Goal: Task Accomplishment & Management: Manage account settings

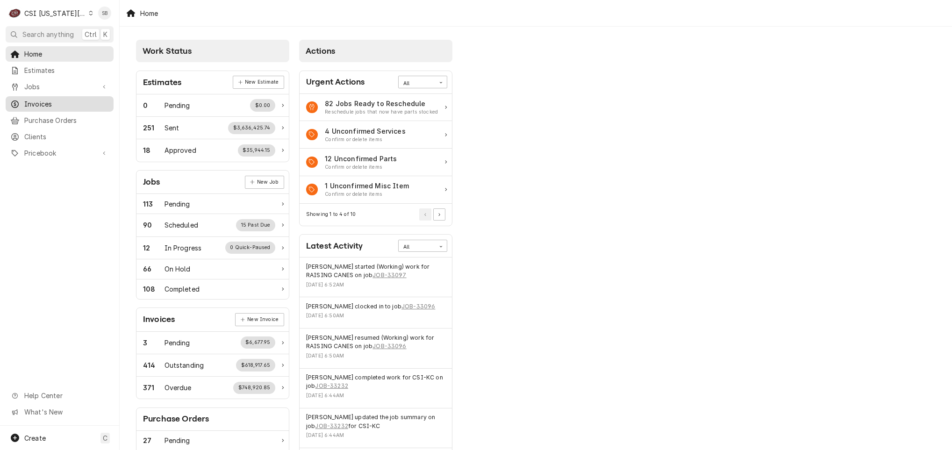
click at [61, 101] on span "Invoices" at bounding box center [66, 104] width 85 height 10
click at [55, 82] on span "Jobs" at bounding box center [59, 87] width 71 height 10
click at [55, 98] on span "Jobs" at bounding box center [66, 103] width 85 height 10
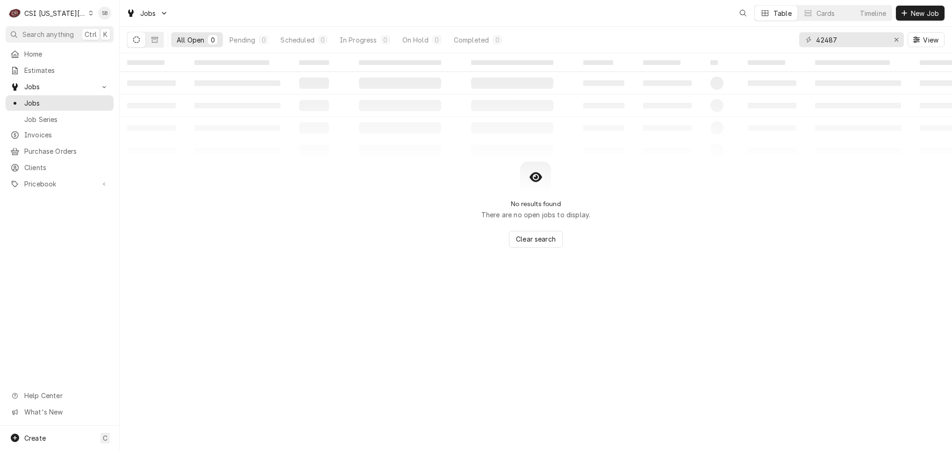
click at [820, 43] on input "42487" at bounding box center [851, 39] width 70 height 15
click at [848, 37] on input "8038857" at bounding box center [851, 39] width 70 height 15
type input "4"
type input "43092"
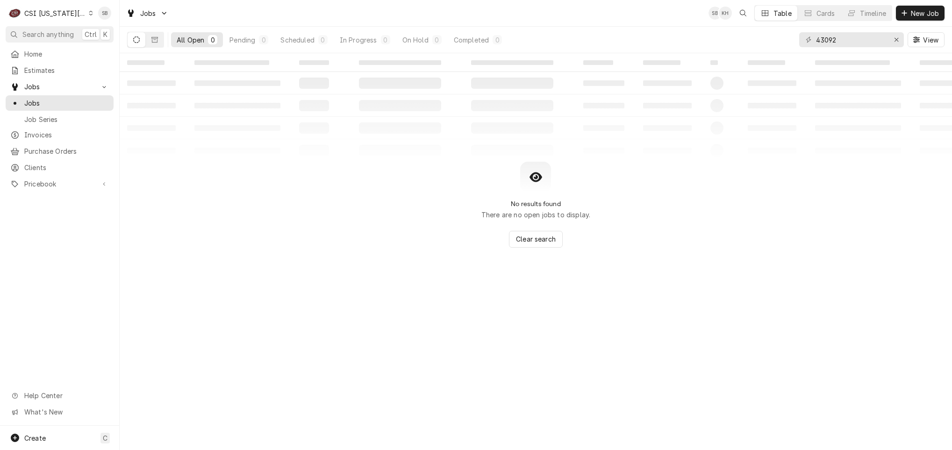
click at [58, 11] on div "CSI Kansas City" at bounding box center [55, 13] width 62 height 10
click at [97, 52] on div "CSI St. [PERSON_NAME]" at bounding box center [160, 52] width 136 height 10
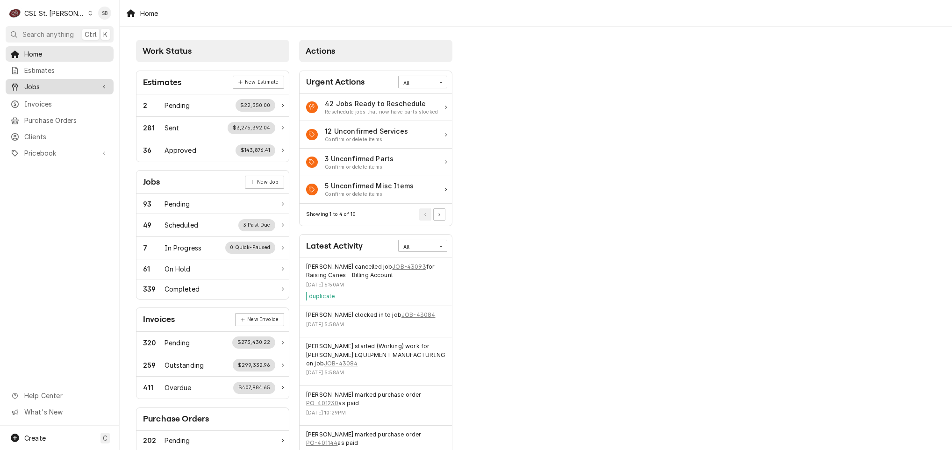
click at [38, 86] on span "Jobs" at bounding box center [59, 87] width 71 height 10
click at [45, 101] on span "Jobs" at bounding box center [66, 103] width 85 height 10
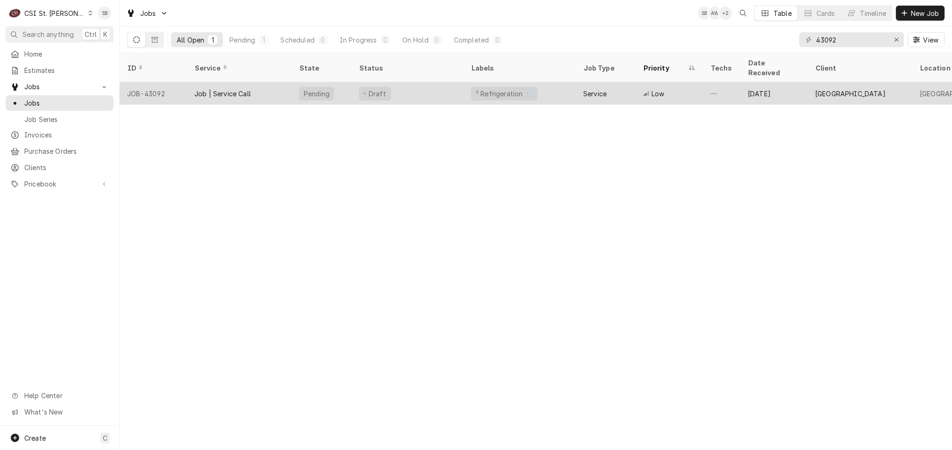
click at [220, 89] on div "Job | Service Call" at bounding box center [222, 94] width 57 height 10
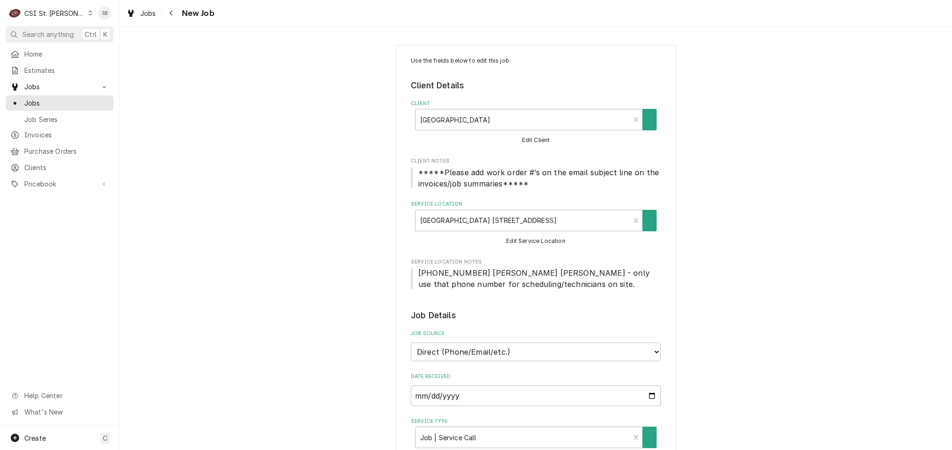
type textarea "x"
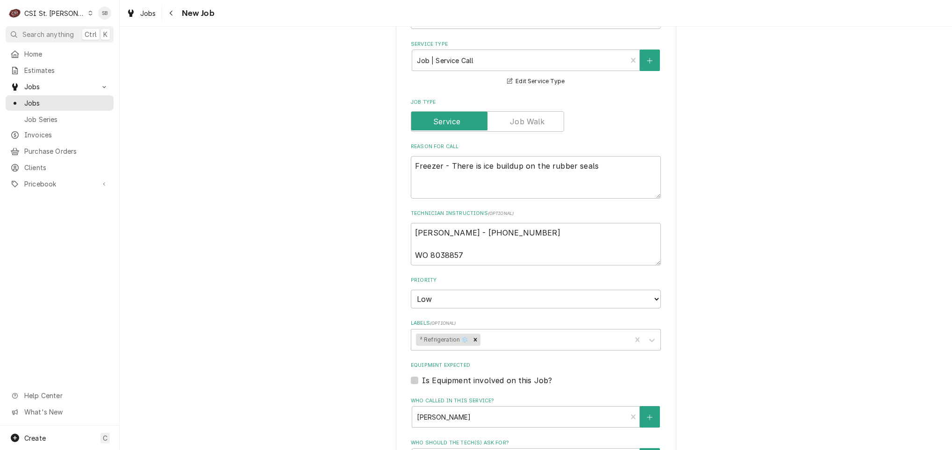
scroll to position [421, 0]
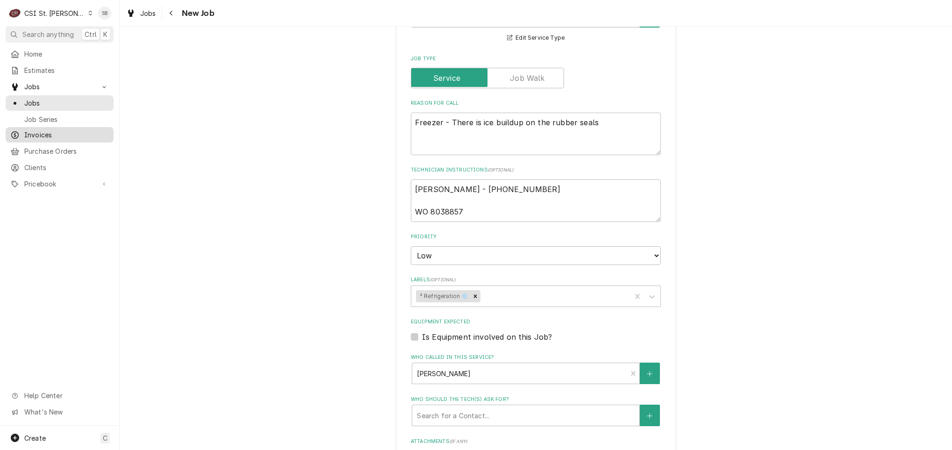
click at [38, 130] on span "Invoices" at bounding box center [66, 135] width 85 height 10
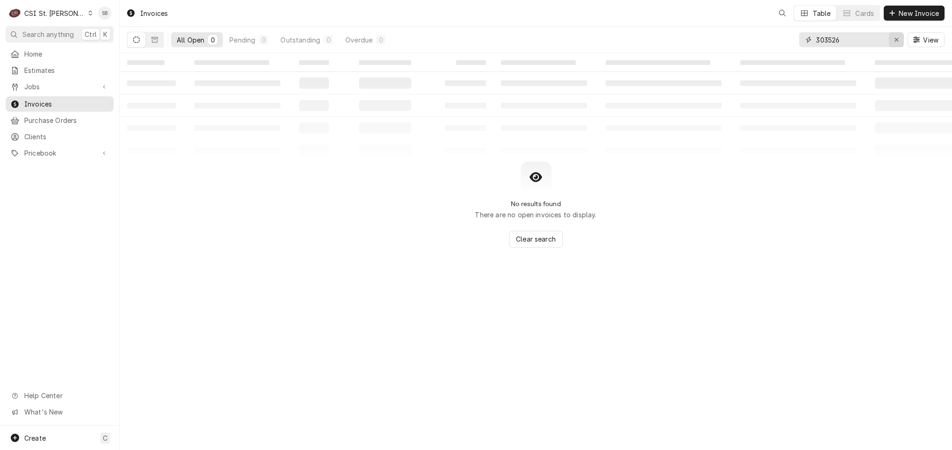
click at [892, 43] on div "Erase input" at bounding box center [896, 39] width 9 height 9
paste input "Roberts BBQ"
drag, startPoint x: 863, startPoint y: 40, endPoint x: 721, endPoint y: 40, distance: 141.6
click at [721, 40] on div "All Open 0 Pending 0 Outstanding 0 Overdue 0 Roberts BBQ View" at bounding box center [536, 40] width 818 height 26
paste input "Country Cabi"
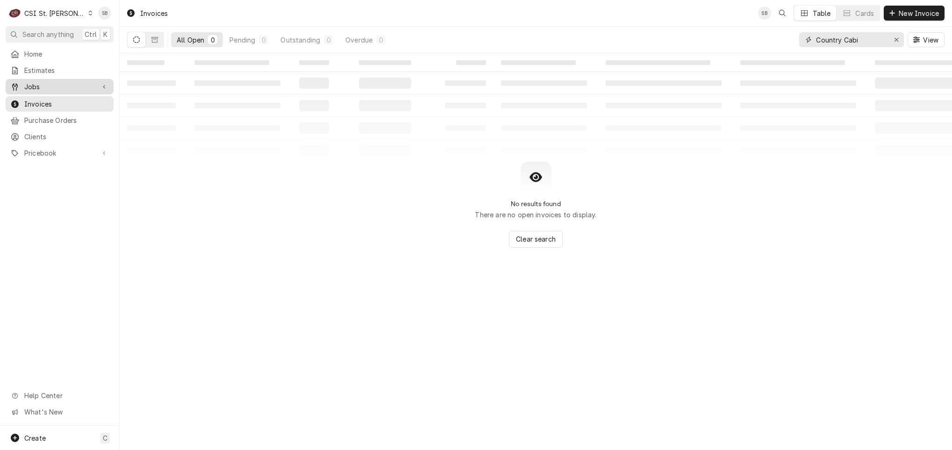
type input "Country Cabi"
click at [57, 89] on div "Jobs" at bounding box center [59, 87] width 104 height 12
click at [57, 107] on link "Jobs" at bounding box center [60, 102] width 108 height 15
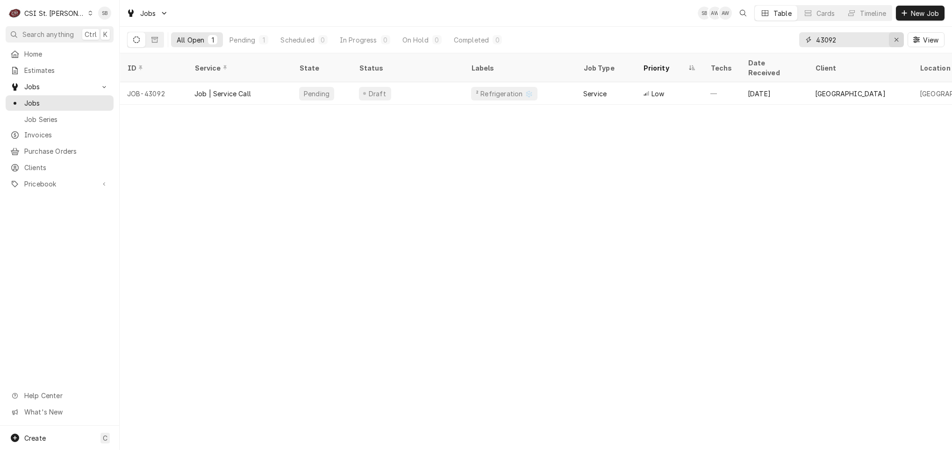
click at [896, 45] on button "Erase input" at bounding box center [896, 39] width 15 height 15
paste input "Country Cabi"
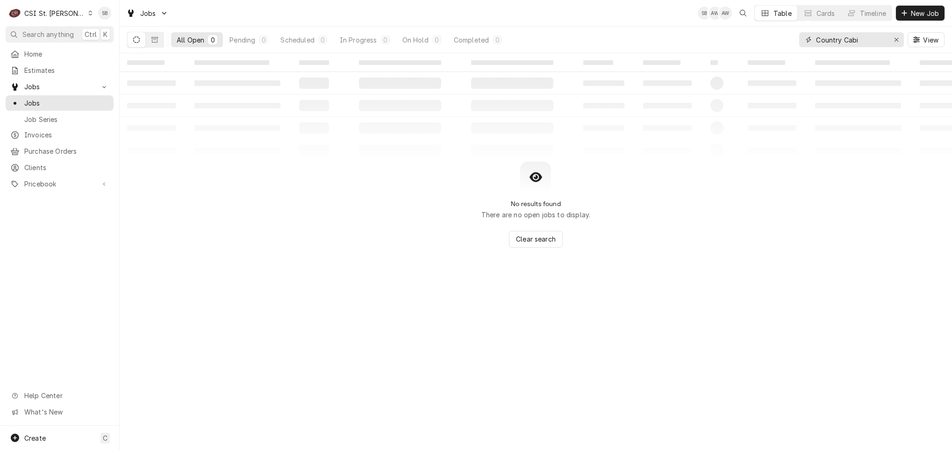
drag, startPoint x: 787, startPoint y: 45, endPoint x: 746, endPoint y: 45, distance: 40.2
click at [746, 45] on div "All Open 0 Pending 0 Scheduled 0 In Progress 0 On Hold 0 Completed 0 Country Ca…" at bounding box center [536, 40] width 818 height 26
click at [861, 37] on input "Country Cabi" at bounding box center [851, 39] width 70 height 15
paste input "[STREET_ADDRESS]"
type input "2534 Kestrel"
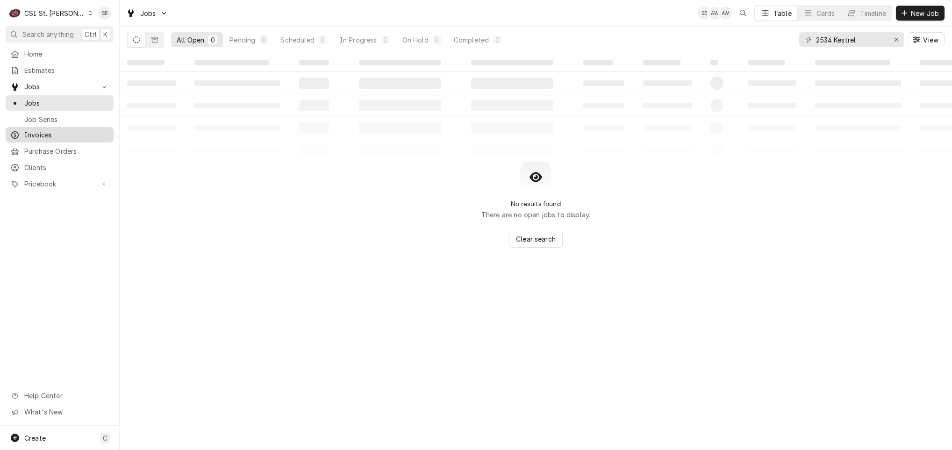
click at [50, 130] on span "Invoices" at bounding box center [66, 135] width 85 height 10
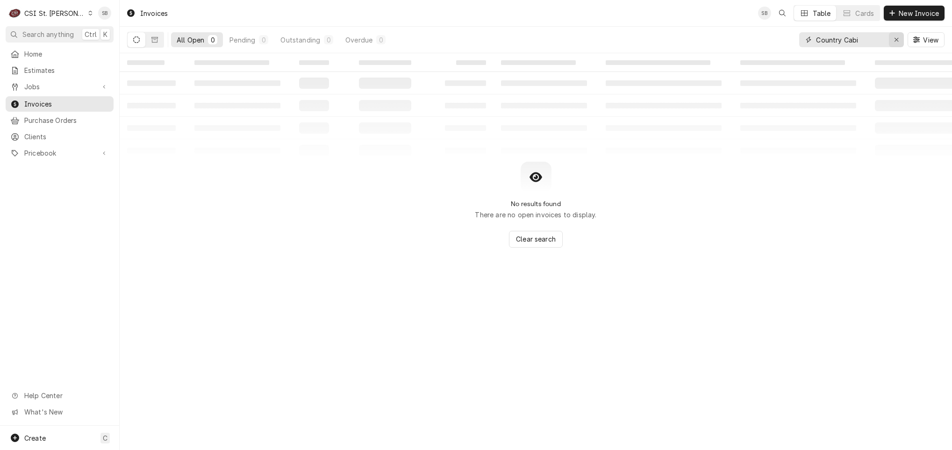
click at [894, 44] on div "Erase input" at bounding box center [896, 39] width 9 height 9
paste input "[STREET_ADDRESS]"
type input "2534 Kestrel"
click at [160, 42] on button "Dynamic Content Wrapper" at bounding box center [155, 39] width 18 height 15
click at [40, 14] on div "CSI St. [PERSON_NAME]" at bounding box center [54, 13] width 61 height 10
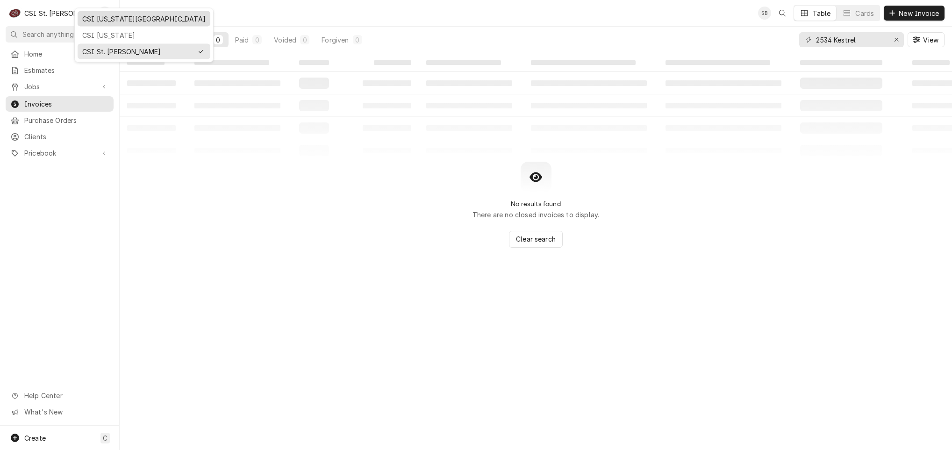
click at [104, 22] on div "CSI [US_STATE][GEOGRAPHIC_DATA]" at bounding box center [143, 19] width 123 height 10
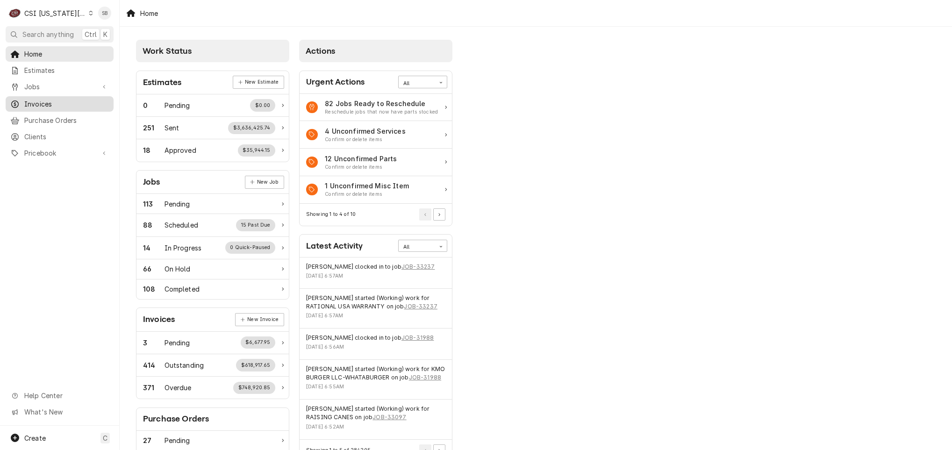
click at [56, 100] on span "Invoices" at bounding box center [66, 104] width 85 height 10
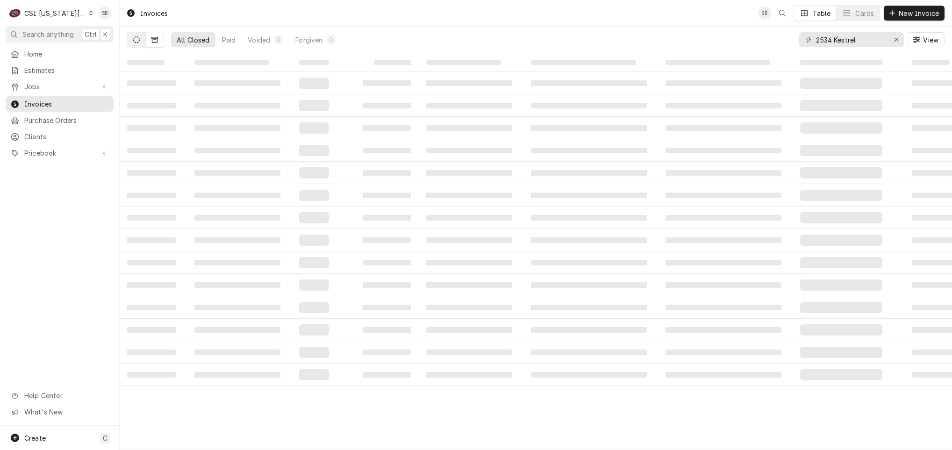
click at [132, 45] on button "Dynamic Content Wrapper" at bounding box center [137, 39] width 18 height 15
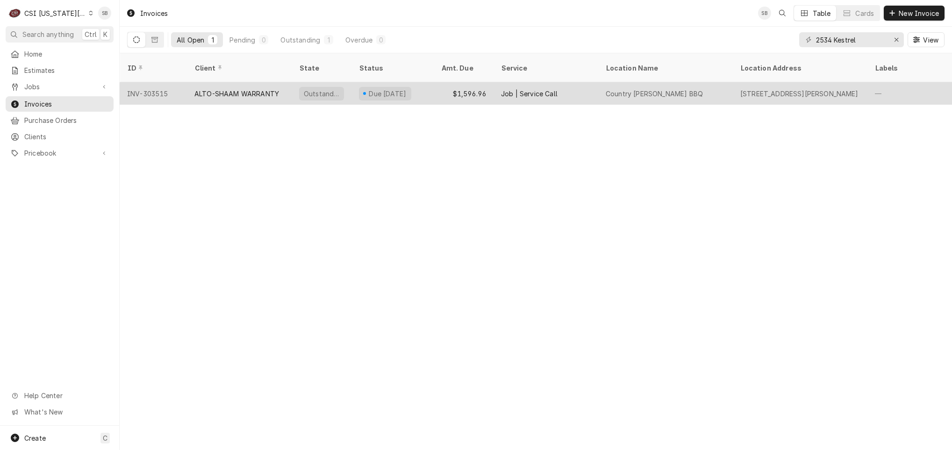
click at [250, 90] on div "ALTO-SHAAM WARRANTY" at bounding box center [239, 93] width 105 height 22
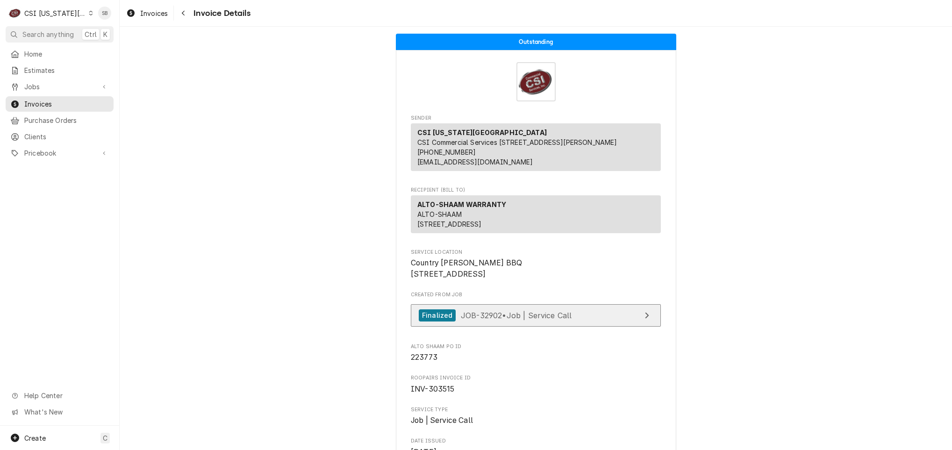
click at [567, 320] on span "JOB-32902 • Job | Service Call" at bounding box center [516, 314] width 111 height 9
click at [69, 7] on div "C CSI Kansas City" at bounding box center [51, 13] width 90 height 19
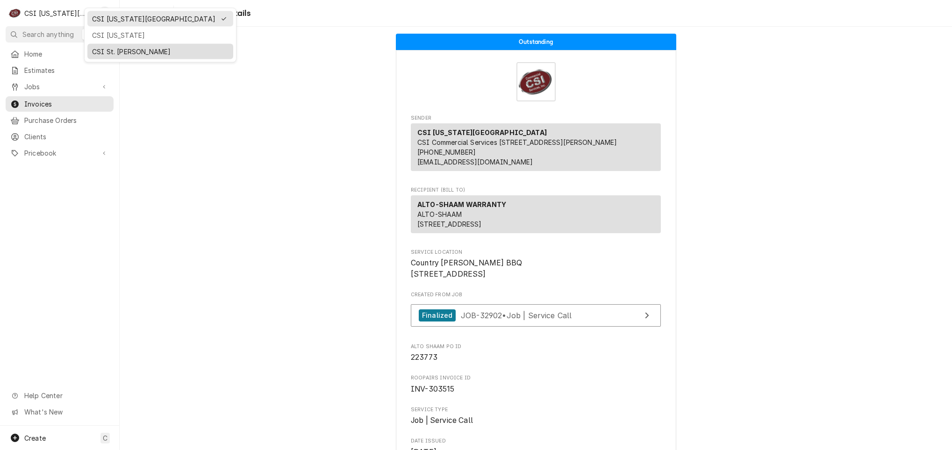
click at [132, 56] on div "CSI St. [PERSON_NAME]" at bounding box center [160, 51] width 146 height 15
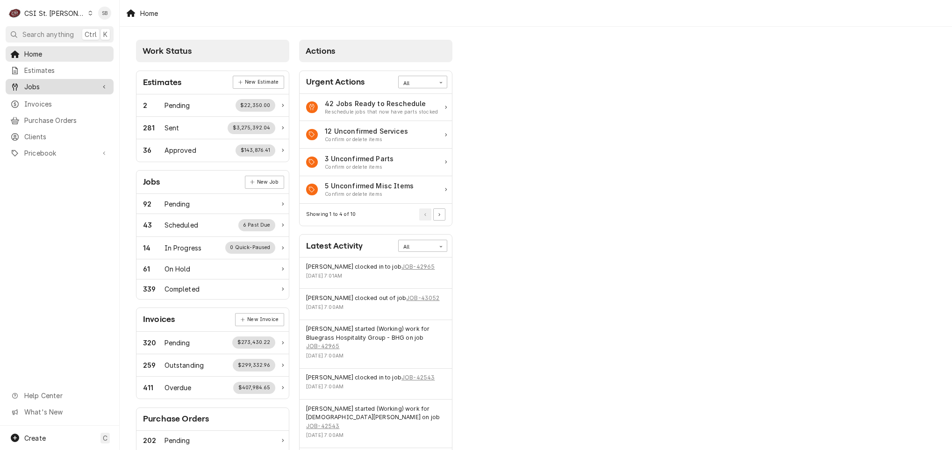
click at [50, 86] on span "Jobs" at bounding box center [59, 87] width 71 height 10
drag, startPoint x: 51, startPoint y: 97, endPoint x: 126, endPoint y: 98, distance: 75.3
click at [52, 98] on span "Jobs" at bounding box center [66, 103] width 85 height 10
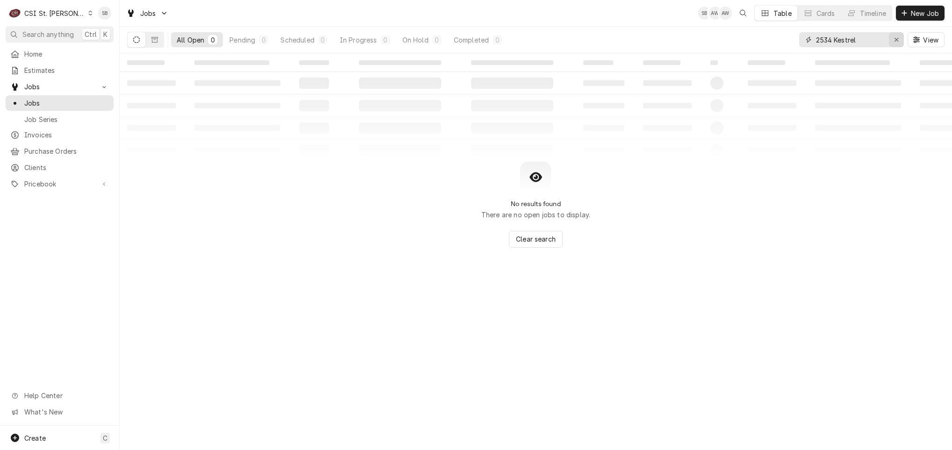
click at [895, 40] on icon "Erase input" at bounding box center [896, 39] width 5 height 7
paste input "42414"
type input "42414"
click at [160, 43] on button "Dynamic Content Wrapper" at bounding box center [155, 39] width 18 height 15
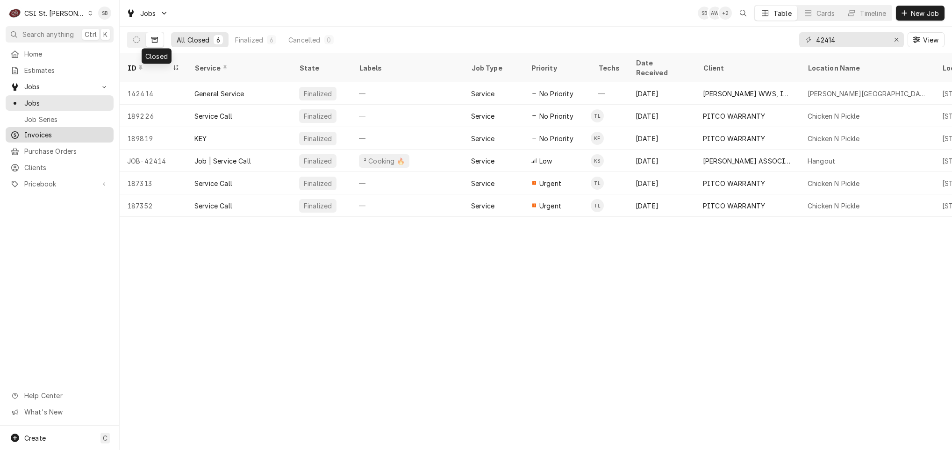
click at [43, 131] on span "Invoices" at bounding box center [66, 135] width 85 height 10
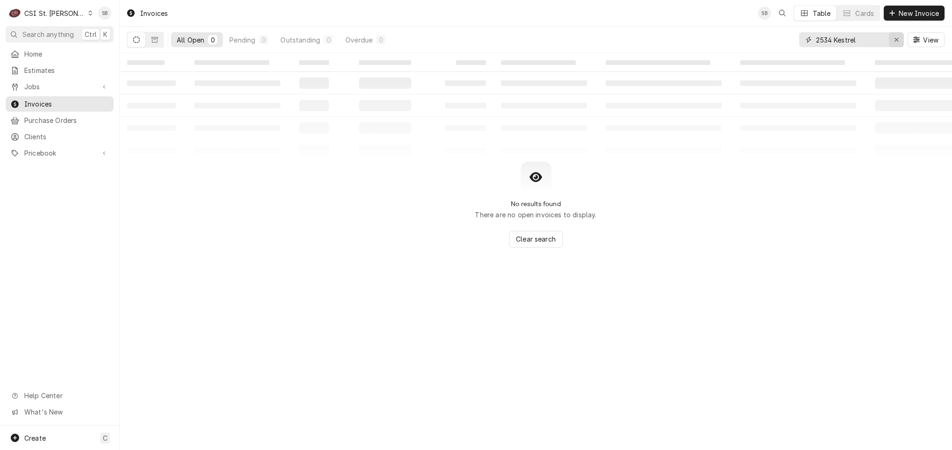
click at [894, 41] on icon "Erase input" at bounding box center [896, 39] width 5 height 7
paste input "404230"
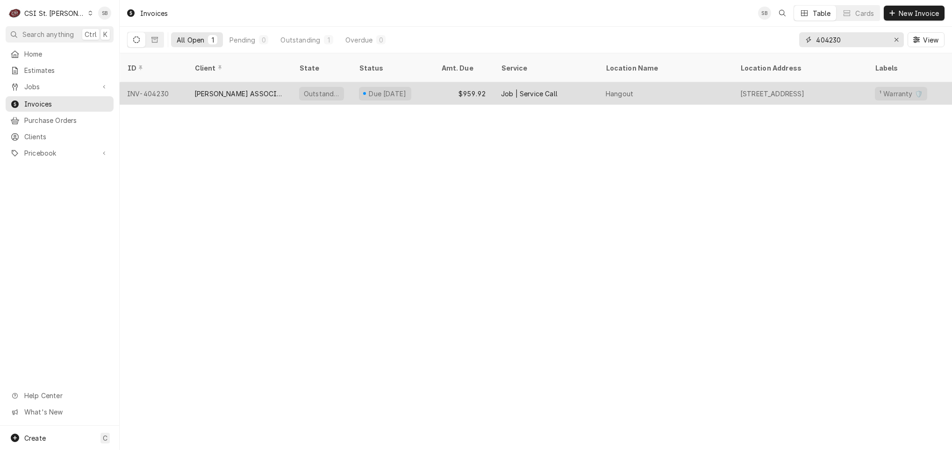
type input "404230"
click at [225, 89] on div "[PERSON_NAME] ASSOCIATES DBA RKW" at bounding box center [239, 94] width 90 height 10
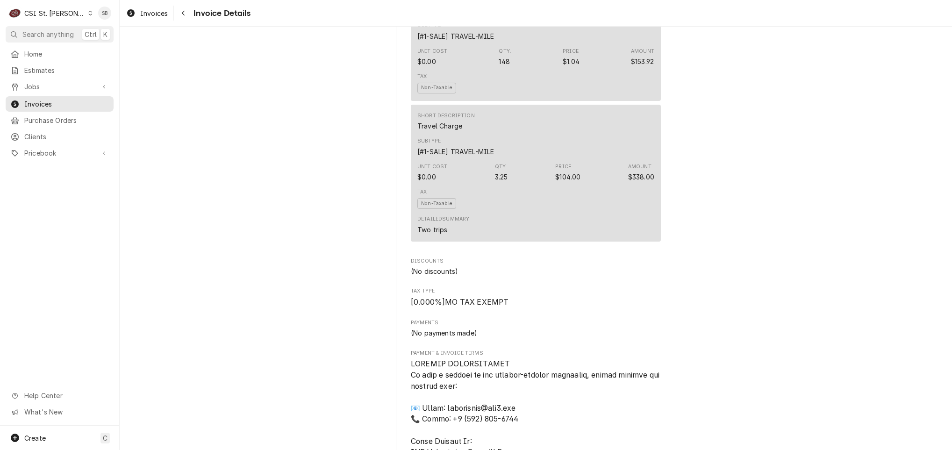
scroll to position [911, 0]
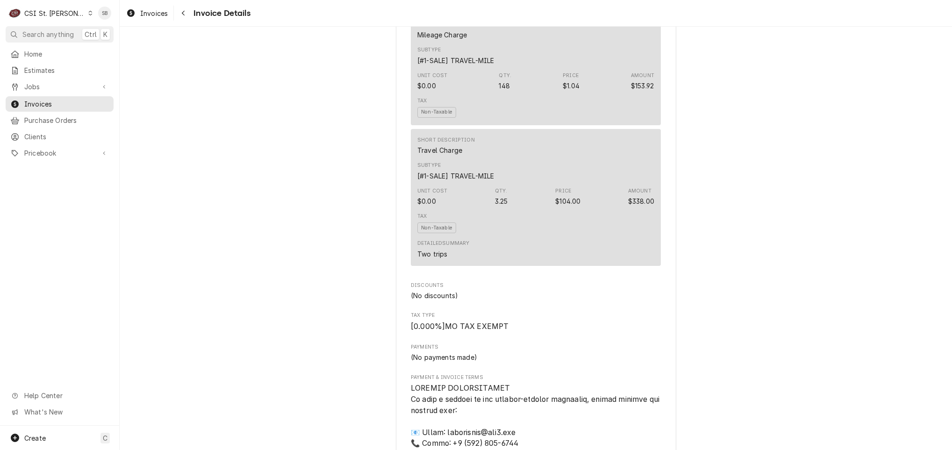
click at [55, 17] on div "CSI St. [PERSON_NAME]" at bounding box center [54, 13] width 61 height 10
click at [108, 21] on div "CSI [US_STATE][GEOGRAPHIC_DATA]" at bounding box center [143, 19] width 123 height 10
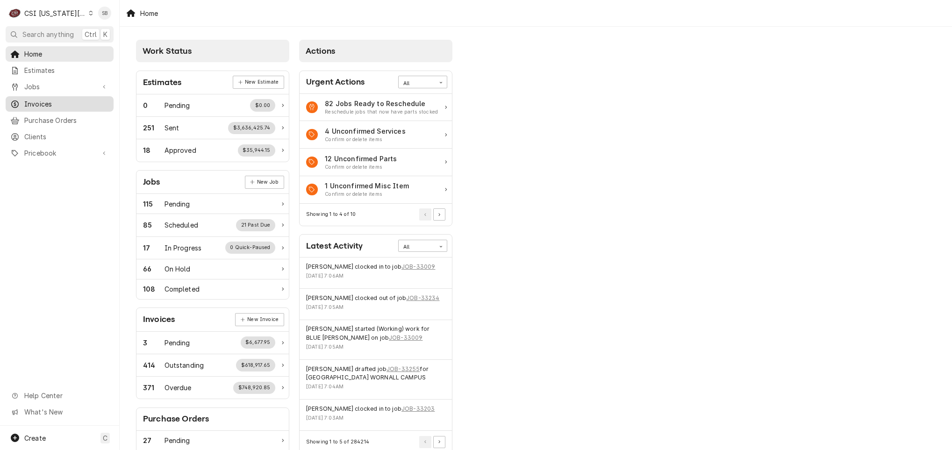
click at [67, 99] on span "Invoices" at bounding box center [66, 104] width 85 height 10
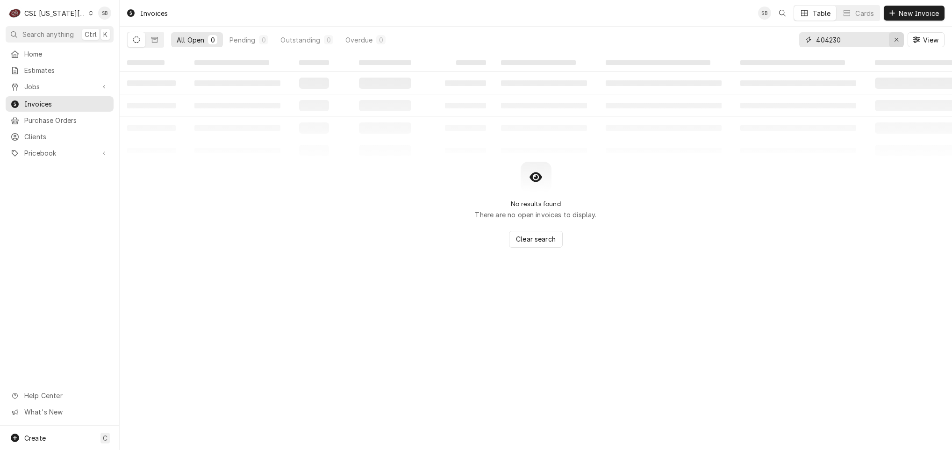
click at [896, 39] on icon "Erase input" at bounding box center [896, 39] width 5 height 7
paste input "303281"
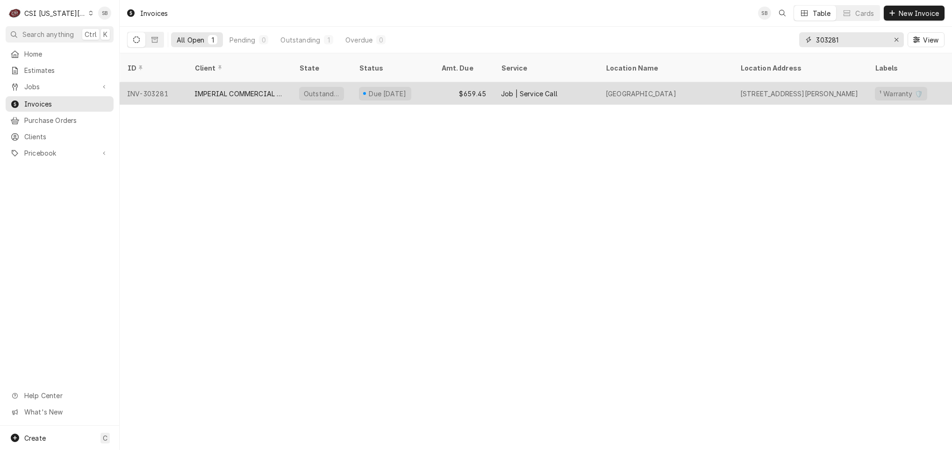
type input "303281"
click at [217, 82] on div "IMPERIAL COMMERCIAL COOKING EQUIP" at bounding box center [239, 93] width 105 height 22
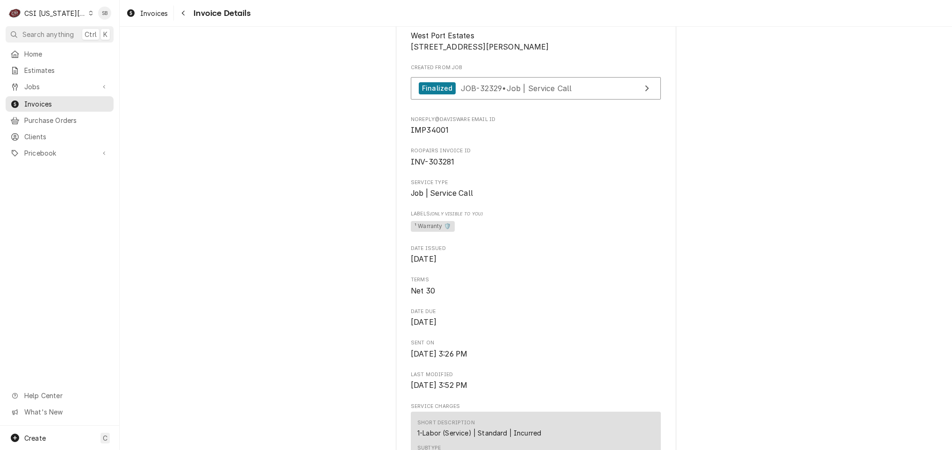
scroll to position [631, 0]
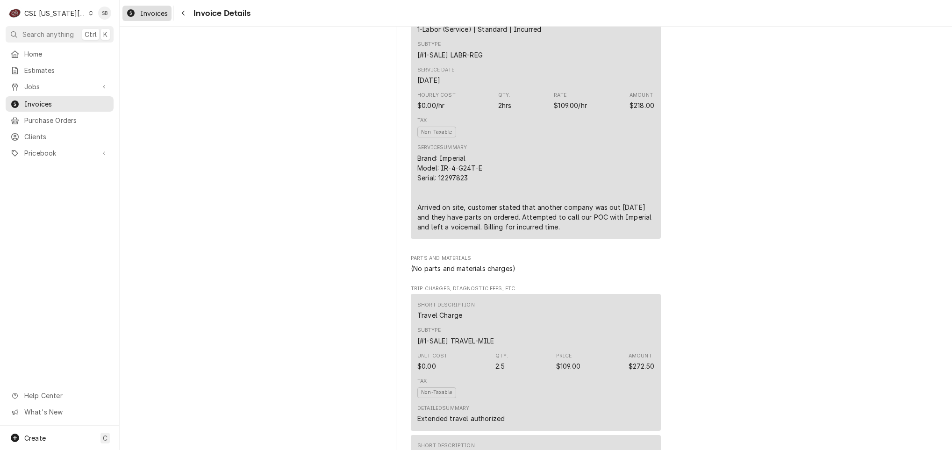
click at [147, 14] on span "Invoices" at bounding box center [154, 13] width 28 height 10
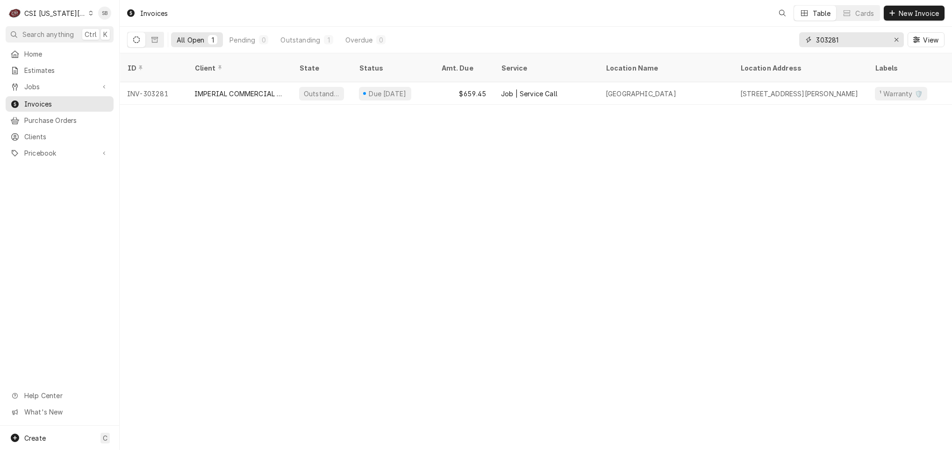
click at [831, 41] on input "303281" at bounding box center [851, 39] width 70 height 15
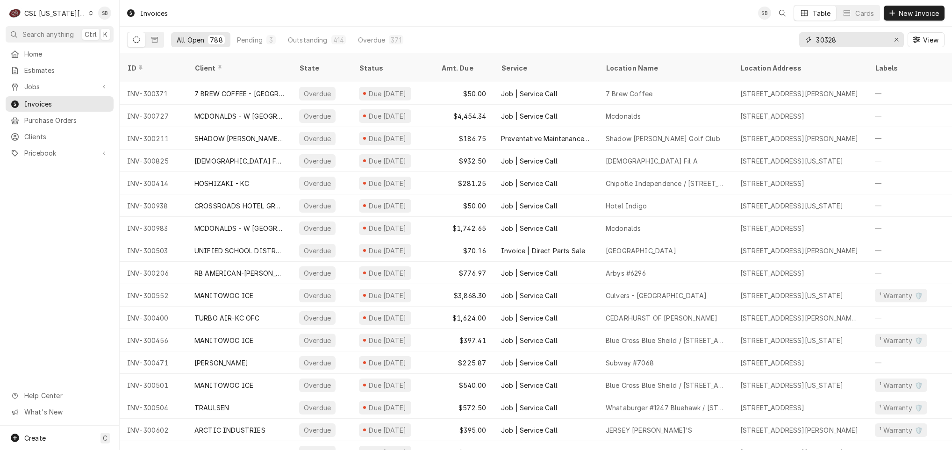
type input "303281"
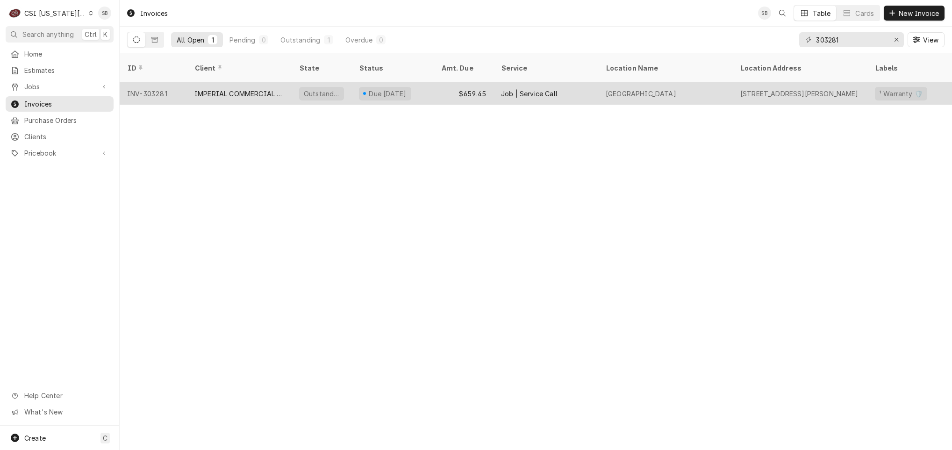
click at [470, 93] on tr "INV-303281 IMPERIAL COMMERCIAL COOKING EQUIP Outstanding Due in 9 days $659.45 …" at bounding box center [688, 93] width 1137 height 22
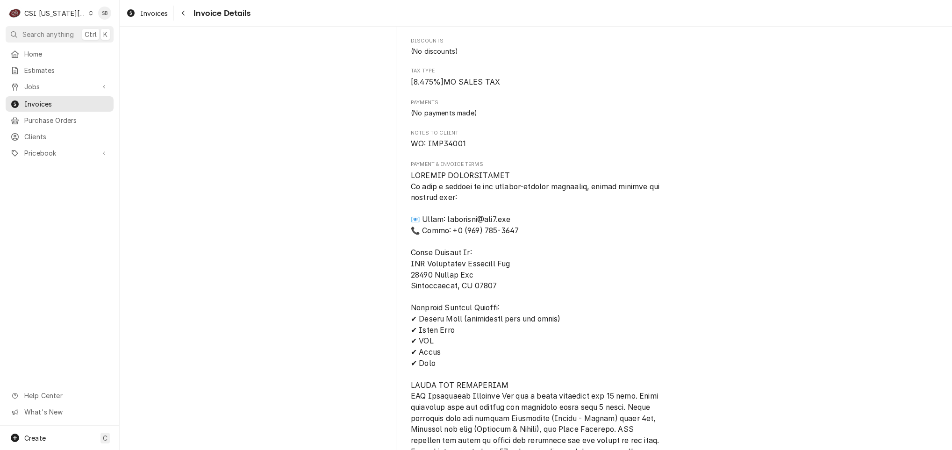
scroll to position [1472, 0]
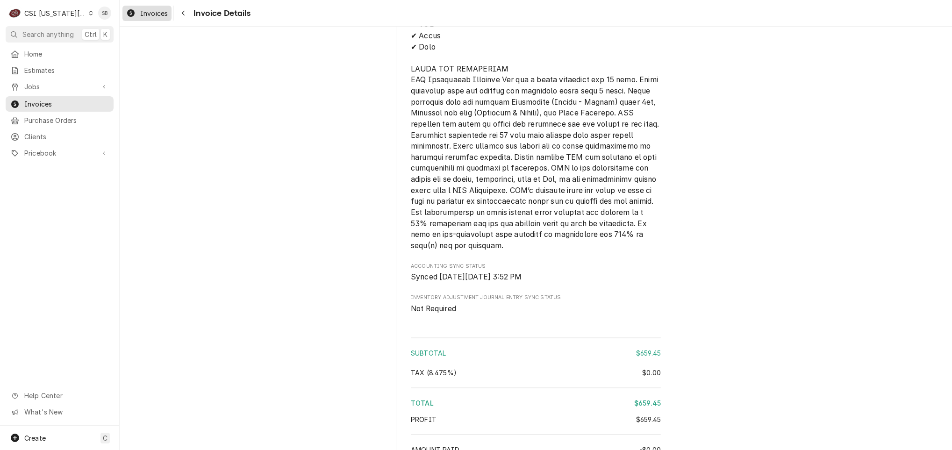
click at [137, 14] on div "Invoices" at bounding box center [146, 13] width 45 height 12
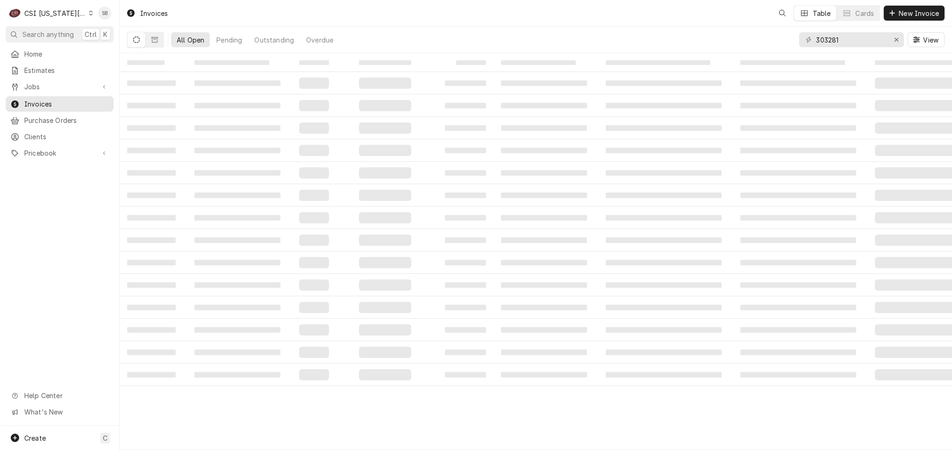
click at [65, 13] on div "CSI [US_STATE][GEOGRAPHIC_DATA]" at bounding box center [55, 13] width 62 height 10
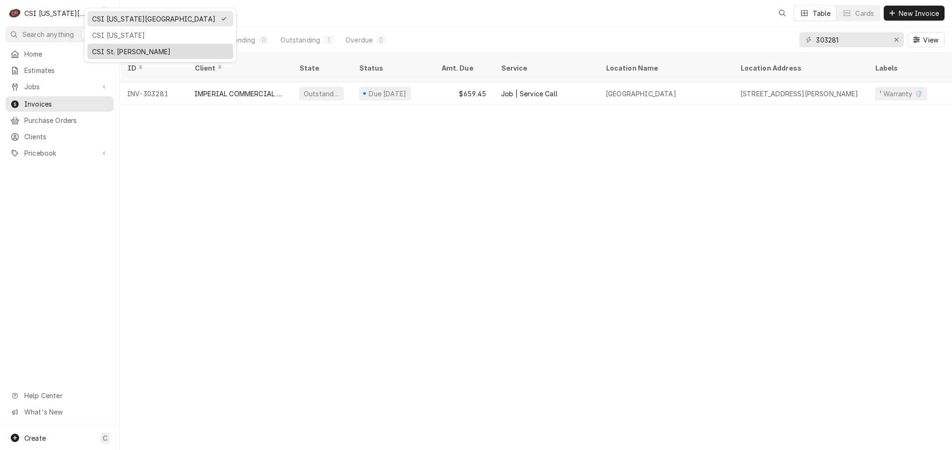
click at [118, 50] on div "CSI St. [PERSON_NAME]" at bounding box center [160, 52] width 136 height 10
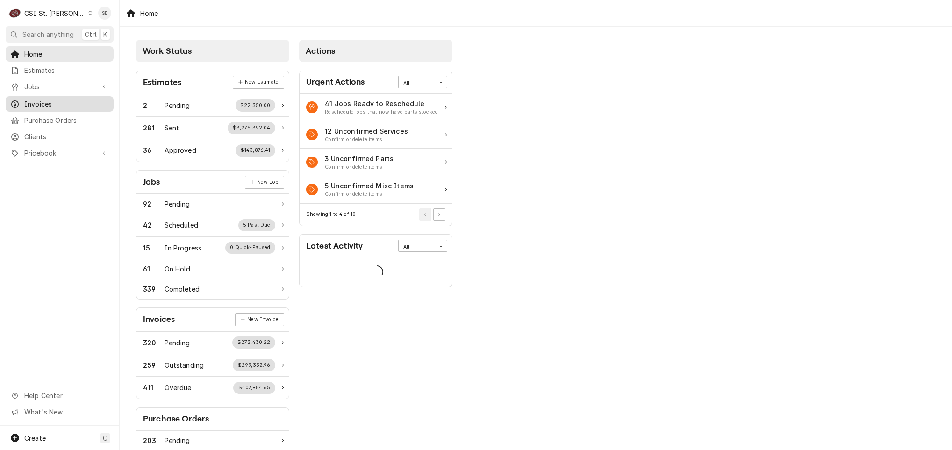
click at [65, 99] on span "Invoices" at bounding box center [66, 104] width 85 height 10
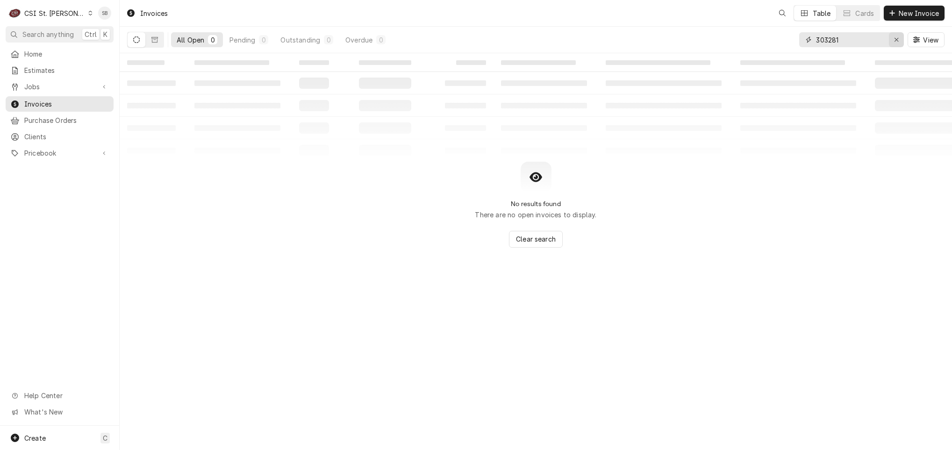
click at [902, 36] on button "Erase input" at bounding box center [896, 39] width 15 height 15
paste input "404209"
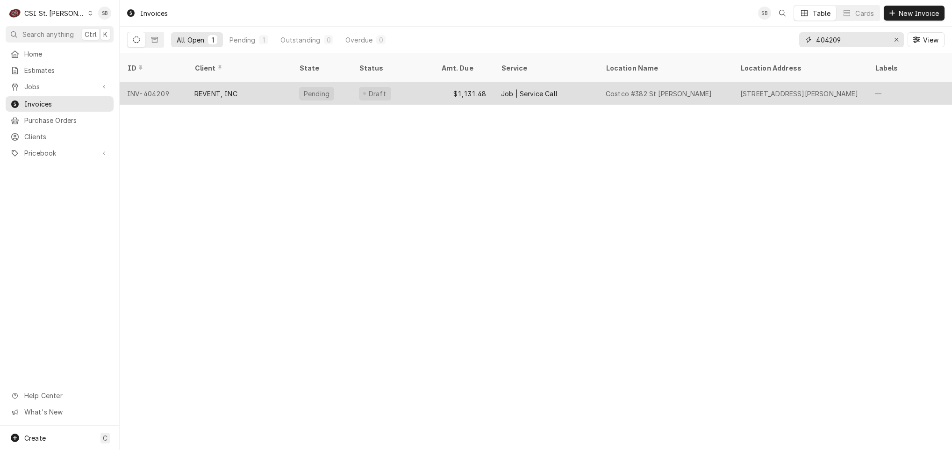
type input "404209"
click at [243, 87] on div "REVENT, INC" at bounding box center [239, 93] width 105 height 22
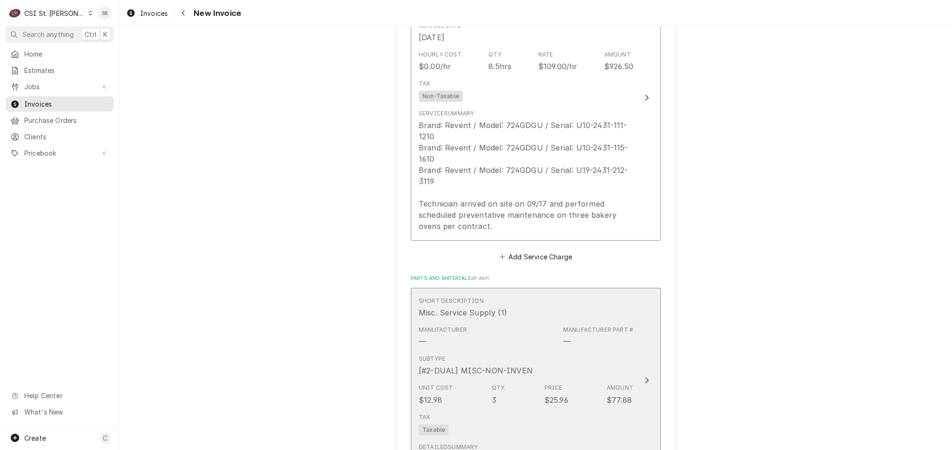
scroll to position [771, 0]
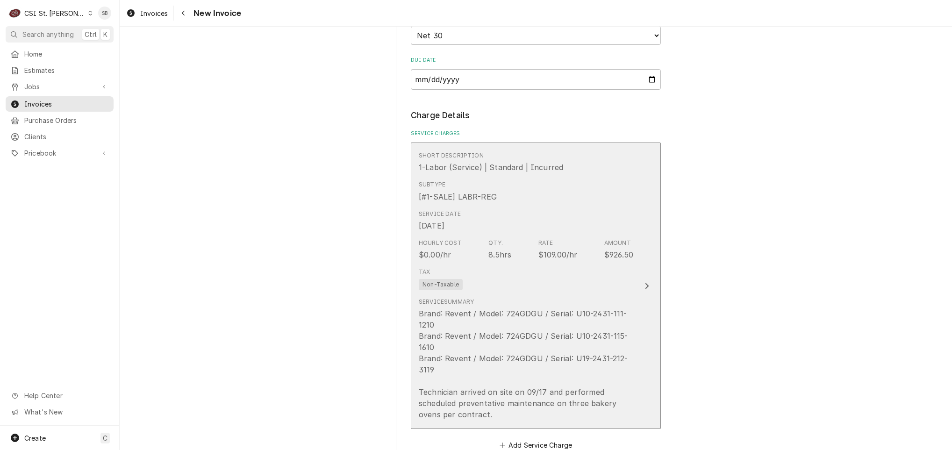
click at [609, 316] on div "Brand: Revent / Model: 724GDGU / Serial: U10-2431-111-1210 Brand: Revent / Mode…" at bounding box center [526, 364] width 215 height 112
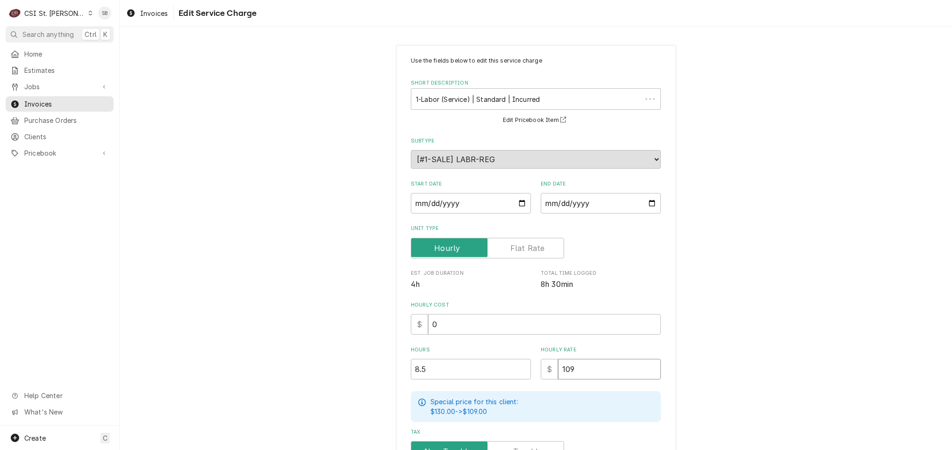
drag, startPoint x: 585, startPoint y: 367, endPoint x: 487, endPoint y: 372, distance: 97.8
click at [485, 373] on div "Hours 8.5 Hourly Rate $ 109" at bounding box center [536, 362] width 250 height 33
type textarea "x"
type input "0"
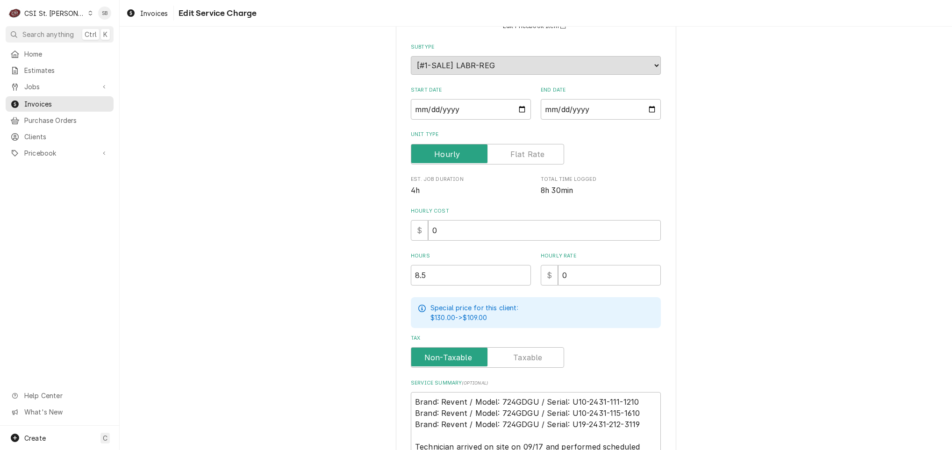
scroll to position [193, 0]
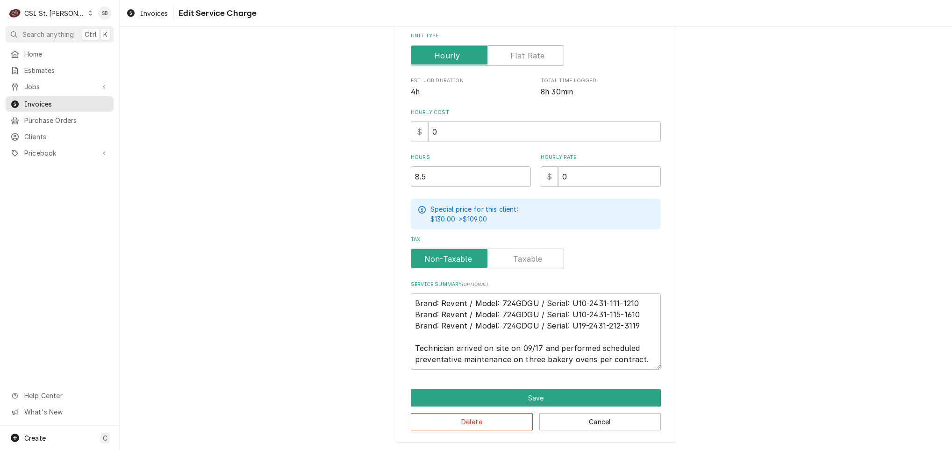
click at [510, 386] on div "Use the fields below to edit this service charge Short Description 1-Labor (Ser…" at bounding box center [536, 147] width 280 height 590
click at [512, 389] on button "Save" at bounding box center [536, 397] width 250 height 17
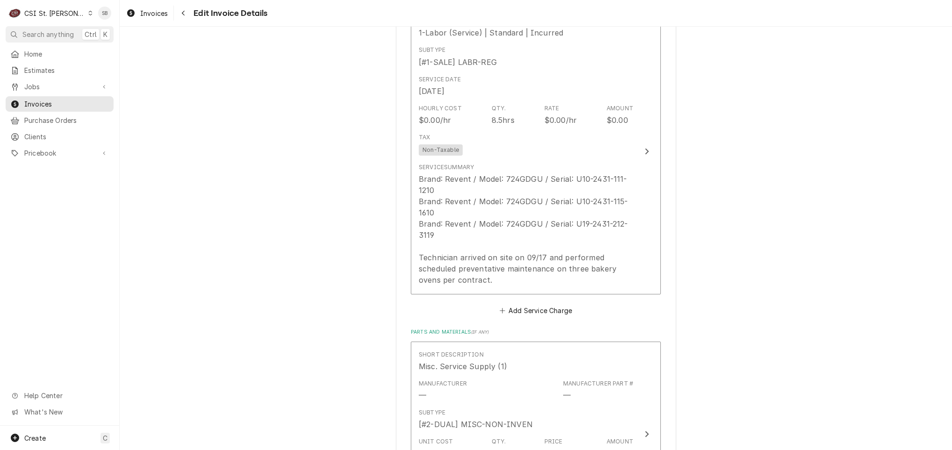
scroll to position [1181, 0]
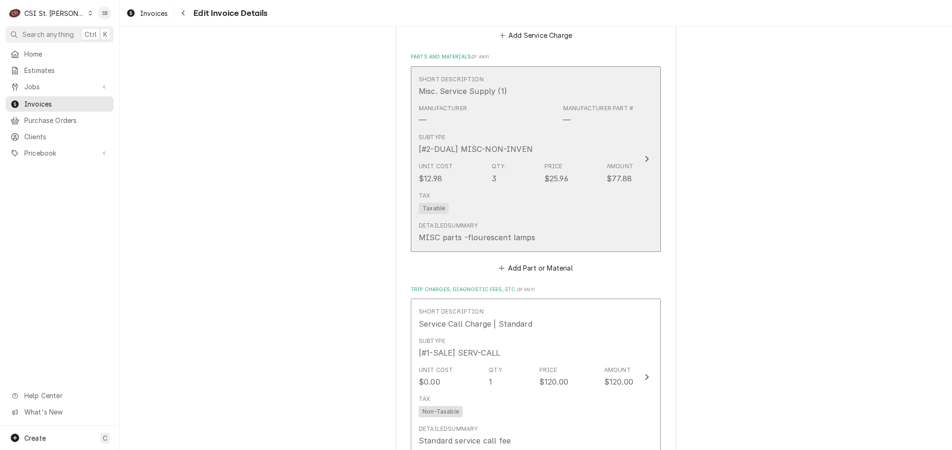
click at [545, 182] on div "$25.96" at bounding box center [557, 178] width 24 height 11
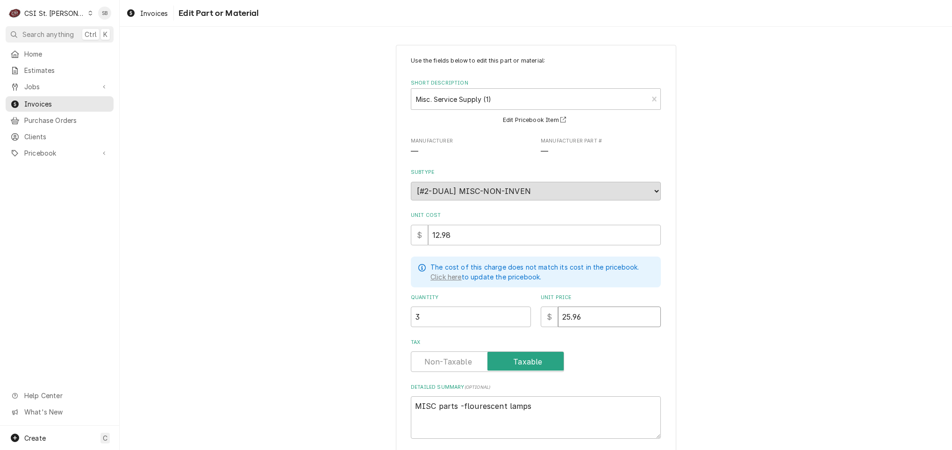
click at [457, 321] on div "Quantity 3 Unit Price $ 25.96" at bounding box center [536, 310] width 250 height 33
type textarea "x"
type input "0"
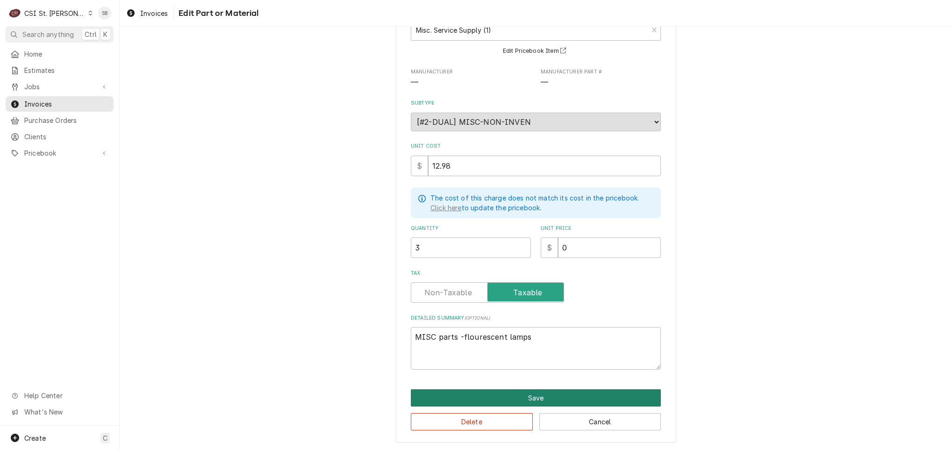
click at [479, 392] on button "Save" at bounding box center [536, 397] width 250 height 17
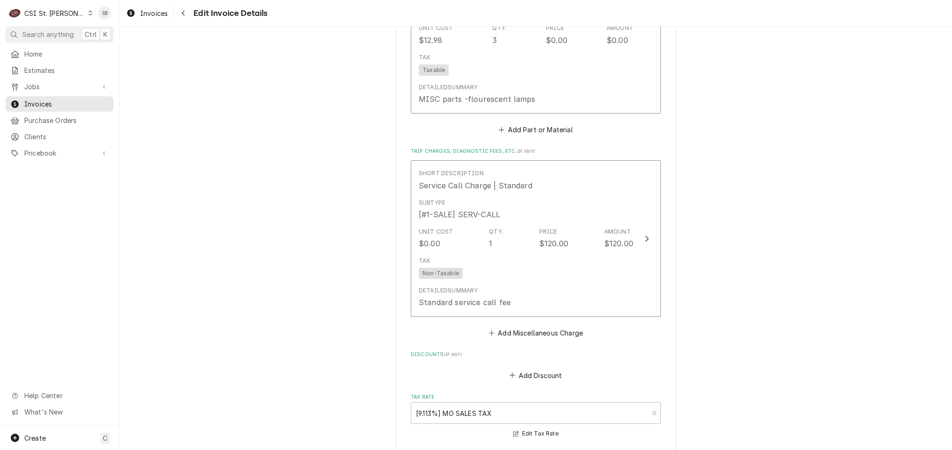
scroll to position [1303, 0]
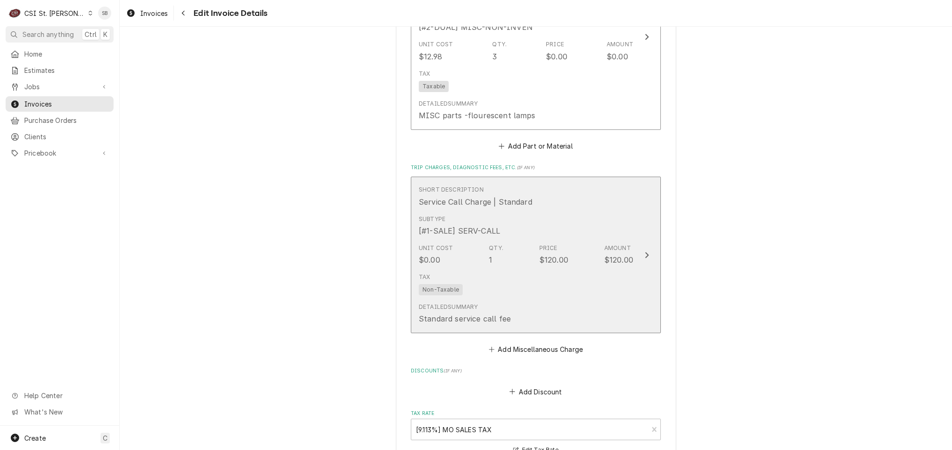
click at [489, 250] on div "Qty." at bounding box center [496, 248] width 14 height 8
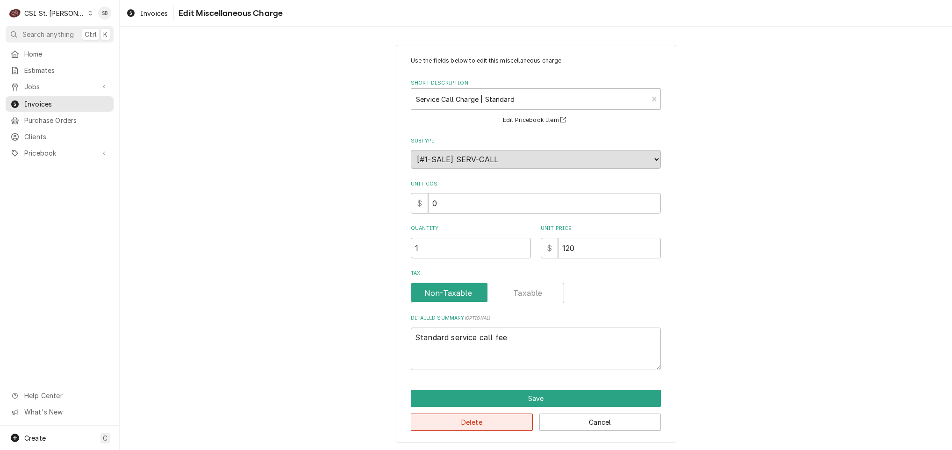
click at [467, 424] on button "Delete" at bounding box center [472, 422] width 122 height 17
type textarea "x"
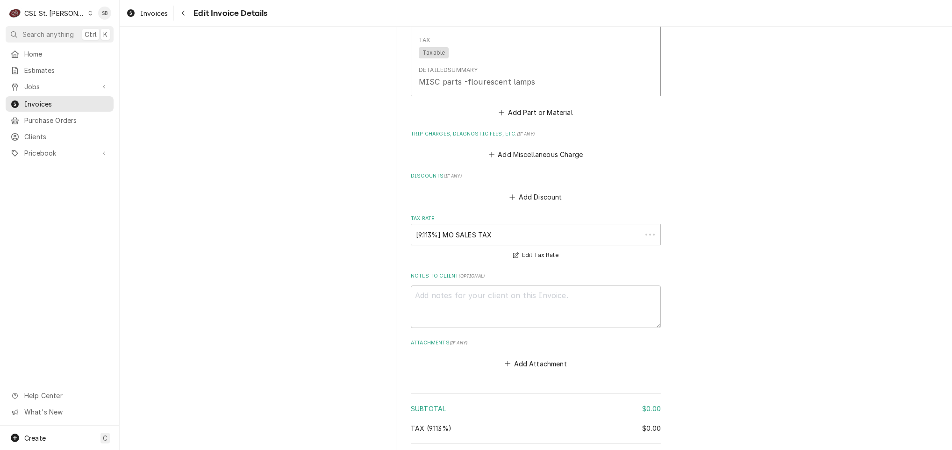
scroll to position [1385, 0]
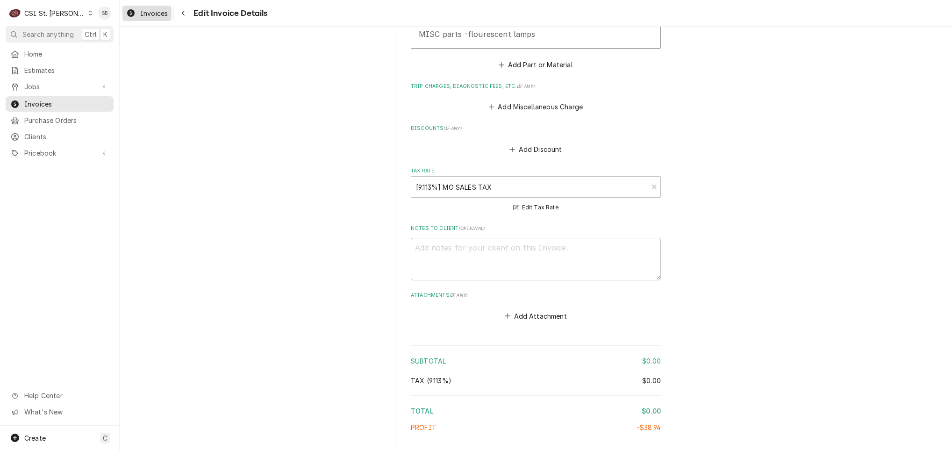
click at [146, 6] on link "Invoices" at bounding box center [146, 13] width 49 height 15
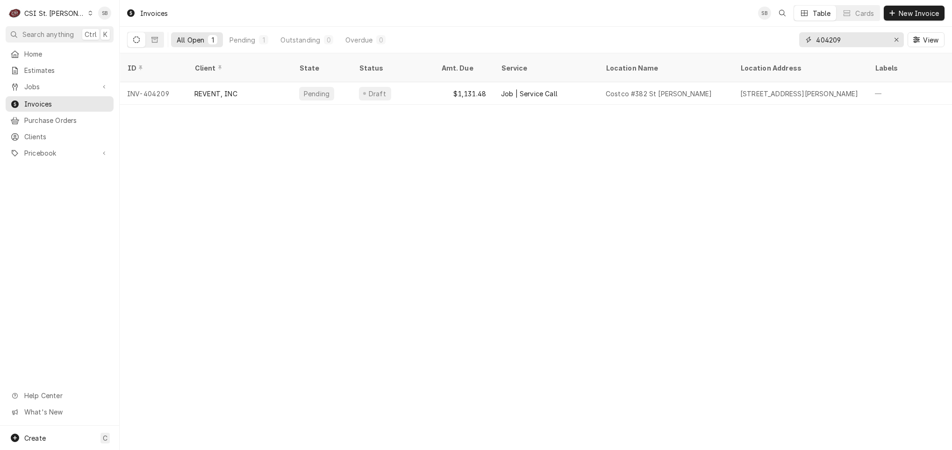
click at [850, 39] on input "404209" at bounding box center [851, 39] width 70 height 15
drag, startPoint x: 832, startPoint y: 38, endPoint x: 860, endPoint y: 41, distance: 28.1
click at [860, 41] on input "404304" at bounding box center [851, 39] width 70 height 15
click at [854, 40] on input "404315" at bounding box center [851, 39] width 70 height 15
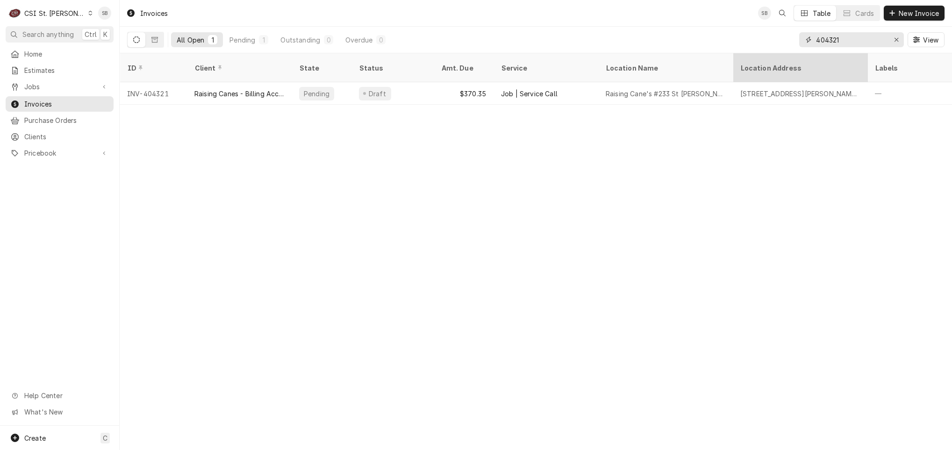
drag, startPoint x: 843, startPoint y: 41, endPoint x: 833, endPoint y: 55, distance: 17.0
click at [833, 55] on div "Invoices SB Table Cards New Invoice All Open 1 Pending 1 Outstanding 0 Overdue …" at bounding box center [536, 225] width 832 height 450
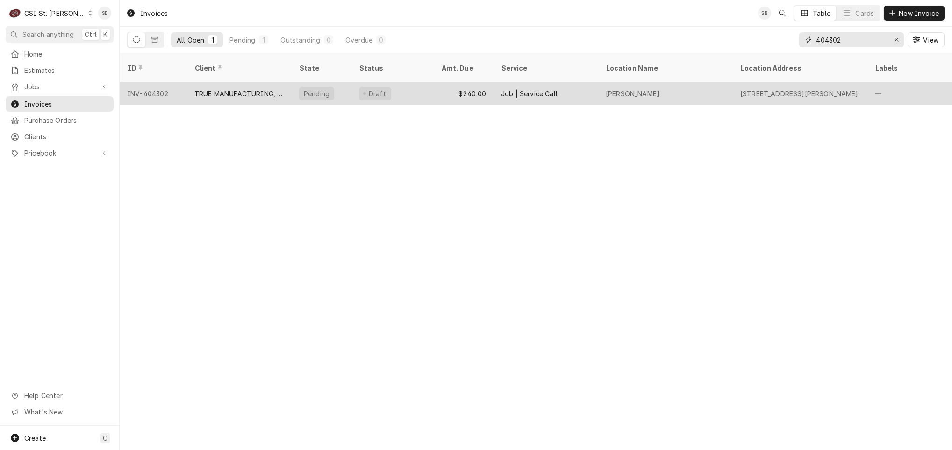
type input "404302"
click at [237, 89] on div "TRUE MANUFACTURING, INC." at bounding box center [239, 94] width 90 height 10
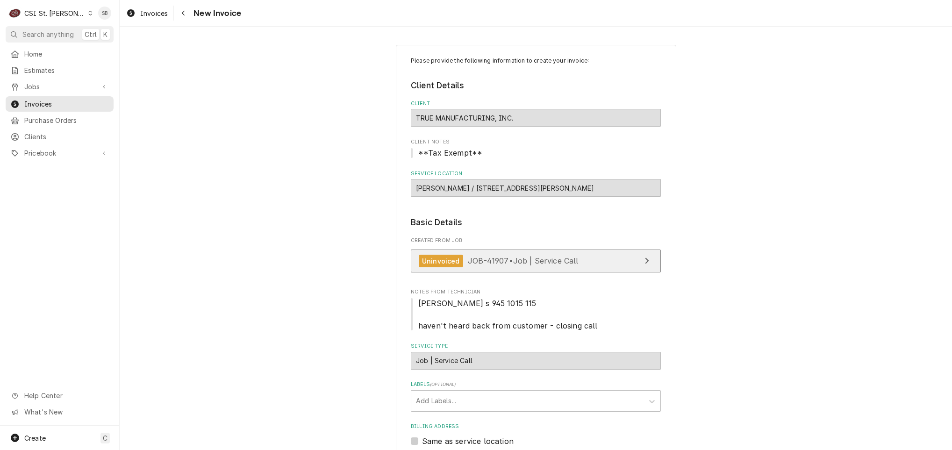
click at [477, 269] on link "Uninvoiced JOB-41907 • Job | Service Call" at bounding box center [536, 261] width 250 height 23
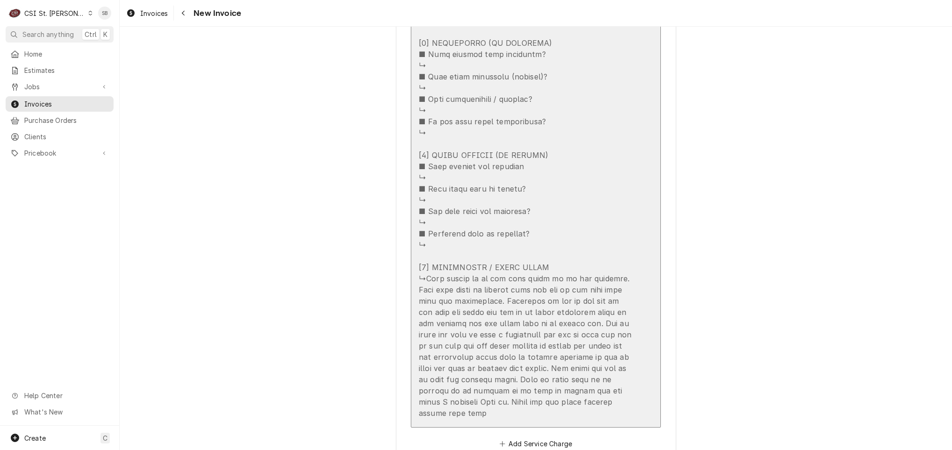
scroll to position [1753, 0]
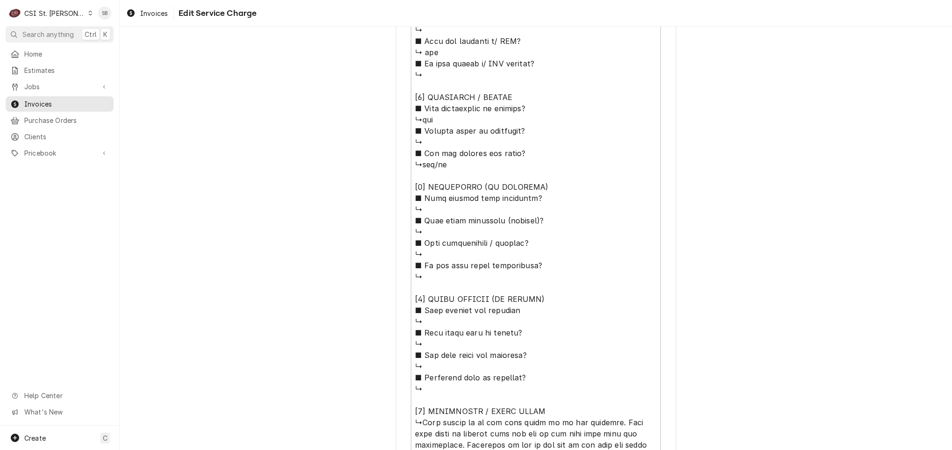
scroll to position [818, 0]
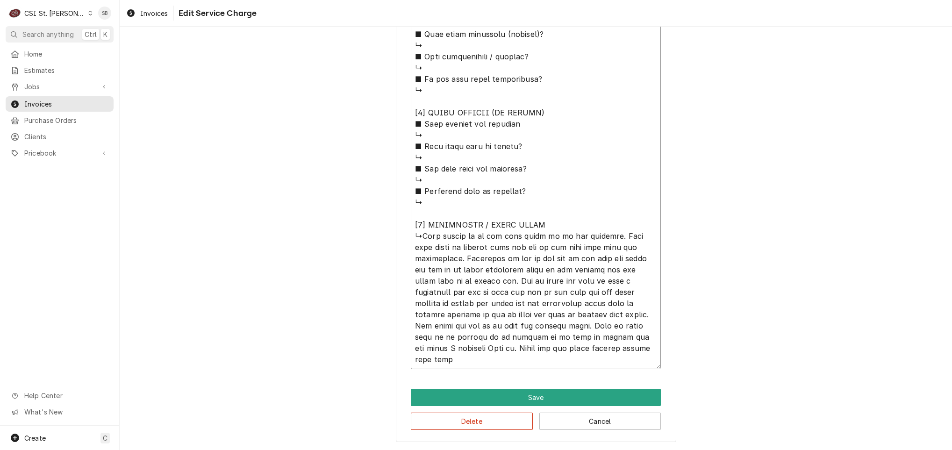
click at [417, 235] on textarea "Service Summary ( optional )" at bounding box center [536, 0] width 250 height 738
type textarea "x"
type textarea "⚠️ LORE IPSUMDOLORSI ⚠️ ✪ Ametcons adi elitsedd eiusmodt ✪ Incidid utlabore etd…"
type textarea "x"
type textarea "⚠️ LORE IPSUMDOLORSI ⚠️ ✪ Ametcons adi elitsedd eiusmodt ✪ Incidid utlabore etd…"
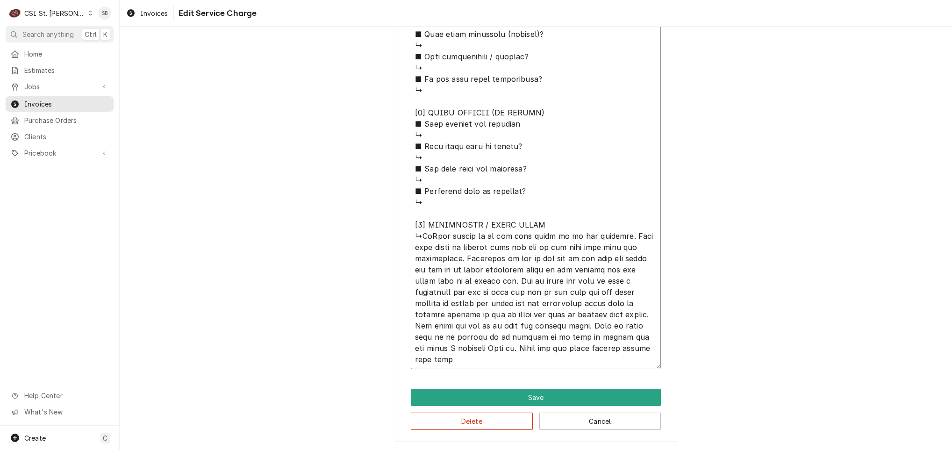
type textarea "x"
type textarea "⚠️ LORE IPSUMDOLORSI ⚠️ ✪ Ametcons adi elitsedd eiusmodt ✪ Incidid utlabore etd…"
type textarea "x"
type textarea "⚠️ LORE IPSUMDOLORSI ⚠️ ✪ Ametcons adi elitsedd eiusmodt ✪ Incidid utlabore etd…"
type textarea "x"
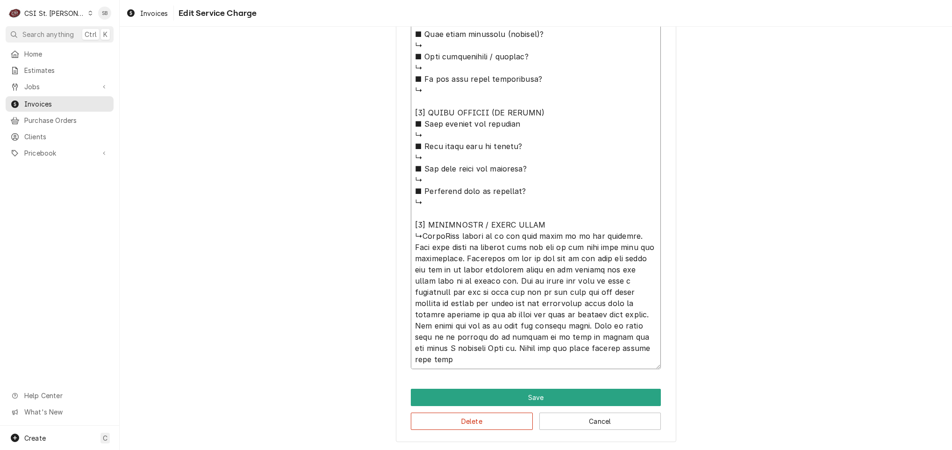
type textarea "⚠️ LORE IPSUMDOLORSI ⚠️ ✪ Ametcons adi elitsedd eiusmodt ✪ Incidid utlabore etd…"
type textarea "x"
type textarea "⚠️ LORE IPSUMDOLORSI ⚠️ ✪ Ametcons adi elitsedd eiusmodt ✪ Incidid utlabore etd…"
type textarea "x"
type textarea "⚠️ LORE IPSUMDOLORSI ⚠️ ✪ Ametcons adi elitsedd eiusmodt ✪ Incidid utlabore etd…"
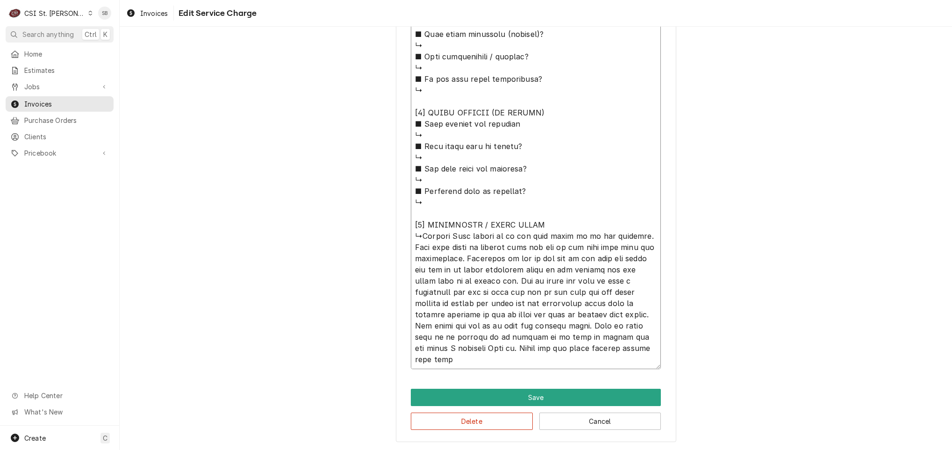
type textarea "x"
type textarea "⚠️ LORE IPSUMDOLORSI ⚠️ ✪ Ametcons adi elitsedd eiusmodt ✪ Incidid utlabore etd…"
type textarea "x"
type textarea "⚠️ LORE IPSUMDOLORSI ⚠️ ✪ Ametcons adi elitsedd eiusmodt ✪ Incidid utlabore etd…"
type textarea "x"
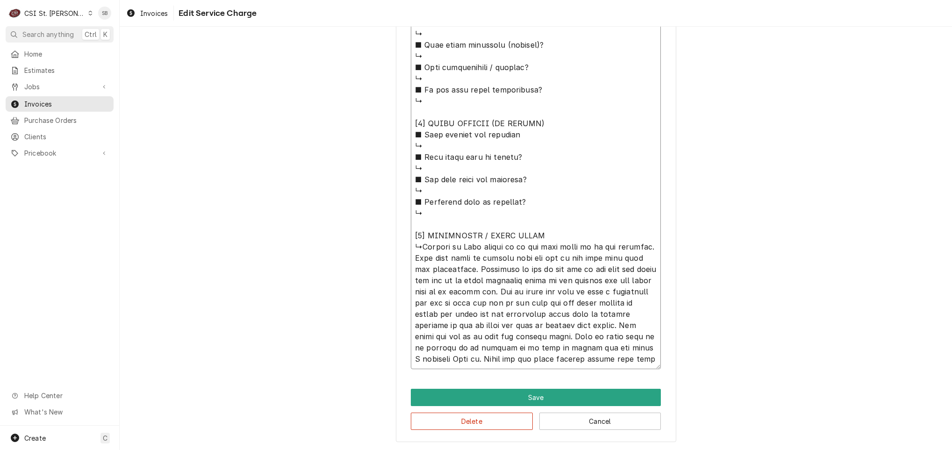
type textarea "⚠️ LORE IPSUMDOLORSI ⚠️ ✪ Ametcons adi elitsedd eiusmodt ✪ Incidid utlabore etd…"
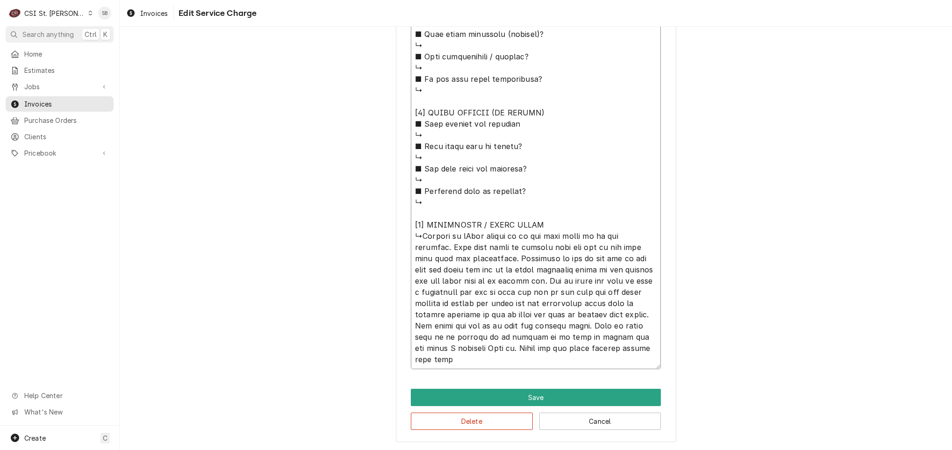
type textarea "x"
type textarea "⚠️ 𝗙𝗢𝗥𝗠 𝗜𝗡𝗦𝗧𝗥𝗨𝗖𝗧𝗜𝗢𝗡𝗦 ⚠️ ✪ 𝗖𝗼𝗺𝗽𝗹𝗲𝘁𝗲 𝗮𝗹𝗹 𝗿𝗲𝗹𝗲𝘃𝗮𝗻𝘁 𝘀𝗲𝗰𝘁𝗶𝗼𝗻𝘀 ✪ 𝗣𝗿𝗼𝘃𝗶𝗱𝗲 𝗱𝗲𝘁𝗮𝗶𝗹𝗲𝗱 𝗮𝗻𝘀…"
type textarea "x"
type textarea "⚠️ 𝗙𝗢𝗥𝗠 𝗜𝗡𝗦𝗧𝗥𝗨𝗖𝗧𝗜𝗢𝗡𝗦 ⚠️ ✪ 𝗖𝗼𝗺𝗽𝗹𝗲𝘁𝗲 𝗮𝗹𝗹 𝗿𝗲𝗹𝗲𝘃𝗮𝗻𝘁 𝘀𝗲𝗰𝘁𝗶𝗼𝗻𝘀 ✪ 𝗣𝗿𝗼𝘃𝗶𝗱𝗲 𝗱𝗲𝘁𝗮𝗶𝗹𝗲𝗱 𝗮𝗻𝘀…"
type textarea "x"
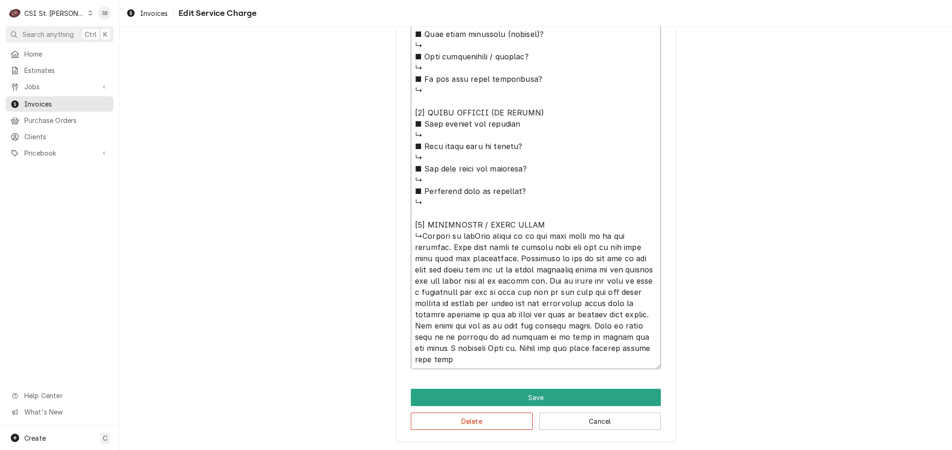
type textarea "⚠️ 𝗙𝗢𝗥𝗠 𝗜𝗡𝗦𝗧𝗥𝗨𝗖𝗧𝗜𝗢𝗡𝗦 ⚠️ ✪ 𝗖𝗼𝗺𝗽𝗹𝗲𝘁𝗲 𝗮𝗹𝗹 𝗿𝗲𝗹𝗲𝘃𝗮𝗻𝘁 𝘀𝗲𝗰𝘁𝗶𝗼𝗻𝘀 ✪ 𝗣𝗿𝗼𝘃𝗶𝗱𝗲 𝗱𝗲𝘁𝗮𝗶𝗹𝗲𝗱 𝗮𝗻𝘀…"
type textarea "x"
type textarea "⚠️ 𝗙𝗢𝗥𝗠 𝗜𝗡𝗦𝗧𝗥𝗨𝗖𝗧𝗜𝗢𝗡𝗦 ⚠️ ✪ 𝗖𝗼𝗺𝗽𝗹𝗲𝘁𝗲 𝗮𝗹𝗹 𝗿𝗲𝗹𝗲𝘃𝗮𝗻𝘁 𝘀𝗲𝗰𝘁𝗶𝗼𝗻𝘀 ✪ 𝗣𝗿𝗼𝘃𝗶𝗱𝗲 𝗱𝗲𝘁𝗮𝗶𝗹𝗲𝗱 𝗮𝗻𝘀…"
type textarea "x"
type textarea "⚠️ 𝗙𝗢𝗥𝗠 𝗜𝗡𝗦𝗧𝗥𝗨𝗖𝗧𝗜𝗢𝗡𝗦 ⚠️ ✪ 𝗖𝗼𝗺𝗽𝗹𝗲𝘁𝗲 𝗮𝗹𝗹 𝗿𝗲𝗹𝗲𝘃𝗮𝗻𝘁 𝘀𝗲𝗰𝘁𝗶𝗼𝗻𝘀 ✪ 𝗣𝗿𝗼𝘃𝗶𝗱𝗲 𝗱𝗲𝘁𝗮𝗶𝗹𝗲𝗱 𝗮𝗻𝘀…"
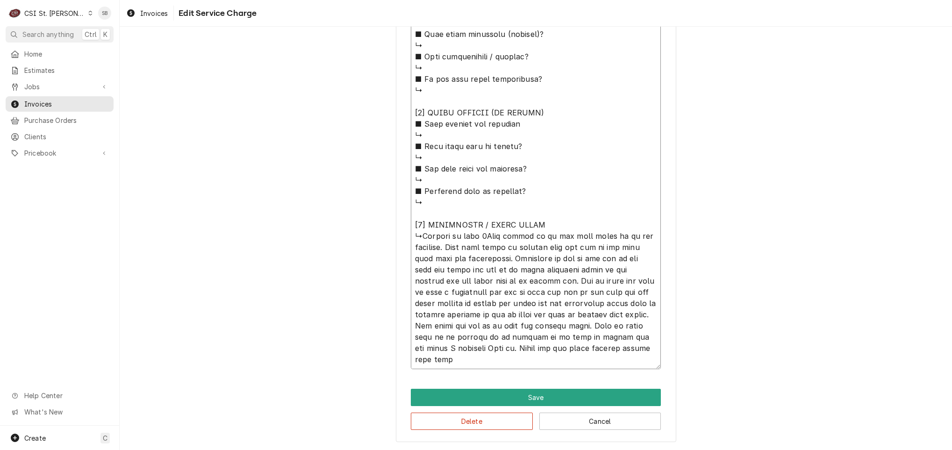
type textarea "x"
type textarea "⚠️ 𝗙𝗢𝗥𝗠 𝗜𝗡𝗦𝗧𝗥𝗨𝗖𝗧𝗜𝗢𝗡𝗦 ⚠️ ✪ 𝗖𝗼𝗺𝗽𝗹𝗲𝘁𝗲 𝗮𝗹𝗹 𝗿𝗲𝗹𝗲𝘃𝗮𝗻𝘁 𝘀𝗲𝗰𝘁𝗶𝗼𝗻𝘀 ✪ 𝗣𝗿𝗼𝘃𝗶𝗱𝗲 𝗱𝗲𝘁𝗮𝗶𝗹𝗲𝗱 𝗮𝗻𝘀…"
type textarea "x"
type textarea "⚠️ 𝗙𝗢𝗥𝗠 𝗜𝗡𝗦𝗧𝗥𝗨𝗖𝗧𝗜𝗢𝗡𝗦 ⚠️ ✪ 𝗖𝗼𝗺𝗽𝗹𝗲𝘁𝗲 𝗮𝗹𝗹 𝗿𝗲𝗹𝗲𝘃𝗮𝗻𝘁 𝘀𝗲𝗰𝘁𝗶𝗼𝗻𝘀 ✪ 𝗣𝗿𝗼𝘃𝗶𝗱𝗲 𝗱𝗲𝘁𝗮𝗶𝗹𝗲𝗱 𝗮𝗻𝘀…"
type textarea "x"
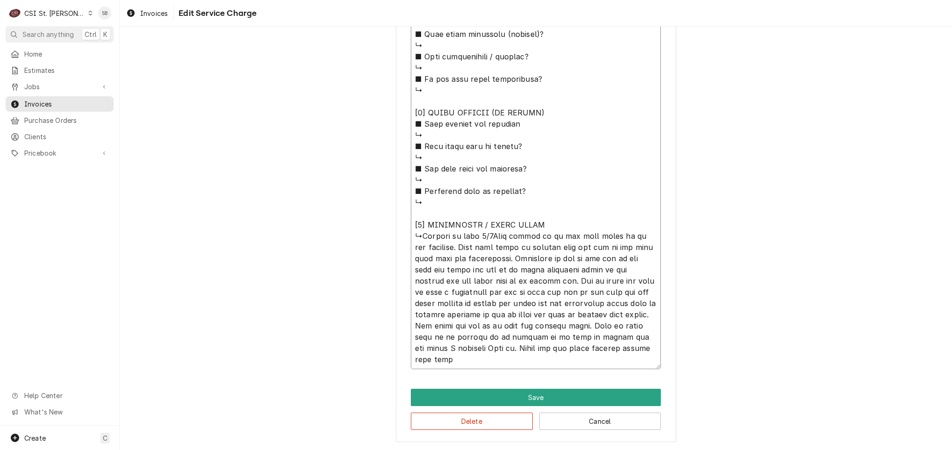
type textarea "⚠️ 𝗙𝗢𝗥𝗠 𝗜𝗡𝗦𝗧𝗥𝗨𝗖𝗧𝗜𝗢𝗡𝗦 ⚠️ ✪ 𝗖𝗼𝗺𝗽𝗹𝗲𝘁𝗲 𝗮𝗹𝗹 𝗿𝗲𝗹𝗲𝘃𝗮𝗻𝘁 𝘀𝗲𝗰𝘁𝗶𝗼𝗻𝘀 ✪ 𝗣𝗿𝗼𝘃𝗶𝗱𝗲 𝗱𝗲𝘁𝗮𝗶𝗹𝗲𝗱 𝗮𝗻𝘀…"
type textarea "x"
type textarea "⚠️ 𝗙𝗢𝗥𝗠 𝗜𝗡𝗦𝗧𝗥𝗨𝗖𝗧𝗜𝗢𝗡𝗦 ⚠️ ✪ 𝗖𝗼𝗺𝗽𝗹𝗲𝘁𝗲 𝗮𝗹𝗹 𝗿𝗲𝗹𝗲𝘃𝗮𝗻𝘁 𝘀𝗲𝗰𝘁𝗶𝗼𝗻𝘀 ✪ 𝗣𝗿𝗼𝘃𝗶𝗱𝗲 𝗱𝗲𝘁𝗮𝗶𝗹𝗲𝗱 𝗮𝗻𝘀…"
type textarea "x"
type textarea "⚠️ 𝗙𝗢𝗥𝗠 𝗜𝗡𝗦𝗧𝗥𝗨𝗖𝗧𝗜𝗢𝗡𝗦 ⚠️ ✪ 𝗖𝗼𝗺𝗽𝗹𝗲𝘁𝗲 𝗮𝗹𝗹 𝗿𝗲𝗹𝗲𝘃𝗮𝗻𝘁 𝘀𝗲𝗰𝘁𝗶𝗼𝗻𝘀 ✪ 𝗣𝗿𝗼𝘃𝗶𝗱𝗲 𝗱𝗲𝘁𝗮𝗶𝗹𝗲𝗱 𝗮𝗻𝘀…"
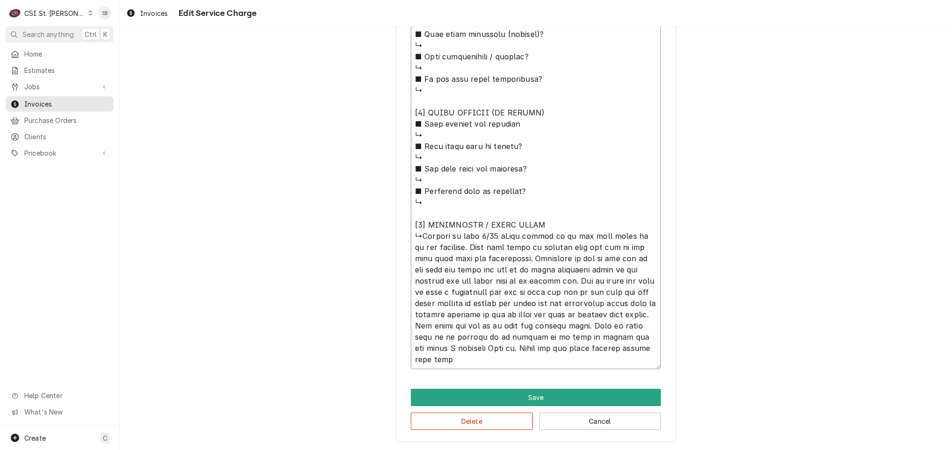
type textarea "x"
type textarea "⚠️ 𝗙𝗢𝗥𝗠 𝗜𝗡𝗦𝗧𝗥𝗨𝗖𝗧𝗜𝗢𝗡𝗦 ⚠️ ✪ 𝗖𝗼𝗺𝗽𝗹𝗲𝘁𝗲 𝗮𝗹𝗹 𝗿𝗲𝗹𝗲𝘃𝗮𝗻𝘁 𝘀𝗲𝗰𝘁𝗶𝗼𝗻𝘀 ✪ 𝗣𝗿𝗼𝘃𝗶𝗱𝗲 𝗱𝗲𝘁𝗮𝗶𝗹𝗲𝗱 𝗮𝗻𝘀…"
type textarea "x"
type textarea "⚠️ 𝗙𝗢𝗥𝗠 𝗜𝗡𝗦𝗧𝗥𝗨𝗖𝗧𝗜𝗢𝗡𝗦 ⚠️ ✪ 𝗖𝗼𝗺𝗽𝗹𝗲𝘁𝗲 𝗮𝗹𝗹 𝗿𝗲𝗹𝗲𝘃𝗮𝗻𝘁 𝘀𝗲𝗰𝘁𝗶𝗼𝗻𝘀 ✪ 𝗣𝗿𝗼𝘃𝗶𝗱𝗲 𝗱𝗲𝘁𝗮𝗶𝗹𝗲𝗱 𝗮𝗻𝘀…"
type textarea "x"
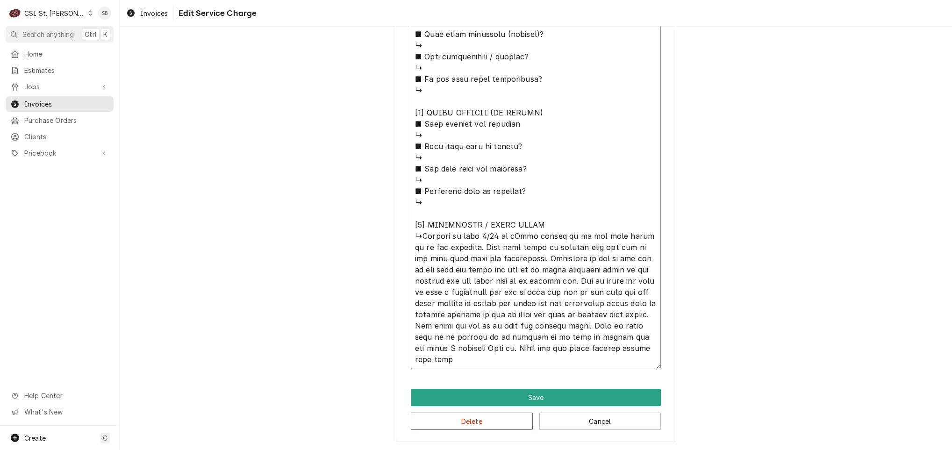
type textarea "⚠️ 𝗙𝗢𝗥𝗠 𝗜𝗡𝗦𝗧𝗥𝗨𝗖𝗧𝗜𝗢𝗡𝗦 ⚠️ ✪ 𝗖𝗼𝗺𝗽𝗹𝗲𝘁𝗲 𝗮𝗹𝗹 𝗿𝗲𝗹𝗲𝘃𝗮𝗻𝘁 𝘀𝗲𝗰𝘁𝗶𝗼𝗻𝘀 ✪ 𝗣𝗿𝗼𝘃𝗶𝗱𝗲 𝗱𝗲𝘁𝗮𝗶𝗹𝗲𝗱 𝗮𝗻𝘀…"
type textarea "x"
type textarea "⚠️ 𝗙𝗢𝗥𝗠 𝗜𝗡𝗦𝗧𝗥𝗨𝗖𝗧𝗜𝗢𝗡𝗦 ⚠️ ✪ 𝗖𝗼𝗺𝗽𝗹𝗲𝘁𝗲 𝗮𝗹𝗹 𝗿𝗲𝗹𝗲𝘃𝗮𝗻𝘁 𝘀𝗲𝗰𝘁𝗶𝗼𝗻𝘀 ✪ 𝗣𝗿𝗼𝘃𝗶𝗱𝗲 𝗱𝗲𝘁𝗮𝗶𝗹𝗲𝗱 𝗮𝗻𝘀…"
type textarea "x"
type textarea "⚠️ 𝗙𝗢𝗥𝗠 𝗜𝗡𝗦𝗧𝗥𝗨𝗖𝗧𝗜𝗢𝗡𝗦 ⚠️ ✪ 𝗖𝗼𝗺𝗽𝗹𝗲𝘁𝗲 𝗮𝗹𝗹 𝗿𝗲𝗹𝗲𝘃𝗮𝗻𝘁 𝘀𝗲𝗰𝘁𝗶𝗼𝗻𝘀 ✪ 𝗣𝗿𝗼𝘃𝗶𝗱𝗲 𝗱𝗲𝘁𝗮𝗶𝗹𝗲𝗱 𝗮𝗻𝘀…"
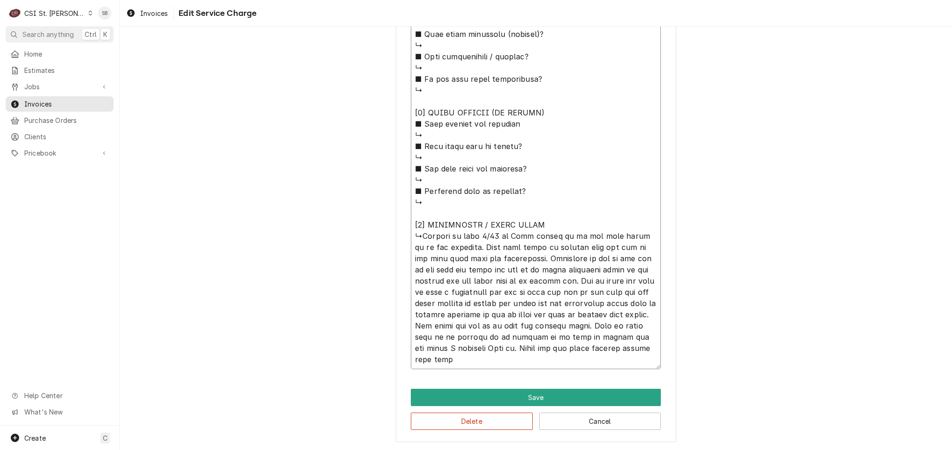
type textarea "x"
type textarea "⚠️ 𝗙𝗢𝗥𝗠 𝗜𝗡𝗦𝗧𝗥𝗨𝗖𝗧𝗜𝗢𝗡𝗦 ⚠️ ✪ 𝗖𝗼𝗺𝗽𝗹𝗲𝘁𝗲 𝗮𝗹𝗹 𝗿𝗲𝗹𝗲𝘃𝗮𝗻𝘁 𝘀𝗲𝗰𝘁𝗶𝗼𝗻𝘀 ✪ 𝗣𝗿𝗼𝘃𝗶𝗱𝗲 𝗱𝗲𝘁𝗮𝗶𝗹𝗲𝗱 𝗮𝗻𝘀…"
type textarea "x"
type textarea "⚠️ 𝗙𝗢𝗥𝗠 𝗜𝗡𝗦𝗧𝗥𝗨𝗖𝗧𝗜𝗢𝗡𝗦 ⚠️ ✪ 𝗖𝗼𝗺𝗽𝗹𝗲𝘁𝗲 𝗮𝗹𝗹 𝗿𝗲𝗹𝗲𝘃𝗮𝗻𝘁 𝘀𝗲𝗰𝘁𝗶𝗼𝗻𝘀 ✪ 𝗣𝗿𝗼𝘃𝗶𝗱𝗲 𝗱𝗲𝘁𝗮𝗶𝗹𝗲𝗱 𝗮𝗻𝘀…"
type textarea "x"
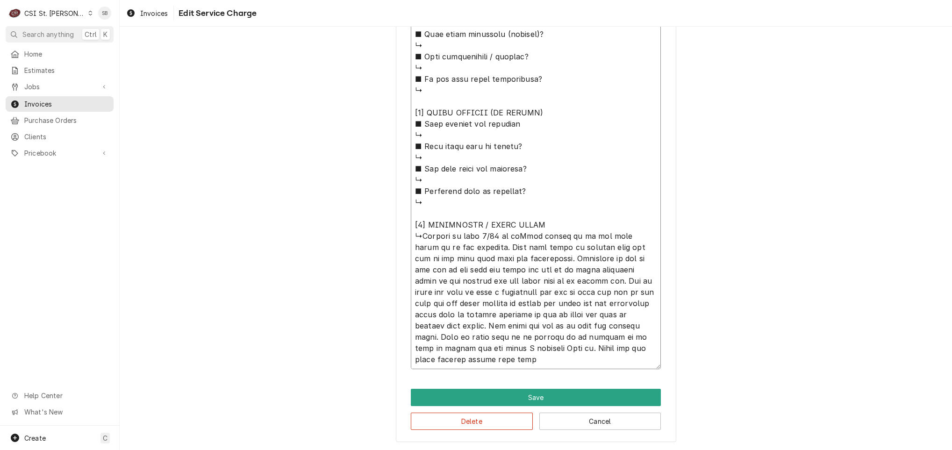
type textarea "⚠️ 𝗙𝗢𝗥𝗠 𝗜𝗡𝗦𝗧𝗥𝗨𝗖𝗧𝗜𝗢𝗡𝗦 ⚠️ ✪ 𝗖𝗼𝗺𝗽𝗹𝗲𝘁𝗲 𝗮𝗹𝗹 𝗿𝗲𝗹𝗲𝘃𝗮𝗻𝘁 𝘀𝗲𝗰𝘁𝗶𝗼𝗻𝘀 ✪ 𝗣𝗿𝗼𝘃𝗶𝗱𝗲 𝗱𝗲𝘁𝗮𝗶𝗹𝗲𝗱 𝗮𝗻𝘀…"
type textarea "x"
type textarea "⚠️ 𝗙𝗢𝗥𝗠 𝗜𝗡𝗦𝗧𝗥𝗨𝗖𝗧𝗜𝗢𝗡𝗦 ⚠️ ✪ 𝗖𝗼𝗺𝗽𝗹𝗲𝘁𝗲 𝗮𝗹𝗹 𝗿𝗲𝗹𝗲𝘃𝗮𝗻𝘁 𝘀𝗲𝗰𝘁𝗶𝗼𝗻𝘀 ✪ 𝗣𝗿𝗼𝘃𝗶𝗱𝗲 𝗱𝗲𝘁𝗮𝗶𝗹𝗲𝗱 𝗮𝗻𝘀…"
type textarea "x"
type textarea "⚠️ 𝗙𝗢𝗥𝗠 𝗜𝗡𝗦𝗧𝗥𝗨𝗖𝗧𝗜𝗢𝗡𝗦 ⚠️ ✪ 𝗖𝗼𝗺𝗽𝗹𝗲𝘁𝗲 𝗮𝗹𝗹 𝗿𝗲𝗹𝗲𝘃𝗮𝗻𝘁 𝘀𝗲𝗰𝘁𝗶𝗼𝗻𝘀 ✪ 𝗣𝗿𝗼𝘃𝗶𝗱𝗲 𝗱𝗲𝘁𝗮𝗶𝗹𝗲𝗱 𝗮𝗻𝘀…"
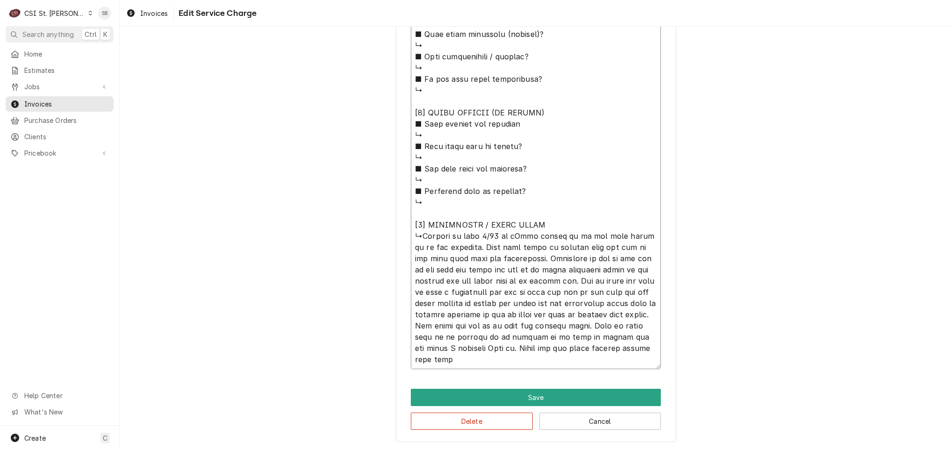
type textarea "x"
type textarea "⚠️ 𝗙𝗢𝗥𝗠 𝗜𝗡𝗦𝗧𝗥𝗨𝗖𝗧𝗜𝗢𝗡𝗦 ⚠️ ✪ 𝗖𝗼𝗺𝗽𝗹𝗲𝘁𝗲 𝗮𝗹𝗹 𝗿𝗲𝗹𝗲𝘃𝗮𝗻𝘁 𝘀𝗲𝗰𝘁𝗶𝗼𝗻𝘀 ✪ 𝗣𝗿𝗼𝘃𝗶𝗱𝗲 𝗱𝗲𝘁𝗮𝗶𝗹𝗲𝗱 𝗮𝗻𝘀…"
type textarea "x"
type textarea "⚠️ 𝗙𝗢𝗥𝗠 𝗜𝗡𝗦𝗧𝗥𝗨𝗖𝗧𝗜𝗢𝗡𝗦 ⚠️ ✪ 𝗖𝗼𝗺𝗽𝗹𝗲𝘁𝗲 𝗮𝗹𝗹 𝗿𝗲𝗹𝗲𝘃𝗮𝗻𝘁 𝘀𝗲𝗰𝘁𝗶𝗼𝗻𝘀 ✪ 𝗣𝗿𝗼𝘃𝗶𝗱𝗲 𝗱𝗲𝘁𝗮𝗶𝗹𝗲𝗱 𝗮𝗻𝘀…"
type textarea "x"
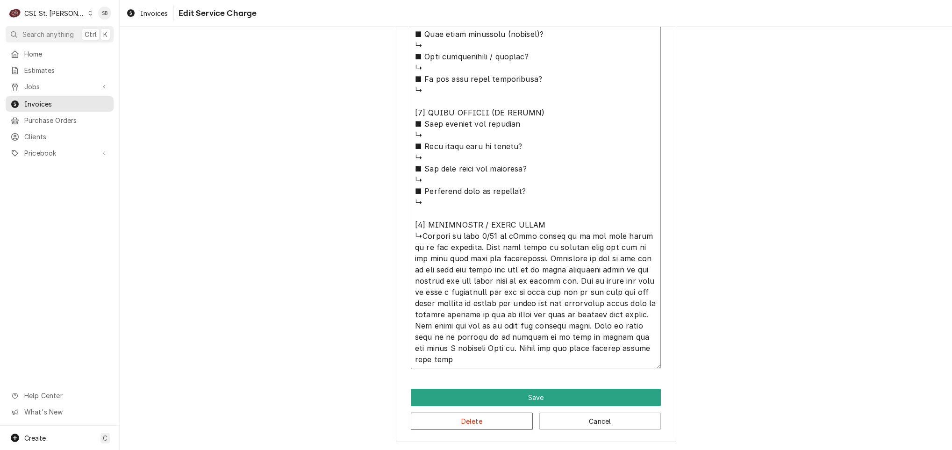
type textarea "⚠️ 𝗙𝗢𝗥𝗠 𝗜𝗡𝗦𝗧𝗥𝗨𝗖𝗧𝗜𝗢𝗡𝗦 ⚠️ ✪ 𝗖𝗼𝗺𝗽𝗹𝗲𝘁𝗲 𝗮𝗹𝗹 𝗿𝗲𝗹𝗲𝘃𝗮𝗻𝘁 𝘀𝗲𝗰𝘁𝗶𝗼𝗻𝘀 ✪ 𝗣𝗿𝗼𝘃𝗶𝗱𝗲 𝗱𝗲𝘁𝗮𝗶𝗹𝗲𝗱 𝗮𝗻𝘀…"
type textarea "x"
type textarea "⚠️ 𝗙𝗢𝗥𝗠 𝗜𝗡𝗦𝗧𝗥𝗨𝗖𝗧𝗜𝗢𝗡𝗦 ⚠️ ✪ 𝗖𝗼𝗺𝗽𝗹𝗲𝘁𝗲 𝗮𝗹𝗹 𝗿𝗲𝗹𝗲𝘃𝗮𝗻𝘁 𝘀𝗲𝗰𝘁𝗶𝗼𝗻𝘀 ✪ 𝗣𝗿𝗼𝘃𝗶𝗱𝗲 𝗱𝗲𝘁𝗮𝗶𝗹𝗲𝗱 𝗮𝗻𝘀…"
type textarea "x"
type textarea "⚠️ 𝗙𝗢𝗥𝗠 𝗜𝗡𝗦𝗧𝗥𝗨𝗖𝗧𝗜𝗢𝗡𝗦 ⚠️ ✪ 𝗖𝗼𝗺𝗽𝗹𝗲𝘁𝗲 𝗮𝗹𝗹 𝗿𝗲𝗹𝗲𝘃𝗮𝗻𝘁 𝘀𝗲𝗰𝘁𝗶𝗼𝗻𝘀 ✪ 𝗣𝗿𝗼𝘃𝗶𝗱𝗲 𝗱𝗲𝘁𝗮𝗶𝗹𝗲𝗱 𝗮𝗻𝘀…"
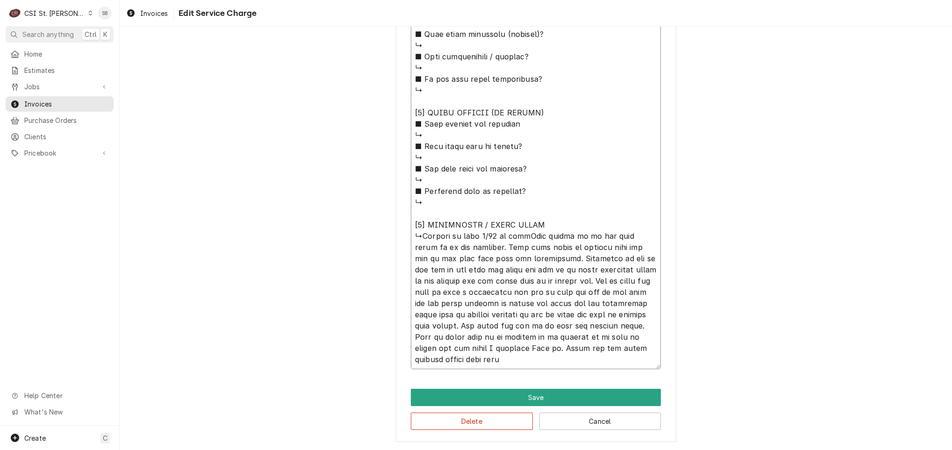
type textarea "x"
type textarea "⚠️ 𝗙𝗢𝗥𝗠 𝗜𝗡𝗦𝗧𝗥𝗨𝗖𝗧𝗜𝗢𝗡𝗦 ⚠️ ✪ 𝗖𝗼𝗺𝗽𝗹𝗲𝘁𝗲 𝗮𝗹𝗹 𝗿𝗲𝗹𝗲𝘃𝗮𝗻𝘁 𝘀𝗲𝗰𝘁𝗶𝗼𝗻𝘀 ✪ 𝗣𝗿𝗼𝘃𝗶𝗱𝗲 𝗱𝗲𝘁𝗮𝗶𝗹𝗲𝗱 𝗮𝗻𝘀…"
type textarea "x"
type textarea "⚠️ 𝗙𝗢𝗥𝗠 𝗜𝗡𝗦𝗧𝗥𝗨𝗖𝗧𝗜𝗢𝗡𝗦 ⚠️ ✪ 𝗖𝗼𝗺𝗽𝗹𝗲𝘁𝗲 𝗮𝗹𝗹 𝗿𝗲𝗹𝗲𝘃𝗮𝗻𝘁 𝘀𝗲𝗰𝘁𝗶𝗼𝗻𝘀 ✪ 𝗣𝗿𝗼𝘃𝗶𝗱𝗲 𝗱𝗲𝘁𝗮𝗶𝗹𝗲𝗱 𝗮𝗻𝘀…"
type textarea "x"
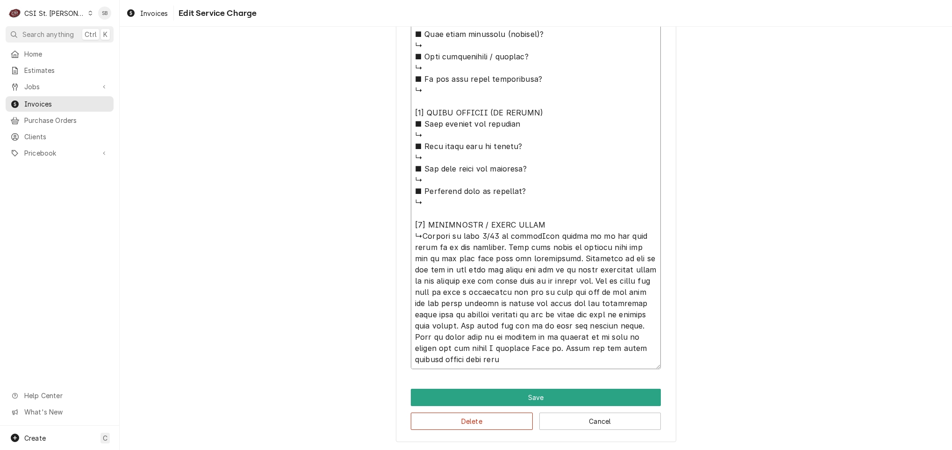
type textarea "⚠️ 𝗙𝗢𝗥𝗠 𝗜𝗡𝗦𝗧𝗥𝗨𝗖𝗧𝗜𝗢𝗡𝗦 ⚠️ ✪ 𝗖𝗼𝗺𝗽𝗹𝗲𝘁𝗲 𝗮𝗹𝗹 𝗿𝗲𝗹𝗲𝘃𝗮𝗻𝘁 𝘀𝗲𝗰𝘁𝗶𝗼𝗻𝘀 ✪ 𝗣𝗿𝗼𝘃𝗶𝗱𝗲 𝗱𝗲𝘁𝗮𝗶𝗹𝗲𝗱 𝗮𝗻𝘀…"
type textarea "x"
type textarea "⚠️ 𝗙𝗢𝗥𝗠 𝗜𝗡𝗦𝗧𝗥𝗨𝗖𝗧𝗜𝗢𝗡𝗦 ⚠️ ✪ 𝗖𝗼𝗺𝗽𝗹𝗲𝘁𝗲 𝗮𝗹𝗹 𝗿𝗲𝗹𝗲𝘃𝗮𝗻𝘁 𝘀𝗲𝗰𝘁𝗶𝗼𝗻𝘀 ✪ 𝗣𝗿𝗼𝘃𝗶𝗱𝗲 𝗱𝗲𝘁𝗮𝗶𝗹𝗲𝗱 𝗮𝗻𝘀…"
type textarea "x"
type textarea "⚠️ 𝗙𝗢𝗥𝗠 𝗜𝗡𝗦𝗧𝗥𝗨𝗖𝗧𝗜𝗢𝗡𝗦 ⚠️ ✪ 𝗖𝗼𝗺𝗽𝗹𝗲𝘁𝗲 𝗮𝗹𝗹 𝗿𝗲𝗹𝗲𝘃𝗮𝗻𝘁 𝘀𝗲𝗰𝘁𝗶𝗼𝗻𝘀 ✪ 𝗣𝗿𝗼𝘃𝗶𝗱𝗲 𝗱𝗲𝘁𝗮𝗶𝗹𝗲𝗱 𝗮𝗻𝘀…"
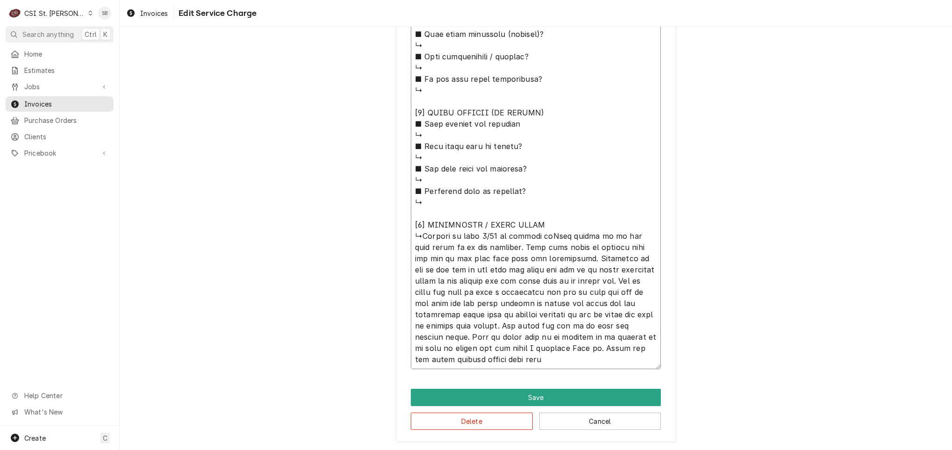
type textarea "x"
type textarea "⚠️ 𝗙𝗢𝗥𝗠 𝗜𝗡𝗦𝗧𝗥𝗨𝗖𝗧𝗜𝗢𝗡𝗦 ⚠️ ✪ 𝗖𝗼𝗺𝗽𝗹𝗲𝘁𝗲 𝗮𝗹𝗹 𝗿𝗲𝗹𝗲𝘃𝗮𝗻𝘁 𝘀𝗲𝗰𝘁𝗶𝗼𝗻𝘀 ✪ 𝗣𝗿𝗼𝘃𝗶𝗱𝗲 𝗱𝗲𝘁𝗮𝗶𝗹𝗲𝗱 𝗮𝗻𝘀…"
type textarea "x"
type textarea "⚠️ 𝗙𝗢𝗥𝗠 𝗜𝗡𝗦𝗧𝗥𝗨𝗖𝗧𝗜𝗢𝗡𝗦 ⚠️ ✪ 𝗖𝗼𝗺𝗽𝗹𝗲𝘁𝗲 𝗮𝗹𝗹 𝗿𝗲𝗹𝗲𝘃𝗮𝗻𝘁 𝘀𝗲𝗰𝘁𝗶𝗼𝗻𝘀 ✪ 𝗣𝗿𝗼𝘃𝗶𝗱𝗲 𝗱𝗲𝘁𝗮𝗶𝗹𝗲𝗱 𝗮𝗻𝘀…"
type textarea "x"
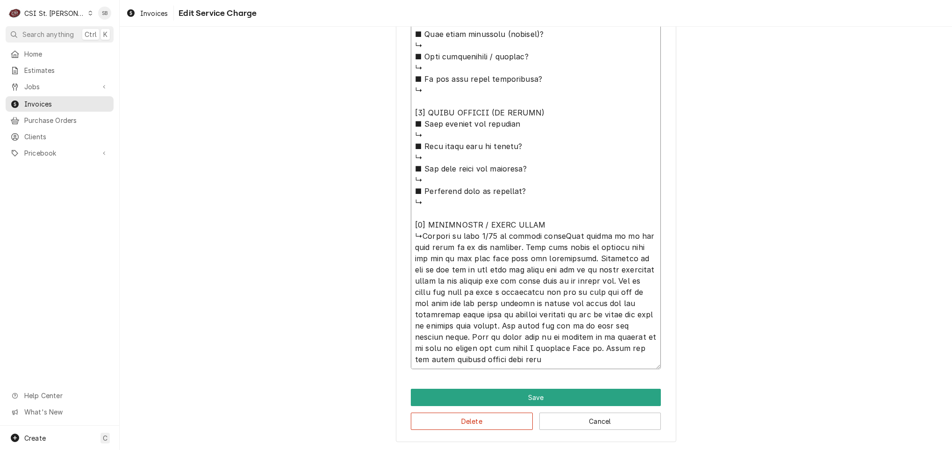
type textarea "⚠️ 𝗙𝗢𝗥𝗠 𝗜𝗡𝗦𝗧𝗥𝗨𝗖𝗧𝗜𝗢𝗡𝗦 ⚠️ ✪ 𝗖𝗼𝗺𝗽𝗹𝗲𝘁𝗲 𝗮𝗹𝗹 𝗿𝗲𝗹𝗲𝘃𝗮𝗻𝘁 𝘀𝗲𝗰𝘁𝗶𝗼𝗻𝘀 ✪ 𝗣𝗿𝗼𝘃𝗶𝗱𝗲 𝗱𝗲𝘁𝗮𝗶𝗹𝗲𝗱 𝗮𝗻𝘀…"
type textarea "x"
type textarea "⚠️ 𝗙𝗢𝗥𝗠 𝗜𝗡𝗦𝗧𝗥𝗨𝗖𝗧𝗜𝗢𝗡𝗦 ⚠️ ✪ 𝗖𝗼𝗺𝗽𝗹𝗲𝘁𝗲 𝗮𝗹𝗹 𝗿𝗲𝗹𝗲𝘃𝗮𝗻𝘁 𝘀𝗲𝗰𝘁𝗶𝗼𝗻𝘀 ✪ 𝗣𝗿𝗼𝘃𝗶𝗱𝗲 𝗱𝗲𝘁𝗮𝗶𝗹𝗲𝗱 𝗮𝗻𝘀…"
type textarea "x"
type textarea "⚠️ 𝗙𝗢𝗥𝗠 𝗜𝗡𝗦𝗧𝗥𝗨𝗖𝗧𝗜𝗢𝗡𝗦 ⚠️ ✪ 𝗖𝗼𝗺𝗽𝗹𝗲𝘁𝗲 𝗮𝗹𝗹 𝗿𝗲𝗹𝗲𝘃𝗮𝗻𝘁 𝘀𝗲𝗰𝘁𝗶𝗼𝗻𝘀 ✪ 𝗣𝗿𝗼𝘃𝗶𝗱𝗲 𝗱𝗲𝘁𝗮𝗶𝗹𝗲𝗱 𝗮𝗻𝘀…"
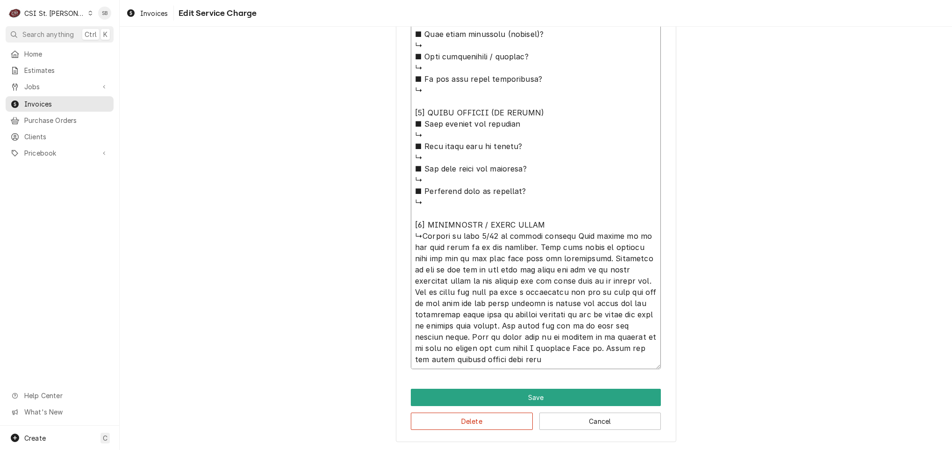
type textarea "x"
type textarea "⚠️ 𝗙𝗢𝗥𝗠 𝗜𝗡𝗦𝗧𝗥𝗨𝗖𝗧𝗜𝗢𝗡𝗦 ⚠️ ✪ 𝗖𝗼𝗺𝗽𝗹𝗲𝘁𝗲 𝗮𝗹𝗹 𝗿𝗲𝗹𝗲𝘃𝗮𝗻𝘁 𝘀𝗲𝗰𝘁𝗶𝗼𝗻𝘀 ✪ 𝗣𝗿𝗼𝘃𝗶𝗱𝗲 𝗱𝗲𝘁𝗮𝗶𝗹𝗲𝗱 𝗮𝗻𝘀…"
type textarea "x"
type textarea "⚠️ 𝗙𝗢𝗥𝗠 𝗜𝗡𝗦𝗧𝗥𝗨𝗖𝗧𝗜𝗢𝗡𝗦 ⚠️ ✪ 𝗖𝗼𝗺𝗽𝗹𝗲𝘁𝗲 𝗮𝗹𝗹 𝗿𝗲𝗹𝗲𝘃𝗮𝗻𝘁 𝘀𝗲𝗰𝘁𝗶𝗼𝗻𝘀 ✪ 𝗣𝗿𝗼𝘃𝗶𝗱𝗲 𝗱𝗲𝘁𝗮𝗶𝗹𝗲𝗱 𝗮𝗻𝘀…"
type textarea "x"
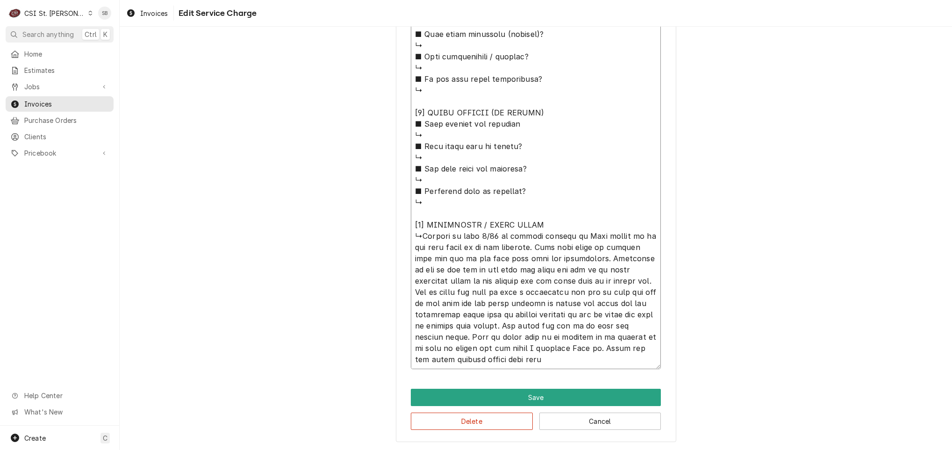
paste textarea "RIF condensation pan is freezing up"
type textarea "⚠️ 𝗙𝗢𝗥𝗠 𝗜𝗡𝗦𝗧𝗥𝗨𝗖𝗧𝗜𝗢𝗡𝗦 ⚠️ ✪ 𝗖𝗼𝗺𝗽𝗹𝗲𝘁𝗲 𝗮𝗹𝗹 𝗿𝗲𝗹𝗲𝘃𝗮𝗻𝘁 𝘀𝗲𝗰𝘁𝗶𝗼𝗻𝘀 ✪ 𝗣𝗿𝗼𝘃𝗶𝗱𝗲 𝗱𝗲𝘁𝗮𝗶𝗹𝗲𝗱 𝗮𝗻𝘀…"
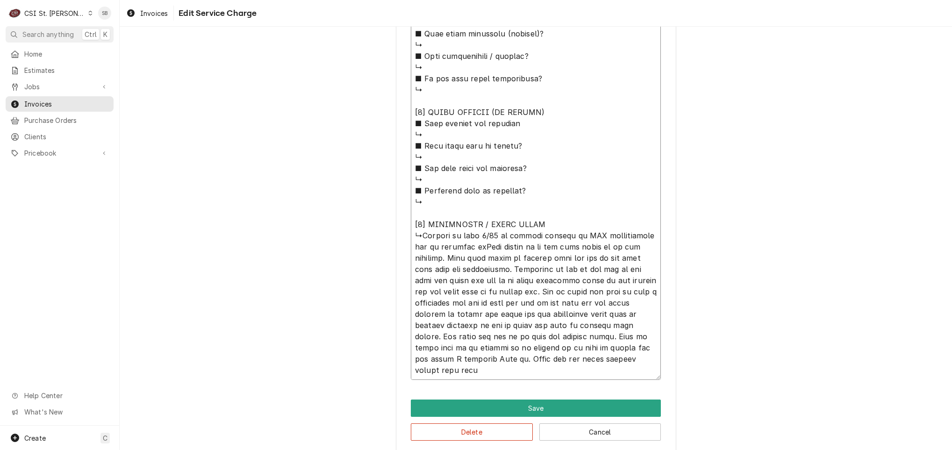
type textarea "x"
type textarea "⚠️ 𝗙𝗢𝗥𝗠 𝗜𝗡𝗦𝗧𝗥𝗨𝗖𝗧𝗜𝗢𝗡𝗦 ⚠️ ✪ 𝗖𝗼𝗺𝗽𝗹𝗲𝘁𝗲 𝗮𝗹𝗹 𝗿𝗲𝗹𝗲𝘃𝗮𝗻𝘁 𝘀𝗲𝗰𝘁𝗶𝗼𝗻𝘀 ✪ 𝗣𝗿𝗼𝘃𝗶𝗱𝗲 𝗱𝗲𝘁𝗮𝗶𝗹𝗲𝗱 𝗮𝗻𝘀…"
type textarea "x"
type textarea "⚠️ 𝗙𝗢𝗥𝗠 𝗜𝗡𝗦𝗧𝗥𝗨𝗖𝗧𝗜𝗢𝗡𝗦 ⚠️ ✪ 𝗖𝗼𝗺𝗽𝗹𝗲𝘁𝗲 𝗮𝗹𝗹 𝗿𝗲𝗹𝗲𝘃𝗮𝗻𝘁 𝘀𝗲𝗰𝘁𝗶𝗼𝗻𝘀 ✪ 𝗣𝗿𝗼𝘃𝗶𝗱𝗲 𝗱𝗲𝘁𝗮𝗶𝗹𝗲𝗱 𝗮𝗻𝘀…"
drag, startPoint x: 515, startPoint y: 379, endPoint x: 500, endPoint y: 361, distance: 23.5
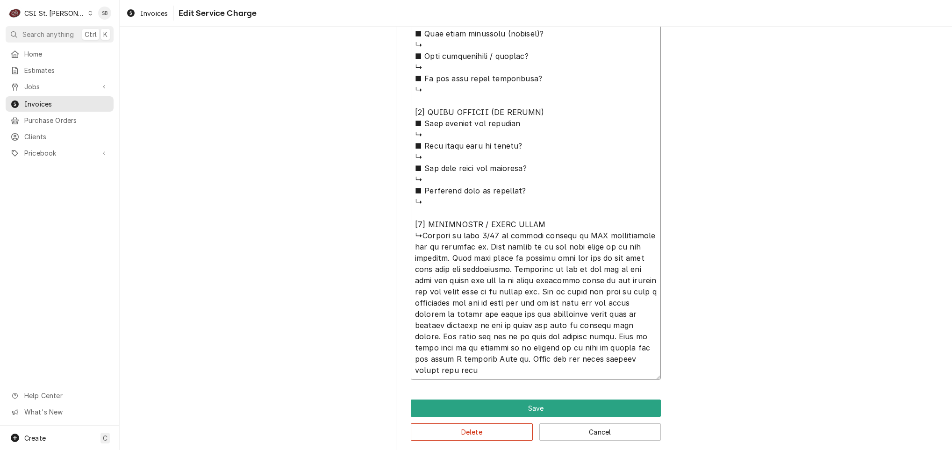
click at [500, 361] on textarea "Service Summary ( optional )" at bounding box center [536, 5] width 250 height 749
click at [533, 378] on textarea "Service Summary ( optional )" at bounding box center [536, 5] width 250 height 749
type textarea "x"
type textarea "⚠️ 𝗙𝗢𝗥𝗠 𝗜𝗡𝗦𝗧𝗥𝗨𝗖𝗧𝗜𝗢𝗡𝗦 ⚠️ ✪ 𝗖𝗼𝗺𝗽𝗹𝗲𝘁𝗲 𝗮𝗹𝗹 𝗿𝗲𝗹𝗲𝘃𝗮𝗻𝘁 𝘀𝗲𝗰𝘁𝗶𝗼𝗻𝘀 ✪ 𝗣𝗿𝗼𝘃𝗶𝗱𝗲 𝗱𝗲𝘁𝗮𝗶𝗹𝗲𝗱 𝗮𝗻𝘀…"
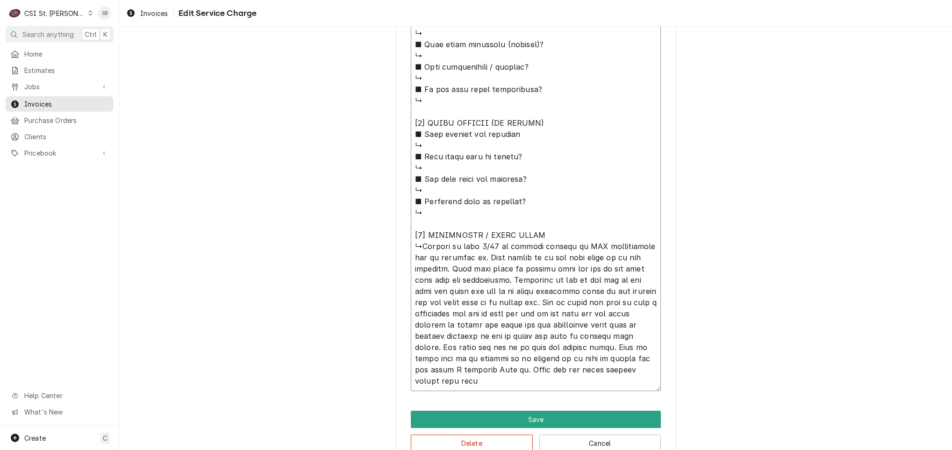
type textarea "x"
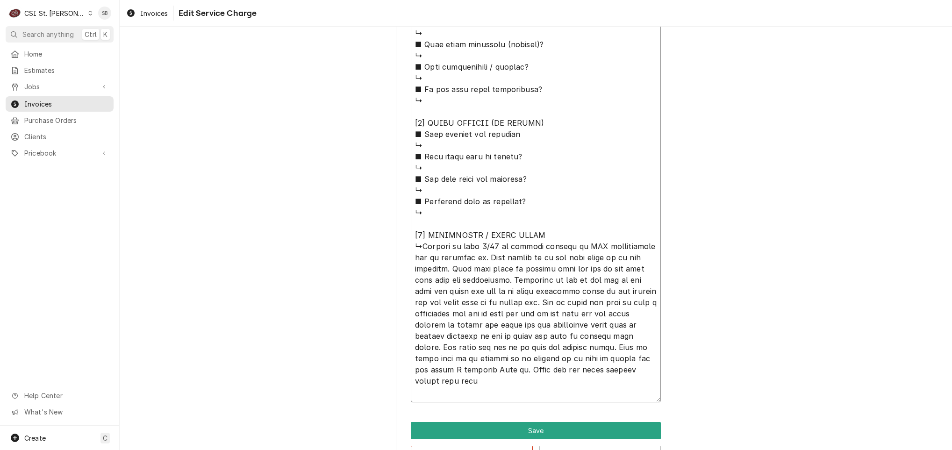
type textarea "⚠️ 𝗙𝗢𝗥𝗠 𝗜𝗡𝗦𝗧𝗥𝗨𝗖𝗧𝗜𝗢𝗡𝗦 ⚠️ ✪ 𝗖𝗼𝗺𝗽𝗹𝗲𝘁𝗲 𝗮𝗹𝗹 𝗿𝗲𝗹𝗲𝘃𝗮𝗻𝘁 𝘀𝗲𝗰𝘁𝗶𝗼𝗻𝘀 ✪ 𝗣𝗿𝗼𝘃𝗶𝗱𝗲 𝗱𝗲𝘁𝗮𝗶𝗹𝗲𝗱 𝗮𝗻𝘀…"
type textarea "x"
type textarea "⚠️ 𝗙𝗢𝗥𝗠 𝗜𝗡𝗦𝗧𝗥𝗨𝗖𝗧𝗜𝗢𝗡𝗦 ⚠️ ✪ 𝗖𝗼𝗺𝗽𝗹𝗲𝘁𝗲 𝗮𝗹𝗹 𝗿𝗲𝗹𝗲𝘃𝗮𝗻𝘁 𝘀𝗲𝗰𝘁𝗶𝗼𝗻𝘀 ✪ 𝗣𝗿𝗼𝘃𝗶𝗱𝗲 𝗱𝗲𝘁𝗮𝗶𝗹𝗲𝗱 𝗮𝗻𝘀…"
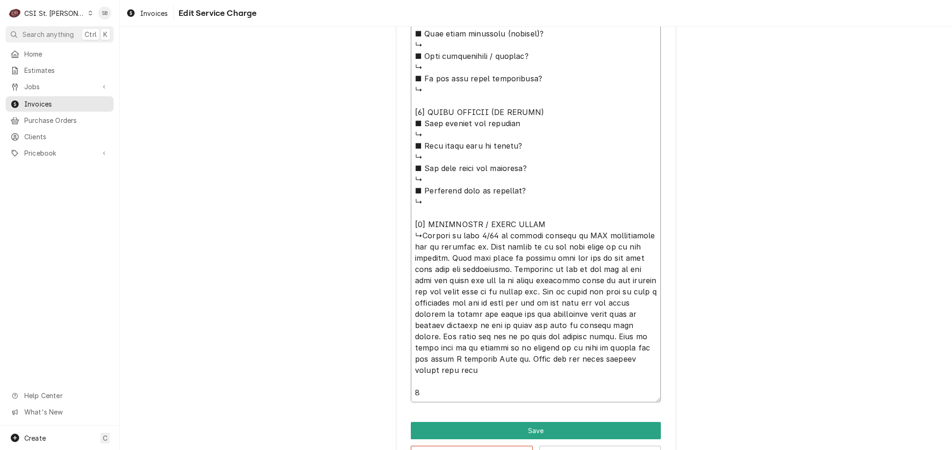
type textarea "x"
type textarea "⚠️ 𝗙𝗢𝗥𝗠 𝗜𝗡𝗦𝗧𝗥𝗨𝗖𝗧𝗜𝗢𝗡𝗦 ⚠️ ✪ 𝗖𝗼𝗺𝗽𝗹𝗲𝘁𝗲 𝗮𝗹𝗹 𝗿𝗲𝗹𝗲𝘃𝗮𝗻𝘁 𝘀𝗲𝗰𝘁𝗶𝗼𝗻𝘀 ✪ 𝗣𝗿𝗼𝘃𝗶𝗱𝗲 𝗱𝗲𝘁𝗮𝗶𝗹𝗲𝗱 𝗮𝗻𝘀…"
type textarea "x"
type textarea "⚠️ 𝗙𝗢𝗥𝗠 𝗜𝗡𝗦𝗧𝗥𝗨𝗖𝗧𝗜𝗢𝗡𝗦 ⚠️ ✪ 𝗖𝗼𝗺𝗽𝗹𝗲𝘁𝗲 𝗮𝗹𝗹 𝗿𝗲𝗹𝗲𝘃𝗮𝗻𝘁 𝘀𝗲𝗰𝘁𝗶𝗼𝗻𝘀 ✪ 𝗣𝗿𝗼𝘃𝗶𝗱𝗲 𝗱𝗲𝘁𝗮𝗶𝗹𝗲𝗱 𝗮𝗻𝘀…"
type textarea "x"
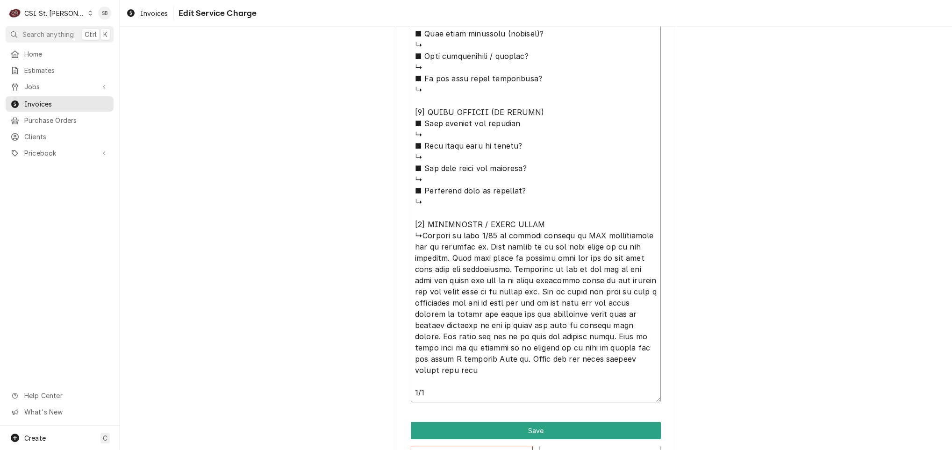
type textarea "⚠️ 𝗙𝗢𝗥𝗠 𝗜𝗡𝗦𝗧𝗥𝗨𝗖𝗧𝗜𝗢𝗡𝗦 ⚠️ ✪ 𝗖𝗼𝗺𝗽𝗹𝗲𝘁𝗲 𝗮𝗹𝗹 𝗿𝗲𝗹𝗲𝘃𝗮𝗻𝘁 𝘀𝗲𝗰𝘁𝗶𝗼𝗻𝘀 ✪ 𝗣𝗿𝗼𝘃𝗶𝗱𝗲 𝗱𝗲𝘁𝗮𝗶𝗹𝗲𝗱 𝗮𝗻𝘀…"
type textarea "x"
type textarea "⚠️ 𝗙𝗢𝗥𝗠 𝗜𝗡𝗦𝗧𝗥𝗨𝗖𝗧𝗜𝗢𝗡𝗦 ⚠️ ✪ 𝗖𝗼𝗺𝗽𝗹𝗲𝘁𝗲 𝗮𝗹𝗹 𝗿𝗲𝗹𝗲𝘃𝗮𝗻𝘁 𝘀𝗲𝗰𝘁𝗶𝗼𝗻𝘀 ✪ 𝗣𝗿𝗼𝘃𝗶𝗱𝗲 𝗱𝗲𝘁𝗮𝗶𝗹𝗲𝗱 𝗮𝗻𝘀…"
type textarea "x"
type textarea "⚠️ 𝗙𝗢𝗥𝗠 𝗜𝗡𝗦𝗧𝗥𝗨𝗖𝗧𝗜𝗢𝗡𝗦 ⚠️ ✪ 𝗖𝗼𝗺𝗽𝗹𝗲𝘁𝗲 𝗮𝗹𝗹 𝗿𝗲𝗹𝗲𝘃𝗮𝗻𝘁 𝘀𝗲𝗰𝘁𝗶𝗼𝗻𝘀 ✪ 𝗣𝗿𝗼𝘃𝗶𝗱𝗲 𝗱𝗲𝘁𝗮𝗶𝗹𝗲𝗱 𝗮𝗻𝘀…"
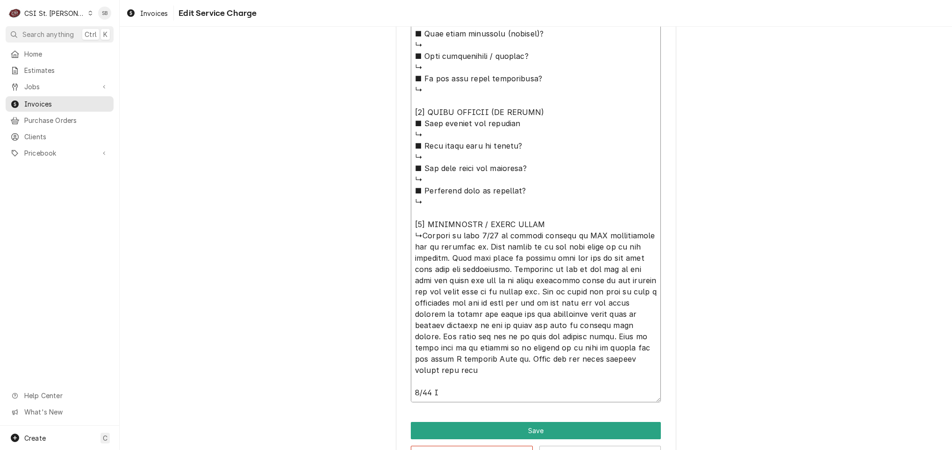
type textarea "x"
type textarea "⚠️ 𝗙𝗢𝗥𝗠 𝗜𝗡𝗦𝗧𝗥𝗨𝗖𝗧𝗜𝗢𝗡𝗦 ⚠️ ✪ 𝗖𝗼𝗺𝗽𝗹𝗲𝘁𝗲 𝗮𝗹𝗹 𝗿𝗲𝗹𝗲𝘃𝗮𝗻𝘁 𝘀𝗲𝗰𝘁𝗶𝗼𝗻𝘀 ✪ 𝗣𝗿𝗼𝘃𝗶𝗱𝗲 𝗱𝗲𝘁𝗮𝗶𝗹𝗲𝗱 𝗮𝗻𝘀…"
type textarea "x"
type textarea "⚠️ 𝗙𝗢𝗥𝗠 𝗜𝗡𝗦𝗧𝗥𝗨𝗖𝗧𝗜𝗢𝗡𝗦 ⚠️ ✪ 𝗖𝗼𝗺𝗽𝗹𝗲𝘁𝗲 𝗮𝗹𝗹 𝗿𝗲𝗹𝗲𝘃𝗮𝗻𝘁 𝘀𝗲𝗰𝘁𝗶𝗼𝗻𝘀 ✪ 𝗣𝗿𝗼𝘃𝗶𝗱𝗲 𝗱𝗲𝘁𝗮𝗶𝗹𝗲𝗱 𝗮𝗻𝘀…"
type textarea "x"
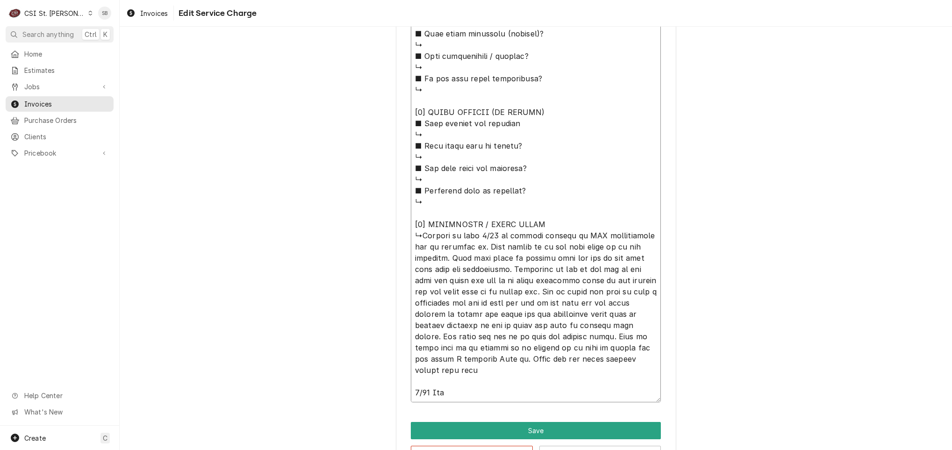
type textarea "⚠️ 𝗙𝗢𝗥𝗠 𝗜𝗡𝗦𝗧𝗥𝗨𝗖𝗧𝗜𝗢𝗡𝗦 ⚠️ ✪ 𝗖𝗼𝗺𝗽𝗹𝗲𝘁𝗲 𝗮𝗹𝗹 𝗿𝗲𝗹𝗲𝘃𝗮𝗻𝘁 𝘀𝗲𝗰𝘁𝗶𝗼𝗻𝘀 ✪ 𝗣𝗿𝗼𝘃𝗶𝗱𝗲 𝗱𝗲𝘁𝗮𝗶𝗹𝗲𝗱 𝗮𝗻𝘀…"
type textarea "x"
type textarea "⚠️ 𝗙𝗢𝗥𝗠 𝗜𝗡𝗦𝗧𝗥𝗨𝗖𝗧𝗜𝗢𝗡𝗦 ⚠️ ✪ 𝗖𝗼𝗺𝗽𝗹𝗲𝘁𝗲 𝗮𝗹𝗹 𝗿𝗲𝗹𝗲𝘃𝗮𝗻𝘁 𝘀𝗲𝗰𝘁𝗶𝗼𝗻𝘀 ✪ 𝗣𝗿𝗼𝘃𝗶𝗱𝗲 𝗱𝗲𝘁𝗮𝗶𝗹𝗲𝗱 𝗮𝗻𝘀…"
type textarea "x"
type textarea "⚠️ 𝗙𝗢𝗥𝗠 𝗜𝗡𝗦𝗧𝗥𝗨𝗖𝗧𝗜𝗢𝗡𝗦 ⚠️ ✪ 𝗖𝗼𝗺𝗽𝗹𝗲𝘁𝗲 𝗮𝗹𝗹 𝗿𝗲𝗹𝗲𝘃𝗮𝗻𝘁 𝘀𝗲𝗰𝘁𝗶𝗼𝗻𝘀 ✪ 𝗣𝗿𝗼𝘃𝗶𝗱𝗲 𝗱𝗲𝘁𝗮𝗶𝗹𝗲𝗱 𝗮𝗻𝘀…"
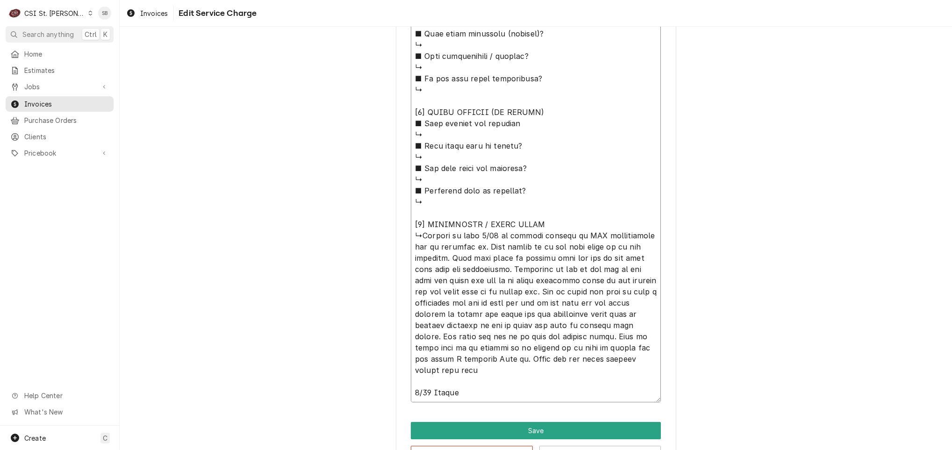
type textarea "x"
type textarea "⚠️ 𝗙𝗢𝗥𝗠 𝗜𝗡𝗦𝗧𝗥𝗨𝗖𝗧𝗜𝗢𝗡𝗦 ⚠️ ✪ 𝗖𝗼𝗺𝗽𝗹𝗲𝘁𝗲 𝗮𝗹𝗹 𝗿𝗲𝗹𝗲𝘃𝗮𝗻𝘁 𝘀𝗲𝗰𝘁𝗶𝗼𝗻𝘀 ✪ 𝗣𝗿𝗼𝘃𝗶𝗱𝗲 𝗱𝗲𝘁𝗮𝗶𝗹𝗲𝗱 𝗮𝗻𝘀…"
type textarea "x"
type textarea "⚠️ 𝗙𝗢𝗥𝗠 𝗜𝗡𝗦𝗧𝗥𝗨𝗖𝗧𝗜𝗢𝗡𝗦 ⚠️ ✪ 𝗖𝗼𝗺𝗽𝗹𝗲𝘁𝗲 𝗮𝗹𝗹 𝗿𝗲𝗹𝗲𝘃𝗮𝗻𝘁 𝘀𝗲𝗰𝘁𝗶𝗼𝗻𝘀 ✪ 𝗣𝗿𝗼𝘃𝗶𝗱𝗲 𝗱𝗲𝘁𝗮𝗶𝗹𝗲𝗱 𝗮𝗻𝘀…"
type textarea "x"
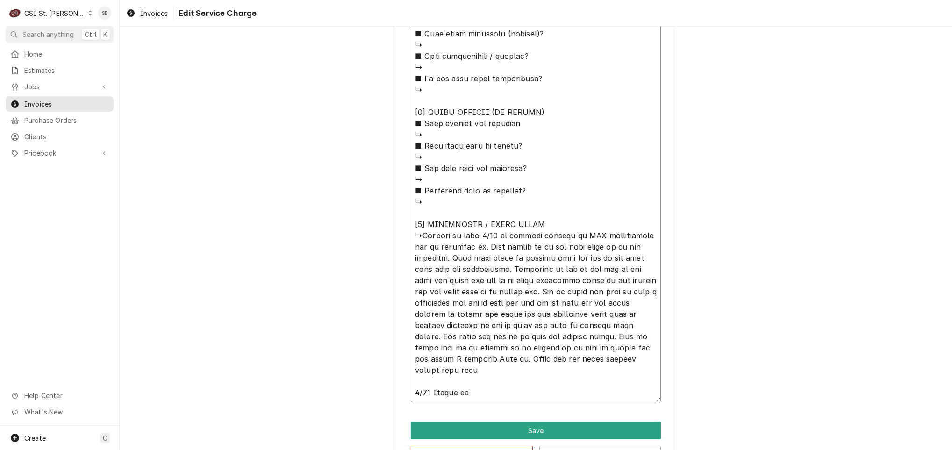
type textarea "⚠️ 𝗙𝗢𝗥𝗠 𝗜𝗡𝗦𝗧𝗥𝗨𝗖𝗧𝗜𝗢𝗡𝗦 ⚠️ ✪ 𝗖𝗼𝗺𝗽𝗹𝗲𝘁𝗲 𝗮𝗹𝗹 𝗿𝗲𝗹𝗲𝘃𝗮𝗻𝘁 𝘀𝗲𝗰𝘁𝗶𝗼𝗻𝘀 ✪ 𝗣𝗿𝗼𝘃𝗶𝗱𝗲 𝗱𝗲𝘁𝗮𝗶𝗹𝗲𝗱 𝗮𝗻𝘀…"
type textarea "x"
type textarea "⚠️ 𝗙𝗢𝗥𝗠 𝗜𝗡𝗦𝗧𝗥𝗨𝗖𝗧𝗜𝗢𝗡𝗦 ⚠️ ✪ 𝗖𝗼𝗺𝗽𝗹𝗲𝘁𝗲 𝗮𝗹𝗹 𝗿𝗲𝗹𝗲𝘃𝗮𝗻𝘁 𝘀𝗲𝗰𝘁𝗶𝗼𝗻𝘀 ✪ 𝗣𝗿𝗼𝘃𝗶𝗱𝗲 𝗱𝗲𝘁𝗮𝗶𝗹𝗲𝗱 𝗮𝗻𝘀…"
type textarea "x"
type textarea "⚠️ 𝗙𝗢𝗥𝗠 𝗜𝗡𝗦𝗧𝗥𝗨𝗖𝗧𝗜𝗢𝗡𝗦 ⚠️ ✪ 𝗖𝗼𝗺𝗽𝗹𝗲𝘁𝗲 𝗮𝗹𝗹 𝗿𝗲𝗹𝗲𝘃𝗮𝗻𝘁 𝘀𝗲𝗰𝘁𝗶𝗼𝗻𝘀 ✪ 𝗣𝗿𝗼𝘃𝗶𝗱𝗲 𝗱𝗲𝘁𝗮𝗶𝗹𝗲𝗱 𝗮𝗻𝘀…"
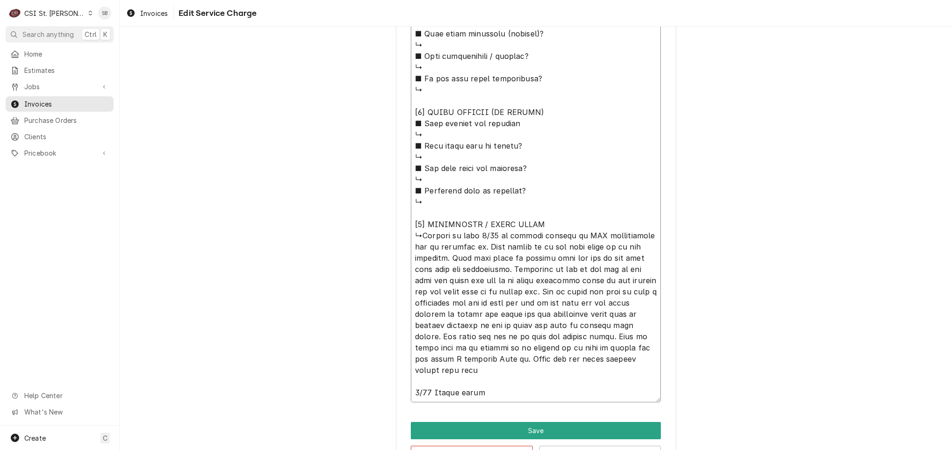
type textarea "x"
type textarea "⚠️ 𝗙𝗢𝗥𝗠 𝗜𝗡𝗦𝗧𝗥𝗨𝗖𝗧𝗜𝗢𝗡𝗦 ⚠️ ✪ 𝗖𝗼𝗺𝗽𝗹𝗲𝘁𝗲 𝗮𝗹𝗹 𝗿𝗲𝗹𝗲𝘃𝗮𝗻𝘁 𝘀𝗲𝗰𝘁𝗶𝗼𝗻𝘀 ✪ 𝗣𝗿𝗼𝘃𝗶𝗱𝗲 𝗱𝗲𝘁𝗮𝗶𝗹𝗲𝗱 𝗮𝗻𝘀…"
type textarea "x"
type textarea "⚠️ 𝗙𝗢𝗥𝗠 𝗜𝗡𝗦𝗧𝗥𝗨𝗖𝗧𝗜𝗢𝗡𝗦 ⚠️ ✪ 𝗖𝗼𝗺𝗽𝗹𝗲𝘁𝗲 𝗮𝗹𝗹 𝗿𝗲𝗹𝗲𝘃𝗮𝗻𝘁 𝘀𝗲𝗰𝘁𝗶𝗼𝗻𝘀 ✪ 𝗣𝗿𝗼𝘃𝗶𝗱𝗲 𝗱𝗲𝘁𝗮𝗶𝗹𝗲𝗱 𝗮𝗻𝘀…"
type textarea "x"
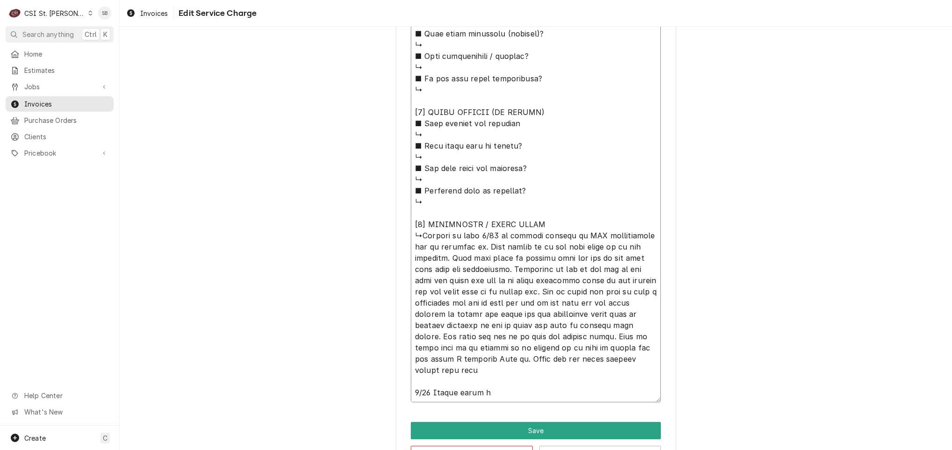
type textarea "⚠️ 𝗙𝗢𝗥𝗠 𝗜𝗡𝗦𝗧𝗥𝗨𝗖𝗧𝗜𝗢𝗡𝗦 ⚠️ ✪ 𝗖𝗼𝗺𝗽𝗹𝗲𝘁𝗲 𝗮𝗹𝗹 𝗿𝗲𝗹𝗲𝘃𝗮𝗻𝘁 𝘀𝗲𝗰𝘁𝗶𝗼𝗻𝘀 ✪ 𝗣𝗿𝗼𝘃𝗶𝗱𝗲 𝗱𝗲𝘁𝗮𝗶𝗹𝗲𝗱 𝗮𝗻𝘀…"
type textarea "x"
type textarea "⚠️ 𝗙𝗢𝗥𝗠 𝗜𝗡𝗦𝗧𝗥𝗨𝗖𝗧𝗜𝗢𝗡𝗦 ⚠️ ✪ 𝗖𝗼𝗺𝗽𝗹𝗲𝘁𝗲 𝗮𝗹𝗹 𝗿𝗲𝗹𝗲𝘃𝗮𝗻𝘁 𝘀𝗲𝗰𝘁𝗶𝗼𝗻𝘀 ✪ 𝗣𝗿𝗼𝘃𝗶𝗱𝗲 𝗱𝗲𝘁𝗮𝗶𝗹𝗲𝗱 𝗮𝗻𝘀…"
type textarea "x"
type textarea "⚠️ 𝗙𝗢𝗥𝗠 𝗜𝗡𝗦𝗧𝗥𝗨𝗖𝗧𝗜𝗢𝗡𝗦 ⚠️ ✪ 𝗖𝗼𝗺𝗽𝗹𝗲𝘁𝗲 𝗮𝗹𝗹 𝗿𝗲𝗹𝗲𝘃𝗮𝗻𝘁 𝘀𝗲𝗰𝘁𝗶𝗼𝗻𝘀 ✪ 𝗣𝗿𝗼𝘃𝗶𝗱𝗲 𝗱𝗲𝘁𝗮𝗶𝗹𝗲𝗱 𝗮𝗻𝘀…"
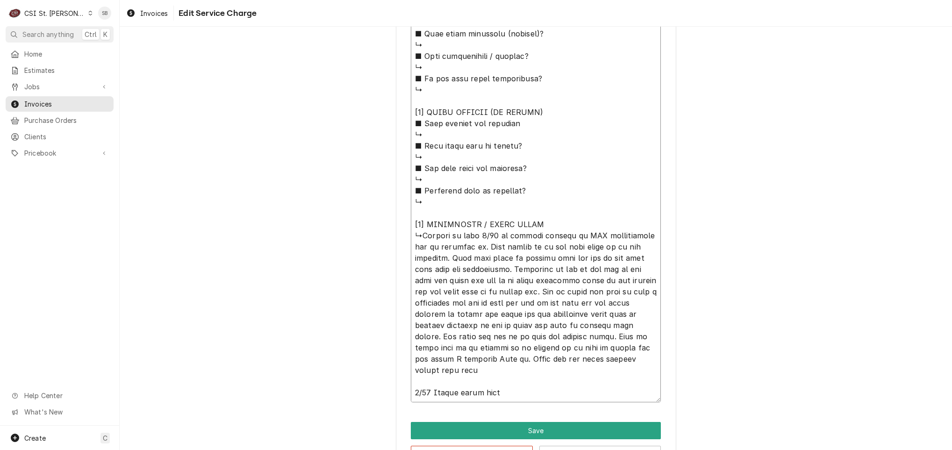
type textarea "x"
type textarea "⚠️ 𝗙𝗢𝗥𝗠 𝗜𝗡𝗦𝗧𝗥𝗨𝗖𝗧𝗜𝗢𝗡𝗦 ⚠️ ✪ 𝗖𝗼𝗺𝗽𝗹𝗲𝘁𝗲 𝗮𝗹𝗹 𝗿𝗲𝗹𝗲𝘃𝗮𝗻𝘁 𝘀𝗲𝗰𝘁𝗶𝗼𝗻𝘀 ✪ 𝗣𝗿𝗼𝘃𝗶𝗱𝗲 𝗱𝗲𝘁𝗮𝗶𝗹𝗲𝗱 𝗮𝗻𝘀…"
type textarea "x"
type textarea "⚠️ 𝗙𝗢𝗥𝗠 𝗜𝗡𝗦𝗧𝗥𝗨𝗖𝗧𝗜𝗢𝗡𝗦 ⚠️ ✪ 𝗖𝗼𝗺𝗽𝗹𝗲𝘁𝗲 𝗮𝗹𝗹 𝗿𝗲𝗹𝗲𝘃𝗮𝗻𝘁 𝘀𝗲𝗰𝘁𝗶𝗼𝗻𝘀 ✪ 𝗣𝗿𝗼𝘃𝗶𝗱𝗲 𝗱𝗲𝘁𝗮𝗶𝗹𝗲𝗱 𝗮𝗻𝘀…"
type textarea "x"
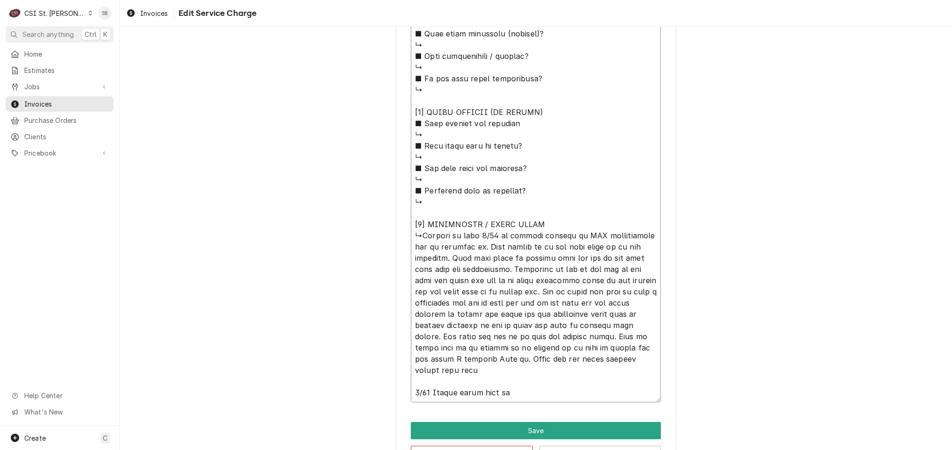
type textarea "⚠️ 𝗙𝗢𝗥𝗠 𝗜𝗡𝗦𝗧𝗥𝗨𝗖𝗧𝗜𝗢𝗡𝗦 ⚠️ ✪ 𝗖𝗼𝗺𝗽𝗹𝗲𝘁𝗲 𝗮𝗹𝗹 𝗿𝗲𝗹𝗲𝘃𝗮𝗻𝘁 𝘀𝗲𝗰𝘁𝗶𝗼𝗻𝘀 ✪ 𝗣𝗿𝗼𝘃𝗶𝗱𝗲 𝗱𝗲𝘁𝗮𝗶𝗹𝗲𝗱 𝗮𝗻𝘀…"
type textarea "x"
type textarea "⚠️ 𝗙𝗢𝗥𝗠 𝗜𝗡𝗦𝗧𝗥𝗨𝗖𝗧𝗜𝗢𝗡𝗦 ⚠️ ✪ 𝗖𝗼𝗺𝗽𝗹𝗲𝘁𝗲 𝗮𝗹𝗹 𝗿𝗲𝗹𝗲𝘃𝗮𝗻𝘁 𝘀𝗲𝗰𝘁𝗶𝗼𝗻𝘀 ✪ 𝗣𝗿𝗼𝘃𝗶𝗱𝗲 𝗱𝗲𝘁𝗮𝗶𝗹𝗲𝗱 𝗮𝗻𝘀…"
type textarea "x"
type textarea "⚠️ 𝗙𝗢𝗥𝗠 𝗜𝗡𝗦𝗧𝗥𝗨𝗖𝗧𝗜𝗢𝗡𝗦 ⚠️ ✪ 𝗖𝗼𝗺𝗽𝗹𝗲𝘁𝗲 𝗮𝗹𝗹 𝗿𝗲𝗹𝗲𝘃𝗮𝗻𝘁 𝘀𝗲𝗰𝘁𝗶𝗼𝗻𝘀 ✪ 𝗣𝗿𝗼𝘃𝗶𝗱𝗲 𝗱𝗲𝘁𝗮𝗶𝗹𝗲𝗱 𝗮𝗻𝘀…"
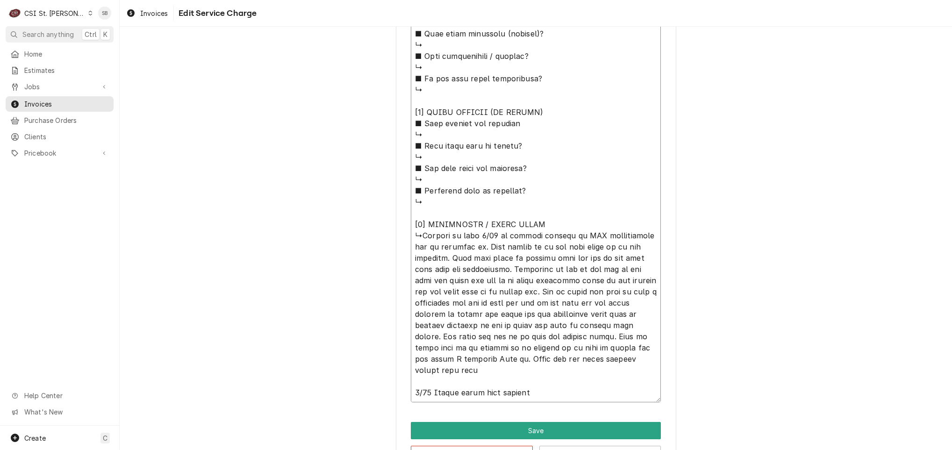
type textarea "x"
type textarea "⚠️ 𝗙𝗢𝗥𝗠 𝗜𝗡𝗦𝗧𝗥𝗨𝗖𝗧𝗜𝗢𝗡𝗦 ⚠️ ✪ 𝗖𝗼𝗺𝗽𝗹𝗲𝘁𝗲 𝗮𝗹𝗹 𝗿𝗲𝗹𝗲𝘃𝗮𝗻𝘁 𝘀𝗲𝗰𝘁𝗶𝗼𝗻𝘀 ✪ 𝗣𝗿𝗼𝘃𝗶𝗱𝗲 𝗱𝗲𝘁𝗮𝗶𝗹𝗲𝗱 𝗮𝗻𝘀…"
type textarea "x"
type textarea "⚠️ 𝗙𝗢𝗥𝗠 𝗜𝗡𝗦𝗧𝗥𝗨𝗖𝗧𝗜𝗢𝗡𝗦 ⚠️ ✪ 𝗖𝗼𝗺𝗽𝗹𝗲𝘁𝗲 𝗮𝗹𝗹 𝗿𝗲𝗹𝗲𝘃𝗮𝗻𝘁 𝘀𝗲𝗰𝘁𝗶𝗼𝗻𝘀 ✪ 𝗣𝗿𝗼𝘃𝗶𝗱𝗲 𝗱𝗲𝘁𝗮𝗶𝗹𝗲𝗱 𝗮𝗻𝘀…"
type textarea "x"
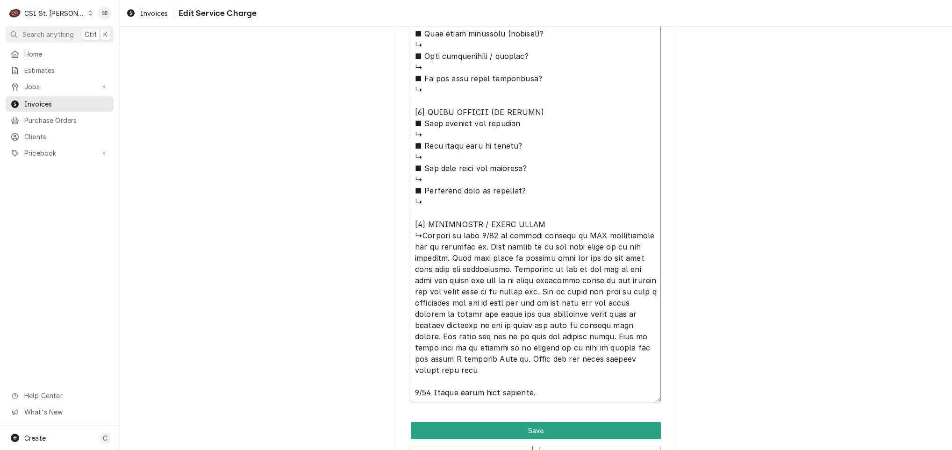
type textarea "⚠️ 𝗙𝗢𝗥𝗠 𝗜𝗡𝗦𝗧𝗥𝗨𝗖𝗧𝗜𝗢𝗡𝗦 ⚠️ ✪ 𝗖𝗼𝗺𝗽𝗹𝗲𝘁𝗲 𝗮𝗹𝗹 𝗿𝗲𝗹𝗲𝘃𝗮𝗻𝘁 𝘀𝗲𝗰𝘁𝗶𝗼𝗻𝘀 ✪ 𝗣𝗿𝗼𝘃𝗶𝗱𝗲 𝗱𝗲𝘁𝗮𝗶𝗹𝗲𝗱 𝗮𝗻𝘀…"
type textarea "x"
type textarea "⚠️ 𝗙𝗢𝗥𝗠 𝗜𝗡𝗦𝗧𝗥𝗨𝗖𝗧𝗜𝗢𝗡𝗦 ⚠️ ✪ 𝗖𝗼𝗺𝗽𝗹𝗲𝘁𝗲 𝗮𝗹𝗹 𝗿𝗲𝗹𝗲𝘃𝗮𝗻𝘁 𝘀𝗲𝗰𝘁𝗶𝗼𝗻𝘀 ✪ 𝗣𝗿𝗼𝘃𝗶𝗱𝗲 𝗱𝗲𝘁𝗮𝗶𝗹𝗲𝗱 𝗮𝗻𝘀…"
type textarea "x"
type textarea "⚠️ 𝗙𝗢𝗥𝗠 𝗜𝗡𝗦𝗧𝗥𝗨𝗖𝗧𝗜𝗢𝗡𝗦 ⚠️ ✪ 𝗖𝗼𝗺𝗽𝗹𝗲𝘁𝗲 𝗮𝗹𝗹 𝗿𝗲𝗹𝗲𝘃𝗮𝗻𝘁 𝘀𝗲𝗰𝘁𝗶𝗼𝗻𝘀 ✪ 𝗣𝗿𝗼𝘃𝗶𝗱𝗲 𝗱𝗲𝘁𝗮𝗶𝗹𝗲𝗱 𝗮𝗻𝘀…"
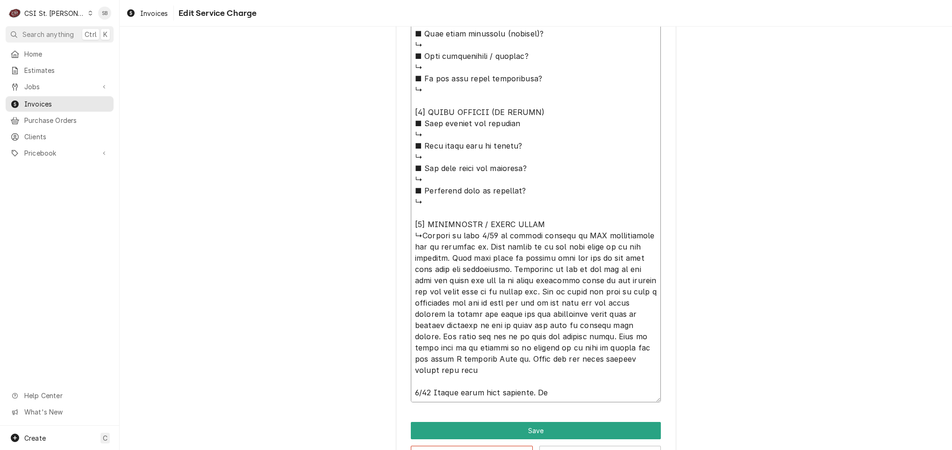
type textarea "x"
type textarea "⚠️ 𝗙𝗢𝗥𝗠 𝗜𝗡𝗦𝗧𝗥𝗨𝗖𝗧𝗜𝗢𝗡𝗦 ⚠️ ✪ 𝗖𝗼𝗺𝗽𝗹𝗲𝘁𝗲 𝗮𝗹𝗹 𝗿𝗲𝗹𝗲𝘃𝗮𝗻𝘁 𝘀𝗲𝗰𝘁𝗶𝗼𝗻𝘀 ✪ 𝗣𝗿𝗼𝘃𝗶𝗱𝗲 𝗱𝗲𝘁𝗮𝗶𝗹𝗲𝗱 𝗮𝗻𝘀…"
type textarea "x"
type textarea "⚠️ 𝗙𝗢𝗥𝗠 𝗜𝗡𝗦𝗧𝗥𝗨𝗖𝗧𝗜𝗢𝗡𝗦 ⚠️ ✪ 𝗖𝗼𝗺𝗽𝗹𝗲𝘁𝗲 𝗮𝗹𝗹 𝗿𝗲𝗹𝗲𝘃𝗮𝗻𝘁 𝘀𝗲𝗰𝘁𝗶𝗼𝗻𝘀 ✪ 𝗣𝗿𝗼𝘃𝗶𝗱𝗲 𝗱𝗲𝘁𝗮𝗶𝗹𝗲𝗱 𝗮𝗻𝘀…"
type textarea "x"
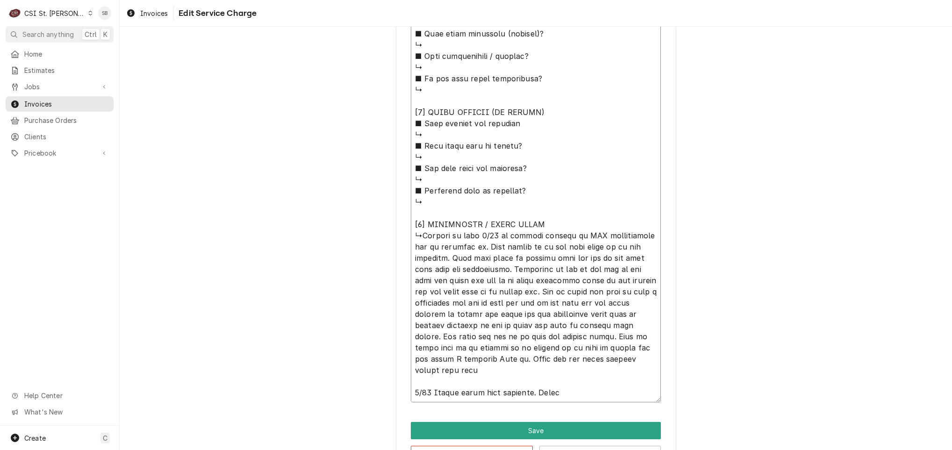
type textarea "⚠️ 𝗙𝗢𝗥𝗠 𝗜𝗡𝗦𝗧𝗥𝗨𝗖𝗧𝗜𝗢𝗡𝗦 ⚠️ ✪ 𝗖𝗼𝗺𝗽𝗹𝗲𝘁𝗲 𝗮𝗹𝗹 𝗿𝗲𝗹𝗲𝘃𝗮𝗻𝘁 𝘀𝗲𝗰𝘁𝗶𝗼𝗻𝘀 ✪ 𝗣𝗿𝗼𝘃𝗶𝗱𝗲 𝗱𝗲𝘁𝗮𝗶𝗹𝗲𝗱 𝗮𝗻𝘀…"
type textarea "x"
type textarea "⚠️ 𝗙𝗢𝗥𝗠 𝗜𝗡𝗦𝗧𝗥𝗨𝗖𝗧𝗜𝗢𝗡𝗦 ⚠️ ✪ 𝗖𝗼𝗺𝗽𝗹𝗲𝘁𝗲 𝗮𝗹𝗹 𝗿𝗲𝗹𝗲𝘃𝗮𝗻𝘁 𝘀𝗲𝗰𝘁𝗶𝗼𝗻𝘀 ✪ 𝗣𝗿𝗼𝘃𝗶𝗱𝗲 𝗱𝗲𝘁𝗮𝗶𝗹𝗲𝗱 𝗮𝗻𝘀…"
type textarea "x"
type textarea "⚠️ 𝗙𝗢𝗥𝗠 𝗜𝗡𝗦𝗧𝗥𝗨𝗖𝗧𝗜𝗢𝗡𝗦 ⚠️ ✪ 𝗖𝗼𝗺𝗽𝗹𝗲𝘁𝗲 𝗮𝗹𝗹 𝗿𝗲𝗹𝗲𝘃𝗮𝗻𝘁 𝘀𝗲𝗰𝘁𝗶𝗼𝗻𝘀 ✪ 𝗣𝗿𝗼𝘃𝗶𝗱𝗲 𝗱𝗲𝘁𝗮𝗶𝗹𝗲𝗱 𝗮𝗻𝘀…"
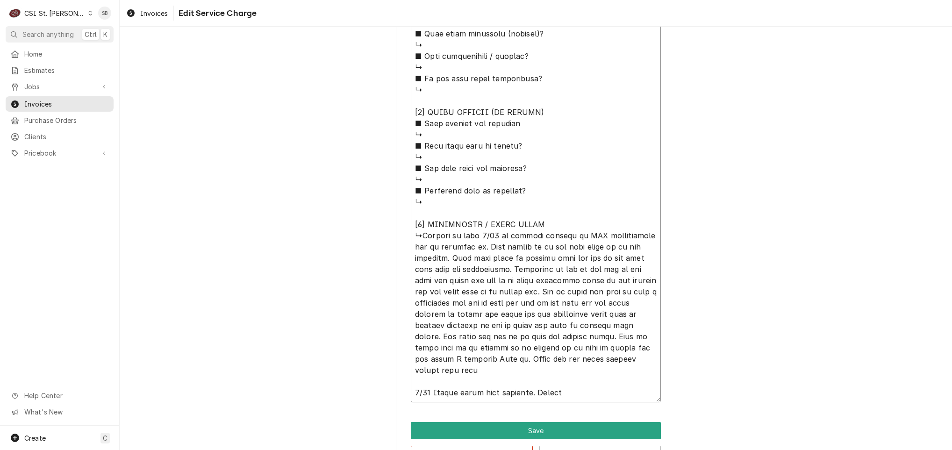
type textarea "x"
type textarea "⚠️ 𝗙𝗢𝗥𝗠 𝗜𝗡𝗦𝗧𝗥𝗨𝗖𝗧𝗜𝗢𝗡𝗦 ⚠️ ✪ 𝗖𝗼𝗺𝗽𝗹𝗲𝘁𝗲 𝗮𝗹𝗹 𝗿𝗲𝗹𝗲𝘃𝗮𝗻𝘁 𝘀𝗲𝗰𝘁𝗶𝗼𝗻𝘀 ✪ 𝗣𝗿𝗼𝘃𝗶𝗱𝗲 𝗱𝗲𝘁𝗮𝗶𝗹𝗲𝗱 𝗮𝗻𝘀…"
type textarea "x"
type textarea "⚠️ 𝗙𝗢𝗥𝗠 𝗜𝗡𝗦𝗧𝗥𝗨𝗖𝗧𝗜𝗢𝗡𝗦 ⚠️ ✪ 𝗖𝗼𝗺𝗽𝗹𝗲𝘁𝗲 𝗮𝗹𝗹 𝗿𝗲𝗹𝗲𝘃𝗮𝗻𝘁 𝘀𝗲𝗰𝘁𝗶𝗼𝗻𝘀 ✪ 𝗣𝗿𝗼𝘃𝗶𝗱𝗲 𝗱𝗲𝘁𝗮𝗶𝗹𝗲𝗱 𝗮𝗻𝘀…"
type textarea "x"
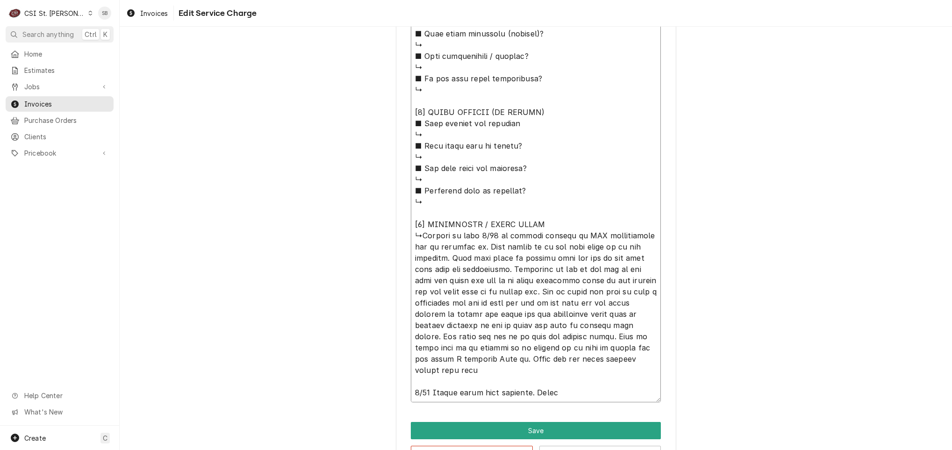
type textarea "⚠️ 𝗙𝗢𝗥𝗠 𝗜𝗡𝗦𝗧𝗥𝗨𝗖𝗧𝗜𝗢𝗡𝗦 ⚠️ ✪ 𝗖𝗼𝗺𝗽𝗹𝗲𝘁𝗲 𝗮𝗹𝗹 𝗿𝗲𝗹𝗲𝘃𝗮𝗻𝘁 𝘀𝗲𝗰𝘁𝗶𝗼𝗻𝘀 ✪ 𝗣𝗿𝗼𝘃𝗶𝗱𝗲 𝗱𝗲𝘁𝗮𝗶𝗹𝗲𝗱 𝗮𝗻𝘀…"
type textarea "x"
type textarea "⚠️ 𝗙𝗢𝗥𝗠 𝗜𝗡𝗦𝗧𝗥𝗨𝗖𝗧𝗜𝗢𝗡𝗦 ⚠️ ✪ 𝗖𝗼𝗺𝗽𝗹𝗲𝘁𝗲 𝗮𝗹𝗹 𝗿𝗲𝗹𝗲𝘃𝗮𝗻𝘁 𝘀𝗲𝗰𝘁𝗶𝗼𝗻𝘀 ✪ 𝗣𝗿𝗼𝘃𝗶𝗱𝗲 𝗱𝗲𝘁𝗮𝗶𝗹𝗲𝗱 𝗮𝗻𝘀…"
type textarea "x"
type textarea "⚠️ 𝗙𝗢𝗥𝗠 𝗜𝗡𝗦𝗧𝗥𝗨𝗖𝗧𝗜𝗢𝗡𝗦 ⚠️ ✪ 𝗖𝗼𝗺𝗽𝗹𝗲𝘁𝗲 𝗮𝗹𝗹 𝗿𝗲𝗹𝗲𝘃𝗮𝗻𝘁 𝘀𝗲𝗰𝘁𝗶𝗼𝗻𝘀 ✪ 𝗣𝗿𝗼𝘃𝗶𝗱𝗲 𝗱𝗲𝘁𝗮𝗶𝗹𝗲𝗱 𝗮𝗻𝘀…"
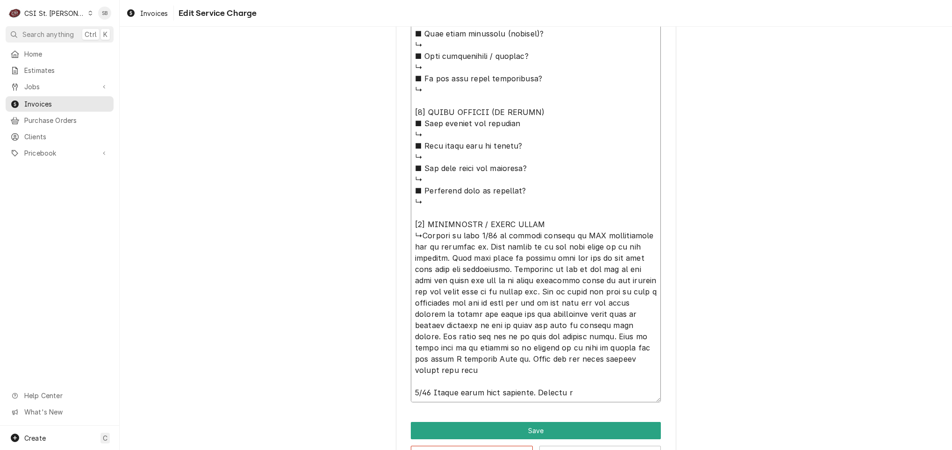
type textarea "x"
type textarea "⚠️ 𝗙𝗢𝗥𝗠 𝗜𝗡𝗦𝗧𝗥𝗨𝗖𝗧𝗜𝗢𝗡𝗦 ⚠️ ✪ 𝗖𝗼𝗺𝗽𝗹𝗲𝘁𝗲 𝗮𝗹𝗹 𝗿𝗲𝗹𝗲𝘃𝗮𝗻𝘁 𝘀𝗲𝗰𝘁𝗶𝗼𝗻𝘀 ✪ 𝗣𝗿𝗼𝘃𝗶𝗱𝗲 𝗱𝗲𝘁𝗮𝗶𝗹𝗲𝗱 𝗮𝗻𝘀…"
type textarea "x"
type textarea "⚠️ 𝗙𝗢𝗥𝗠 𝗜𝗡𝗦𝗧𝗥𝗨𝗖𝗧𝗜𝗢𝗡𝗦 ⚠️ ✪ 𝗖𝗼𝗺𝗽𝗹𝗲𝘁𝗲 𝗮𝗹𝗹 𝗿𝗲𝗹𝗲𝘃𝗮𝗻𝘁 𝘀𝗲𝗰𝘁𝗶𝗼𝗻𝘀 ✪ 𝗣𝗿𝗼𝘃𝗶𝗱𝗲 𝗱𝗲𝘁𝗮𝗶𝗹𝗲𝗱 𝗮𝗻𝘀…"
type textarea "x"
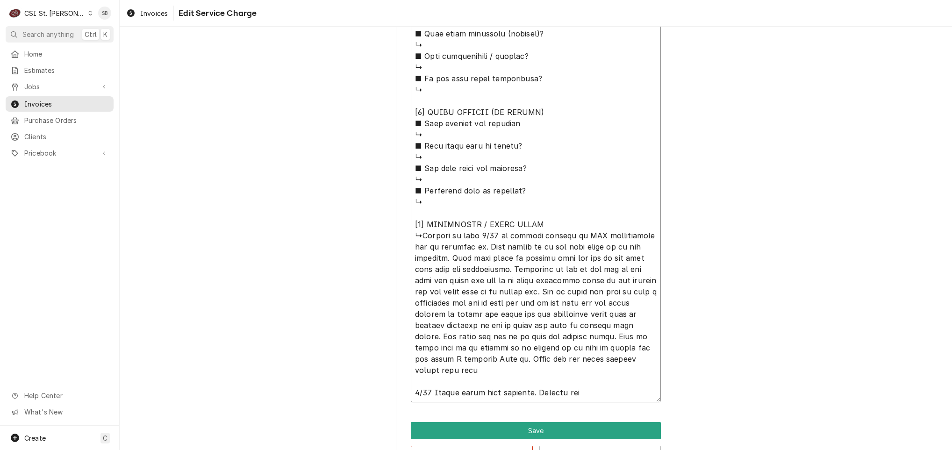
type textarea "⚠️ 𝗙𝗢𝗥𝗠 𝗜𝗡𝗦𝗧𝗥𝗨𝗖𝗧𝗜𝗢𝗡𝗦 ⚠️ ✪ 𝗖𝗼𝗺𝗽𝗹𝗲𝘁𝗲 𝗮𝗹𝗹 𝗿𝗲𝗹𝗲𝘃𝗮𝗻𝘁 𝘀𝗲𝗰𝘁𝗶𝗼𝗻𝘀 ✪ 𝗣𝗿𝗼𝘃𝗶𝗱𝗲 𝗱𝗲𝘁𝗮𝗶𝗹𝗲𝗱 𝗮𝗻𝘀…"
type textarea "x"
type textarea "⚠️ 𝗙𝗢𝗥𝗠 𝗜𝗡𝗦𝗧𝗥𝗨𝗖𝗧𝗜𝗢𝗡𝗦 ⚠️ ✪ 𝗖𝗼𝗺𝗽𝗹𝗲𝘁𝗲 𝗮𝗹𝗹 𝗿𝗲𝗹𝗲𝘃𝗮𝗻𝘁 𝘀𝗲𝗰𝘁𝗶𝗼𝗻𝘀 ✪ 𝗣𝗿𝗼𝘃𝗶𝗱𝗲 𝗱𝗲𝘁𝗮𝗶𝗹𝗲𝗱 𝗮𝗻𝘀…"
type textarea "x"
drag, startPoint x: 606, startPoint y: 386, endPoint x: 458, endPoint y: 234, distance: 212.2
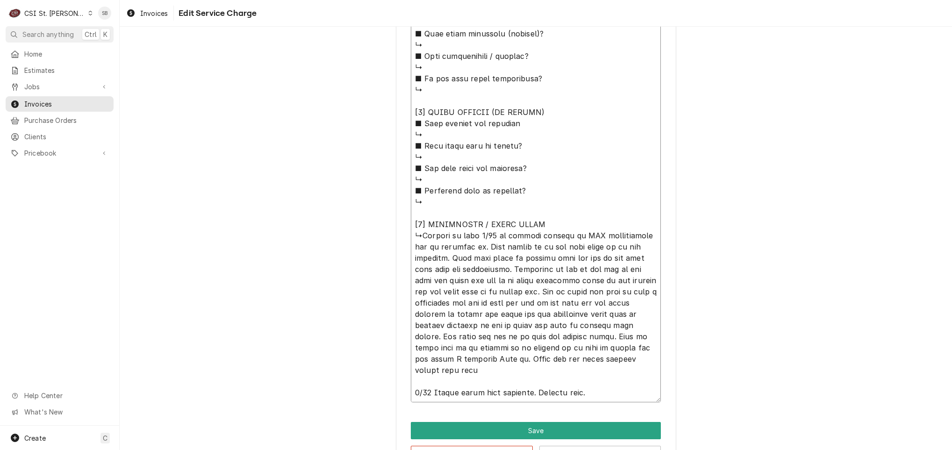
click at [427, 191] on textarea "Service Summary ( optional )" at bounding box center [536, 17] width 250 height 772
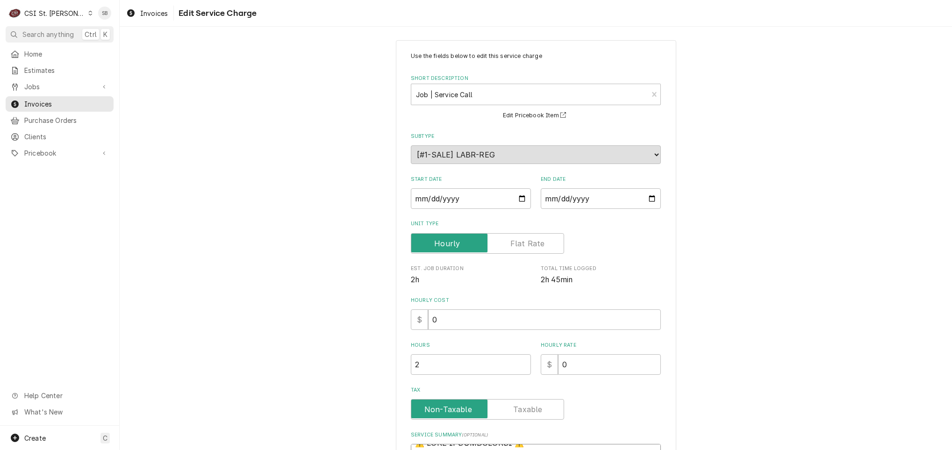
scroll to position [0, 0]
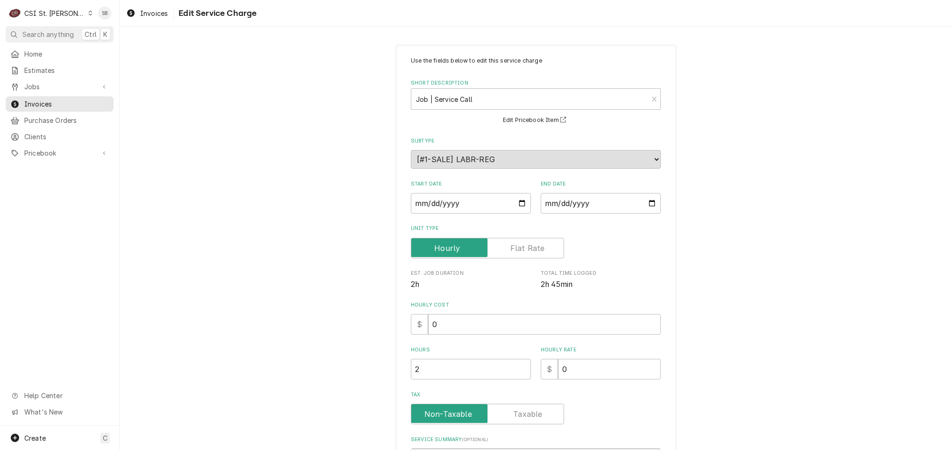
drag, startPoint x: 588, startPoint y: 390, endPoint x: 248, endPoint y: -52, distance: 557.0
click at [248, 0] on html "C CSI St. Louis SB Search anything Ctrl K Home Estimates Jobs Jobs Job Series I…" at bounding box center [476, 225] width 952 height 450
type textarea "⚠️ 𝗙𝗢𝗥𝗠 𝗜𝗡𝗦𝗧𝗥𝗨𝗖𝗧𝗜𝗢𝗡𝗦 ⚠️ ✪ 𝗖𝗼𝗺𝗽𝗹𝗲𝘁𝗲 𝗮𝗹𝗹 𝗿𝗲𝗹𝗲𝘃𝗮𝗻𝘁 𝘀𝗲𝗰𝘁𝗶𝗼𝗻𝘀 ✪ 𝗣𝗿𝗼𝘃𝗶𝗱𝗲 𝗱𝗲𝘁𝗮𝗶𝗹𝗲𝗱 𝗮𝗻𝘀…"
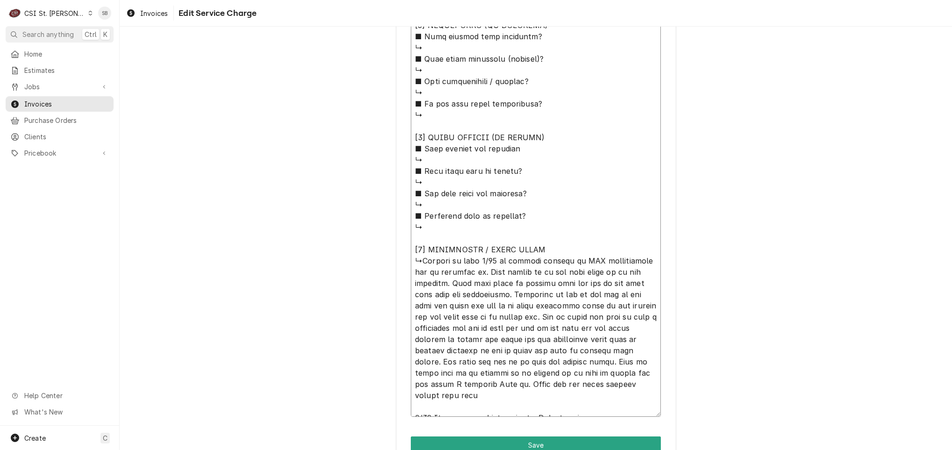
scroll to position [852, 0]
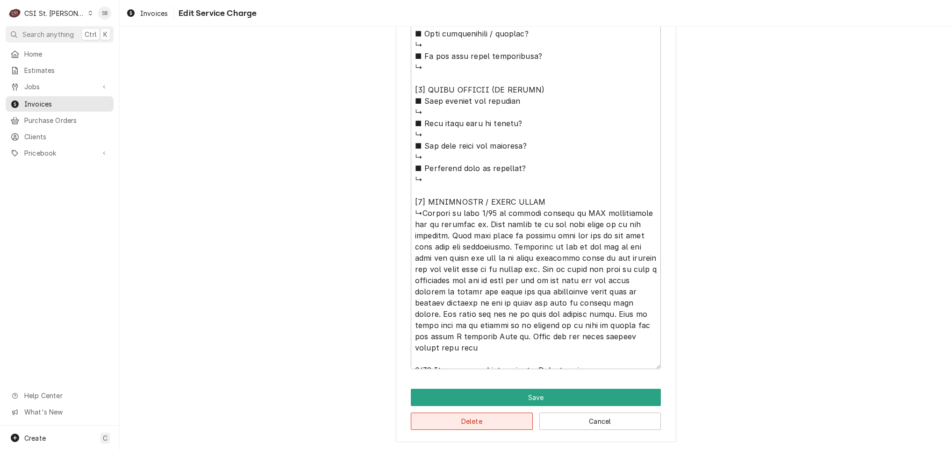
click at [429, 421] on button "Delete" at bounding box center [472, 421] width 122 height 17
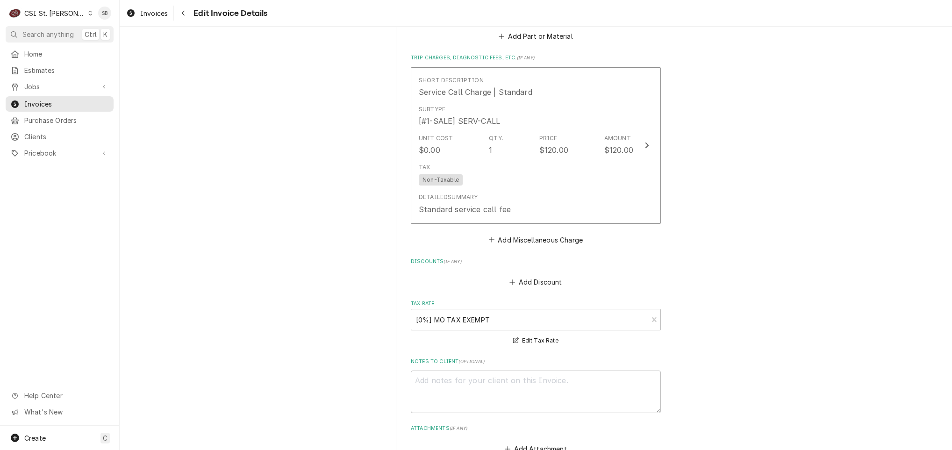
scroll to position [812, 0]
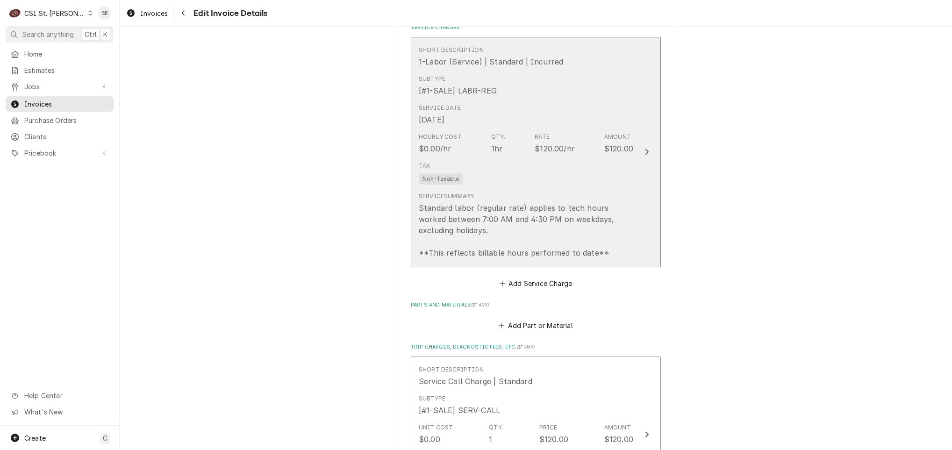
click at [434, 220] on div "Standard labor (regular rate) applies to tech hours worked between 7:00 AM and …" at bounding box center [526, 230] width 215 height 56
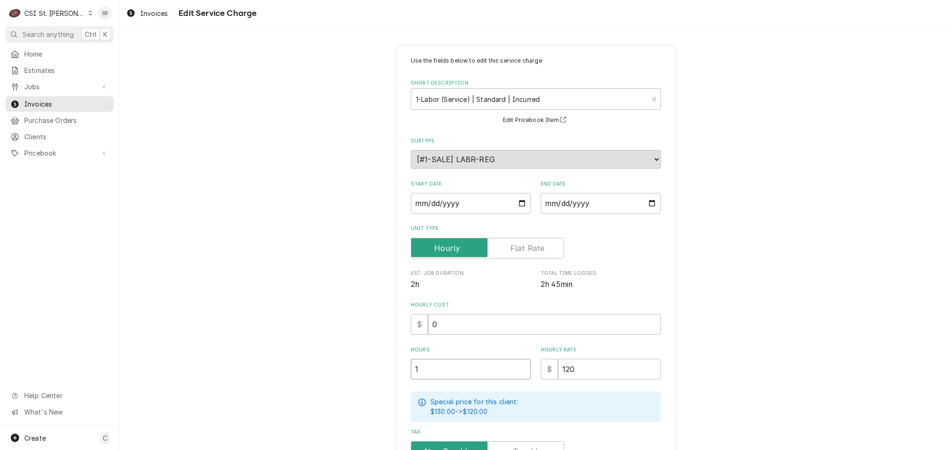
type textarea "x"
type input "4"
drag, startPoint x: 375, startPoint y: 371, endPoint x: 359, endPoint y: 371, distance: 15.9
click at [359, 371] on div "Use the fields below to edit this service charge Short Description 1-Labor (Ser…" at bounding box center [536, 328] width 832 height 584
type textarea "x"
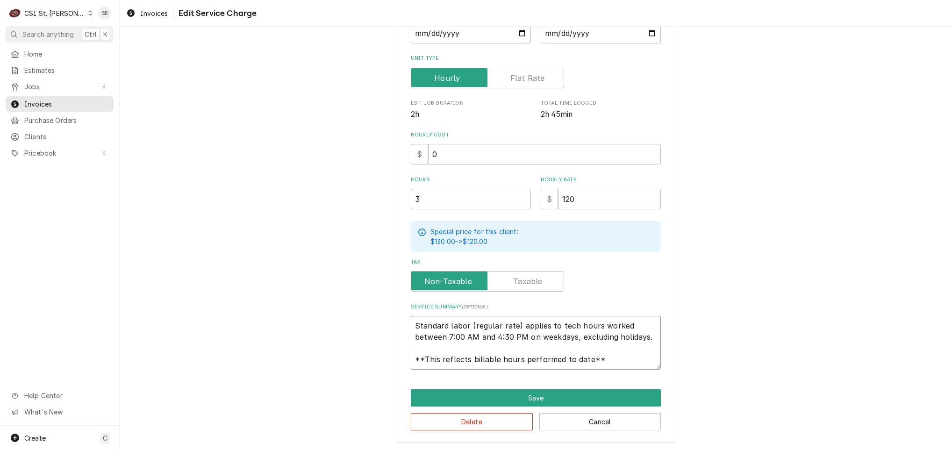
scroll to position [11, 0]
drag, startPoint x: 410, startPoint y: 320, endPoint x: 751, endPoint y: 419, distance: 354.9
click at [751, 419] on div "Use the fields below to edit this service charge Short Description 1-Labor (Ser…" at bounding box center [536, 158] width 832 height 584
paste textarea "Brand: true / Model: STG2F - 2S - HC / Serial: 10865823 Technician arrived on 0…"
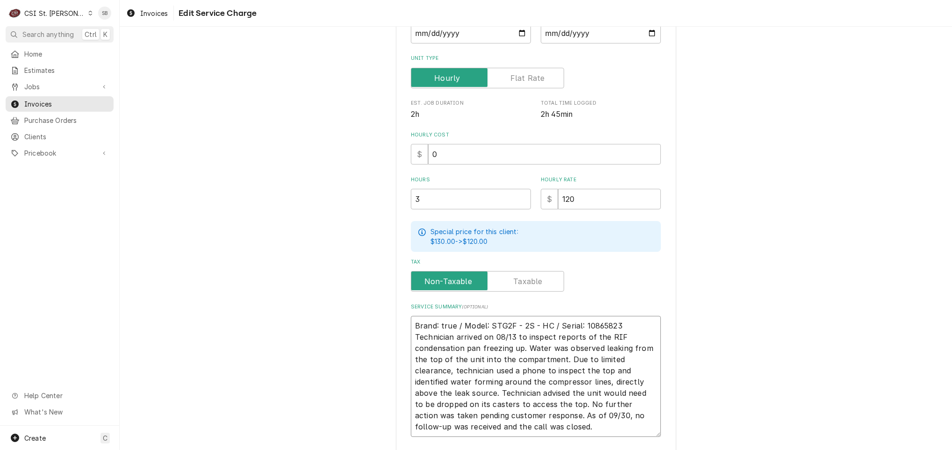
scroll to position [0, 0]
click at [631, 326] on textarea "Brand: true / Model: STG2F - 2S - HC / Serial: 10865823 Technician arrived on 0…" at bounding box center [536, 376] width 250 height 121
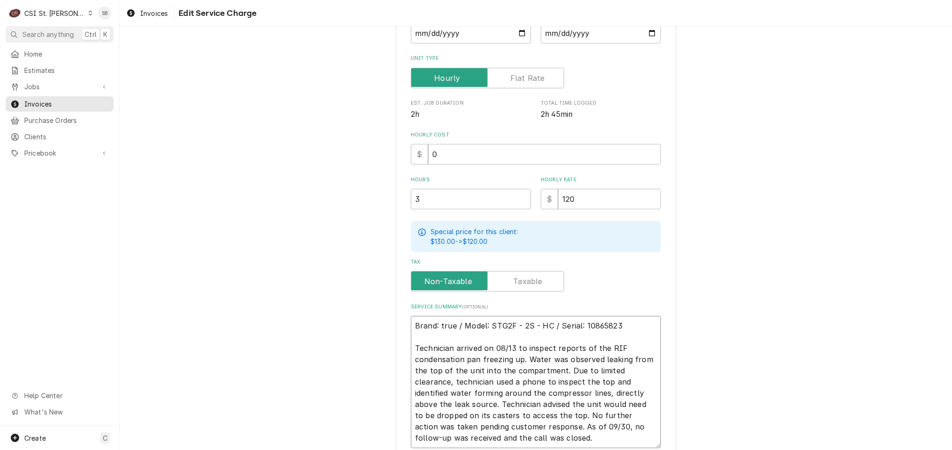
click at [442, 325] on textarea "Brand: true / Model: STG2F - 2S - HC / Serial: 10865823 Technician arrived on 0…" at bounding box center [536, 382] width 250 height 132
click at [443, 326] on textarea "Brand: true / Model: STG2F - 2S - HC / Serial: 10865823 Technician arrived on 0…" at bounding box center [536, 382] width 250 height 132
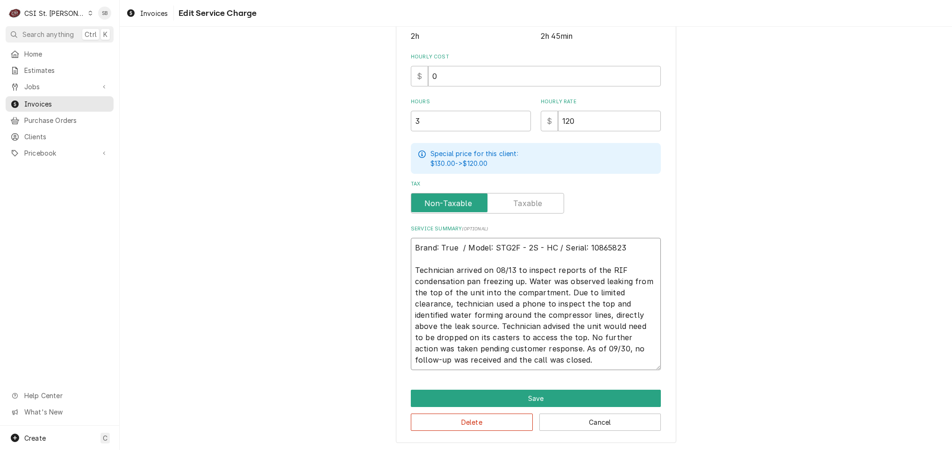
scroll to position [249, 0]
drag, startPoint x: 582, startPoint y: 301, endPoint x: 557, endPoint y: 292, distance: 26.9
click at [557, 292] on textarea "Brand: True / Model: STG2F - 2S - HC / Serial: 10865823 Technician arrived on 0…" at bounding box center [536, 303] width 250 height 132
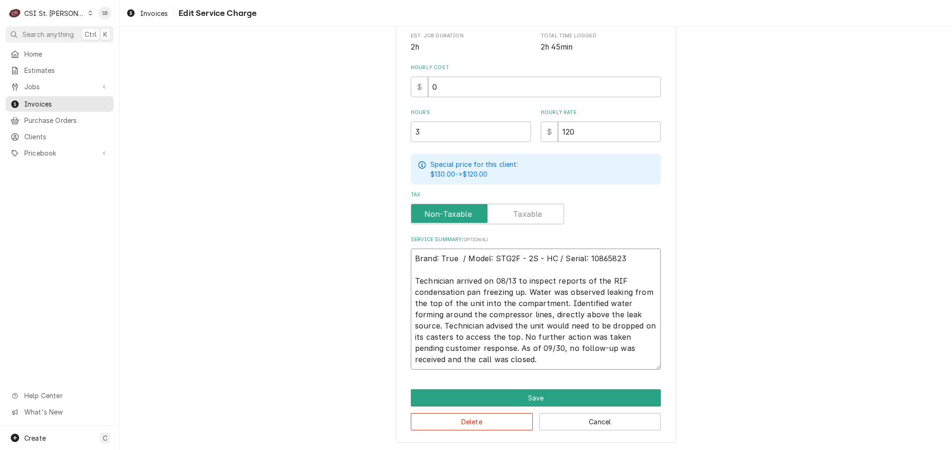
click at [502, 364] on textarea "Brand: True / Model: STG2F - 2S - HC / Serial: 10865823 Technician arrived on 0…" at bounding box center [536, 309] width 250 height 121
click at [574, 346] on textarea "Brand: True / Model: STG2F - 2S - HC / Serial: 10865823 Technician arrived on 0…" at bounding box center [536, 309] width 250 height 121
click at [577, 348] on textarea "Brand: True / Model: STG2F - 2S - HC / Serial: 10865823 Technician arrived on 0…" at bounding box center [536, 309] width 250 height 121
click at [561, 302] on textarea "Brand: True / Model: STG2F - 2S - HC / Serial: 10865823 Technician arrived on 0…" at bounding box center [536, 309] width 250 height 121
drag, startPoint x: 558, startPoint y: 299, endPoint x: 605, endPoint y: 303, distance: 46.9
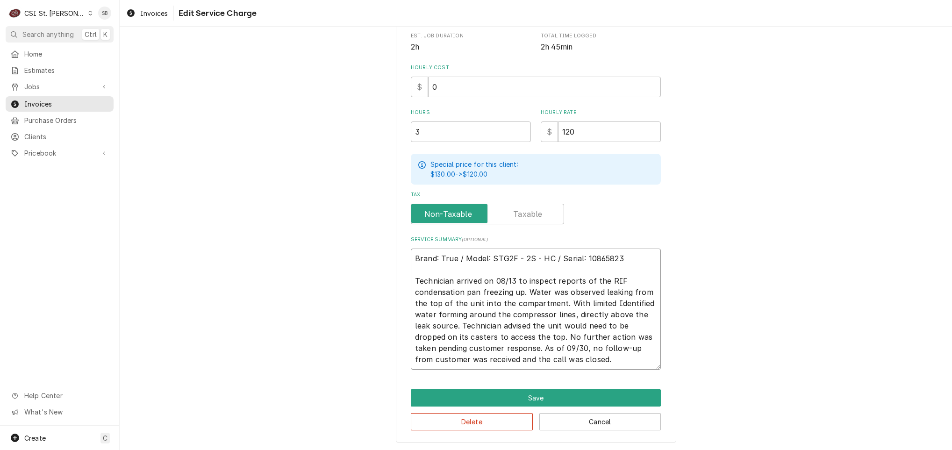
click at [605, 303] on textarea "Brand: True / Model: STG2F - 2S - HC / Serial: 10865823 Technician arrived on 0…" at bounding box center [536, 309] width 250 height 121
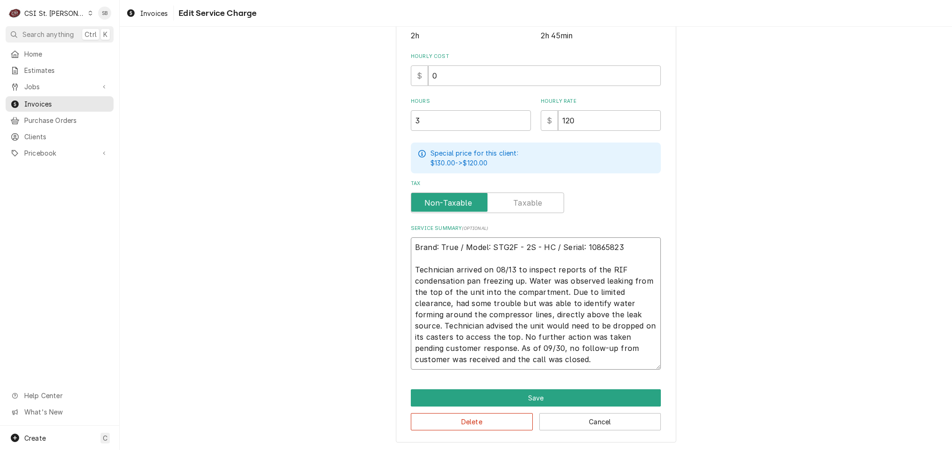
click at [517, 361] on textarea "Brand: True / Model: STG2F - 2S - HC / Serial: 10865823 Technician arrived on 0…" at bounding box center [536, 303] width 250 height 132
click at [440, 324] on textarea "Brand: True / Model: STG2F - 2S - HC / Serial: 10865823 Technician arrived on 0…" at bounding box center [536, 303] width 250 height 132
click at [574, 359] on textarea "Brand: True / Model: STG2F - 2S - HC / Serial: 10865823 Technician arrived on 0…" at bounding box center [536, 303] width 250 height 132
click at [502, 391] on button "Save" at bounding box center [536, 397] width 250 height 17
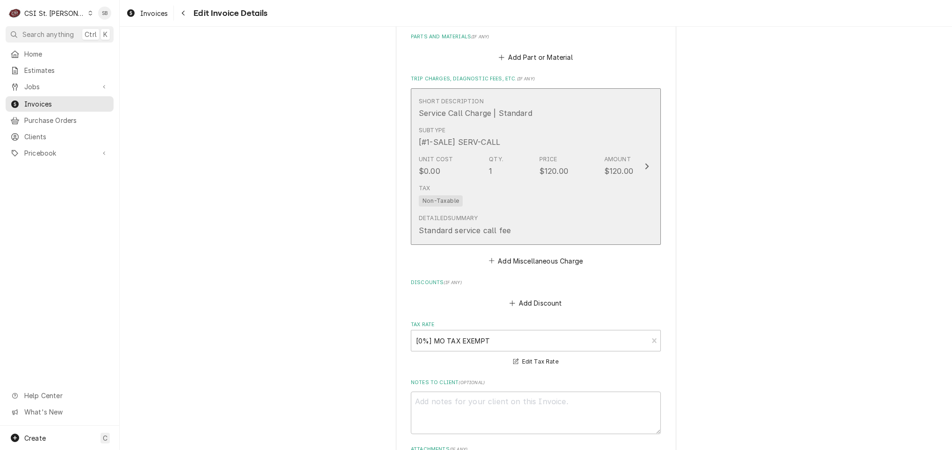
scroll to position [1181, 0]
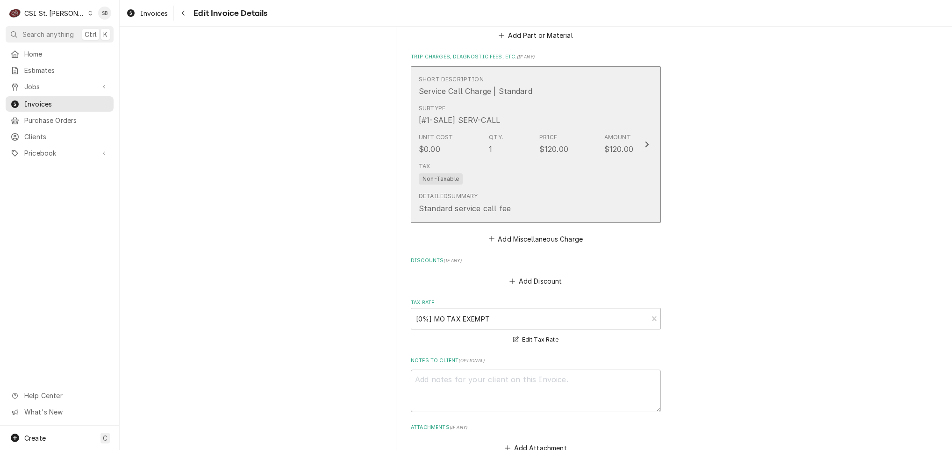
click at [495, 196] on div "Detailed Summary Standard service call fee" at bounding box center [465, 203] width 92 height 22
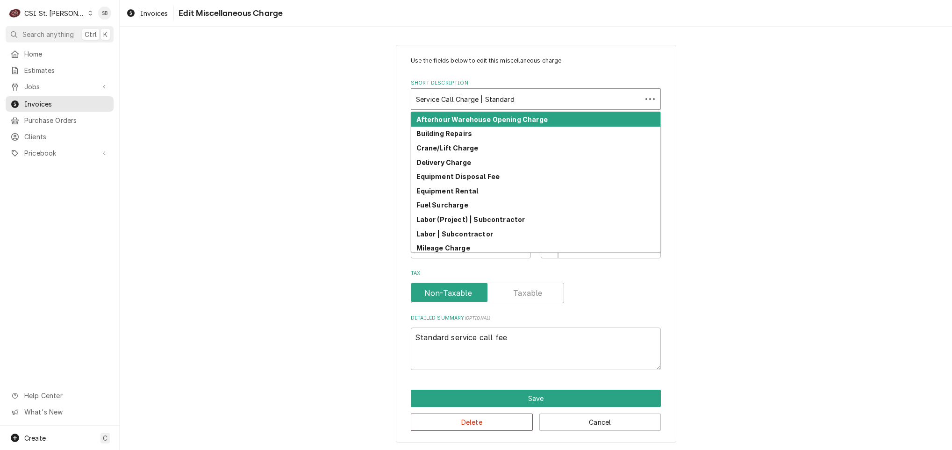
click at [479, 99] on div "Short Description" at bounding box center [526, 99] width 221 height 17
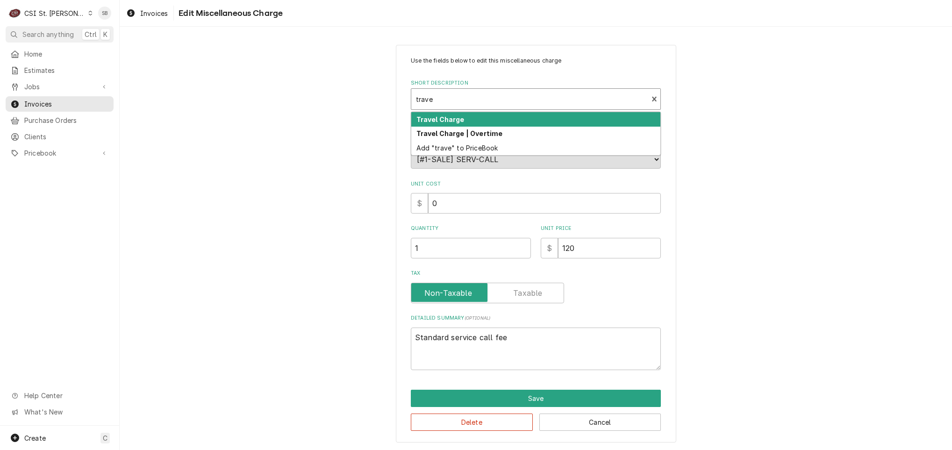
click at [487, 121] on div "Travel Charge" at bounding box center [535, 119] width 249 height 14
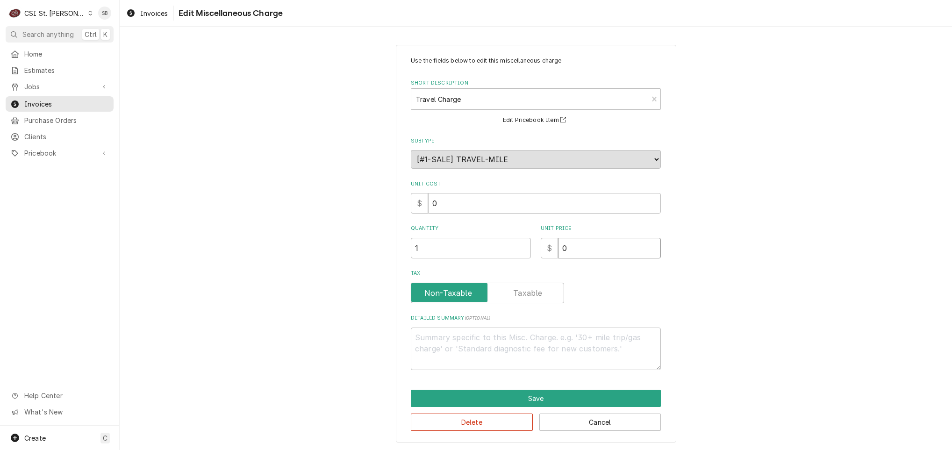
drag, startPoint x: 536, startPoint y: 250, endPoint x: 520, endPoint y: 242, distance: 17.8
click at [521, 250] on div "Quantity 1 Unit Price $ 0" at bounding box center [536, 241] width 250 height 33
click at [563, 408] on div "Delete Cancel" at bounding box center [536, 419] width 250 height 24
click at [567, 400] on button "Save" at bounding box center [536, 398] width 250 height 17
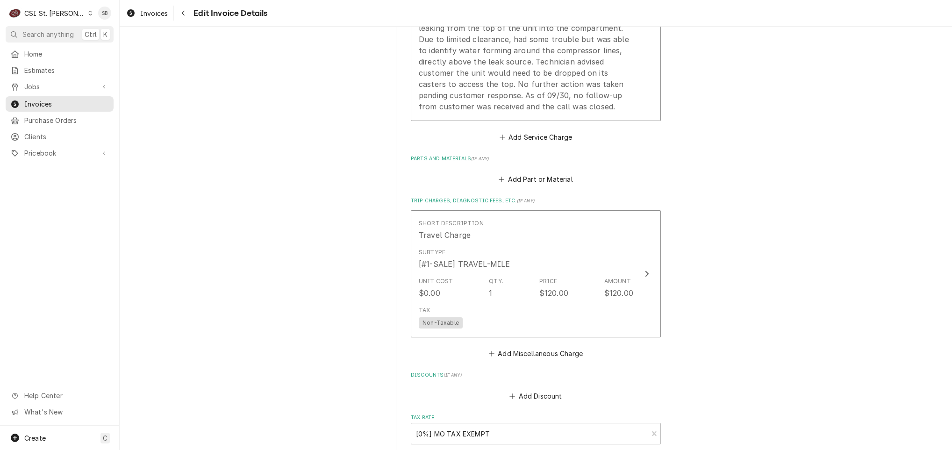
scroll to position [1425, 0]
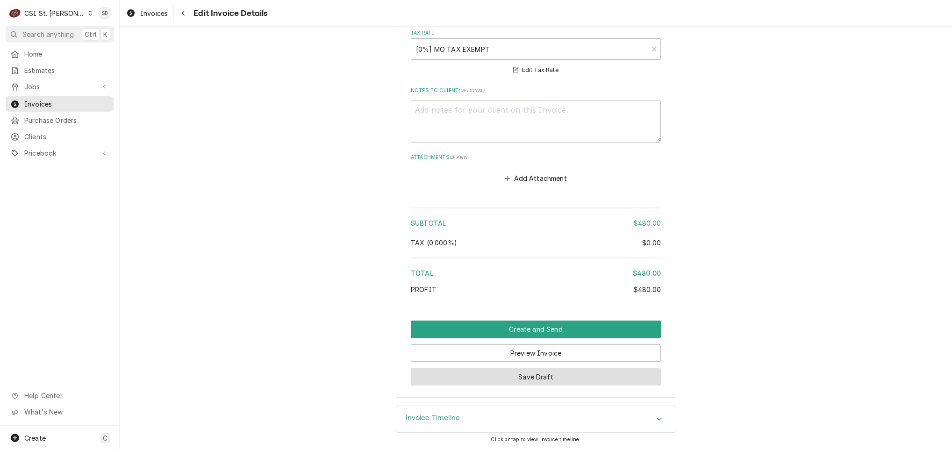
click at [439, 380] on button "Save Draft" at bounding box center [536, 376] width 250 height 17
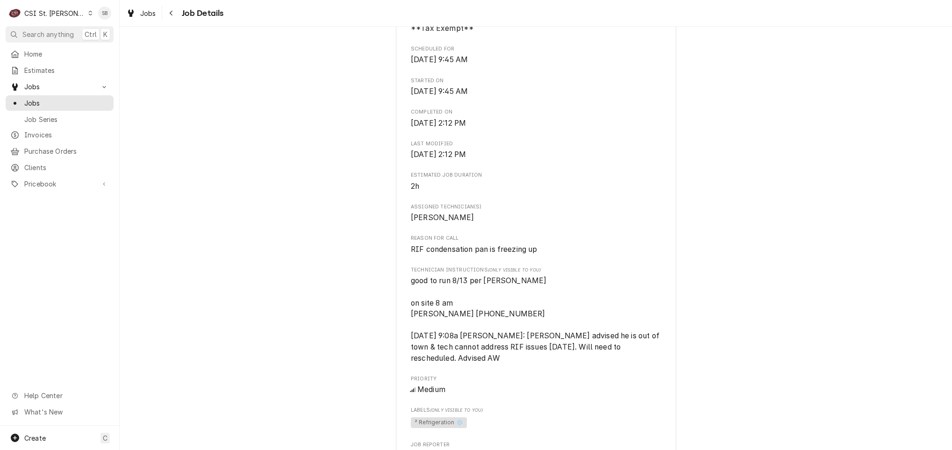
scroll to position [280, 0]
drag, startPoint x: 517, startPoint y: 261, endPoint x: 362, endPoint y: 264, distance: 154.3
click at [362, 264] on div "Completed and Uninvoiced TRUE MANUFACTURING, INC. [PERSON_NAME] / [STREET_ADDRE…" at bounding box center [536, 388] width 832 height 1264
copy span "RIF condensation pan is freezing up"
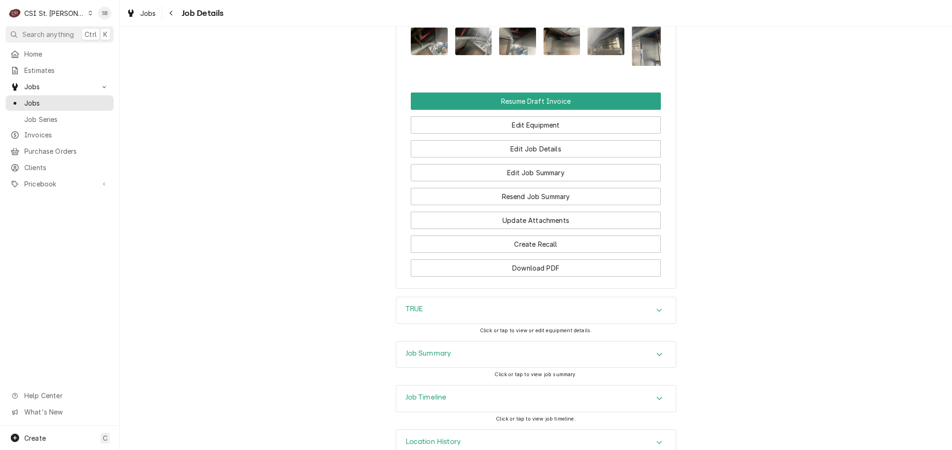
scroll to position [1044, 0]
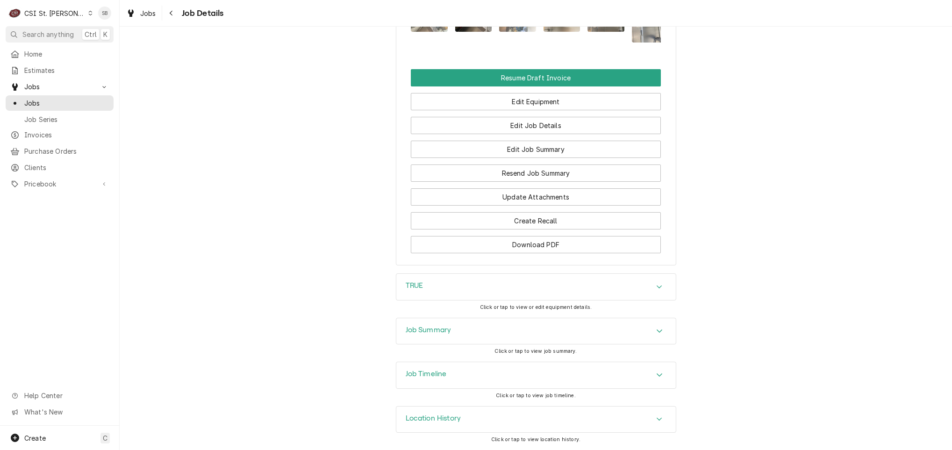
click at [444, 339] on div "Job Summary" at bounding box center [536, 331] width 280 height 26
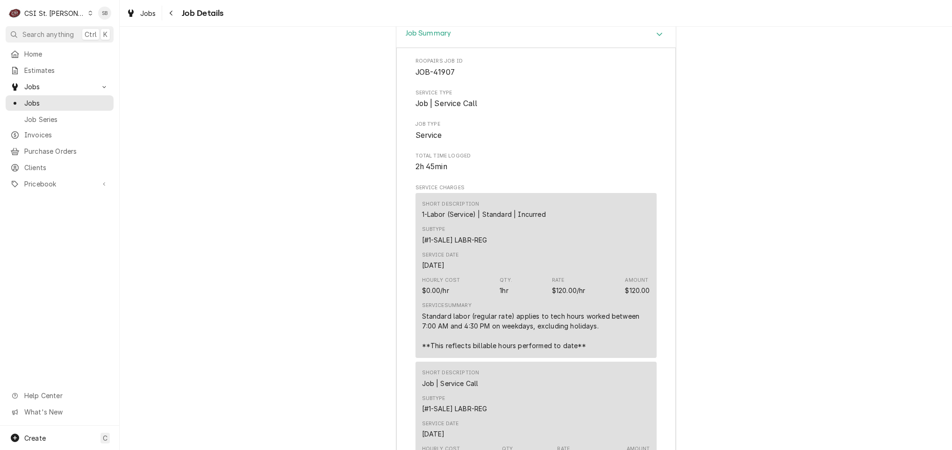
click at [460, 44] on div "Job Summary" at bounding box center [536, 35] width 280 height 27
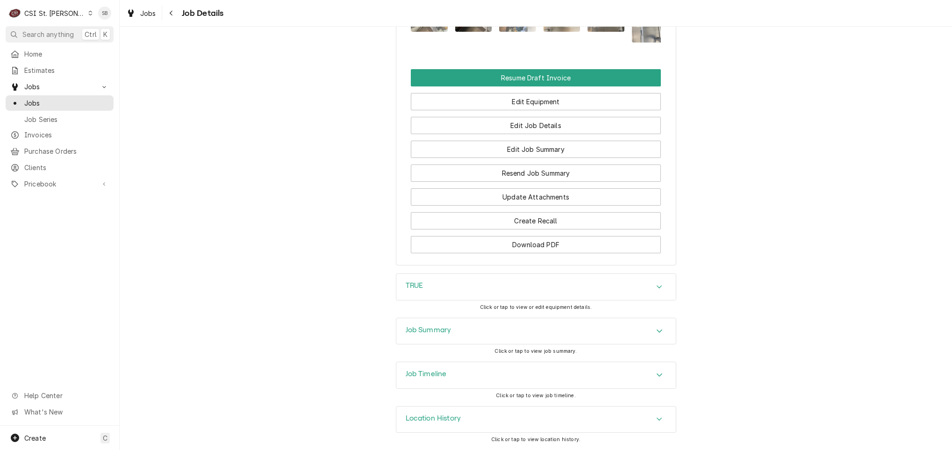
click at [456, 373] on div "Job Timeline" at bounding box center [536, 375] width 280 height 26
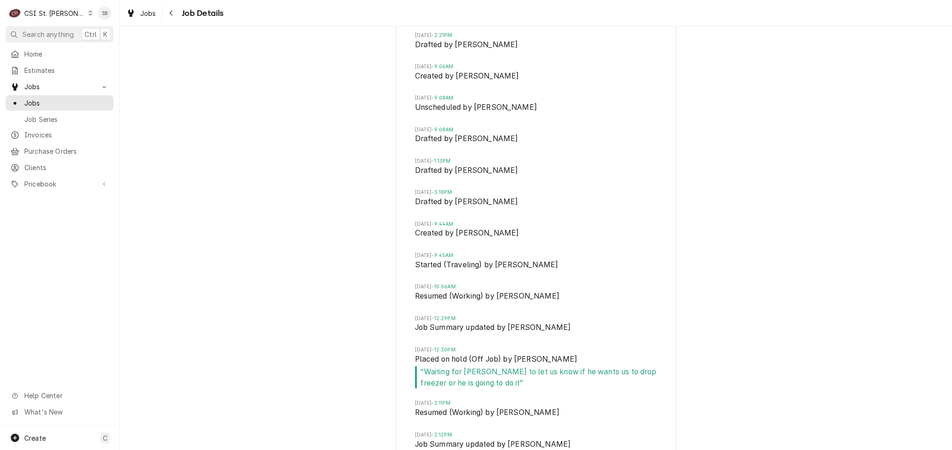
scroll to position [1394, 0]
drag, startPoint x: 425, startPoint y: 281, endPoint x: 533, endPoint y: 283, distance: 108.5
click at [533, 272] on span "Started (Traveling) by Ryan Smith" at bounding box center [536, 265] width 242 height 13
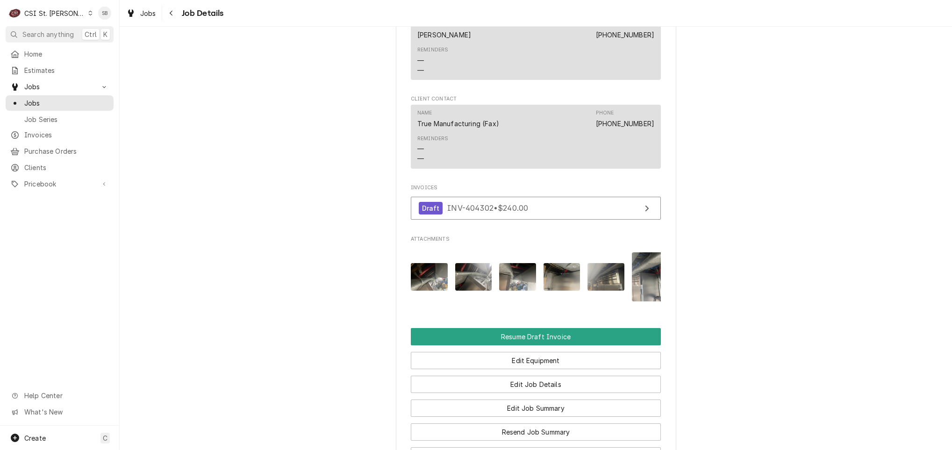
scroll to position [969, 0]
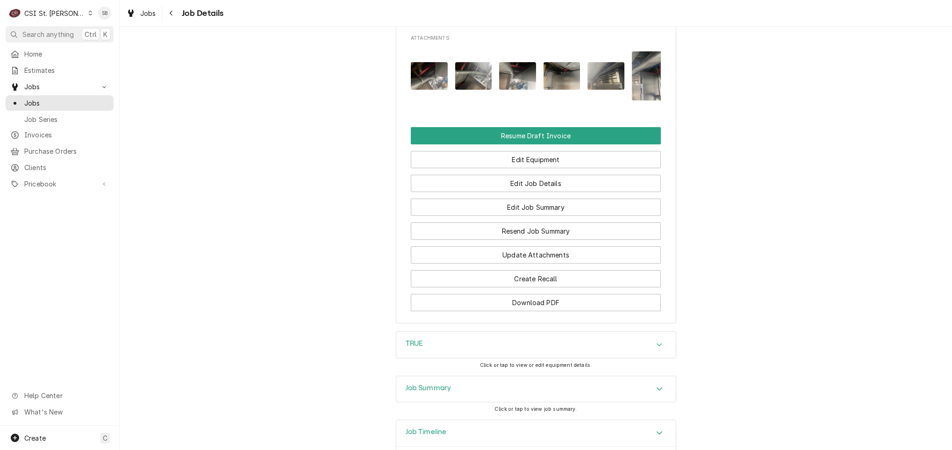
click at [440, 393] on h3 "Job Summary" at bounding box center [429, 388] width 46 height 9
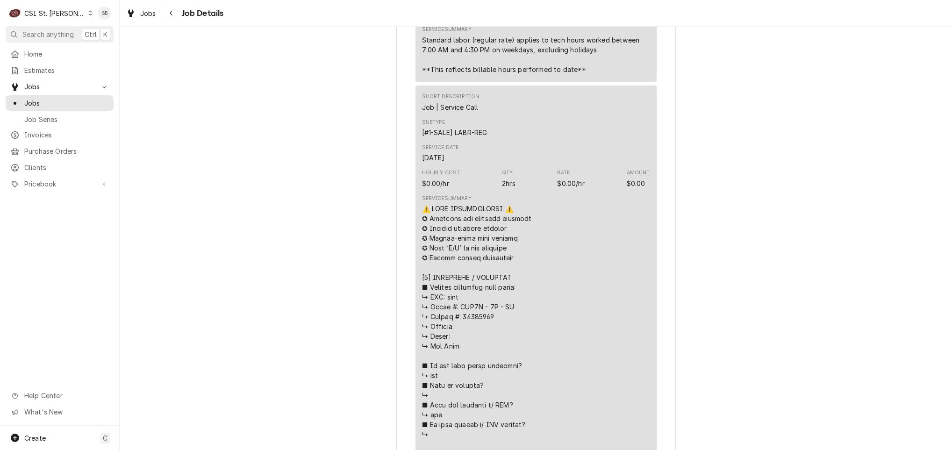
scroll to position [2161, 0]
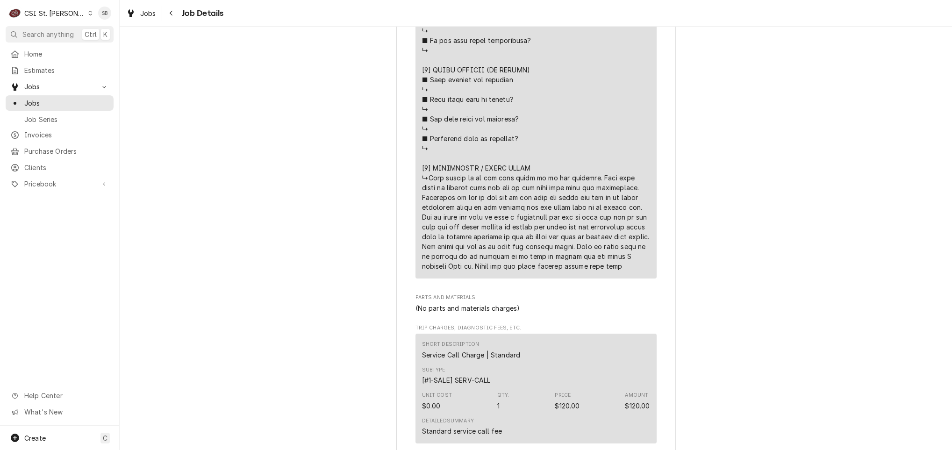
drag, startPoint x: 480, startPoint y: 233, endPoint x: 559, endPoint y: 244, distance: 79.4
drag, startPoint x: 456, startPoint y: 251, endPoint x: 559, endPoint y: 264, distance: 103.1
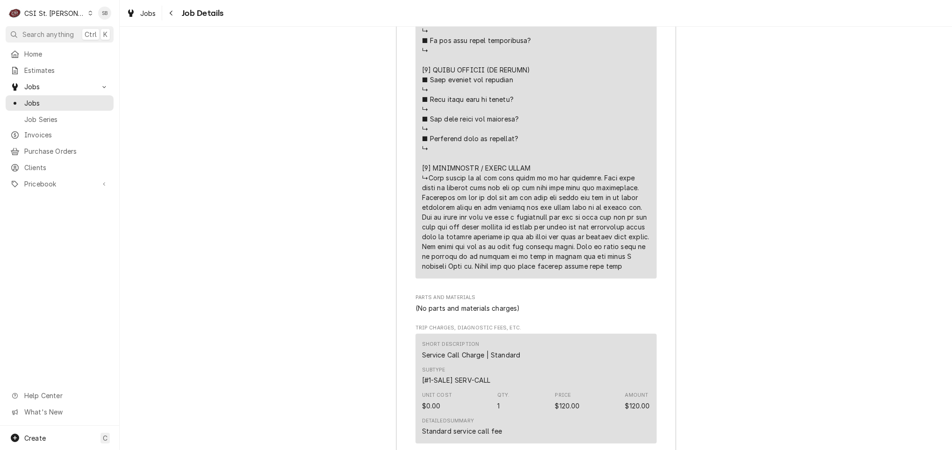
drag, startPoint x: 559, startPoint y: 264, endPoint x: 532, endPoint y: 272, distance: 27.9
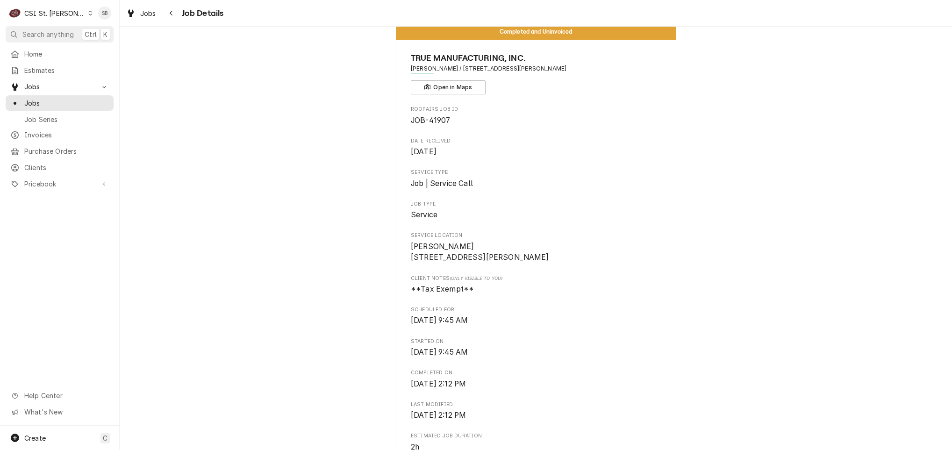
scroll to position [0, 0]
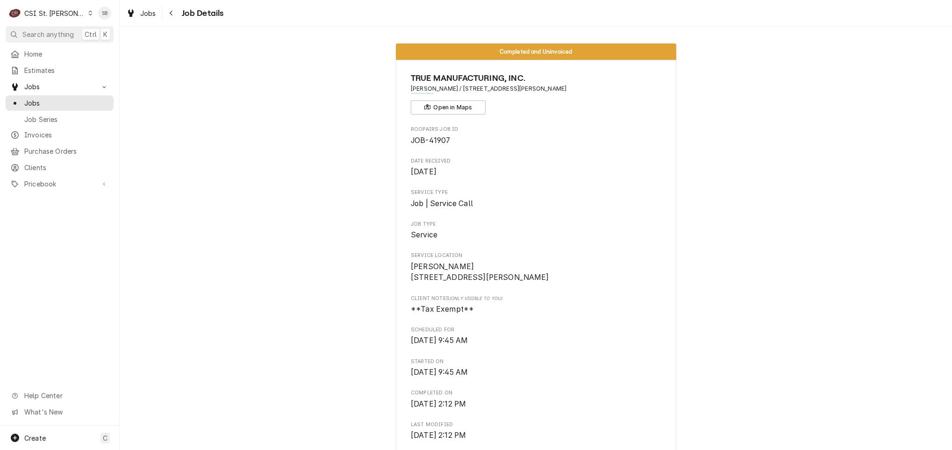
drag, startPoint x: 554, startPoint y: 92, endPoint x: 435, endPoint y: 93, distance: 119.2
click at [435, 93] on span "Farotto's / 9525 Manchester Rd, St. Louis, MO 63119" at bounding box center [536, 89] width 250 height 8
copy span "[STREET_ADDRESS][PERSON_NAME]"
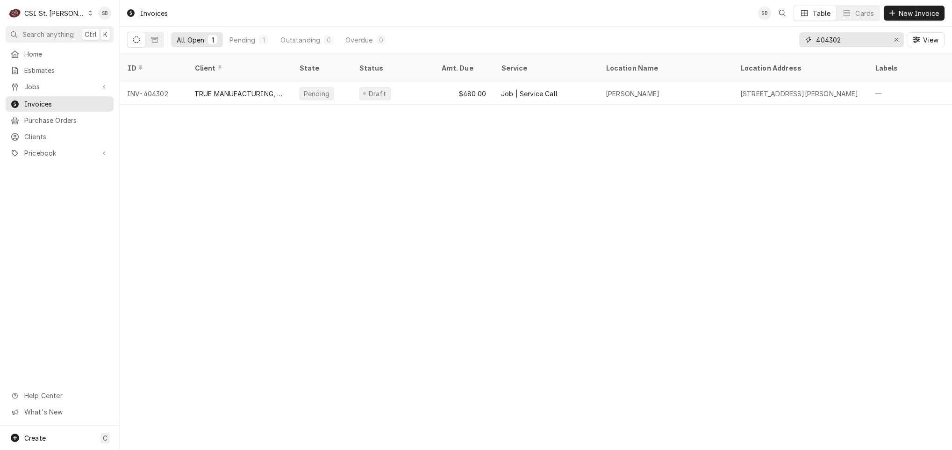
click at [860, 38] on input "404302" at bounding box center [851, 39] width 70 height 15
type input "404303"
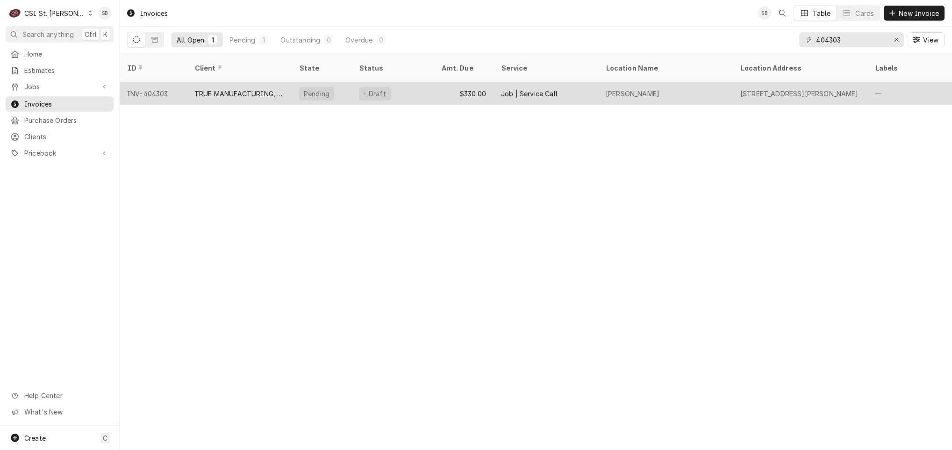
click at [237, 82] on div "TRUE MANUFACTURING, INC." at bounding box center [239, 93] width 105 height 22
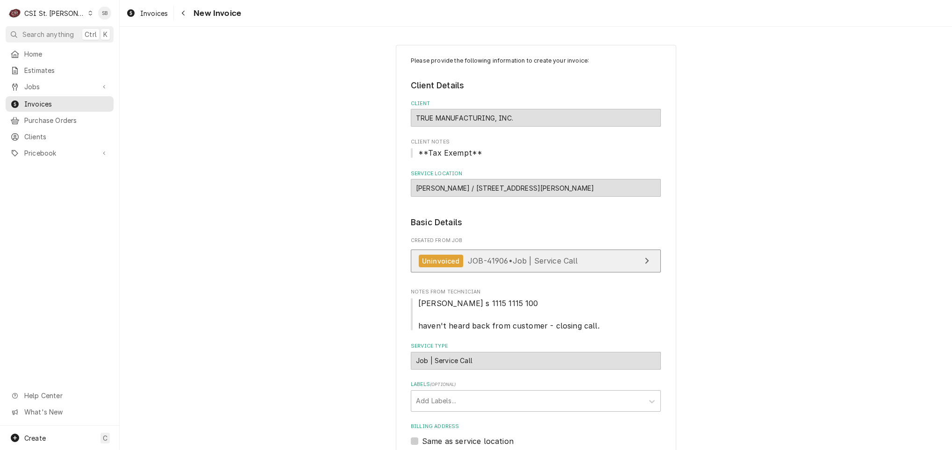
click at [475, 264] on span "JOB-41906 • Job | Service Call" at bounding box center [523, 260] width 110 height 9
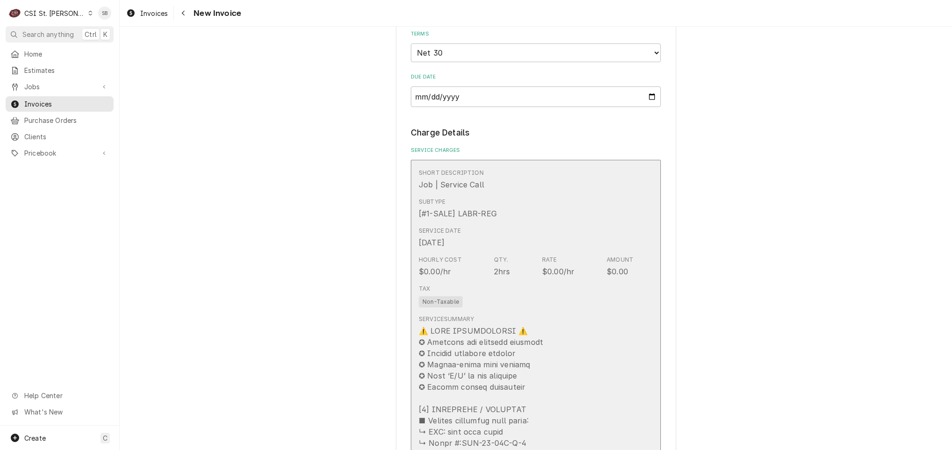
scroll to position [841, 0]
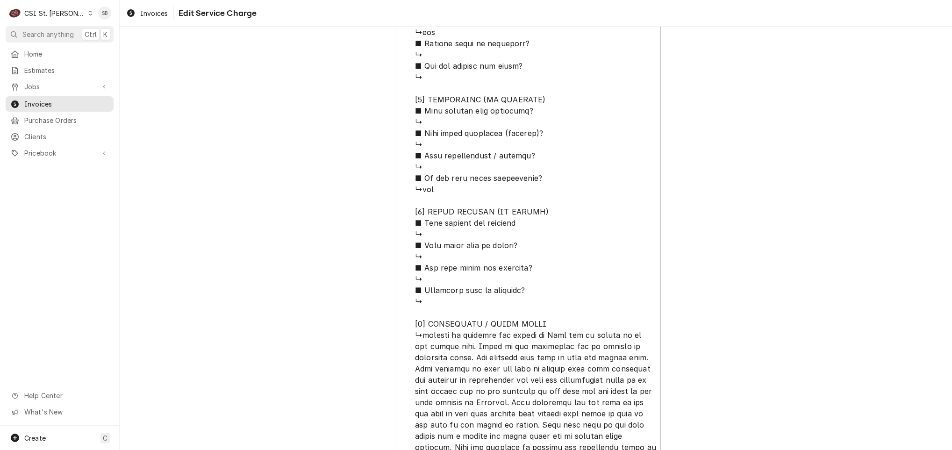
scroll to position [840, 0]
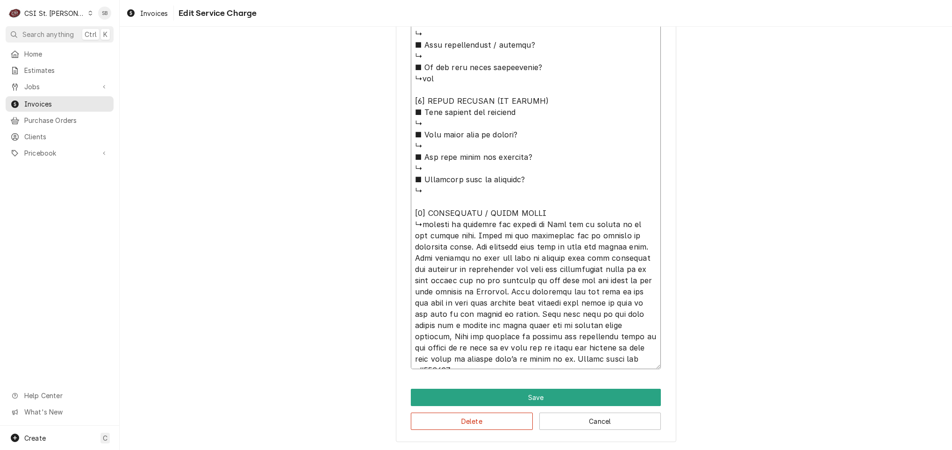
drag, startPoint x: 484, startPoint y: 222, endPoint x: 502, endPoint y: 207, distance: 23.5
type textarea "x"
type textarea "⚠️ LORE IPSUMDOLORSI ⚠️ ✪ Ametcons adi elitsedd eiusmodt ✪ Incidid utlabore etd…"
type textarea "x"
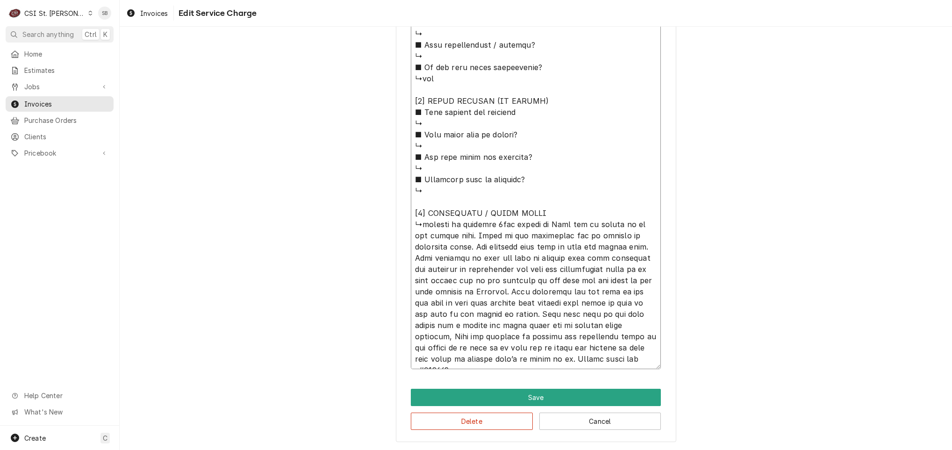
type textarea "⚠️ LORE IPSUMDOLORSI ⚠️ ✪ Ametcons adi elitsedd eiusmodt ✪ Incidid utlabore etd…"
type textarea "x"
type textarea "⚠️ LORE IPSUMDOLORSI ⚠️ ✪ Ametcons adi elitsedd eiusmodt ✪ Incidid utlabore etd…"
type textarea "x"
type textarea "⚠️ 𝗙𝗢𝗥𝗠 𝗜𝗡𝗦𝗧𝗥𝗨𝗖𝗧𝗜𝗢𝗡𝗦 ⚠️ ✪ 𝗖𝗼𝗺𝗽𝗹𝗲𝘁𝗲 𝗮𝗹𝗹 𝗿𝗲𝗹𝗲𝘃𝗮𝗻𝘁 𝘀𝗲𝗰𝘁𝗶𝗼𝗻𝘀 ✪ 𝗣𝗿𝗼𝘃𝗶𝗱𝗲 𝗱𝗲𝘁𝗮𝗶𝗹𝗲𝗱 𝗮𝗻𝘀…"
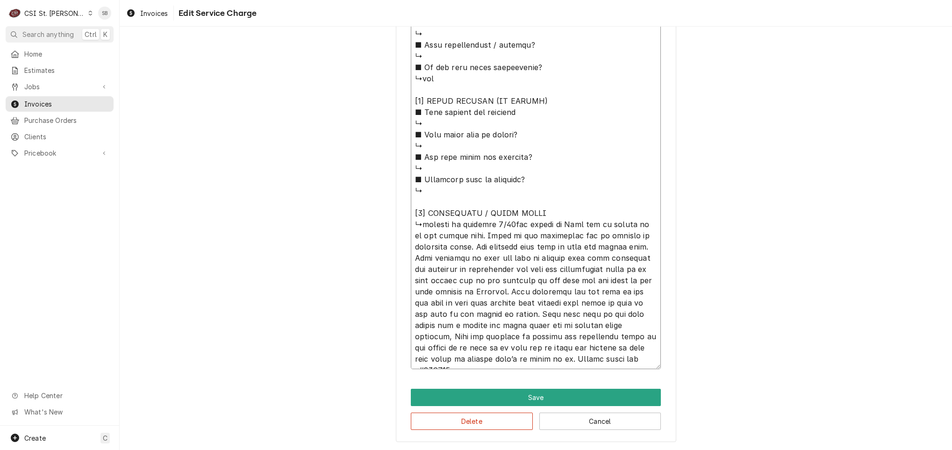
type textarea "x"
type textarea "⚠️ 𝗙𝗢𝗥𝗠 𝗜𝗡𝗦𝗧𝗥𝗨𝗖𝗧𝗜𝗢𝗡𝗦 ⚠️ ✪ 𝗖𝗼𝗺𝗽𝗹𝗲𝘁𝗲 𝗮𝗹𝗹 𝗿𝗲𝗹𝗲𝘃𝗮𝗻𝘁 𝘀𝗲𝗰𝘁𝗶𝗼𝗻𝘀 ✪ 𝗣𝗿𝗼𝘃𝗶𝗱𝗲 𝗱𝗲𝘁𝗮𝗶𝗹𝗲𝗱 𝗮𝗻𝘀…"
type textarea "x"
type textarea "⚠️ 𝗙𝗢𝗥𝗠 𝗜𝗡𝗦𝗧𝗥𝗨𝗖𝗧𝗜𝗢𝗡𝗦 ⚠️ ✪ 𝗖𝗼𝗺𝗽𝗹𝗲𝘁𝗲 𝗮𝗹𝗹 𝗿𝗲𝗹𝗲𝘃𝗮𝗻𝘁 𝘀𝗲𝗰𝘁𝗶𝗼𝗻𝘀 ✪ 𝗣𝗿𝗼𝘃𝗶𝗱𝗲 𝗱𝗲𝘁𝗮𝗶𝗹𝗲𝗱 𝗮𝗻𝘀…"
type textarea "x"
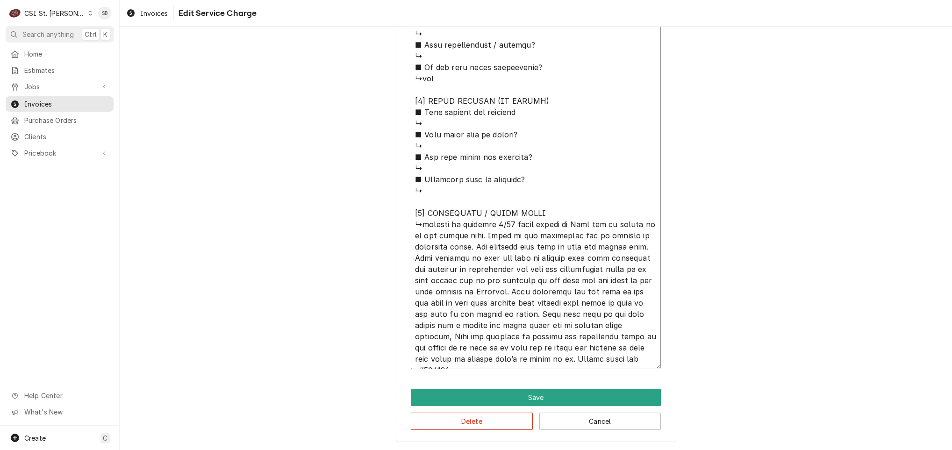
type textarea "⚠️ 𝗙𝗢𝗥𝗠 𝗜𝗡𝗦𝗧𝗥𝗨𝗖𝗧𝗜𝗢𝗡𝗦 ⚠️ ✪ 𝗖𝗼𝗺𝗽𝗹𝗲𝘁𝗲 𝗮𝗹𝗹 𝗿𝗲𝗹𝗲𝘃𝗮𝗻𝘁 𝘀𝗲𝗰𝘁𝗶𝗼𝗻𝘀 ✪ 𝗣𝗿𝗼𝘃𝗶𝗱𝗲 𝗱𝗲𝘁𝗮𝗶𝗹𝗲𝗱 𝗮𝗻𝘀…"
type textarea "x"
type textarea "⚠️ 𝗙𝗢𝗥𝗠 𝗜𝗡𝗦𝗧𝗥𝗨𝗖𝗧𝗜𝗢𝗡𝗦 ⚠️ ✪ 𝗖𝗼𝗺𝗽𝗹𝗲𝘁𝗲 𝗮𝗹𝗹 𝗿𝗲𝗹𝗲𝘃𝗮𝗻𝘁 𝘀𝗲𝗰𝘁𝗶𝗼𝗻𝘀 ✪ 𝗣𝗿𝗼𝘃𝗶𝗱𝗲 𝗱𝗲𝘁𝗮𝗶𝗹𝗲𝗱 𝗮𝗻𝘀…"
type textarea "x"
type textarea "⚠️ 𝗙𝗢𝗥𝗠 𝗜𝗡𝗦𝗧𝗥𝗨𝗖𝗧𝗜𝗢𝗡𝗦 ⚠️ ✪ 𝗖𝗼𝗺𝗽𝗹𝗲𝘁𝗲 𝗮𝗹𝗹 𝗿𝗲𝗹𝗲𝘃𝗮𝗻𝘁 𝘀𝗲𝗰𝘁𝗶𝗼𝗻𝘀 ✪ 𝗣𝗿𝗼𝘃𝗶𝗱𝗲 𝗱𝗲𝘁𝗮𝗶𝗹𝗲𝗱 𝗮𝗻𝘀…"
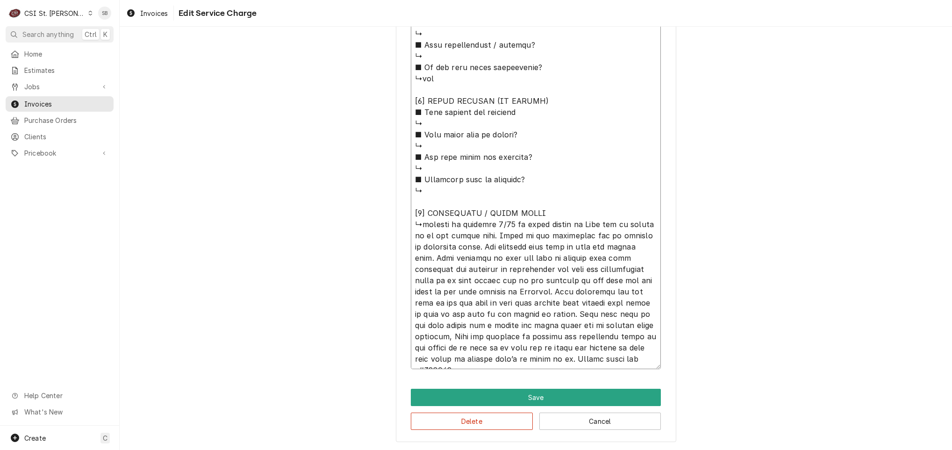
type textarea "x"
type textarea "⚠️ 𝗙𝗢𝗥𝗠 𝗜𝗡𝗦𝗧𝗥𝗨𝗖𝗧𝗜𝗢𝗡𝗦 ⚠️ ✪ 𝗖𝗼𝗺𝗽𝗹𝗲𝘁𝗲 𝗮𝗹𝗹 𝗿𝗲𝗹𝗲𝘃𝗮𝗻𝘁 𝘀𝗲𝗰𝘁𝗶𝗼𝗻𝘀 ✪ 𝗣𝗿𝗼𝘃𝗶𝗱𝗲 𝗱𝗲𝘁𝗮𝗶𝗹𝗲𝗱 𝗮𝗻𝘀…"
type textarea "x"
type textarea "⚠️ 𝗙𝗢𝗥𝗠 𝗜𝗡𝗦𝗧𝗥𝗨𝗖𝗧𝗜𝗢𝗡𝗦 ⚠️ ✪ 𝗖𝗼𝗺𝗽𝗹𝗲𝘁𝗲 𝗮𝗹𝗹 𝗿𝗲𝗹𝗲𝘃𝗮𝗻𝘁 𝘀𝗲𝗰𝘁𝗶𝗼𝗻𝘀 ✪ 𝗣𝗿𝗼𝘃𝗶𝗱𝗲 𝗱𝗲𝘁𝗮𝗶𝗹𝗲𝗱 𝗮𝗻𝘀…"
type textarea "x"
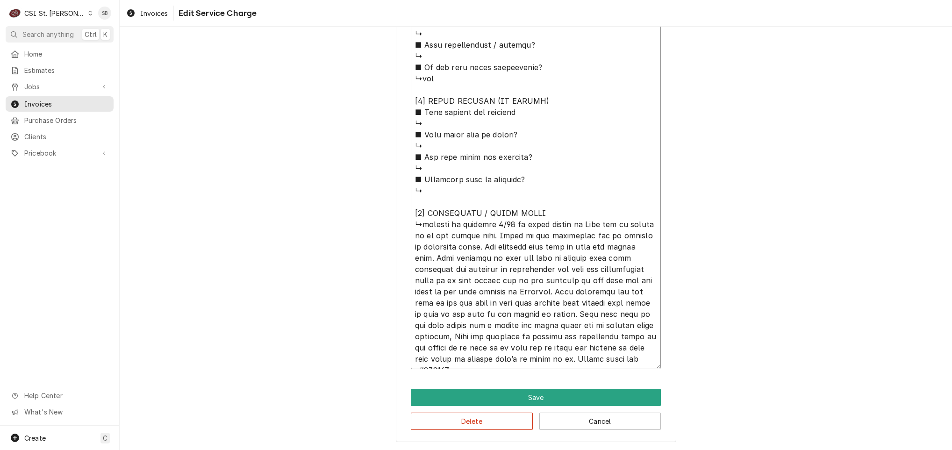
type textarea "⚠️ 𝗙𝗢𝗥𝗠 𝗜𝗡𝗦𝗧𝗥𝗨𝗖𝗧𝗜𝗢𝗡𝗦 ⚠️ ✪ 𝗖𝗼𝗺𝗽𝗹𝗲𝘁𝗲 𝗮𝗹𝗹 𝗿𝗲𝗹𝗲𝘃𝗮𝗻𝘁 𝘀𝗲𝗰𝘁𝗶𝗼𝗻𝘀 ✪ 𝗣𝗿𝗼𝘃𝗶𝗱𝗲 𝗱𝗲𝘁𝗮𝗶𝗹𝗲𝗱 𝗮𝗻𝘀…"
type textarea "x"
type textarea "⚠️ 𝗙𝗢𝗥𝗠 𝗜𝗡𝗦𝗧𝗥𝗨𝗖𝗧𝗜𝗢𝗡𝗦 ⚠️ ✪ 𝗖𝗼𝗺𝗽𝗹𝗲𝘁𝗲 𝗮𝗹𝗹 𝗿𝗲𝗹𝗲𝘃𝗮𝗻𝘁 𝘀𝗲𝗰𝘁𝗶𝗼𝗻𝘀 ✪ 𝗣𝗿𝗼𝘃𝗶𝗱𝗲 𝗱𝗲𝘁𝗮𝗶𝗹𝗲𝗱 𝗮𝗻𝘀…"
type textarea "x"
type textarea "⚠️ 𝗙𝗢𝗥𝗠 𝗜𝗡𝗦𝗧𝗥𝗨𝗖𝗧𝗜𝗢𝗡𝗦 ⚠️ ✪ 𝗖𝗼𝗺𝗽𝗹𝗲𝘁𝗲 𝗮𝗹𝗹 𝗿𝗲𝗹𝗲𝘃𝗮𝗻𝘁 𝘀𝗲𝗰𝘁𝗶𝗼𝗻𝘀 ✪ 𝗣𝗿𝗼𝘃𝗶𝗱𝗲 𝗱𝗲𝘁𝗮𝗶𝗹𝗲𝗱 𝗮𝗻𝘀…"
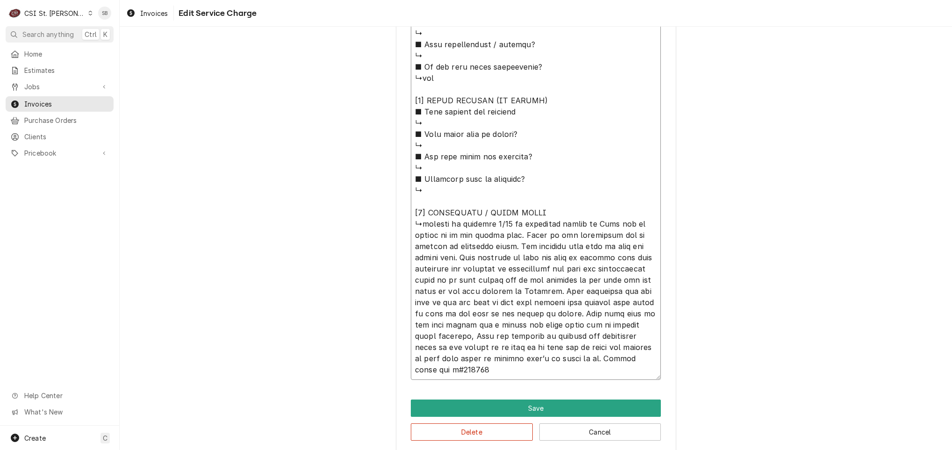
type textarea "x"
type textarea "⚠️ 𝗙𝗢𝗥𝗠 𝗜𝗡𝗦𝗧𝗥𝗨𝗖𝗧𝗜𝗢𝗡𝗦 ⚠️ ✪ 𝗖𝗼𝗺𝗽𝗹𝗲𝘁𝗲 𝗮𝗹𝗹 𝗿𝗲𝗹𝗲𝘃𝗮𝗻𝘁 𝘀𝗲𝗰𝘁𝗶𝗼𝗻𝘀 ✪ 𝗣𝗿𝗼𝘃𝗶𝗱𝗲 𝗱𝗲𝘁𝗮𝗶𝗹𝗲𝗱 𝗮𝗻𝘀…"
type textarea "x"
type textarea "⚠️ 𝗙𝗢𝗥𝗠 𝗜𝗡𝗦𝗧𝗥𝗨𝗖𝗧𝗜𝗢𝗡𝗦 ⚠️ ✪ 𝗖𝗼𝗺𝗽𝗹𝗲𝘁𝗲 𝗮𝗹𝗹 𝗿𝗲𝗹𝗲𝘃𝗮𝗻𝘁 𝘀𝗲𝗰𝘁𝗶𝗼𝗻𝘀 ✪ 𝗣𝗿𝗼𝘃𝗶𝗱𝗲 𝗱𝗲𝘁𝗮𝗶𝗹𝗲𝗱 𝗮𝗻𝘀…"
type textarea "x"
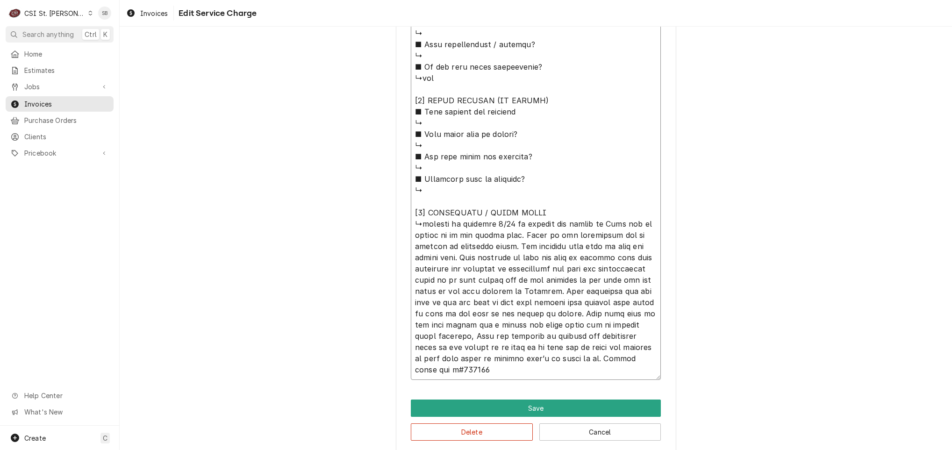
type textarea "⚠️ 𝗙𝗢𝗥𝗠 𝗜𝗡𝗦𝗧𝗥𝗨𝗖𝗧𝗜𝗢𝗡𝗦 ⚠️ ✪ 𝗖𝗼𝗺𝗽𝗹𝗲𝘁𝗲 𝗮𝗹𝗹 𝗿𝗲𝗹𝗲𝘃𝗮𝗻𝘁 𝘀𝗲𝗰𝘁𝗶𝗼𝗻𝘀 ✪ 𝗣𝗿𝗼𝘃𝗶𝗱𝗲 𝗱𝗲𝘁𝗮𝗶𝗹𝗲𝗱 𝗮𝗻𝘀…"
type textarea "x"
type textarea "⚠️ 𝗙𝗢𝗥𝗠 𝗜𝗡𝗦𝗧𝗥𝗨𝗖𝗧𝗜𝗢𝗡𝗦 ⚠️ ✪ 𝗖𝗼𝗺𝗽𝗹𝗲𝘁𝗲 𝗮𝗹𝗹 𝗿𝗲𝗹𝗲𝘃𝗮𝗻𝘁 𝘀𝗲𝗰𝘁𝗶𝗼𝗻𝘀 ✪ 𝗣𝗿𝗼𝘃𝗶𝗱𝗲 𝗱𝗲𝘁𝗮𝗶𝗹𝗲𝗱 𝗮𝗻𝘀…"
type textarea "x"
type textarea "⚠️ 𝗙𝗢𝗥𝗠 𝗜𝗡𝗦𝗧𝗥𝗨𝗖𝗧𝗜𝗢𝗡𝗦 ⚠️ ✪ 𝗖𝗼𝗺𝗽𝗹𝗲𝘁𝗲 𝗮𝗹𝗹 𝗿𝗲𝗹𝗲𝘃𝗮𝗻𝘁 𝘀𝗲𝗰𝘁𝗶𝗼𝗻𝘀 ✪ 𝗣𝗿𝗼𝘃𝗶𝗱𝗲 𝗱𝗲𝘁𝗮𝗶𝗹𝗲𝗱 𝗮𝗻𝘀…"
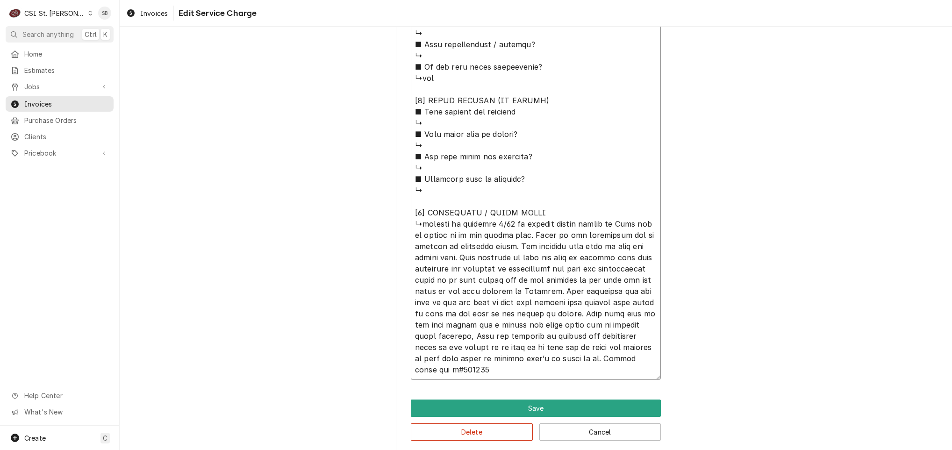
type textarea "x"
type textarea "⚠️ 𝗙𝗢𝗥𝗠 𝗜𝗡𝗦𝗧𝗥𝗨𝗖𝗧𝗜𝗢𝗡𝗦 ⚠️ ✪ 𝗖𝗼𝗺𝗽𝗹𝗲𝘁𝗲 𝗮𝗹𝗹 𝗿𝗲𝗹𝗲𝘃𝗮𝗻𝘁 𝘀𝗲𝗰𝘁𝗶𝗼𝗻𝘀 ✪ 𝗣𝗿𝗼𝘃𝗶𝗱𝗲 𝗱𝗲𝘁𝗮𝗶𝗹𝗲𝗱 𝗮𝗻𝘀…"
type textarea "x"
type textarea "⚠️ 𝗙𝗢𝗥𝗠 𝗜𝗡𝗦𝗧𝗥𝗨𝗖𝗧𝗜𝗢𝗡𝗦 ⚠️ ✪ 𝗖𝗼𝗺𝗽𝗹𝗲𝘁𝗲 𝗮𝗹𝗹 𝗿𝗲𝗹𝗲𝘃𝗮𝗻𝘁 𝘀𝗲𝗰𝘁𝗶𝗼𝗻𝘀 ✪ 𝗣𝗿𝗼𝘃𝗶𝗱𝗲 𝗱𝗲𝘁𝗮𝗶𝗹𝗲𝗱 𝗮𝗻𝘀…"
type textarea "x"
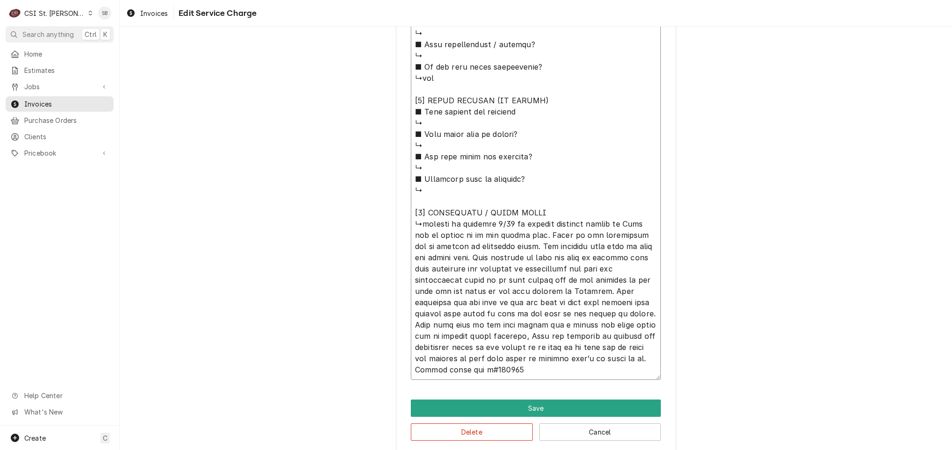
type textarea "⚠️ 𝗙𝗢𝗥𝗠 𝗜𝗡𝗦𝗧𝗥𝗨𝗖𝗧𝗜𝗢𝗡𝗦 ⚠️ ✪ 𝗖𝗼𝗺𝗽𝗹𝗲𝘁𝗲 𝗮𝗹𝗹 𝗿𝗲𝗹𝗲𝘃𝗮𝗻𝘁 𝘀𝗲𝗰𝘁𝗶𝗼𝗻𝘀 ✪ 𝗣𝗿𝗼𝘃𝗶𝗱𝗲 𝗱𝗲𝘁𝗮𝗶𝗹𝗲𝗱 𝗮𝗻𝘀…"
type textarea "x"
type textarea "⚠️ 𝗙𝗢𝗥𝗠 𝗜𝗡𝗦𝗧𝗥𝗨𝗖𝗧𝗜𝗢𝗡𝗦 ⚠️ ✪ 𝗖𝗼𝗺𝗽𝗹𝗲𝘁𝗲 𝗮𝗹𝗹 𝗿𝗲𝗹𝗲𝘃𝗮𝗻𝘁 𝘀𝗲𝗰𝘁𝗶𝗼𝗻𝘀 ✪ 𝗣𝗿𝗼𝘃𝗶𝗱𝗲 𝗱𝗲𝘁𝗮𝗶𝗹𝗲𝗱 𝗮𝗻𝘀…"
type textarea "x"
type textarea "⚠️ 𝗙𝗢𝗥𝗠 𝗜𝗡𝗦𝗧𝗥𝗨𝗖𝗧𝗜𝗢𝗡𝗦 ⚠️ ✪ 𝗖𝗼𝗺𝗽𝗹𝗲𝘁𝗲 𝗮𝗹𝗹 𝗿𝗲𝗹𝗲𝘃𝗮𝗻𝘁 𝘀𝗲𝗰𝘁𝗶𝗼𝗻𝘀 ✪ 𝗣𝗿𝗼𝘃𝗶𝗱𝗲 𝗱𝗲𝘁𝗮𝗶𝗹𝗲𝗱 𝗮𝗻𝘀…"
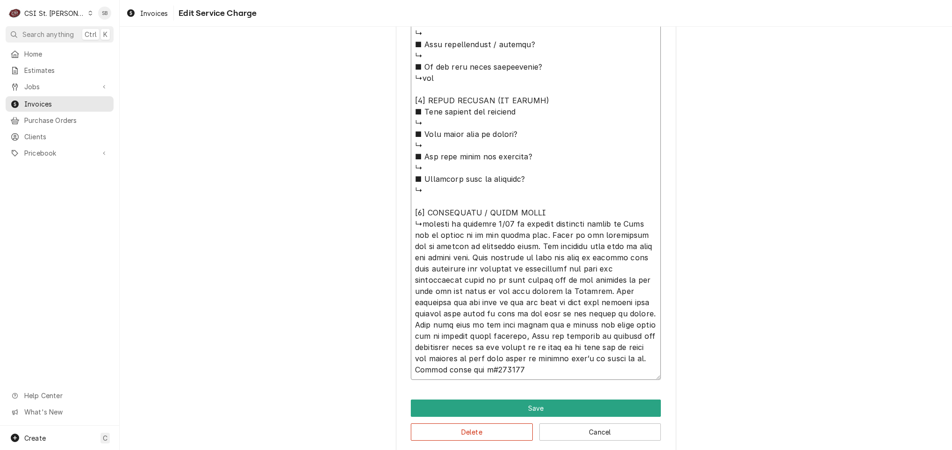
type textarea "x"
type textarea "⚠️ 𝗙𝗢𝗥𝗠 𝗜𝗡𝗦𝗧𝗥𝗨𝗖𝗧𝗜𝗢𝗡𝗦 ⚠️ ✪ 𝗖𝗼𝗺𝗽𝗹𝗲𝘁𝗲 𝗮𝗹𝗹 𝗿𝗲𝗹𝗲𝘃𝗮𝗻𝘁 𝘀𝗲𝗰𝘁𝗶𝗼𝗻𝘀 ✪ 𝗣𝗿𝗼𝘃𝗶𝗱𝗲 𝗱𝗲𝘁𝗮𝗶𝗹𝗲𝗱 𝗮𝗻𝘀…"
type textarea "x"
type textarea "⚠️ 𝗙𝗢𝗥𝗠 𝗜𝗡𝗦𝗧𝗥𝗨𝗖𝗧𝗜𝗢𝗡𝗦 ⚠️ ✪ 𝗖𝗼𝗺𝗽𝗹𝗲𝘁𝗲 𝗮𝗹𝗹 𝗿𝗲𝗹𝗲𝘃𝗮𝗻𝘁 𝘀𝗲𝗰𝘁𝗶𝗼𝗻𝘀 ✪ 𝗣𝗿𝗼𝘃𝗶𝗱𝗲 𝗱𝗲𝘁𝗮𝗶𝗹𝗲𝗱 𝗮𝗻𝘀…"
type textarea "x"
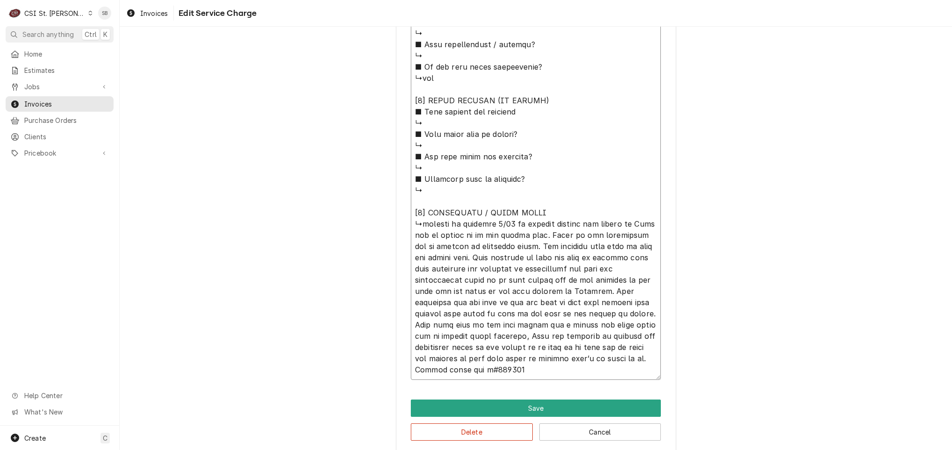
type textarea "⚠️ 𝗙𝗢𝗥𝗠 𝗜𝗡𝗦𝗧𝗥𝗨𝗖𝗧𝗜𝗢𝗡𝗦 ⚠️ ✪ 𝗖𝗼𝗺𝗽𝗹𝗲𝘁𝗲 𝗮𝗹𝗹 𝗿𝗲𝗹𝗲𝘃𝗮𝗻𝘁 𝘀𝗲𝗰𝘁𝗶𝗼𝗻𝘀 ✪ 𝗣𝗿𝗼𝘃𝗶𝗱𝗲 𝗱𝗲𝘁𝗮𝗶𝗹𝗲𝗱 𝗮𝗻𝘀…"
type textarea "x"
type textarea "⚠️ 𝗙𝗢𝗥𝗠 𝗜𝗡𝗦𝗧𝗥𝗨𝗖𝗧𝗜𝗢𝗡𝗦 ⚠️ ✪ 𝗖𝗼𝗺𝗽𝗹𝗲𝘁𝗲 𝗮𝗹𝗹 𝗿𝗲𝗹𝗲𝘃𝗮𝗻𝘁 𝘀𝗲𝗰𝘁𝗶𝗼𝗻𝘀 ✪ 𝗣𝗿𝗼𝘃𝗶𝗱𝗲 𝗱𝗲𝘁𝗮𝗶𝗹𝗲𝗱 𝗮𝗻𝘀…"
type textarea "x"
type textarea "⚠️ 𝗙𝗢𝗥𝗠 𝗜𝗡𝗦𝗧𝗥𝗨𝗖𝗧𝗜𝗢𝗡𝗦 ⚠️ ✪ 𝗖𝗼𝗺𝗽𝗹𝗲𝘁𝗲 𝗮𝗹𝗹 𝗿𝗲𝗹𝗲𝘃𝗮𝗻𝘁 𝘀𝗲𝗰𝘁𝗶𝗼𝗻𝘀 ✪ 𝗣𝗿𝗼𝘃𝗶𝗱𝗲 𝗱𝗲𝘁𝗮𝗶𝗹𝗲𝗱 𝗮𝗻𝘀…"
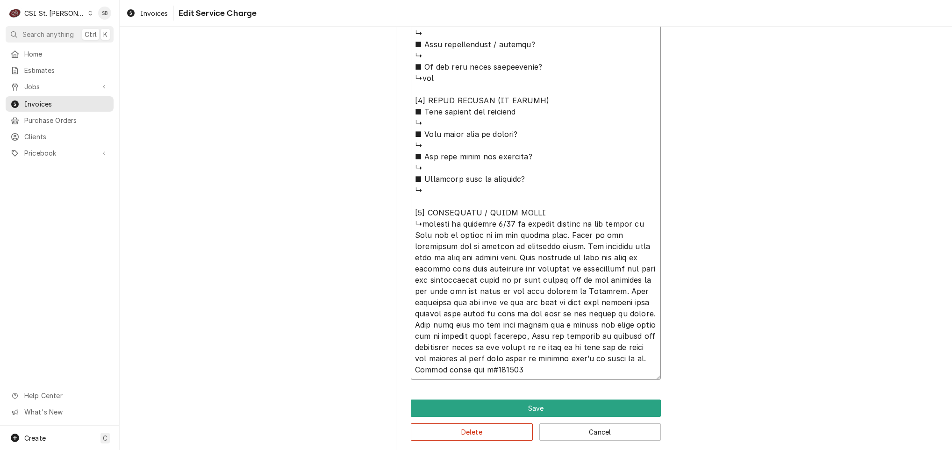
paste textarea "prep table has bad condensation."
type textarea "x"
type textarea "⚠️ 𝗙𝗢𝗥𝗠 𝗜𝗡𝗦𝗧𝗥𝗨𝗖𝗧𝗜𝗢𝗡𝗦 ⚠️ ✪ 𝗖𝗼𝗺𝗽𝗹𝗲𝘁𝗲 𝗮𝗹𝗹 𝗿𝗲𝗹𝗲𝘃𝗮𝗻𝘁 𝘀𝗲𝗰𝘁𝗶𝗼𝗻𝘀 ✪ 𝗣𝗿𝗼𝘃𝗶𝗱𝗲 𝗱𝗲𝘁𝗮𝗶𝗹𝗲𝗱 𝗮𝗻𝘀…"
type textarea "x"
type textarea "⚠️ 𝗙𝗢𝗥𝗠 𝗜𝗡𝗦𝗧𝗥𝗨𝗖𝗧𝗜𝗢𝗡𝗦 ⚠️ ✪ 𝗖𝗼𝗺𝗽𝗹𝗲𝘁𝗲 𝗮𝗹𝗹 𝗿𝗲𝗹𝗲𝘃𝗮𝗻𝘁 𝘀𝗲𝗰𝘁𝗶𝗼𝗻𝘀 ✪ 𝗣𝗿𝗼𝘃𝗶𝗱𝗲 𝗱𝗲𝘁𝗮𝗶𝗹𝗲𝗱 𝗮𝗻𝘀…"
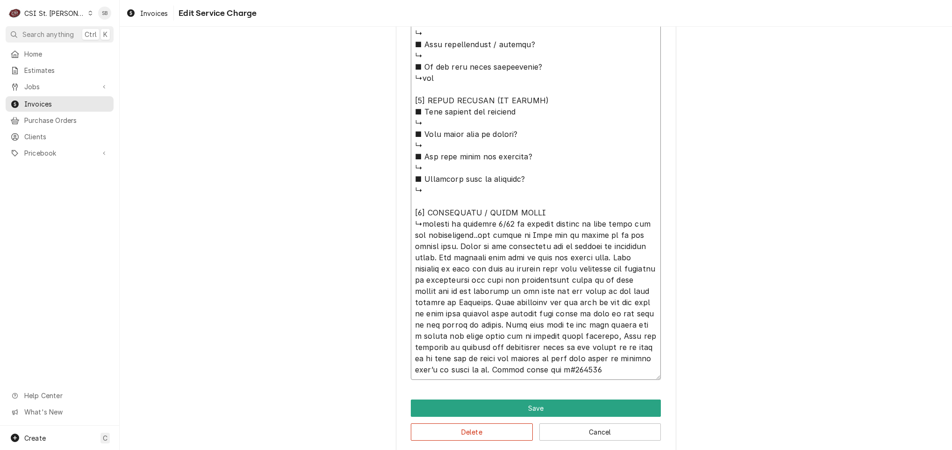
type textarea "x"
type textarea "⚠️ 𝗙𝗢𝗥𝗠 𝗜𝗡𝗦𝗧𝗥𝗨𝗖𝗧𝗜𝗢𝗡𝗦 ⚠️ ✪ 𝗖𝗼𝗺𝗽𝗹𝗲𝘁𝗲 𝗮𝗹𝗹 𝗿𝗲𝗹𝗲𝘃𝗮𝗻𝘁 𝘀𝗲𝗰𝘁𝗶𝗼𝗻𝘀 ✪ 𝗣𝗿𝗼𝘃𝗶𝗱𝗲 𝗱𝗲𝘁𝗮𝗶𝗹𝗲𝗱 𝗮𝗻𝘀…"
type textarea "x"
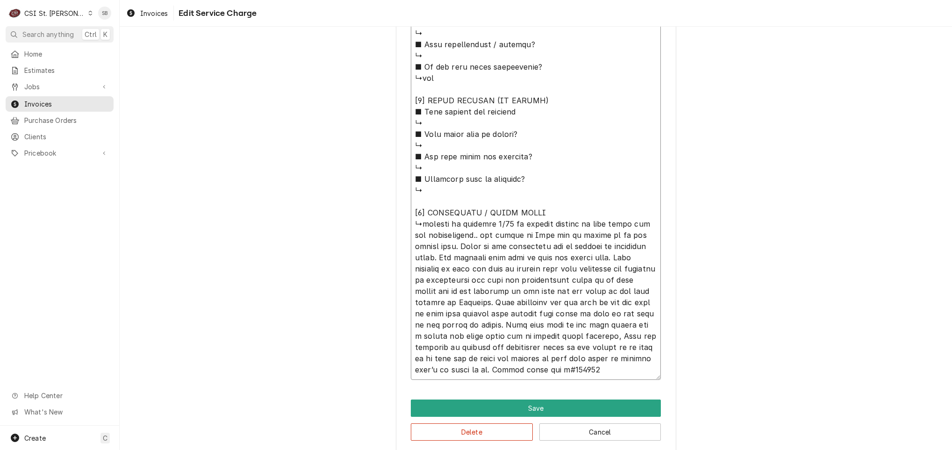
type textarea "⚠️ 𝗙𝗢𝗥𝗠 𝗜𝗡𝗦𝗧𝗥𝗨𝗖𝗧𝗜𝗢𝗡𝗦 ⚠️ ✪ 𝗖𝗼𝗺𝗽𝗹𝗲𝘁𝗲 𝗮𝗹𝗹 𝗿𝗲𝗹𝗲𝘃𝗮𝗻𝘁 𝘀𝗲𝗰𝘁𝗶𝗼𝗻𝘀 ✪ 𝗣𝗿𝗼𝘃𝗶𝗱𝗲 𝗱𝗲𝘁𝗮𝗶𝗹𝗲𝗱 𝗮𝗻𝘀…"
type textarea "x"
type textarea "⚠️ 𝗙𝗢𝗥𝗠 𝗜𝗡𝗦𝗧𝗥𝗨𝗖𝗧𝗜𝗢𝗡𝗦 ⚠️ ✪ 𝗖𝗼𝗺𝗽𝗹𝗲𝘁𝗲 𝗮𝗹𝗹 𝗿𝗲𝗹𝗲𝘃𝗮𝗻𝘁 𝘀𝗲𝗰𝘁𝗶𝗼𝗻𝘀 ✪ 𝗣𝗿𝗼𝘃𝗶𝗱𝗲 𝗱𝗲𝘁𝗮𝗶𝗹𝗲𝗱 𝗮𝗻𝘀…"
type textarea "x"
type textarea "⚠️ 𝗙𝗢𝗥𝗠 𝗜𝗡𝗦𝗧𝗥𝗨𝗖𝗧𝗜𝗢𝗡𝗦 ⚠️ ✪ 𝗖𝗼𝗺𝗽𝗹𝗲𝘁𝗲 𝗮𝗹𝗹 𝗿𝗲𝗹𝗲𝘃𝗮𝗻𝘁 𝘀𝗲𝗰𝘁𝗶𝗼𝗻𝘀 ✪ 𝗣𝗿𝗼𝘃𝗶𝗱𝗲 𝗱𝗲𝘁𝗮𝗶𝗹𝗲𝗱 𝗮𝗻𝘀…"
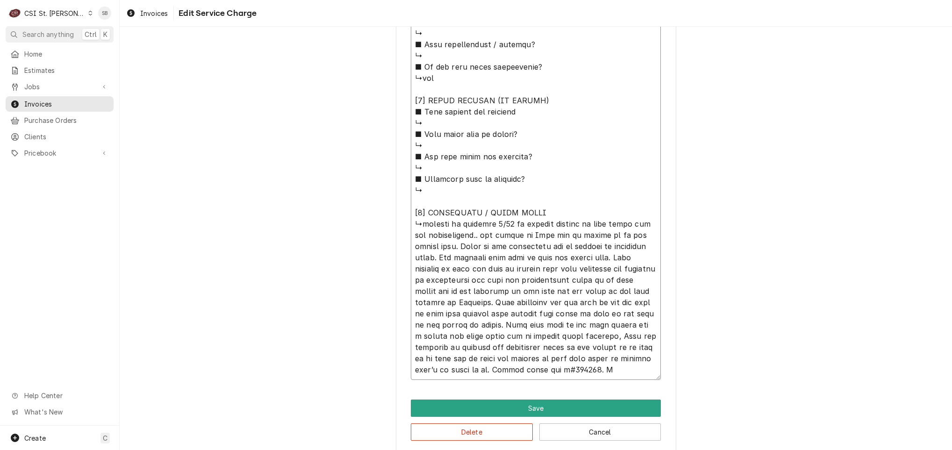
type textarea "x"
type textarea "⚠️ 𝗙𝗢𝗥𝗠 𝗜𝗡𝗦𝗧𝗥𝗨𝗖𝗧𝗜𝗢𝗡𝗦 ⚠️ ✪ 𝗖𝗼𝗺𝗽𝗹𝗲𝘁𝗲 𝗮𝗹𝗹 𝗿𝗲𝗹𝗲𝘃𝗮𝗻𝘁 𝘀𝗲𝗰𝘁𝗶𝗼𝗻𝘀 ✪ 𝗣𝗿𝗼𝘃𝗶𝗱𝗲 𝗱𝗲𝘁𝗮𝗶𝗹𝗲𝗱 𝗮𝗻𝘀…"
type textarea "x"
type textarea "⚠️ 𝗙𝗢𝗥𝗠 𝗜𝗡𝗦𝗧𝗥𝗨𝗖𝗧𝗜𝗢𝗡𝗦 ⚠️ ✪ 𝗖𝗼𝗺𝗽𝗹𝗲𝘁𝗲 𝗮𝗹𝗹 𝗿𝗲𝗹𝗲𝘃𝗮𝗻𝘁 𝘀𝗲𝗰𝘁𝗶𝗼𝗻𝘀 ✪ 𝗣𝗿𝗼𝘃𝗶𝗱𝗲 𝗱𝗲𝘁𝗮𝗶𝗹𝗲𝗱 𝗮𝗻𝘀…"
type textarea "x"
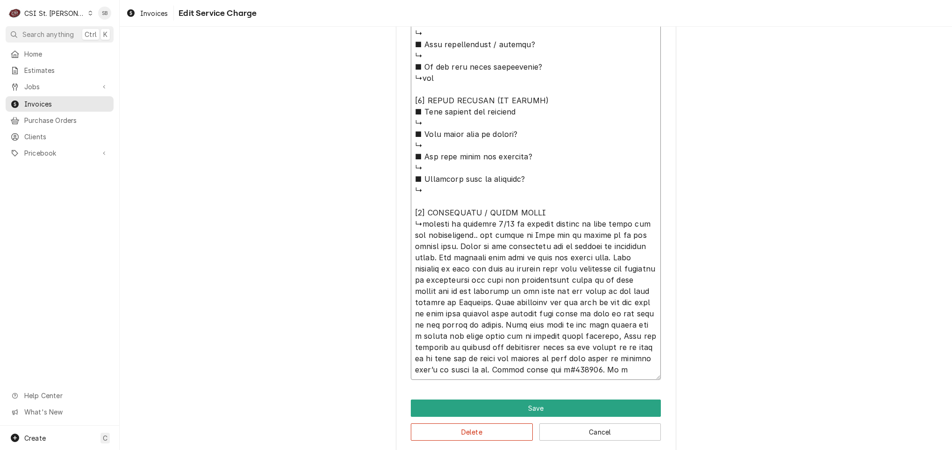
type textarea "⚠️ 𝗙𝗢𝗥𝗠 𝗜𝗡𝗦𝗧𝗥𝗨𝗖𝗧𝗜𝗢𝗡𝗦 ⚠️ ✪ 𝗖𝗼𝗺𝗽𝗹𝗲𝘁𝗲 𝗮𝗹𝗹 𝗿𝗲𝗹𝗲𝘃𝗮𝗻𝘁 𝘀𝗲𝗰𝘁𝗶𝗼𝗻𝘀 ✪ 𝗣𝗿𝗼𝘃𝗶𝗱𝗲 𝗱𝗲𝘁𝗮𝗶𝗹𝗲𝗱 𝗮𝗻𝘀…"
type textarea "x"
type textarea "⚠️ 𝗙𝗢𝗥𝗠 𝗜𝗡𝗦𝗧𝗥𝗨𝗖𝗧𝗜𝗢𝗡𝗦 ⚠️ ✪ 𝗖𝗼𝗺𝗽𝗹𝗲𝘁𝗲 𝗮𝗹𝗹 𝗿𝗲𝗹𝗲𝘃𝗮𝗻𝘁 𝘀𝗲𝗰𝘁𝗶𝗼𝗻𝘀 ✪ 𝗣𝗿𝗼𝘃𝗶𝗱𝗲 𝗱𝗲𝘁𝗮𝗶𝗹𝗲𝗱 𝗮𝗻𝘀…"
type textarea "x"
type textarea "⚠️ 𝗙𝗢𝗥𝗠 𝗜𝗡𝗦𝗧𝗥𝗨𝗖𝗧𝗜𝗢𝗡𝗦 ⚠️ ✪ 𝗖𝗼𝗺𝗽𝗹𝗲𝘁𝗲 𝗮𝗹𝗹 𝗿𝗲𝗹𝗲𝘃𝗮𝗻𝘁 𝘀𝗲𝗰𝘁𝗶𝗼𝗻𝘀 ✪ 𝗣𝗿𝗼𝘃𝗶𝗱𝗲 𝗱𝗲𝘁𝗮𝗶𝗹𝗲𝗱 𝗮𝗻𝘀…"
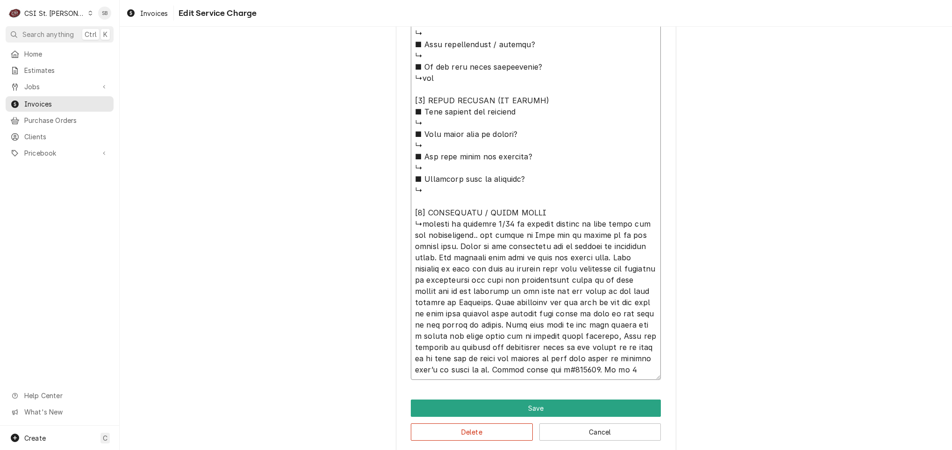
type textarea "x"
type textarea "⚠️ 𝗙𝗢𝗥𝗠 𝗜𝗡𝗦𝗧𝗥𝗨𝗖𝗧𝗜𝗢𝗡𝗦 ⚠️ ✪ 𝗖𝗼𝗺𝗽𝗹𝗲𝘁𝗲 𝗮𝗹𝗹 𝗿𝗲𝗹𝗲𝘃𝗮𝗻𝘁 𝘀𝗲𝗰𝘁𝗶𝗼𝗻𝘀 ✪ 𝗣𝗿𝗼𝘃𝗶𝗱𝗲 𝗱𝗲𝘁𝗮𝗶𝗹𝗲𝗱 𝗮𝗻𝘀…"
type textarea "x"
type textarea "⚠️ 𝗙𝗢𝗥𝗠 𝗜𝗡𝗦𝗧𝗥𝗨𝗖𝗧𝗜𝗢𝗡𝗦 ⚠️ ✪ 𝗖𝗼𝗺𝗽𝗹𝗲𝘁𝗲 𝗮𝗹𝗹 𝗿𝗲𝗹𝗲𝘃𝗮𝗻𝘁 𝘀𝗲𝗰𝘁𝗶𝗼𝗻𝘀 ✪ 𝗣𝗿𝗼𝘃𝗶𝗱𝗲 𝗱𝗲𝘁𝗮𝗶𝗹𝗲𝗱 𝗮𝗻𝘀…"
type textarea "x"
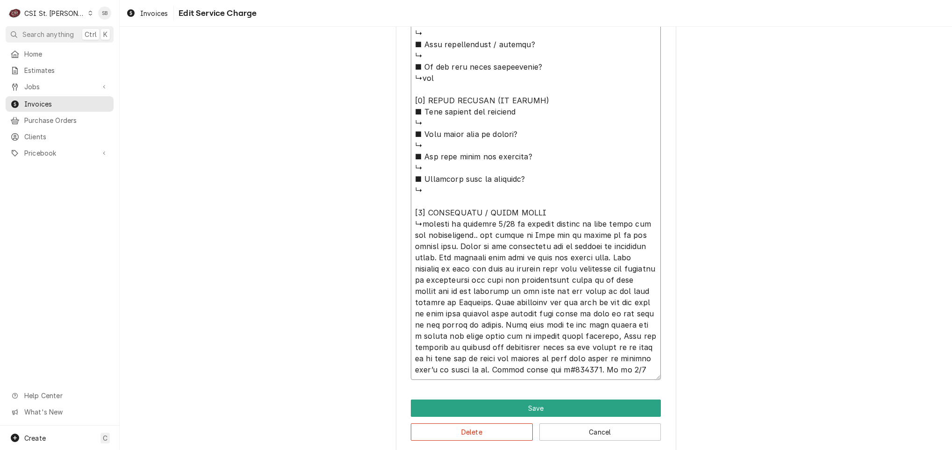
type textarea "⚠️ 𝗙𝗢𝗥𝗠 𝗜𝗡𝗦𝗧𝗥𝗨𝗖𝗧𝗜𝗢𝗡𝗦 ⚠️ ✪ 𝗖𝗼𝗺𝗽𝗹𝗲𝘁𝗲 𝗮𝗹𝗹 𝗿𝗲𝗹𝗲𝘃𝗮𝗻𝘁 𝘀𝗲𝗰𝘁𝗶𝗼𝗻𝘀 ✪ 𝗣𝗿𝗼𝘃𝗶𝗱𝗲 𝗱𝗲𝘁𝗮𝗶𝗹𝗲𝗱 𝗮𝗻𝘀…"
type textarea "x"
type textarea "⚠️ 𝗙𝗢𝗥𝗠 𝗜𝗡𝗦𝗧𝗥𝗨𝗖𝗧𝗜𝗢𝗡𝗦 ⚠️ ✪ 𝗖𝗼𝗺𝗽𝗹𝗲𝘁𝗲 𝗮𝗹𝗹 𝗿𝗲𝗹𝗲𝘃𝗮𝗻𝘁 𝘀𝗲𝗰𝘁𝗶𝗼𝗻𝘀 ✪ 𝗣𝗿𝗼𝘃𝗶𝗱𝗲 𝗱𝗲𝘁𝗮𝗶𝗹𝗲𝗱 𝗮𝗻𝘀…"
type textarea "x"
type textarea "⚠️ 𝗙𝗢𝗥𝗠 𝗜𝗡𝗦𝗧𝗥𝗨𝗖𝗧𝗜𝗢𝗡𝗦 ⚠️ ✪ 𝗖𝗼𝗺𝗽𝗹𝗲𝘁𝗲 𝗮𝗹𝗹 𝗿𝗲𝗹𝗲𝘃𝗮𝗻𝘁 𝘀𝗲𝗰𝘁𝗶𝗼𝗻𝘀 ✪ 𝗣𝗿𝗼𝘃𝗶𝗱𝗲 𝗱𝗲𝘁𝗮𝗶𝗹𝗲𝗱 𝗮𝗻𝘀…"
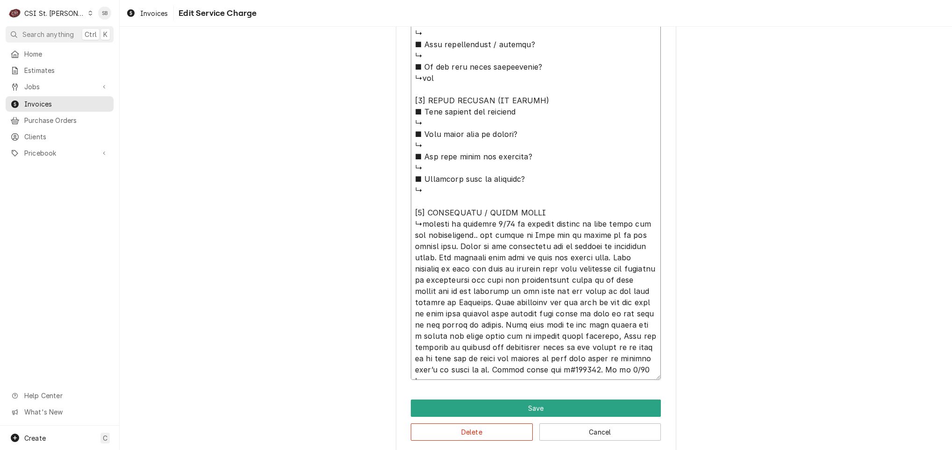
type textarea "x"
type textarea "⚠️ 𝗙𝗢𝗥𝗠 𝗜𝗡𝗦𝗧𝗥𝗨𝗖𝗧𝗜𝗢𝗡𝗦 ⚠️ ✪ 𝗖𝗼𝗺𝗽𝗹𝗲𝘁𝗲 𝗮𝗹𝗹 𝗿𝗲𝗹𝗲𝘃𝗮𝗻𝘁 𝘀𝗲𝗰𝘁𝗶𝗼𝗻𝘀 ✪ 𝗣𝗿𝗼𝘃𝗶𝗱𝗲 𝗱𝗲𝘁𝗮𝗶𝗹𝗲𝗱 𝗮𝗻𝘀…"
type textarea "x"
type textarea "⚠️ 𝗙𝗢𝗥𝗠 𝗜𝗡𝗦𝗧𝗥𝗨𝗖𝗧𝗜𝗢𝗡𝗦 ⚠️ ✪ 𝗖𝗼𝗺𝗽𝗹𝗲𝘁𝗲 𝗮𝗹𝗹 𝗿𝗲𝗹𝗲𝘃𝗮𝗻𝘁 𝘀𝗲𝗰𝘁𝗶𝗼𝗻𝘀 ✪ 𝗣𝗿𝗼𝘃𝗶𝗱𝗲 𝗱𝗲𝘁𝗮𝗶𝗹𝗲𝗱 𝗮𝗻𝘀…"
type textarea "x"
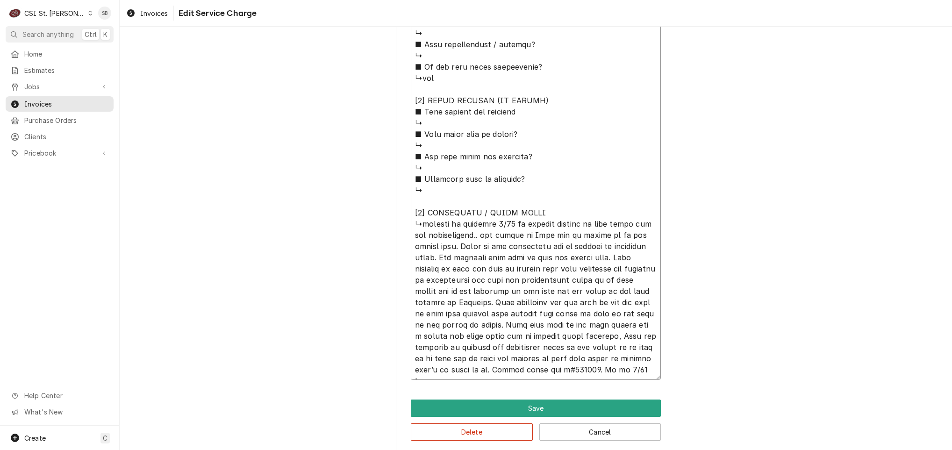
type textarea "⚠️ 𝗙𝗢𝗥𝗠 𝗜𝗡𝗦𝗧𝗥𝗨𝗖𝗧𝗜𝗢𝗡𝗦 ⚠️ ✪ 𝗖𝗼𝗺𝗽𝗹𝗲𝘁𝗲 𝗮𝗹𝗹 𝗿𝗲𝗹𝗲𝘃𝗮𝗻𝘁 𝘀𝗲𝗰𝘁𝗶𝗼𝗻𝘀 ✪ 𝗣𝗿𝗼𝘃𝗶𝗱𝗲 𝗱𝗲𝘁𝗮𝗶𝗹𝗲𝗱 𝗮𝗻𝘀…"
type textarea "x"
type textarea "⚠️ 𝗙𝗢𝗥𝗠 𝗜𝗡𝗦𝗧𝗥𝗨𝗖𝗧𝗜𝗢𝗡𝗦 ⚠️ ✪ 𝗖𝗼𝗺𝗽𝗹𝗲𝘁𝗲 𝗮𝗹𝗹 𝗿𝗲𝗹𝗲𝘃𝗮𝗻𝘁 𝘀𝗲𝗰𝘁𝗶𝗼𝗻𝘀 ✪ 𝗣𝗿𝗼𝘃𝗶𝗱𝗲 𝗱𝗲𝘁𝗮𝗶𝗹𝗲𝗱 𝗮𝗻𝘀…"
type textarea "x"
type textarea "⚠️ 𝗙𝗢𝗥𝗠 𝗜𝗡𝗦𝗧𝗥𝗨𝗖𝗧𝗜𝗢𝗡𝗦 ⚠️ ✪ 𝗖𝗼𝗺𝗽𝗹𝗲𝘁𝗲 𝗮𝗹𝗹 𝗿𝗲𝗹𝗲𝘃𝗮𝗻𝘁 𝘀𝗲𝗰𝘁𝗶𝗼𝗻𝘀 ✪ 𝗣𝗿𝗼𝘃𝗶𝗱𝗲 𝗱𝗲𝘁𝗮𝗶𝗹𝗲𝗱 𝗮𝗻𝘀…"
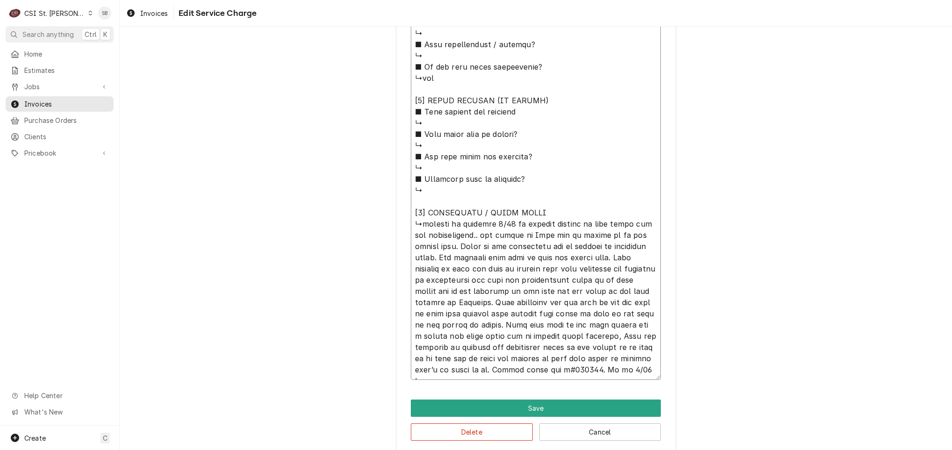
type textarea "x"
type textarea "⚠️ 𝗙𝗢𝗥𝗠 𝗜𝗡𝗦𝗧𝗥𝗨𝗖𝗧𝗜𝗢𝗡𝗦 ⚠️ ✪ 𝗖𝗼𝗺𝗽𝗹𝗲𝘁𝗲 𝗮𝗹𝗹 𝗿𝗲𝗹𝗲𝘃𝗮𝗻𝘁 𝘀𝗲𝗰𝘁𝗶𝗼𝗻𝘀 ✪ 𝗣𝗿𝗼𝘃𝗶𝗱𝗲 𝗱𝗲𝘁𝗮𝗶𝗹𝗲𝗱 𝗮𝗻𝘀…"
type textarea "x"
type textarea "⚠️ 𝗙𝗢𝗥𝗠 𝗜𝗡𝗦𝗧𝗥𝗨𝗖𝗧𝗜𝗢𝗡𝗦 ⚠️ ✪ 𝗖𝗼𝗺𝗽𝗹𝗲𝘁𝗲 𝗮𝗹𝗹 𝗿𝗲𝗹𝗲𝘃𝗮𝗻𝘁 𝘀𝗲𝗰𝘁𝗶𝗼𝗻𝘀 ✪ 𝗣𝗿𝗼𝘃𝗶𝗱𝗲 𝗱𝗲𝘁𝗮𝗶𝗹𝗲𝗱 𝗮𝗻𝘀…"
type textarea "x"
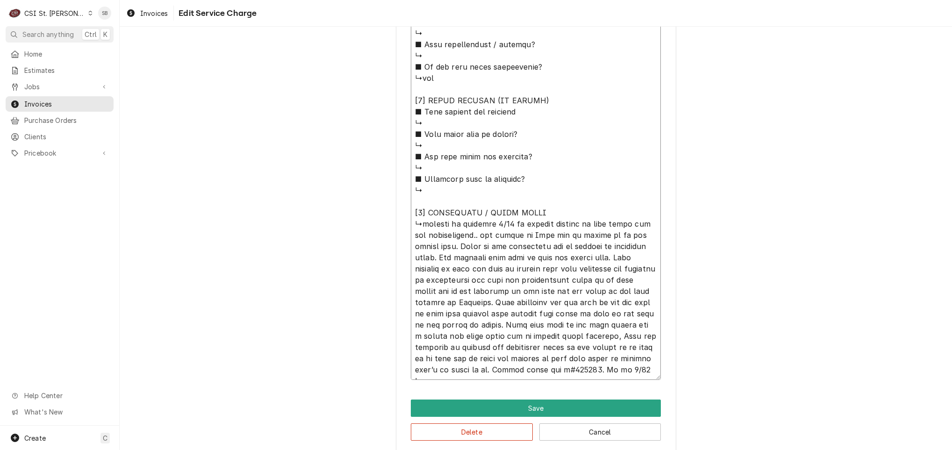
type textarea "⚠️ 𝗙𝗢𝗥𝗠 𝗜𝗡𝗦𝗧𝗥𝗨𝗖𝗧𝗜𝗢𝗡𝗦 ⚠️ ✪ 𝗖𝗼𝗺𝗽𝗹𝗲𝘁𝗲 𝗮𝗹𝗹 𝗿𝗲𝗹𝗲𝘃𝗮𝗻𝘁 𝘀𝗲𝗰𝘁𝗶𝗼𝗻𝘀 ✪ 𝗣𝗿𝗼𝘃𝗶𝗱𝗲 𝗱𝗲𝘁𝗮𝗶𝗹𝗲𝗱 𝗮𝗻𝘀…"
type textarea "x"
type textarea "⚠️ 𝗙𝗢𝗥𝗠 𝗜𝗡𝗦𝗧𝗥𝗨𝗖𝗧𝗜𝗢𝗡𝗦 ⚠️ ✪ 𝗖𝗼𝗺𝗽𝗹𝗲𝘁𝗲 𝗮𝗹𝗹 𝗿𝗲𝗹𝗲𝘃𝗮𝗻𝘁 𝘀𝗲𝗰𝘁𝗶𝗼𝗻𝘀 ✪ 𝗣𝗿𝗼𝘃𝗶𝗱𝗲 𝗱𝗲𝘁𝗮𝗶𝗹𝗲𝗱 𝗮𝗻𝘀…"
type textarea "x"
type textarea "⚠️ 𝗙𝗢𝗥𝗠 𝗜𝗡𝗦𝗧𝗥𝗨𝗖𝗧𝗜𝗢𝗡𝗦 ⚠️ ✪ 𝗖𝗼𝗺𝗽𝗹𝗲𝘁𝗲 𝗮𝗹𝗹 𝗿𝗲𝗹𝗲𝘃𝗮𝗻𝘁 𝘀𝗲𝗰𝘁𝗶𝗼𝗻𝘀 ✪ 𝗣𝗿𝗼𝘃𝗶𝗱𝗲 𝗱𝗲𝘁𝗮𝗶𝗹𝗲𝗱 𝗮𝗻𝘀…"
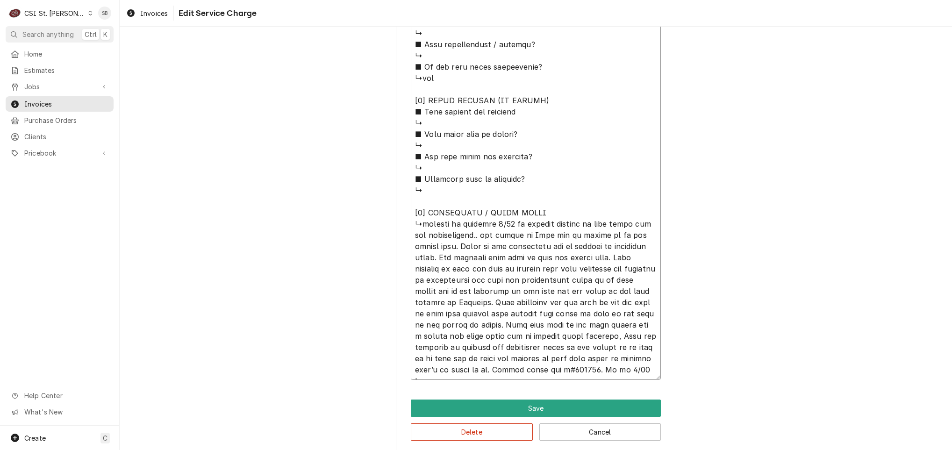
type textarea "x"
type textarea "⚠️ 𝗙𝗢𝗥𝗠 𝗜𝗡𝗦𝗧𝗥𝗨𝗖𝗧𝗜𝗢𝗡𝗦 ⚠️ ✪ 𝗖𝗼𝗺𝗽𝗹𝗲𝘁𝗲 𝗮𝗹𝗹 𝗿𝗲𝗹𝗲𝘃𝗮𝗻𝘁 𝘀𝗲𝗰𝘁𝗶𝗼𝗻𝘀 ✪ 𝗣𝗿𝗼𝘃𝗶𝗱𝗲 𝗱𝗲𝘁𝗮𝗶𝗹𝗲𝗱 𝗮𝗻𝘀…"
type textarea "x"
type textarea "⚠️ 𝗙𝗢𝗥𝗠 𝗜𝗡𝗦𝗧𝗥𝗨𝗖𝗧𝗜𝗢𝗡𝗦 ⚠️ ✪ 𝗖𝗼𝗺𝗽𝗹𝗲𝘁𝗲 𝗮𝗹𝗹 𝗿𝗲𝗹𝗲𝘃𝗮𝗻𝘁 𝘀𝗲𝗰𝘁𝗶𝗼𝗻𝘀 ✪ 𝗣𝗿𝗼𝘃𝗶𝗱𝗲 𝗱𝗲𝘁𝗮𝗶𝗹𝗲𝗱 𝗮𝗻𝘀…"
type textarea "x"
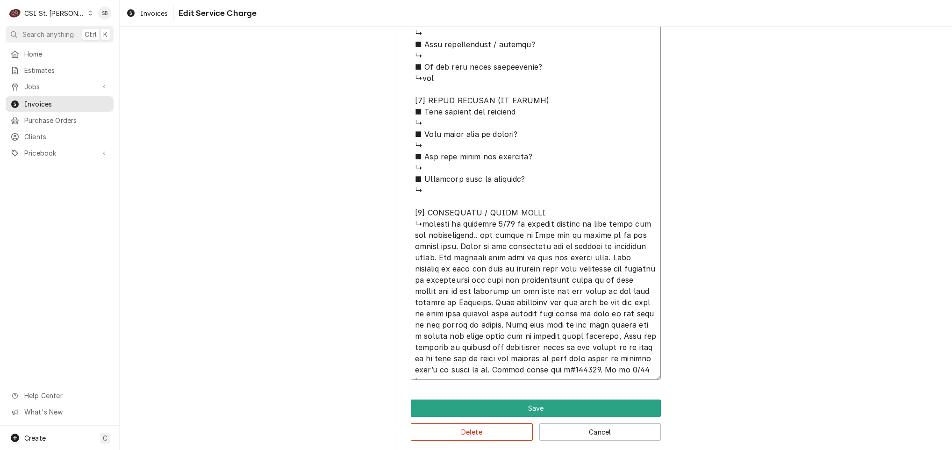
type textarea "⚠️ 𝗙𝗢𝗥𝗠 𝗜𝗡𝗦𝗧𝗥𝗨𝗖𝗧𝗜𝗢𝗡𝗦 ⚠️ ✪ 𝗖𝗼𝗺𝗽𝗹𝗲𝘁𝗲 𝗮𝗹𝗹 𝗿𝗲𝗹𝗲𝘃𝗮𝗻𝘁 𝘀𝗲𝗰𝘁𝗶𝗼𝗻𝘀 ✪ 𝗣𝗿𝗼𝘃𝗶𝗱𝗲 𝗱𝗲𝘁𝗮𝗶𝗹𝗲𝗱 𝗮𝗻𝘀…"
type textarea "x"
type textarea "⚠️ 𝗙𝗢𝗥𝗠 𝗜𝗡𝗦𝗧𝗥𝗨𝗖𝗧𝗜𝗢𝗡𝗦 ⚠️ ✪ 𝗖𝗼𝗺𝗽𝗹𝗲𝘁𝗲 𝗮𝗹𝗹 𝗿𝗲𝗹𝗲𝘃𝗮𝗻𝘁 𝘀𝗲𝗰𝘁𝗶𝗼𝗻𝘀 ✪ 𝗣𝗿𝗼𝘃𝗶𝗱𝗲 𝗱𝗲𝘁𝗮𝗶𝗹𝗲𝗱 𝗮𝗻𝘀…"
type textarea "x"
type textarea "⚠️ 𝗙𝗢𝗥𝗠 𝗜𝗡𝗦𝗧𝗥𝗨𝗖𝗧𝗜𝗢𝗡𝗦 ⚠️ ✪ 𝗖𝗼𝗺𝗽𝗹𝗲𝘁𝗲 𝗮𝗹𝗹 𝗿𝗲𝗹𝗲𝘃𝗮𝗻𝘁 𝘀𝗲𝗰𝘁𝗶𝗼𝗻𝘀 ✪ 𝗣𝗿𝗼𝘃𝗶𝗱𝗲 𝗱𝗲𝘁𝗮𝗶𝗹𝗲𝗱 𝗮𝗻𝘀…"
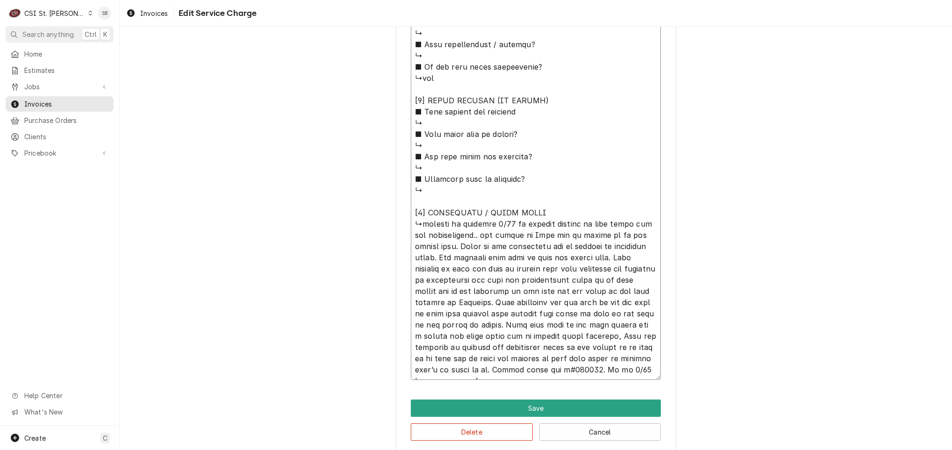
type textarea "x"
type textarea "⚠️ 𝗙𝗢𝗥𝗠 𝗜𝗡𝗦𝗧𝗥𝗨𝗖𝗧𝗜𝗢𝗡𝗦 ⚠️ ✪ 𝗖𝗼𝗺𝗽𝗹𝗲𝘁𝗲 𝗮𝗹𝗹 𝗿𝗲𝗹𝗲𝘃𝗮𝗻𝘁 𝘀𝗲𝗰𝘁𝗶𝗼𝗻𝘀 ✪ 𝗣𝗿𝗼𝘃𝗶𝗱𝗲 𝗱𝗲𝘁𝗮𝗶𝗹𝗲𝗱 𝗮𝗻𝘀…"
type textarea "x"
type textarea "⚠️ 𝗙𝗢𝗥𝗠 𝗜𝗡𝗦𝗧𝗥𝗨𝗖𝗧𝗜𝗢𝗡𝗦 ⚠️ ✪ 𝗖𝗼𝗺𝗽𝗹𝗲𝘁𝗲 𝗮𝗹𝗹 𝗿𝗲𝗹𝗲𝘃𝗮𝗻𝘁 𝘀𝗲𝗰𝘁𝗶𝗼𝗻𝘀 ✪ 𝗣𝗿𝗼𝘃𝗶𝗱𝗲 𝗱𝗲𝘁𝗮𝗶𝗹𝗲𝗱 𝗮𝗻𝘀…"
type textarea "x"
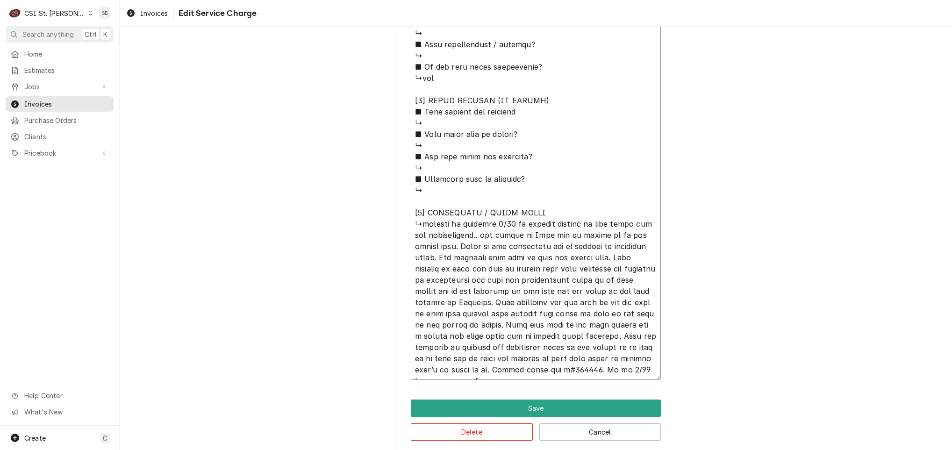
type textarea "⚠️ 𝗙𝗢𝗥𝗠 𝗜𝗡𝗦𝗧𝗥𝗨𝗖𝗧𝗜𝗢𝗡𝗦 ⚠️ ✪ 𝗖𝗼𝗺𝗽𝗹𝗲𝘁𝗲 𝗮𝗹𝗹 𝗿𝗲𝗹𝗲𝘃𝗮𝗻𝘁 𝘀𝗲𝗰𝘁𝗶𝗼𝗻𝘀 ✪ 𝗣𝗿𝗼𝘃𝗶𝗱𝗲 𝗱𝗲𝘁𝗮𝗶𝗹𝗲𝗱 𝗮𝗻𝘀…"
type textarea "x"
type textarea "⚠️ 𝗙𝗢𝗥𝗠 𝗜𝗡𝗦𝗧𝗥𝗨𝗖𝗧𝗜𝗢𝗡𝗦 ⚠️ ✪ 𝗖𝗼𝗺𝗽𝗹𝗲𝘁𝗲 𝗮𝗹𝗹 𝗿𝗲𝗹𝗲𝘃𝗮𝗻𝘁 𝘀𝗲𝗰𝘁𝗶𝗼𝗻𝘀 ✪ 𝗣𝗿𝗼𝘃𝗶𝗱𝗲 𝗱𝗲𝘁𝗮𝗶𝗹𝗲𝗱 𝗮𝗻𝘀…"
type textarea "x"
type textarea "⚠️ 𝗙𝗢𝗥𝗠 𝗜𝗡𝗦𝗧𝗥𝗨𝗖𝗧𝗜𝗢𝗡𝗦 ⚠️ ✪ 𝗖𝗼𝗺𝗽𝗹𝗲𝘁𝗲 𝗮𝗹𝗹 𝗿𝗲𝗹𝗲𝘃𝗮𝗻𝘁 𝘀𝗲𝗰𝘁𝗶𝗼𝗻𝘀 ✪ 𝗣𝗿𝗼𝘃𝗶𝗱𝗲 𝗱𝗲𝘁𝗮𝗶𝗹𝗲𝗱 𝗮𝗻𝘀…"
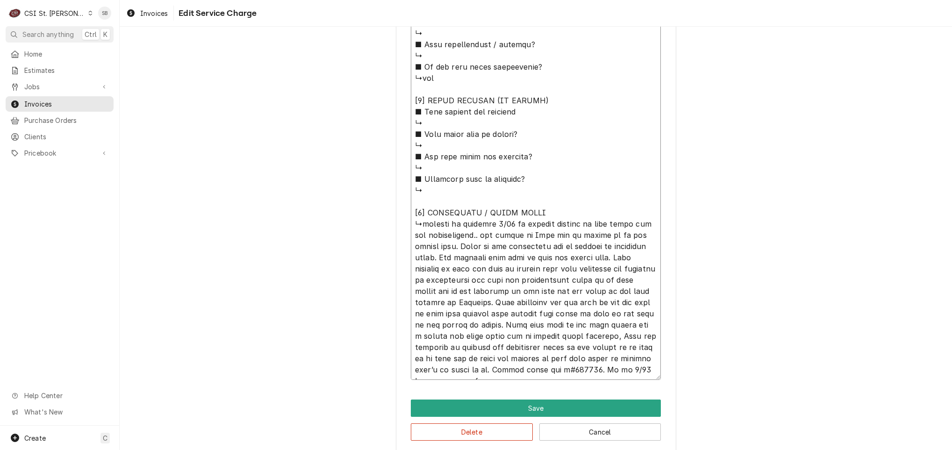
type textarea "x"
type textarea "⚠️ 𝗙𝗢𝗥𝗠 𝗜𝗡𝗦𝗧𝗥𝗨𝗖𝗧𝗜𝗢𝗡𝗦 ⚠️ ✪ 𝗖𝗼𝗺𝗽𝗹𝗲𝘁𝗲 𝗮𝗹𝗹 𝗿𝗲𝗹𝗲𝘃𝗮𝗻𝘁 𝘀𝗲𝗰𝘁𝗶𝗼𝗻𝘀 ✪ 𝗣𝗿𝗼𝘃𝗶𝗱𝗲 𝗱𝗲𝘁𝗮𝗶𝗹𝗲𝗱 𝗮𝗻𝘀…"
type textarea "x"
type textarea "⚠️ 𝗙𝗢𝗥𝗠 𝗜𝗡𝗦𝗧𝗥𝗨𝗖𝗧𝗜𝗢𝗡𝗦 ⚠️ ✪ 𝗖𝗼𝗺𝗽𝗹𝗲𝘁𝗲 𝗮𝗹𝗹 𝗿𝗲𝗹𝗲𝘃𝗮𝗻𝘁 𝘀𝗲𝗰𝘁𝗶𝗼𝗻𝘀 ✪ 𝗣𝗿𝗼𝘃𝗶𝗱𝗲 𝗱𝗲𝘁𝗮𝗶𝗹𝗲𝗱 𝗮𝗻𝘀…"
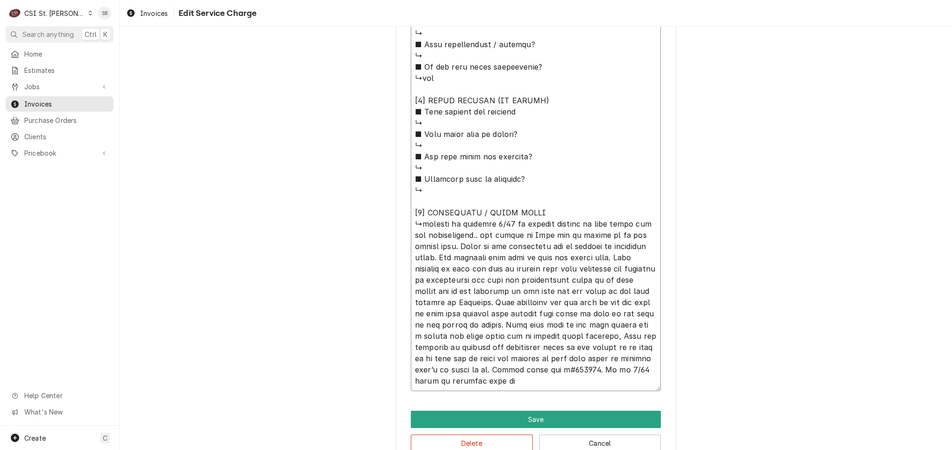
type textarea "x"
type textarea "⚠️ 𝗙𝗢𝗥𝗠 𝗜𝗡𝗦𝗧𝗥𝗨𝗖𝗧𝗜𝗢𝗡𝗦 ⚠️ ✪ 𝗖𝗼𝗺𝗽𝗹𝗲𝘁𝗲 𝗮𝗹𝗹 𝗿𝗲𝗹𝗲𝘃𝗮𝗻𝘁 𝘀𝗲𝗰𝘁𝗶𝗼𝗻𝘀 ✪ 𝗣𝗿𝗼𝘃𝗶𝗱𝗲 𝗱𝗲𝘁𝗮𝗶𝗹𝗲𝗱 𝗮𝗻𝘀…"
type textarea "x"
type textarea "⚠️ 𝗙𝗢𝗥𝗠 𝗜𝗡𝗦𝗧𝗥𝗨𝗖𝗧𝗜𝗢𝗡𝗦 ⚠️ ✪ 𝗖𝗼𝗺𝗽𝗹𝗲𝘁𝗲 𝗮𝗹𝗹 𝗿𝗲𝗹𝗲𝘃𝗮𝗻𝘁 𝘀𝗲𝗰𝘁𝗶𝗼𝗻𝘀 ✪ 𝗣𝗿𝗼𝘃𝗶𝗱𝗲 𝗱𝗲𝘁𝗮𝗶𝗹𝗲𝗱 𝗮𝗻𝘀…"
type textarea "x"
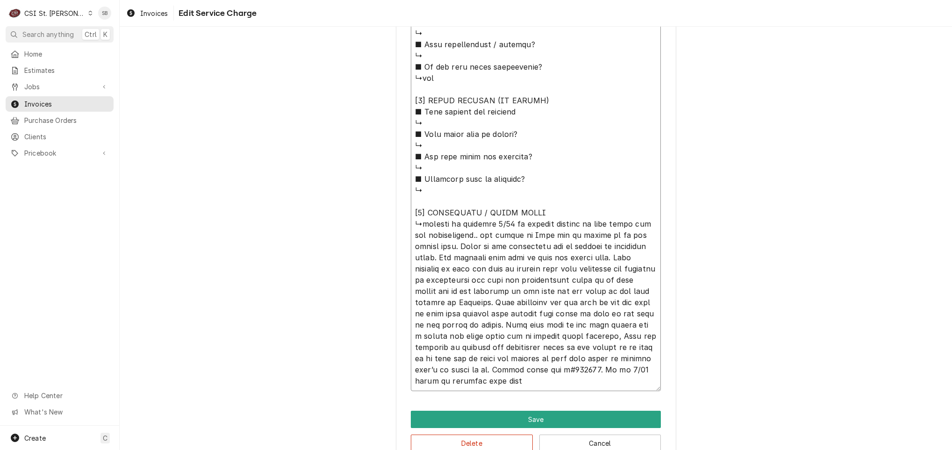
type textarea "⚠️ 𝗙𝗢𝗥𝗠 𝗜𝗡𝗦𝗧𝗥𝗨𝗖𝗧𝗜𝗢𝗡𝗦 ⚠️ ✪ 𝗖𝗼𝗺𝗽𝗹𝗲𝘁𝗲 𝗮𝗹𝗹 𝗿𝗲𝗹𝗲𝘃𝗮𝗻𝘁 𝘀𝗲𝗰𝘁𝗶𝗼𝗻𝘀 ✪ 𝗣𝗿𝗼𝘃𝗶𝗱𝗲 𝗱𝗲𝘁𝗮𝗶𝗹𝗲𝗱 𝗮𝗻𝘀…"
type textarea "x"
type textarea "⚠️ 𝗙𝗢𝗥𝗠 𝗜𝗡𝗦𝗧𝗥𝗨𝗖𝗧𝗜𝗢𝗡𝗦 ⚠️ ✪ 𝗖𝗼𝗺𝗽𝗹𝗲𝘁𝗲 𝗮𝗹𝗹 𝗿𝗲𝗹𝗲𝘃𝗮𝗻𝘁 𝘀𝗲𝗰𝘁𝗶𝗼𝗻𝘀 ✪ 𝗣𝗿𝗼𝘃𝗶𝗱𝗲 𝗱𝗲𝘁𝗮𝗶𝗹𝗲𝗱 𝗮𝗻𝘀…"
type textarea "x"
type textarea "⚠️ 𝗙𝗢𝗥𝗠 𝗜𝗡𝗦𝗧𝗥𝗨𝗖𝗧𝗜𝗢𝗡𝗦 ⚠️ ✪ 𝗖𝗼𝗺𝗽𝗹𝗲𝘁𝗲 𝗮𝗹𝗹 𝗿𝗲𝗹𝗲𝘃𝗮𝗻𝘁 𝘀𝗲𝗰𝘁𝗶𝗼𝗻𝘀 ✪ 𝗣𝗿𝗼𝘃𝗶𝗱𝗲 𝗱𝗲𝘁𝗮𝗶𝗹𝗲𝗱 𝗮𝗻𝘀…"
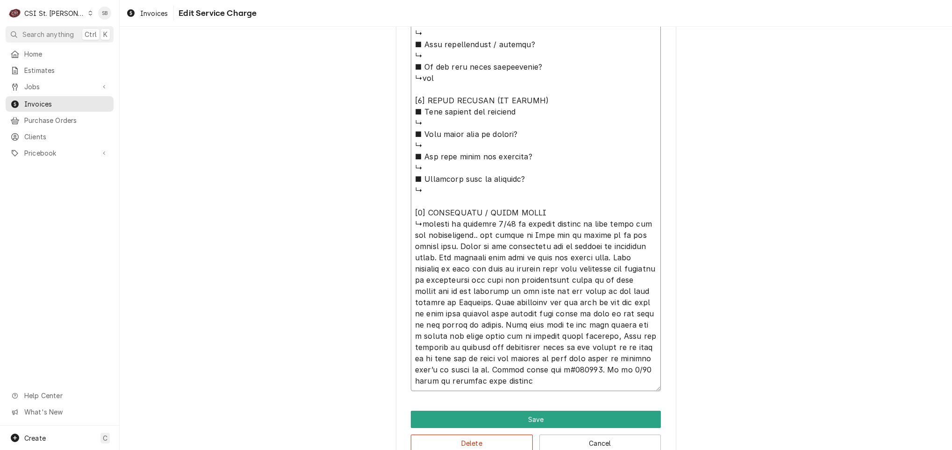
type textarea "x"
type textarea "⚠️ 𝗙𝗢𝗥𝗠 𝗜𝗡𝗦𝗧𝗥𝗨𝗖𝗧𝗜𝗢𝗡𝗦 ⚠️ ✪ 𝗖𝗼𝗺𝗽𝗹𝗲𝘁𝗲 𝗮𝗹𝗹 𝗿𝗲𝗹𝗲𝘃𝗮𝗻𝘁 𝘀𝗲𝗰𝘁𝗶𝗼𝗻𝘀 ✪ 𝗣𝗿𝗼𝘃𝗶𝗱𝗲 𝗱𝗲𝘁𝗮𝗶𝗹𝗲𝗱 𝗮𝗻𝘀…"
type textarea "x"
type textarea "⚠️ 𝗙𝗢𝗥𝗠 𝗜𝗡𝗦𝗧𝗥𝗨𝗖𝗧𝗜𝗢𝗡𝗦 ⚠️ ✪ 𝗖𝗼𝗺𝗽𝗹𝗲𝘁𝗲 𝗮𝗹𝗹 𝗿𝗲𝗹𝗲𝘃𝗮𝗻𝘁 𝘀𝗲𝗰𝘁𝗶𝗼𝗻𝘀 ✪ 𝗣𝗿𝗼𝘃𝗶𝗱𝗲 𝗱𝗲𝘁𝗮𝗶𝗹𝗲𝗱 𝗮𝗻𝘀…"
type textarea "x"
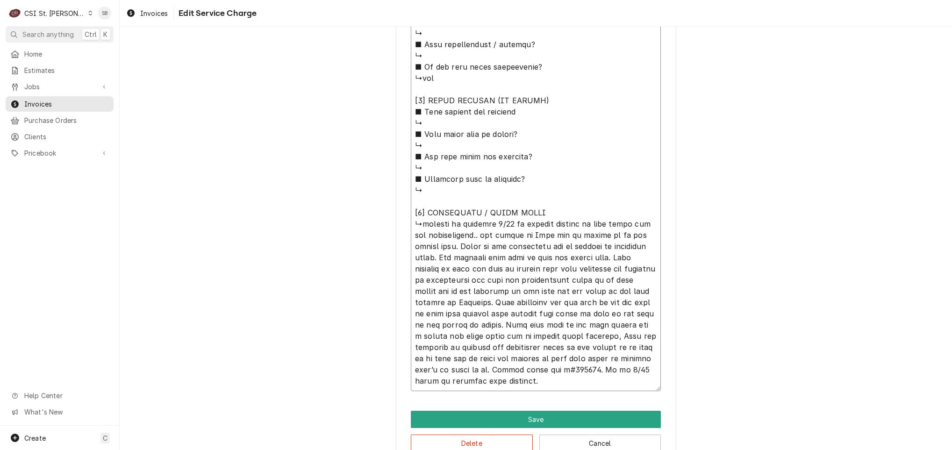
type textarea "⚠️ 𝗙𝗢𝗥𝗠 𝗜𝗡𝗦𝗧𝗥𝗨𝗖𝗧𝗜𝗢𝗡𝗦 ⚠️ ✪ 𝗖𝗼𝗺𝗽𝗹𝗲𝘁𝗲 𝗮𝗹𝗹 𝗿𝗲𝗹𝗲𝘃𝗮𝗻𝘁 𝘀𝗲𝗰𝘁𝗶𝗼𝗻𝘀 ✪ 𝗣𝗿𝗼𝘃𝗶𝗱𝗲 𝗱𝗲𝘁𝗮𝗶𝗹𝗲𝗱 𝗮𝗻𝘀…"
type textarea "x"
type textarea "⚠️ 𝗙𝗢𝗥𝗠 𝗜𝗡𝗦𝗧𝗥𝗨𝗖𝗧𝗜𝗢𝗡𝗦 ⚠️ ✪ 𝗖𝗼𝗺𝗽𝗹𝗲𝘁𝗲 𝗮𝗹𝗹 𝗿𝗲𝗹𝗲𝘃𝗮𝗻𝘁 𝘀𝗲𝗰𝘁𝗶𝗼𝗻𝘀 ✪ 𝗣𝗿𝗼𝘃𝗶𝗱𝗲 𝗱𝗲𝘁𝗮𝗶𝗹𝗲𝗱 𝗮𝗻𝘀…"
type textarea "x"
type textarea "⚠️ 𝗙𝗢𝗥𝗠 𝗜𝗡𝗦𝗧𝗥𝗨𝗖𝗧𝗜𝗢𝗡𝗦 ⚠️ ✪ 𝗖𝗼𝗺𝗽𝗹𝗲𝘁𝗲 𝗮𝗹𝗹 𝗿𝗲𝗹𝗲𝘃𝗮𝗻𝘁 𝘀𝗲𝗰𝘁𝗶𝗼𝗻𝘀 ✪ 𝗣𝗿𝗼𝘃𝗶𝗱𝗲 𝗱𝗲𝘁𝗮𝗶𝗹𝗲𝗱 𝗮𝗻𝘀…"
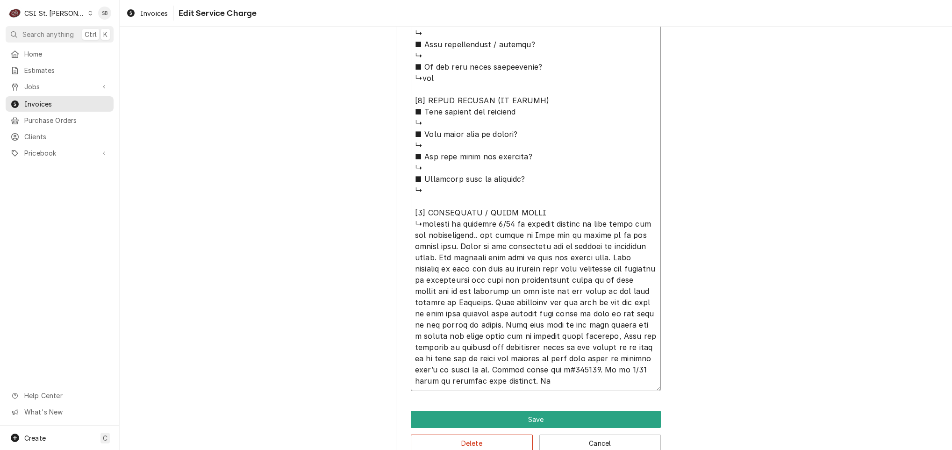
type textarea "x"
type textarea "⚠️ 𝗙𝗢𝗥𝗠 𝗜𝗡𝗦𝗧𝗥𝗨𝗖𝗧𝗜𝗢𝗡𝗦 ⚠️ ✪ 𝗖𝗼𝗺𝗽𝗹𝗲𝘁𝗲 𝗮𝗹𝗹 𝗿𝗲𝗹𝗲𝘃𝗮𝗻𝘁 𝘀𝗲𝗰𝘁𝗶𝗼𝗻𝘀 ✪ 𝗣𝗿𝗼𝘃𝗶𝗱𝗲 𝗱𝗲𝘁𝗮𝗶𝗹𝗲𝗱 𝗮𝗻𝘀…"
type textarea "x"
type textarea "⚠️ 𝗙𝗢𝗥𝗠 𝗜𝗡𝗦𝗧𝗥𝗨𝗖𝗧𝗜𝗢𝗡𝗦 ⚠️ ✪ 𝗖𝗼𝗺𝗽𝗹𝗲𝘁𝗲 𝗮𝗹𝗹 𝗿𝗲𝗹𝗲𝘃𝗮𝗻𝘁 𝘀𝗲𝗰𝘁𝗶𝗼𝗻𝘀 ✪ 𝗣𝗿𝗼𝘃𝗶𝗱𝗲 𝗱𝗲𝘁𝗮𝗶𝗹𝗲𝗱 𝗮𝗻𝘀…"
type textarea "x"
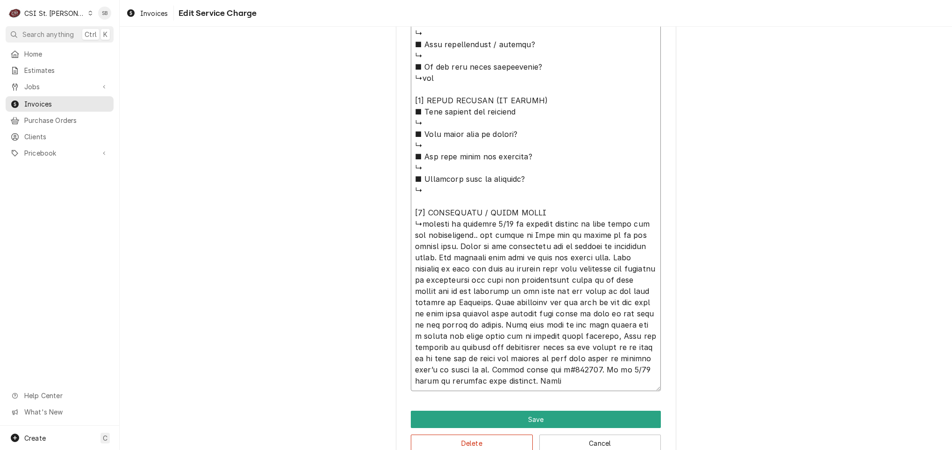
type textarea "⚠️ 𝗙𝗢𝗥𝗠 𝗜𝗡𝗦𝗧𝗥𝗨𝗖𝗧𝗜𝗢𝗡𝗦 ⚠️ ✪ 𝗖𝗼𝗺𝗽𝗹𝗲𝘁𝗲 𝗮𝗹𝗹 𝗿𝗲𝗹𝗲𝘃𝗮𝗻𝘁 𝘀𝗲𝗰𝘁𝗶𝗼𝗻𝘀 ✪ 𝗣𝗿𝗼𝘃𝗶𝗱𝗲 𝗱𝗲𝘁𝗮𝗶𝗹𝗲𝗱 𝗮𝗻𝘀…"
type textarea "x"
type textarea "⚠️ 𝗙𝗢𝗥𝗠 𝗜𝗡𝗦𝗧𝗥𝗨𝗖𝗧𝗜𝗢𝗡𝗦 ⚠️ ✪ 𝗖𝗼𝗺𝗽𝗹𝗲𝘁𝗲 𝗮𝗹𝗹 𝗿𝗲𝗹𝗲𝘃𝗮𝗻𝘁 𝘀𝗲𝗰𝘁𝗶𝗼𝗻𝘀 ✪ 𝗣𝗿𝗼𝘃𝗶𝗱𝗲 𝗱𝗲𝘁𝗮𝗶𝗹𝗲𝗱 𝗮𝗻𝘀…"
type textarea "x"
type textarea "⚠️ 𝗙𝗢𝗥𝗠 𝗜𝗡𝗦𝗧𝗥𝗨𝗖𝗧𝗜𝗢𝗡𝗦 ⚠️ ✪ 𝗖𝗼𝗺𝗽𝗹𝗲𝘁𝗲 𝗮𝗹𝗹 𝗿𝗲𝗹𝗲𝘃𝗮𝗻𝘁 𝘀𝗲𝗰𝘁𝗶𝗼𝗻𝘀 ✪ 𝗣𝗿𝗼𝘃𝗶𝗱𝗲 𝗱𝗲𝘁𝗮𝗶𝗹𝗲𝗱 𝗮𝗻𝘀…"
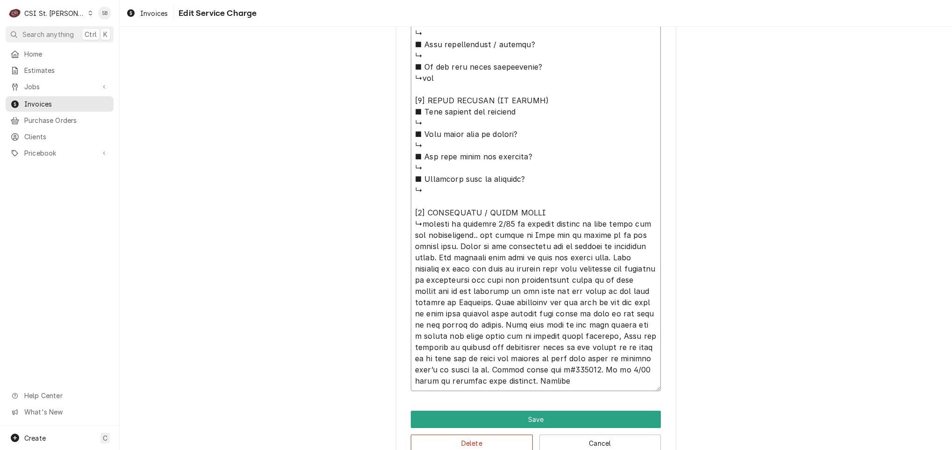
type textarea "x"
type textarea "⚠️ 𝗙𝗢𝗥𝗠 𝗜𝗡𝗦𝗧𝗥𝗨𝗖𝗧𝗜𝗢𝗡𝗦 ⚠️ ✪ 𝗖𝗼𝗺𝗽𝗹𝗲𝘁𝗲 𝗮𝗹𝗹 𝗿𝗲𝗹𝗲𝘃𝗮𝗻𝘁 𝘀𝗲𝗰𝘁𝗶𝗼𝗻𝘀 ✪ 𝗣𝗿𝗼𝘃𝗶𝗱𝗲 𝗱𝗲𝘁𝗮𝗶𝗹𝗲𝗱 𝗮𝗻𝘀…"
type textarea "x"
type textarea "⚠️ 𝗙𝗢𝗥𝗠 𝗜𝗡𝗦𝗧𝗥𝗨𝗖𝗧𝗜𝗢𝗡𝗦 ⚠️ ✪ 𝗖𝗼𝗺𝗽𝗹𝗲𝘁𝗲 𝗮𝗹𝗹 𝗿𝗲𝗹𝗲𝘃𝗮𝗻𝘁 𝘀𝗲𝗰𝘁𝗶𝗼𝗻𝘀 ✪ 𝗣𝗿𝗼𝘃𝗶𝗱𝗲 𝗱𝗲𝘁𝗮𝗶𝗹𝗲𝗱 𝗮𝗻𝘀…"
type textarea "x"
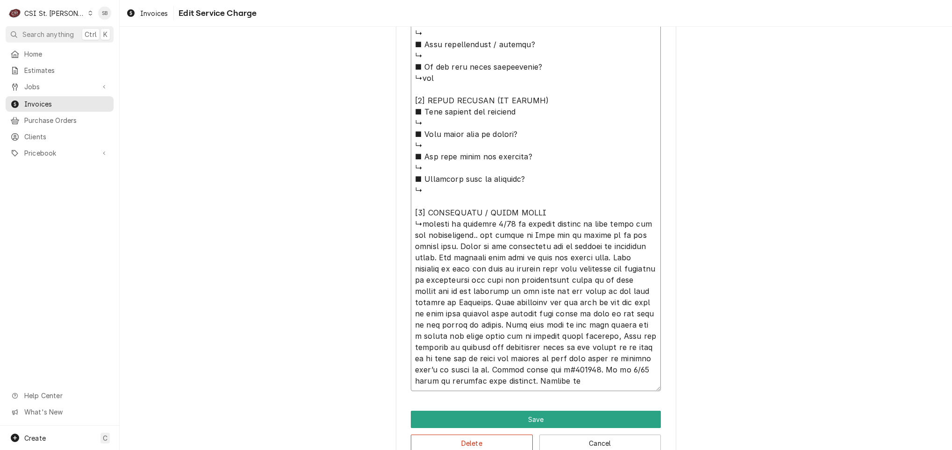
type textarea "⚠️ 𝗙𝗢𝗥𝗠 𝗜𝗡𝗦𝗧𝗥𝗨𝗖𝗧𝗜𝗢𝗡𝗦 ⚠️ ✪ 𝗖𝗼𝗺𝗽𝗹𝗲𝘁𝗲 𝗮𝗹𝗹 𝗿𝗲𝗹𝗲𝘃𝗮𝗻𝘁 𝘀𝗲𝗰𝘁𝗶𝗼𝗻𝘀 ✪ 𝗣𝗿𝗼𝘃𝗶𝗱𝗲 𝗱𝗲𝘁𝗮𝗶𝗹𝗲𝗱 𝗮𝗻𝘀…"
type textarea "x"
type textarea "⚠️ 𝗙𝗢𝗥𝗠 𝗜𝗡𝗦𝗧𝗥𝗨𝗖𝗧𝗜𝗢𝗡𝗦 ⚠️ ✪ 𝗖𝗼𝗺𝗽𝗹𝗲𝘁𝗲 𝗮𝗹𝗹 𝗿𝗲𝗹𝗲𝘃𝗮𝗻𝘁 𝘀𝗲𝗰𝘁𝗶𝗼𝗻𝘀 ✪ 𝗣𝗿𝗼𝘃𝗶𝗱𝗲 𝗱𝗲𝘁𝗮𝗶𝗹𝗲𝗱 𝗮𝗻𝘀…"
type textarea "x"
type textarea "⚠️ 𝗙𝗢𝗥𝗠 𝗜𝗡𝗦𝗧𝗥𝗨𝗖𝗧𝗜𝗢𝗡𝗦 ⚠️ ✪ 𝗖𝗼𝗺𝗽𝗹𝗲𝘁𝗲 𝗮𝗹𝗹 𝗿𝗲𝗹𝗲𝘃𝗮𝗻𝘁 𝘀𝗲𝗰𝘁𝗶𝗼𝗻𝘀 ✪ 𝗣𝗿𝗼𝘃𝗶𝗱𝗲 𝗱𝗲𝘁𝗮𝗶𝗹𝗲𝗱 𝗮𝗻𝘀…"
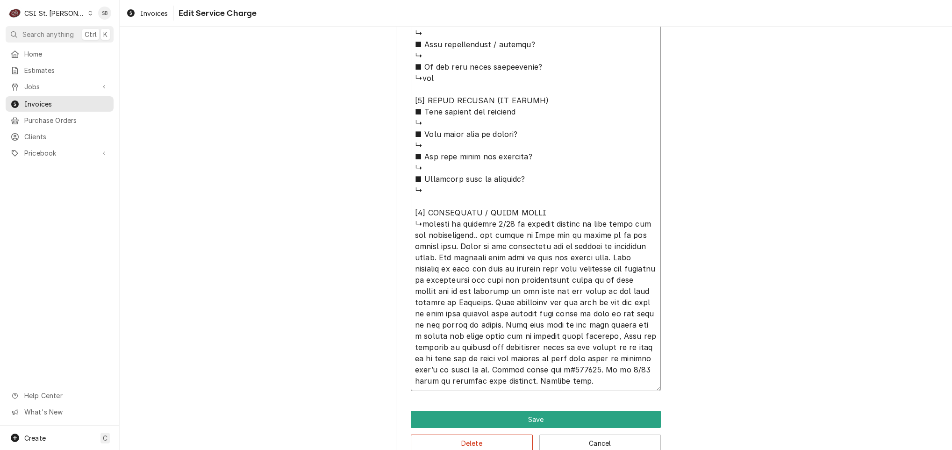
type textarea "x"
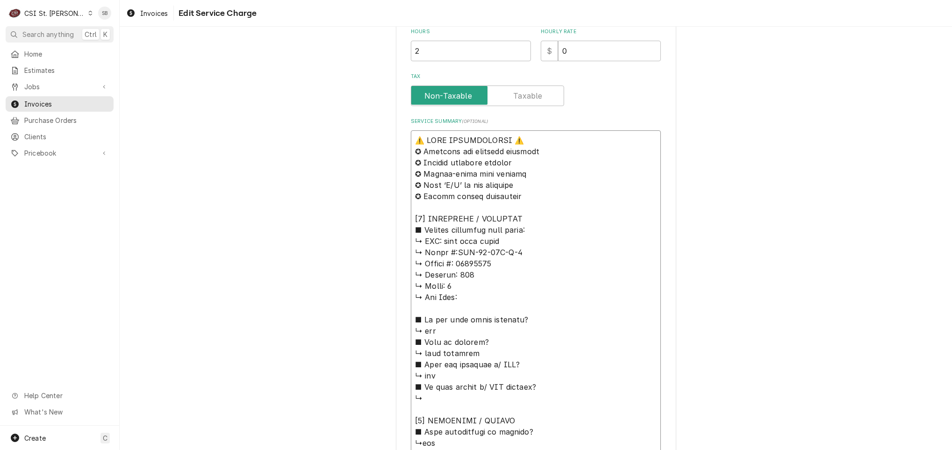
scroll to position [0, 0]
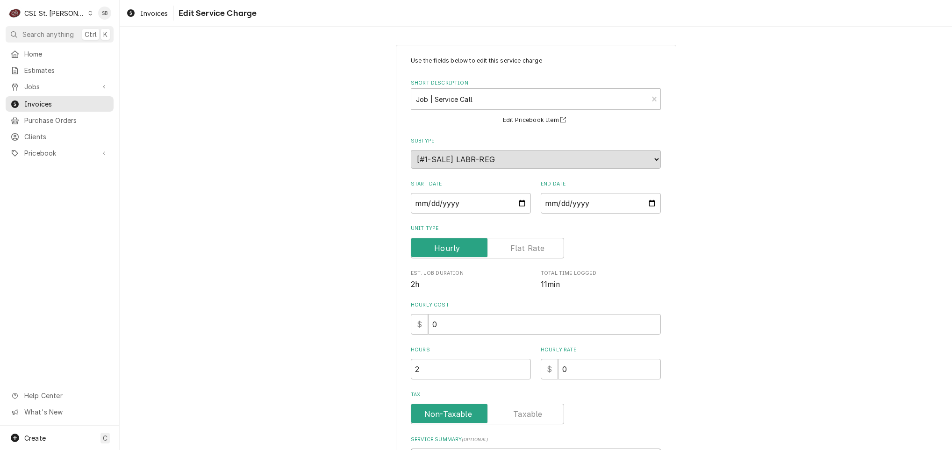
drag, startPoint x: 505, startPoint y: 386, endPoint x: 289, endPoint y: -13, distance: 453.7
click at [289, 0] on html "C CSI St. Louis SB Search anything Ctrl K Home Estimates Jobs Jobs Job Series I…" at bounding box center [476, 225] width 952 height 450
type textarea "⚠️ 𝗙𝗢𝗥𝗠 𝗜𝗡𝗦𝗧𝗥𝗨𝗖𝗧𝗜𝗢𝗡𝗦 ⚠️ ✪ 𝗖𝗼𝗺𝗽𝗹𝗲𝘁𝗲 𝗮𝗹𝗹 𝗿𝗲𝗹𝗲𝘃𝗮𝗻𝘁 𝘀𝗲𝗰𝘁𝗶𝗼𝗻𝘀 ✪ 𝗣𝗿𝗼𝘃𝗶𝗱𝗲 𝗱𝗲𝘁𝗮𝗶𝗹𝗲𝗱 𝗮𝗻𝘀…"
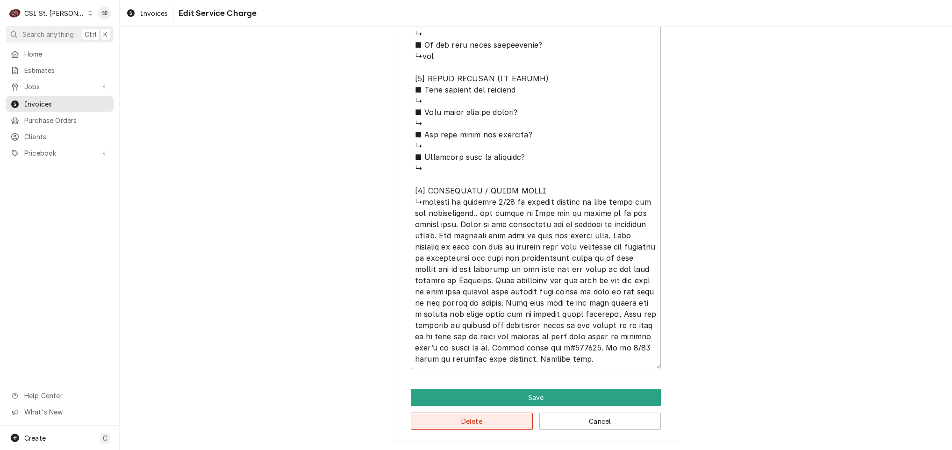
click at [487, 419] on button "Delete" at bounding box center [472, 421] width 122 height 17
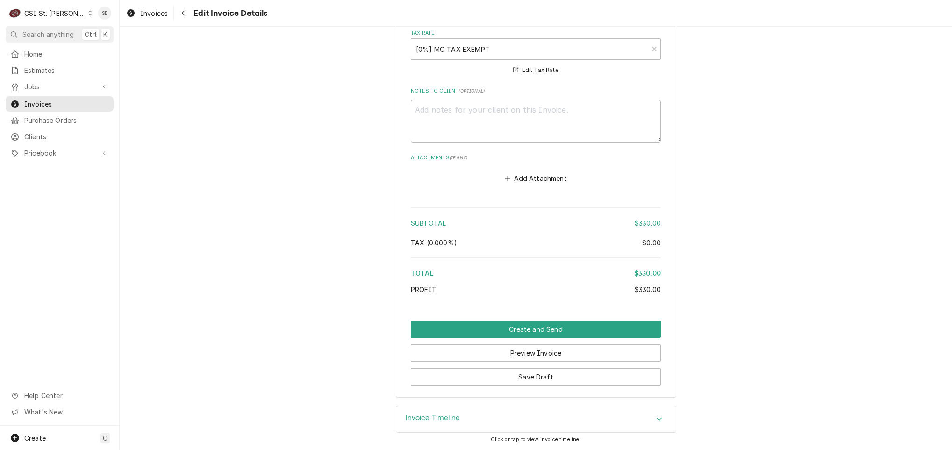
scroll to position [1022, 0]
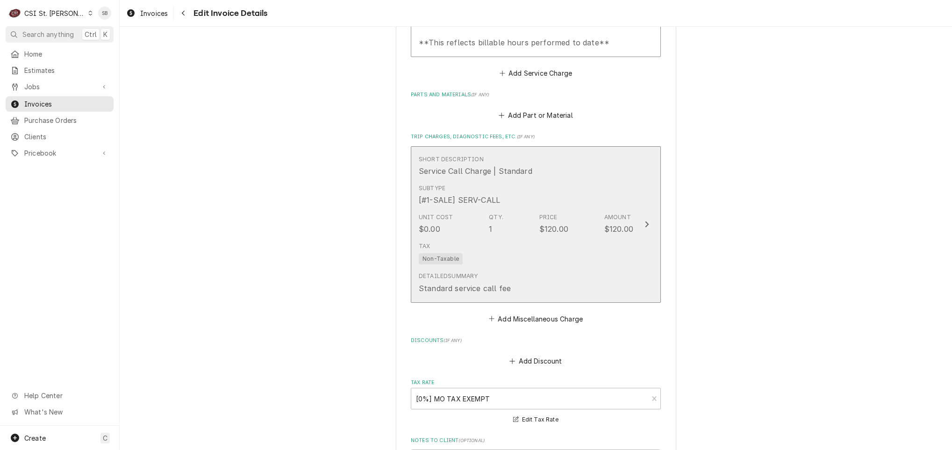
click at [489, 234] on div "1" at bounding box center [490, 228] width 3 height 11
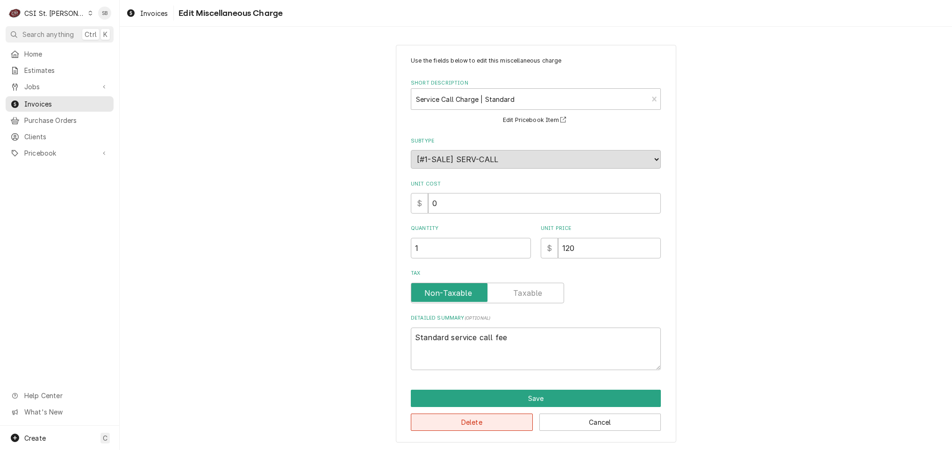
click at [467, 424] on button "Delete" at bounding box center [472, 422] width 122 height 17
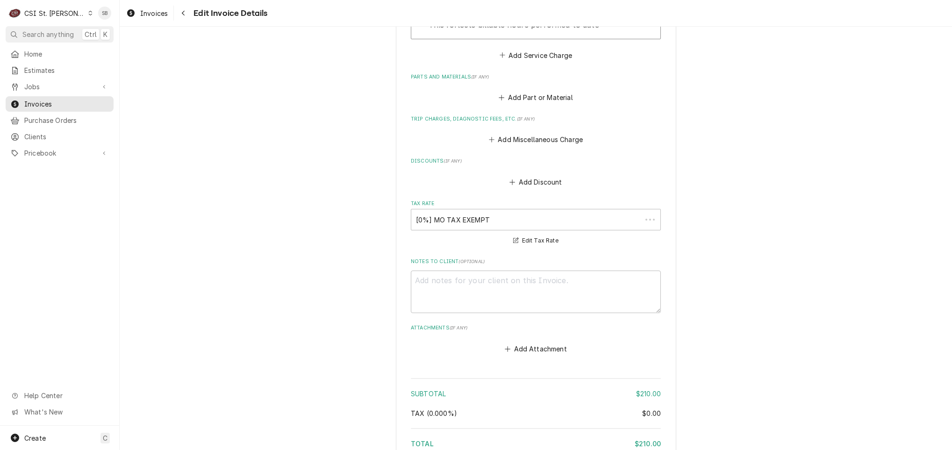
scroll to position [1040, 0]
click at [473, 301] on textarea "Notes to Client ( optional )" at bounding box center [536, 291] width 250 height 43
type textarea "x"
type textarea "T"
type textarea "x"
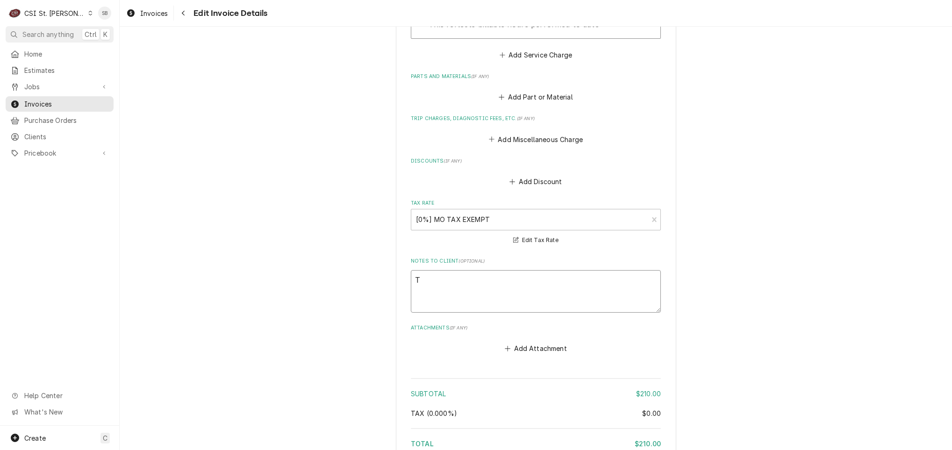
type textarea "Tr"
type textarea "x"
type textarea "Trav"
type textarea "x"
type textarea "Travel"
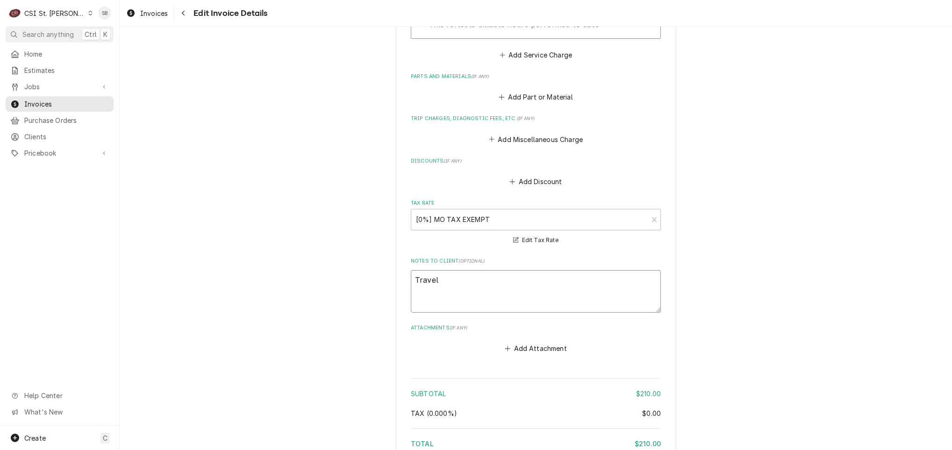
type textarea "x"
type textarea "Travel"
type textarea "x"
type textarea "Travel i"
type textarea "x"
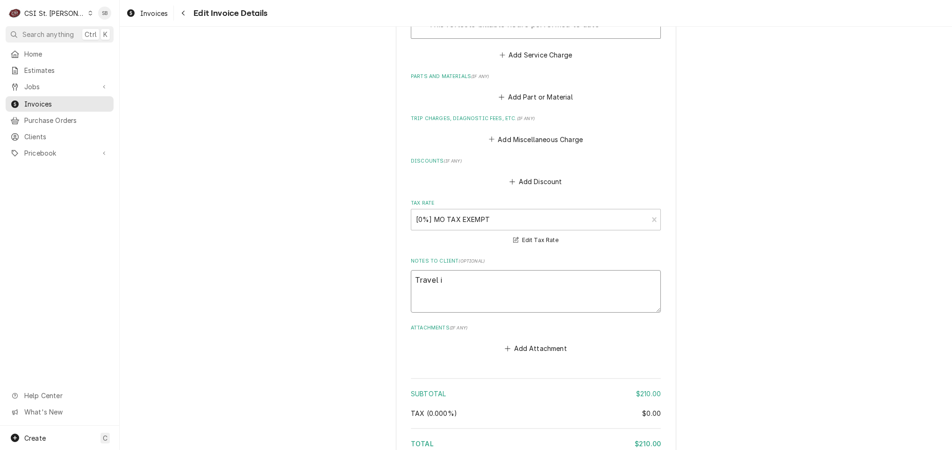
type textarea "Travel is"
type textarea "x"
type textarea "Travel is"
type textarea "x"
type textarea "Travel is o"
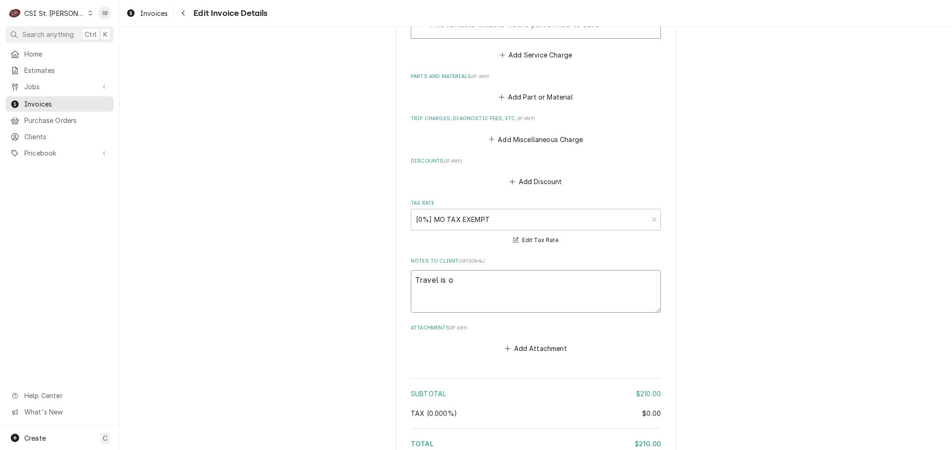
type textarea "x"
type textarea "Travel is on"
type textarea "x"
type textarea "Travel is onv"
type textarea "x"
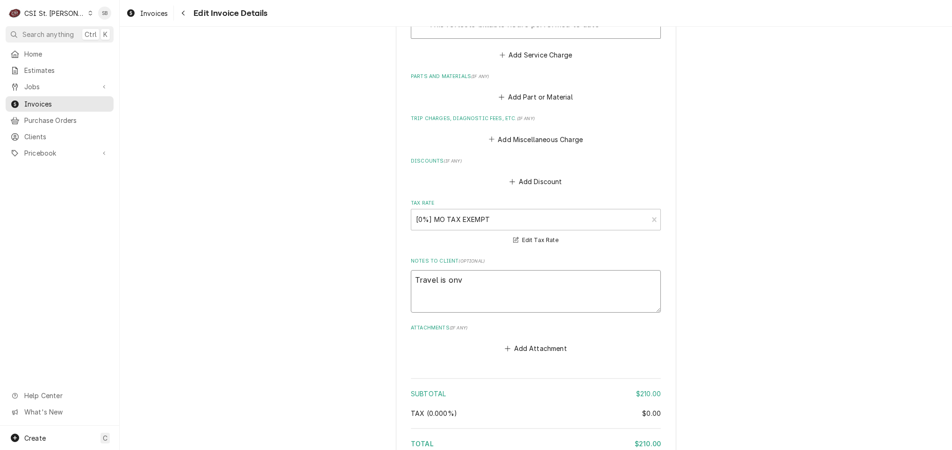
type textarea "Travel is onvi"
paste textarea "404302"
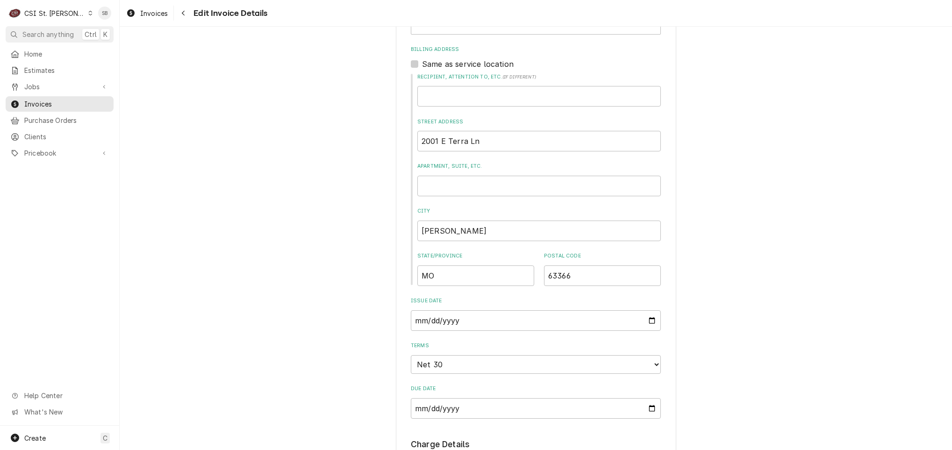
scroll to position [269, 0]
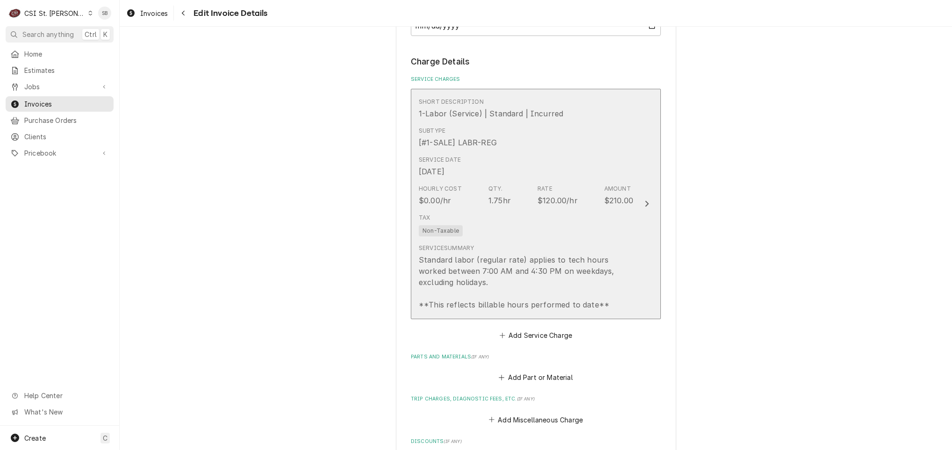
click at [463, 270] on div "Standard labor (regular rate) applies to tech hours worked between 7:00 AM and …" at bounding box center [526, 282] width 215 height 56
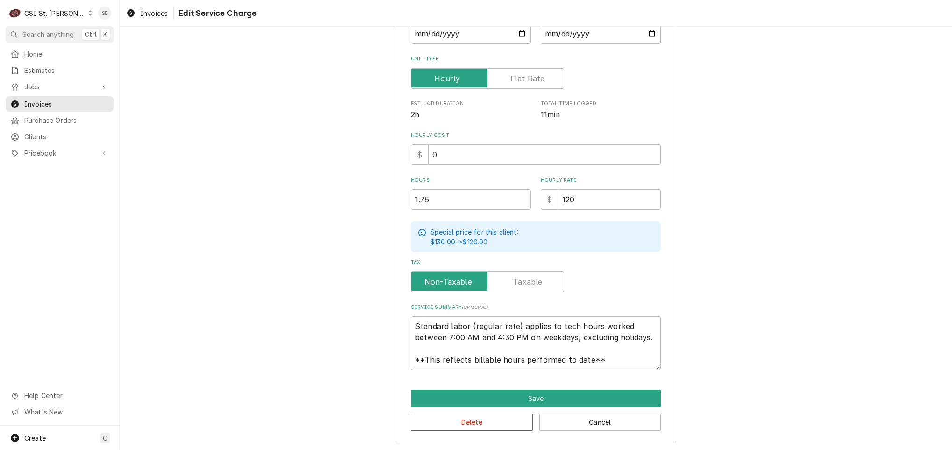
scroll to position [170, 0]
drag, startPoint x: 408, startPoint y: 317, endPoint x: 678, endPoint y: 397, distance: 281.2
click at [679, 397] on div "Use the fields below to edit this service charge Short Description 1-Labor (Ser…" at bounding box center [536, 158] width 832 height 584
paste textarea "Brand: True / Model: TFP-64-24M-D-4 / Serial: 10837217 Technician arrived on 08…"
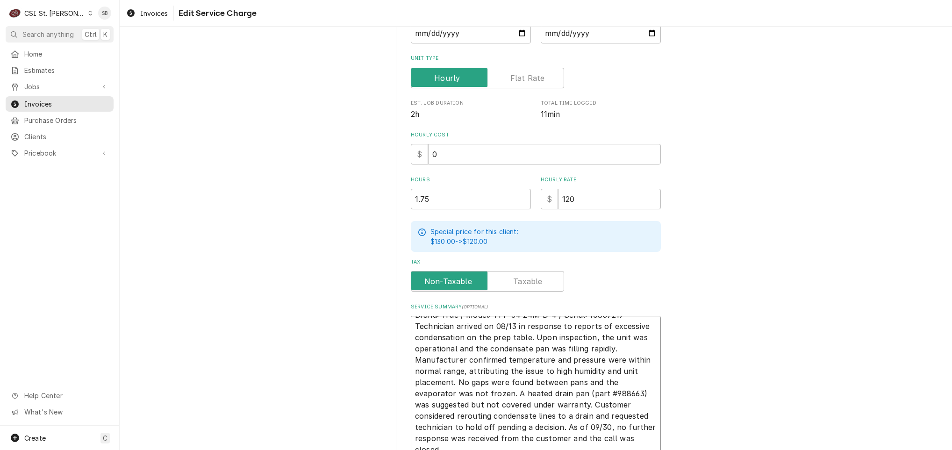
scroll to position [178, 0]
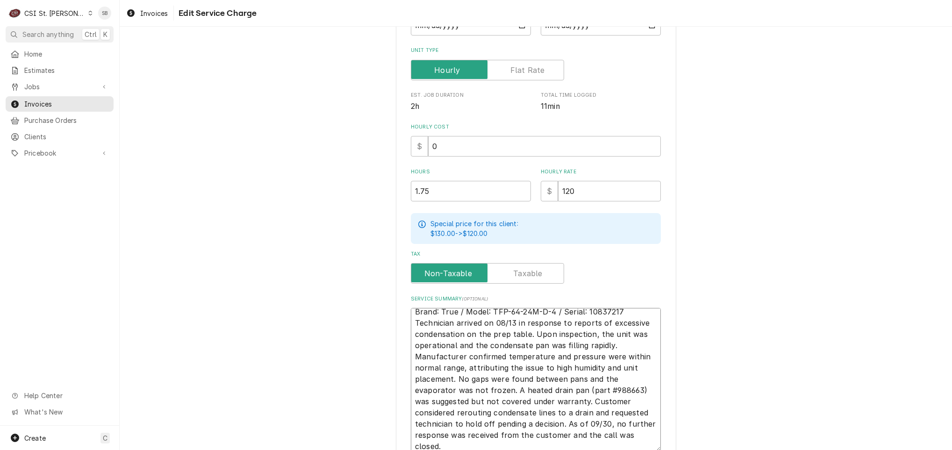
click at [627, 310] on textarea "Brand: True / Model: TFP-64-24M-D-4 / Serial: 10837217 Technician arrived on 08…" at bounding box center [536, 380] width 250 height 144
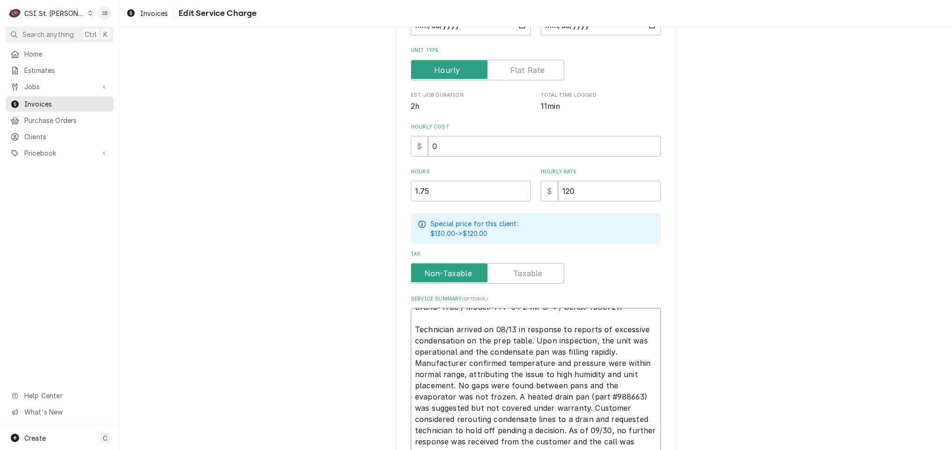
scroll to position [271, 0]
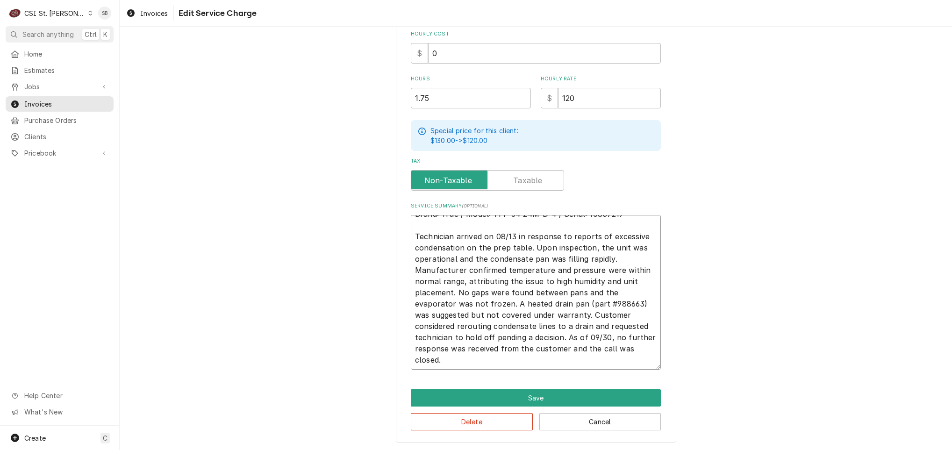
drag, startPoint x: 578, startPoint y: 303, endPoint x: 748, endPoint y: 303, distance: 169.7
click at [748, 303] on div "Use the fields below to edit this service charge Short Description 1-Labor (Ser…" at bounding box center [536, 107] width 832 height 685
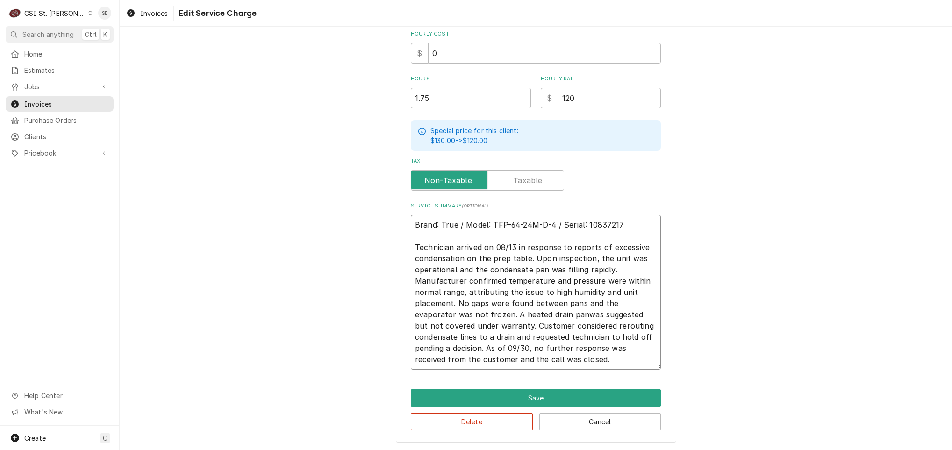
scroll to position [0, 0]
click at [583, 359] on textarea "Brand: True / Model: TFP-64-24M-D-4 / Serial: 10837217 Technician arrived on 08…" at bounding box center [536, 292] width 250 height 155
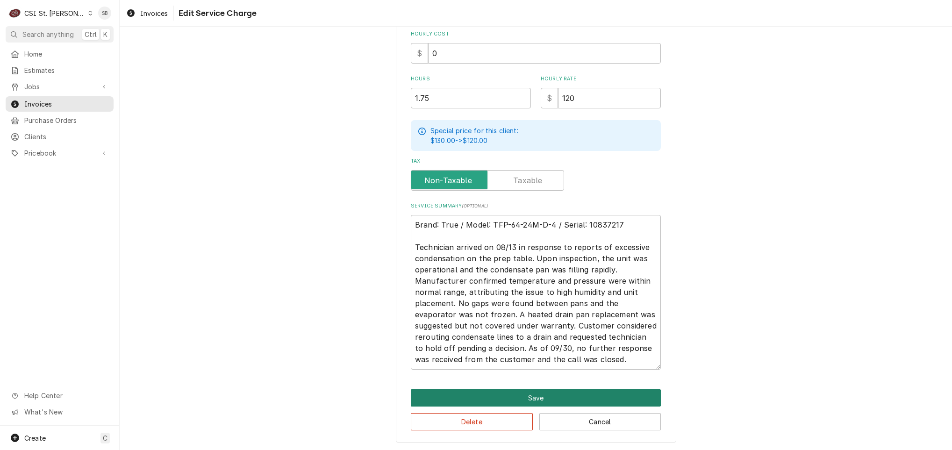
click at [495, 392] on button "Save" at bounding box center [536, 397] width 250 height 17
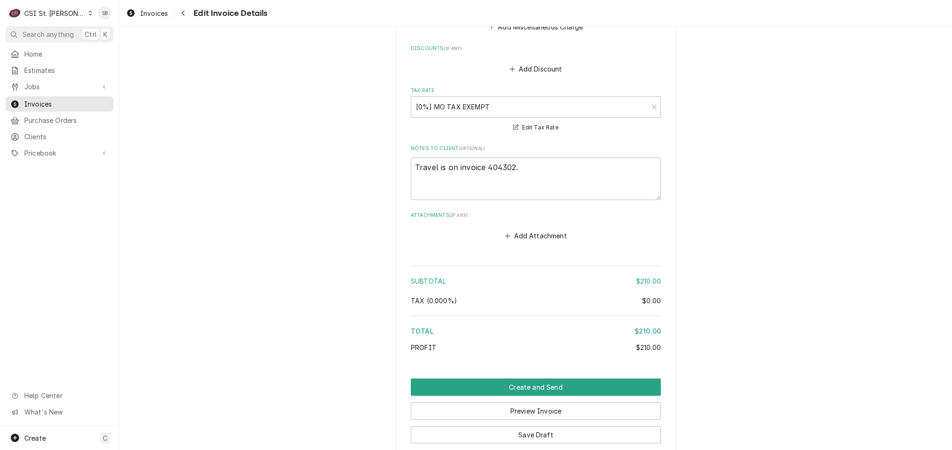
scroll to position [1327, 0]
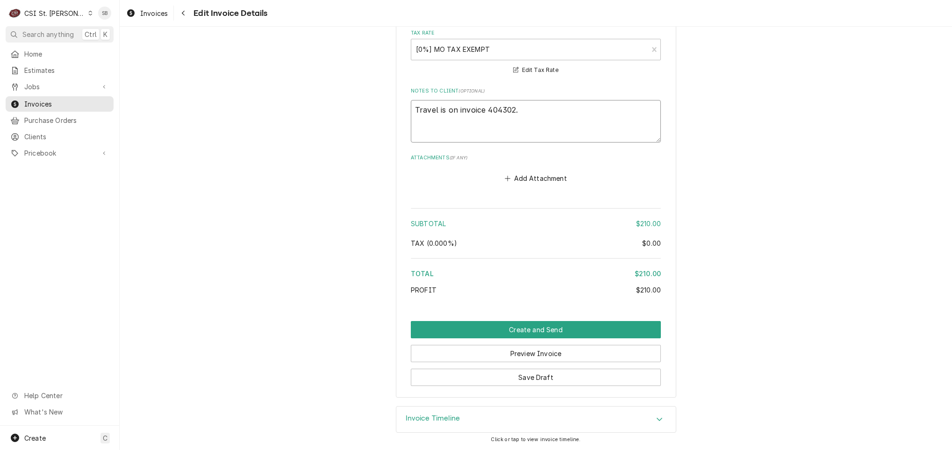
click at [533, 118] on textarea "Travel is on invoice 404302." at bounding box center [536, 121] width 250 height 43
click at [581, 381] on button "Save Draft" at bounding box center [536, 377] width 250 height 17
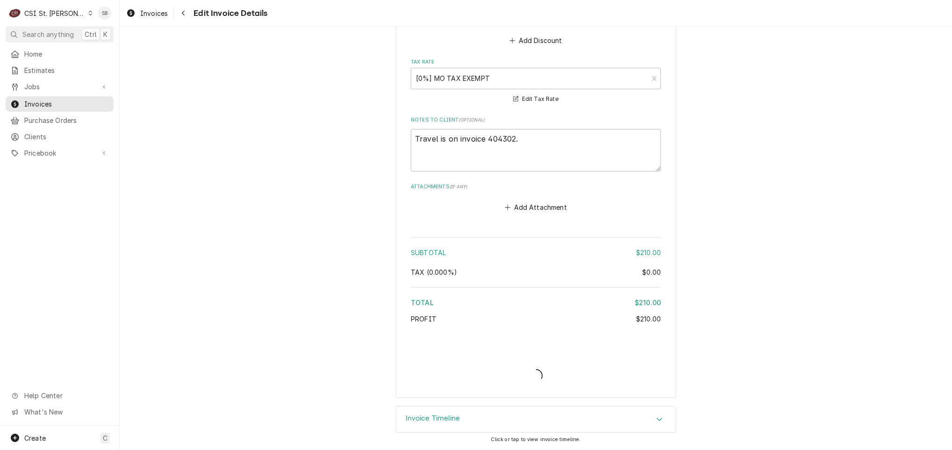
scroll to position [1296, 0]
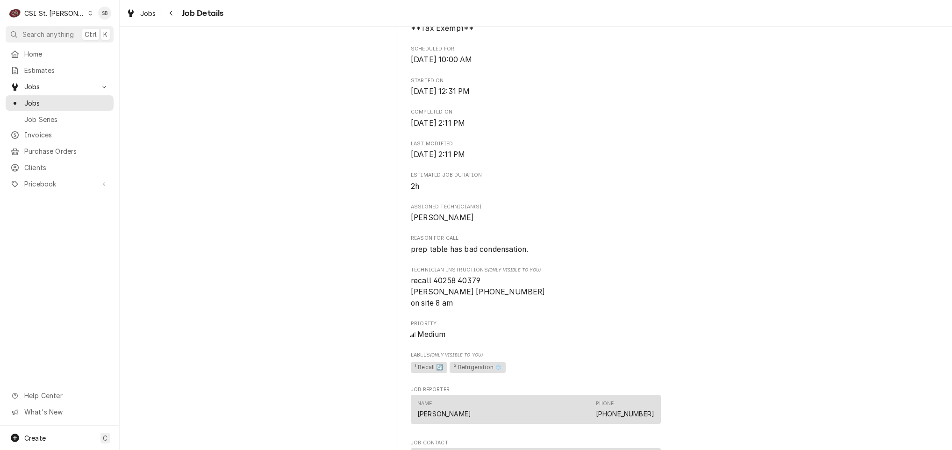
scroll to position [280, 0]
drag, startPoint x: 530, startPoint y: 264, endPoint x: 367, endPoint y: 271, distance: 162.8
click at [368, 271] on div "Completed and Uninvoiced TRUE MANUFACTURING, INC. [PERSON_NAME] / [STREET_ADDRE…" at bounding box center [536, 345] width 832 height 1178
copy span "prep table has bad condensation."
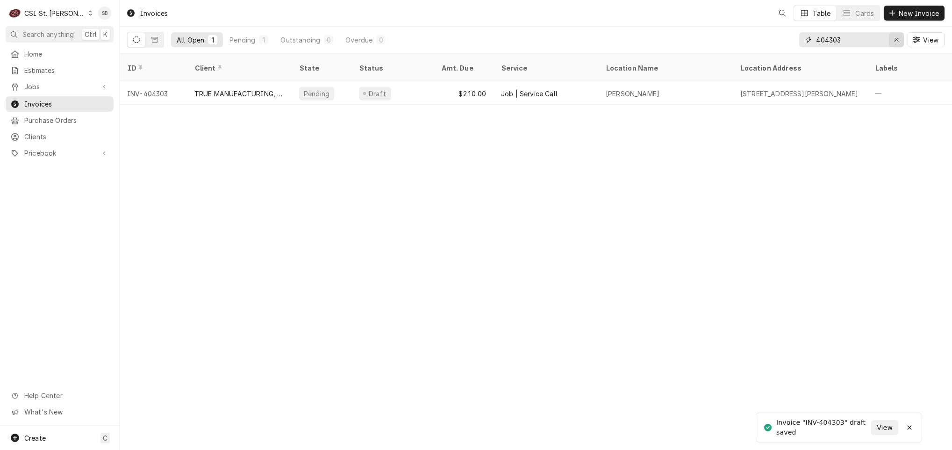
click at [899, 38] on div "Erase input" at bounding box center [896, 39] width 9 height 9
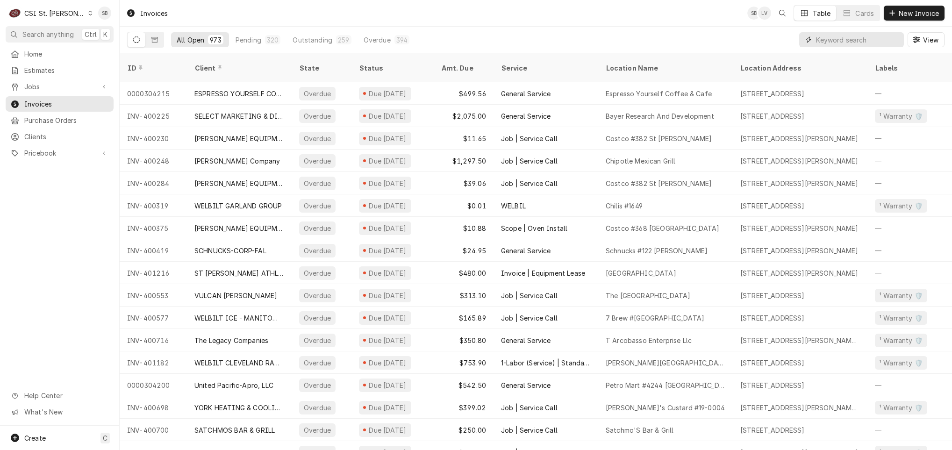
click at [854, 36] on input "Dynamic Content Wrapper" at bounding box center [857, 39] width 83 height 15
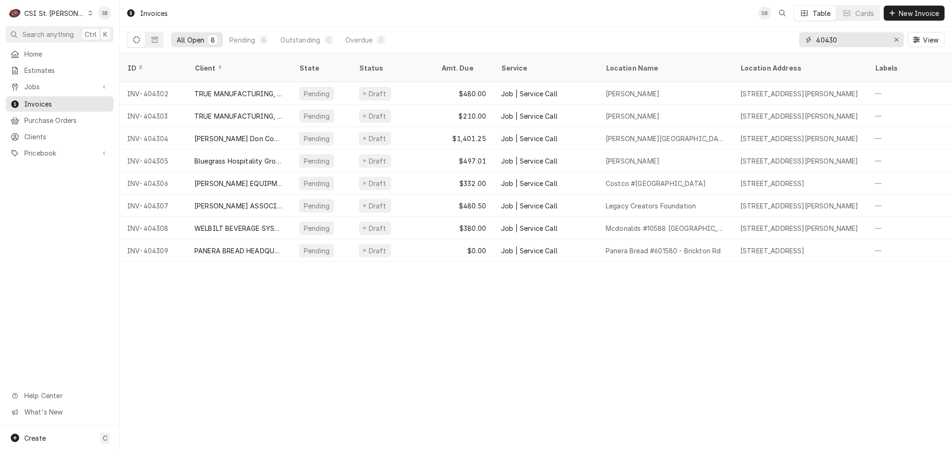
type input "40430"
click at [41, 86] on span "Jobs" at bounding box center [59, 87] width 71 height 10
click at [52, 107] on link "Jobs" at bounding box center [60, 102] width 108 height 15
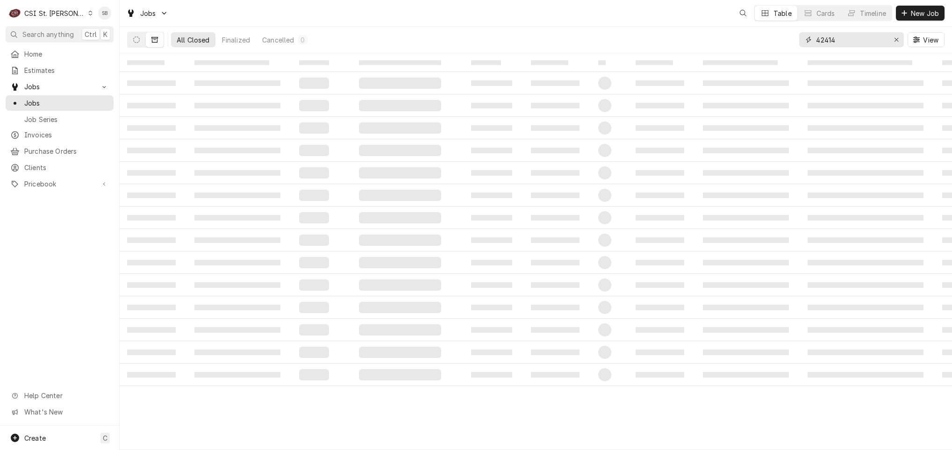
click at [830, 41] on input "42414" at bounding box center [851, 39] width 70 height 15
type input "42621"
click at [135, 38] on icon "Dynamic Content Wrapper" at bounding box center [136, 39] width 7 height 7
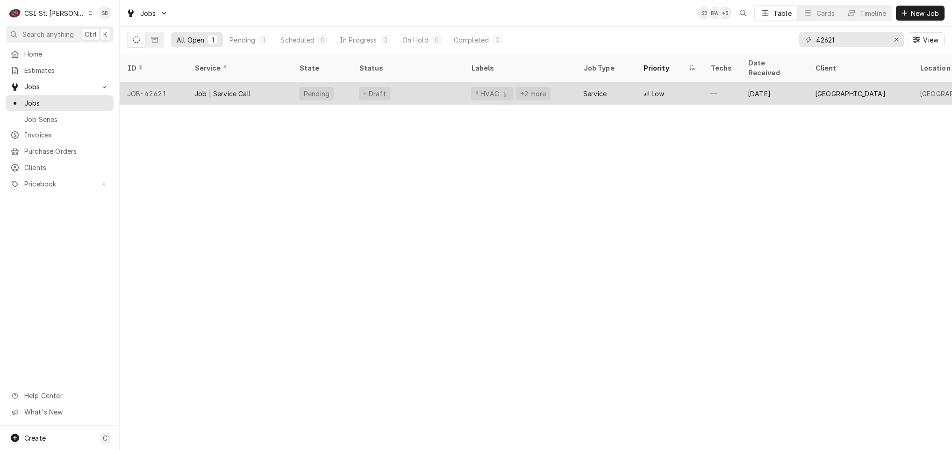
click at [279, 82] on div "Job | Service Call" at bounding box center [239, 93] width 105 height 22
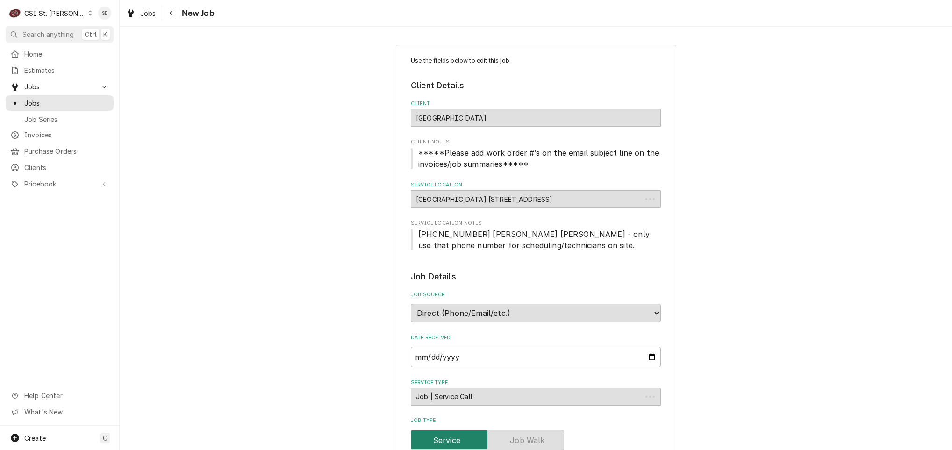
type textarea "x"
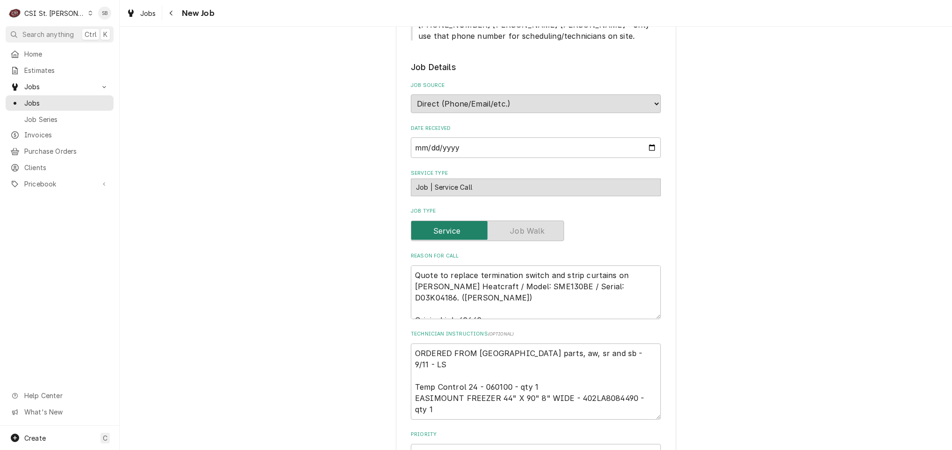
scroll to position [491, 0]
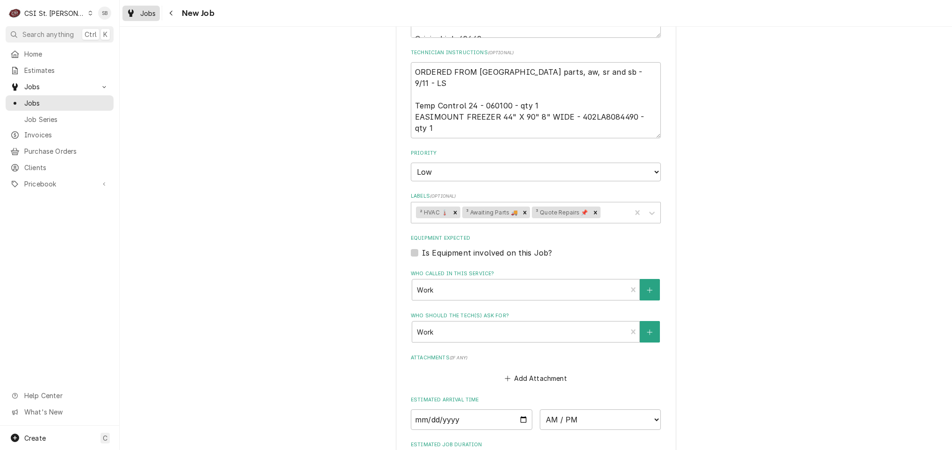
click at [147, 17] on span "Jobs" at bounding box center [148, 13] width 16 height 10
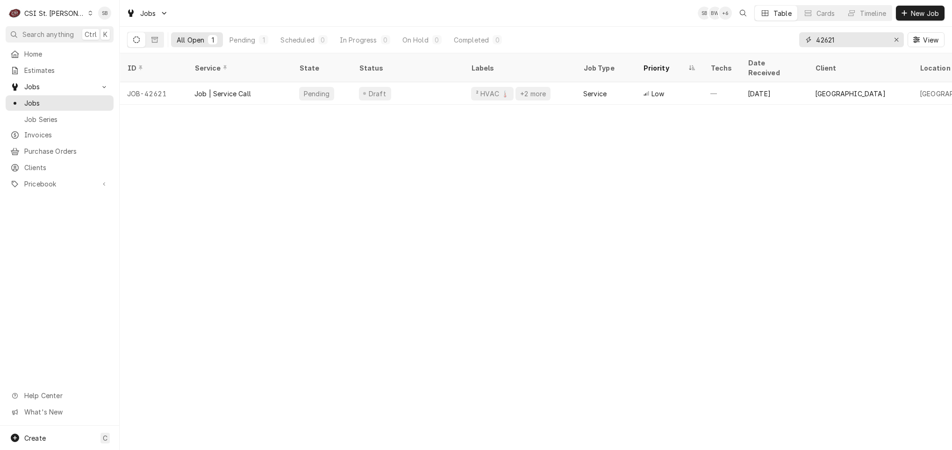
click at [829, 34] on input "42621" at bounding box center [851, 39] width 70 height 15
paste input "1839"
type input "41839"
